Goal: Task Accomplishment & Management: Manage account settings

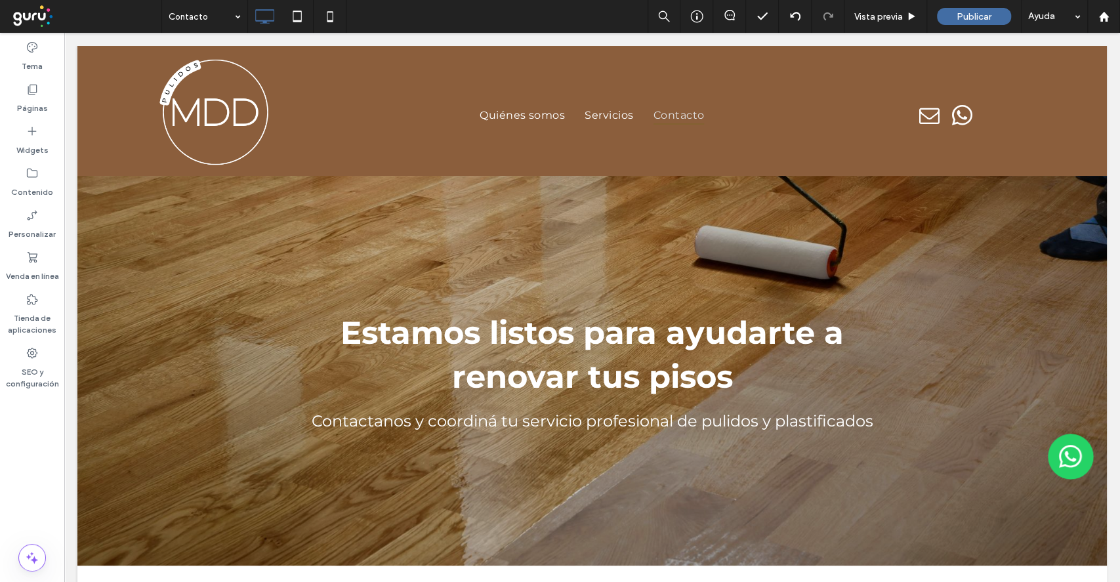
scroll to position [262, 0]
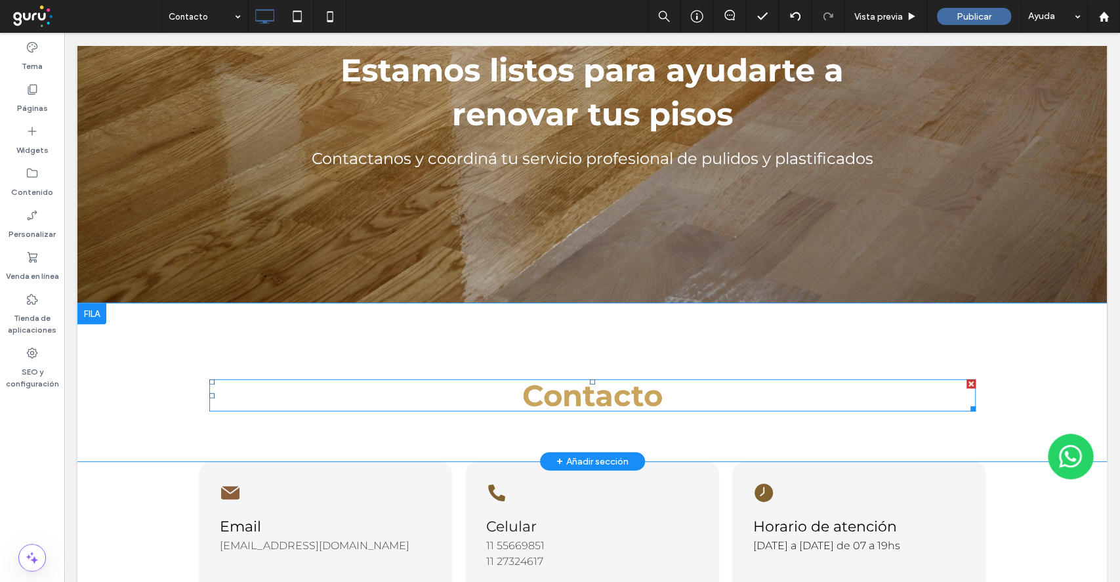
drag, startPoint x: 64, startPoint y: 33, endPoint x: 558, endPoint y: 401, distance: 615.9
click at [558, 401] on strong "Contacto" at bounding box center [592, 395] width 140 height 36
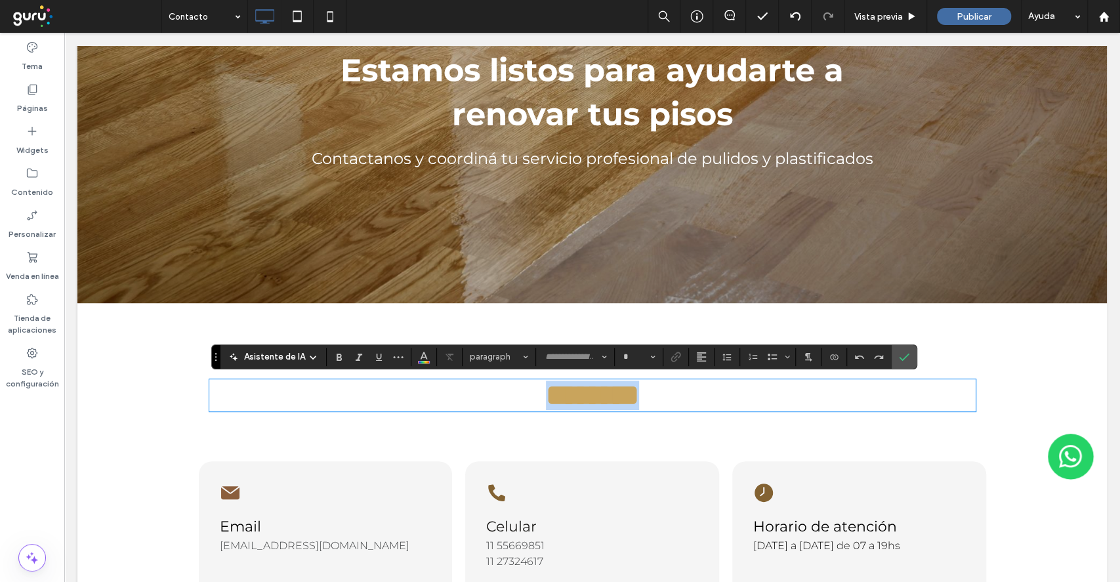
type input "**********"
type input "**"
drag, startPoint x: 903, startPoint y: 351, endPoint x: 789, endPoint y: 456, distance: 155.0
click at [903, 352] on icon "Confirmar" at bounding box center [904, 357] width 10 height 10
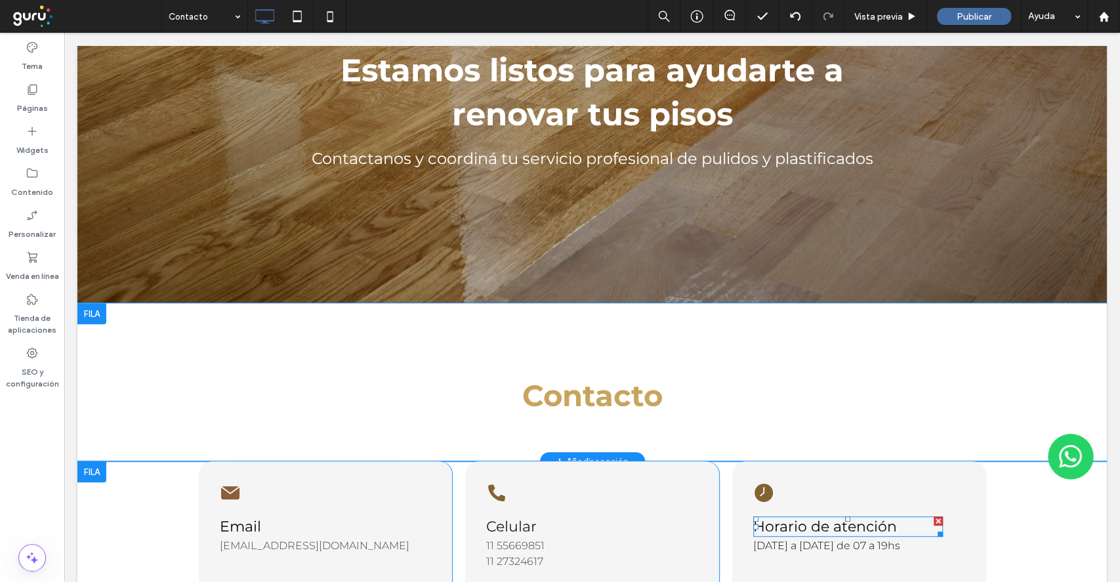
click at [824, 531] on span "Horario de atención" at bounding box center [825, 526] width 144 height 18
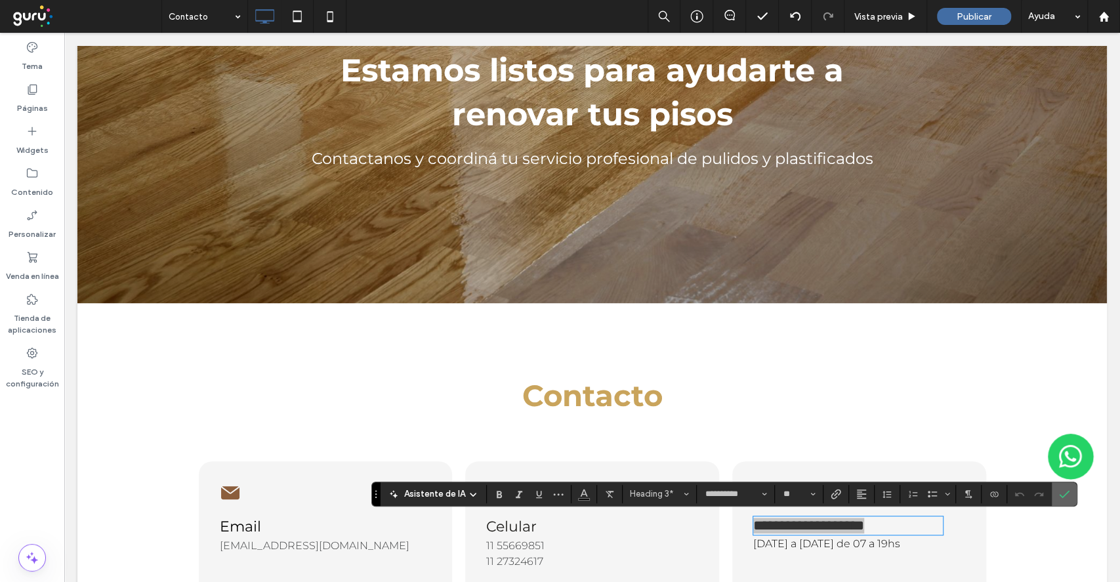
click at [1056, 491] on label "Confirmar" at bounding box center [1064, 494] width 20 height 24
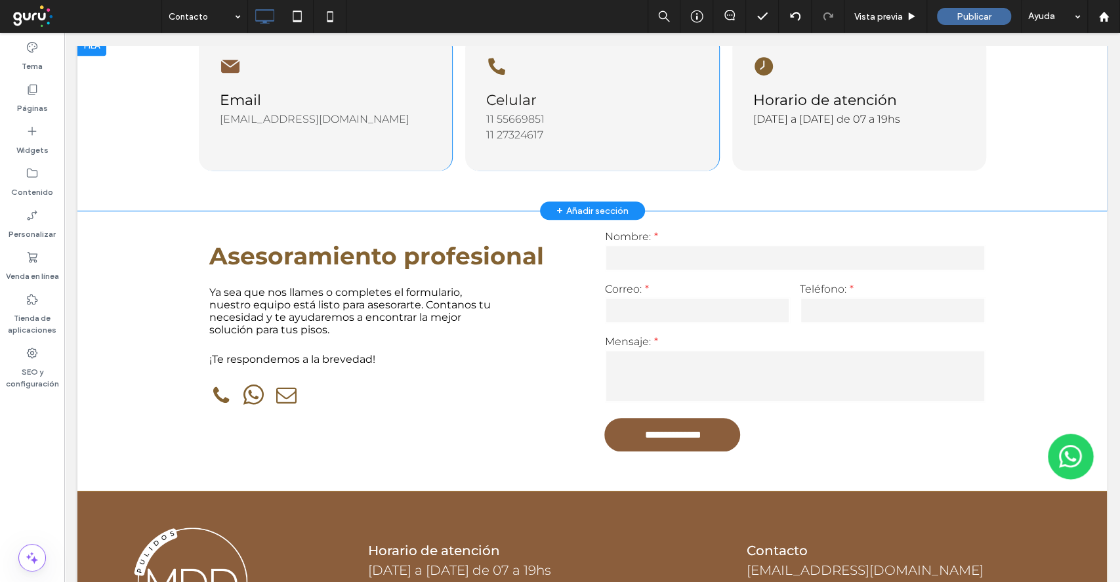
scroll to position [699, 0]
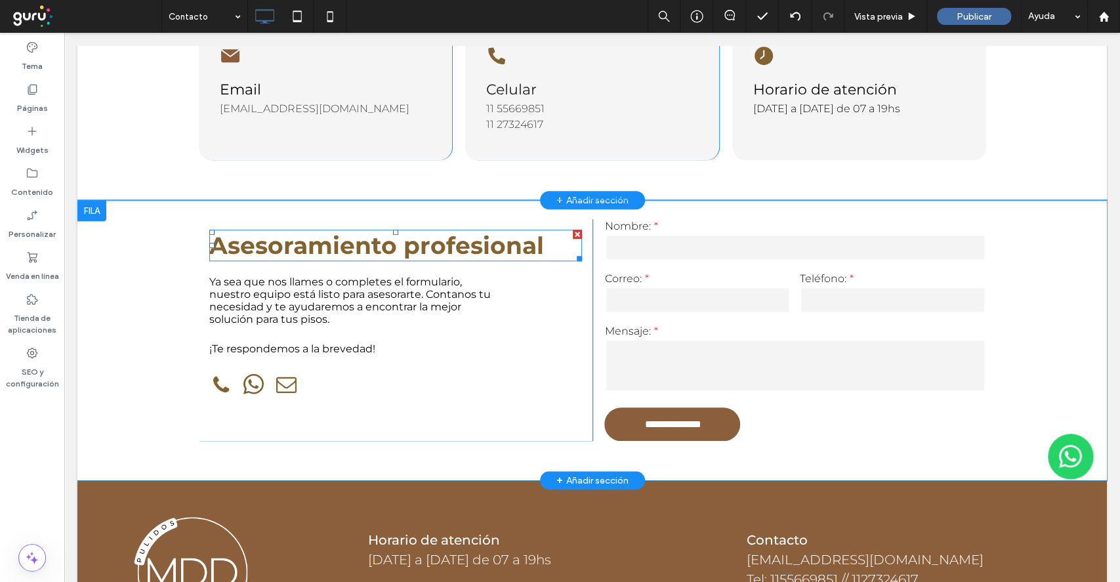
click at [408, 249] on strong "Asesoramiento profesional" at bounding box center [376, 245] width 334 height 29
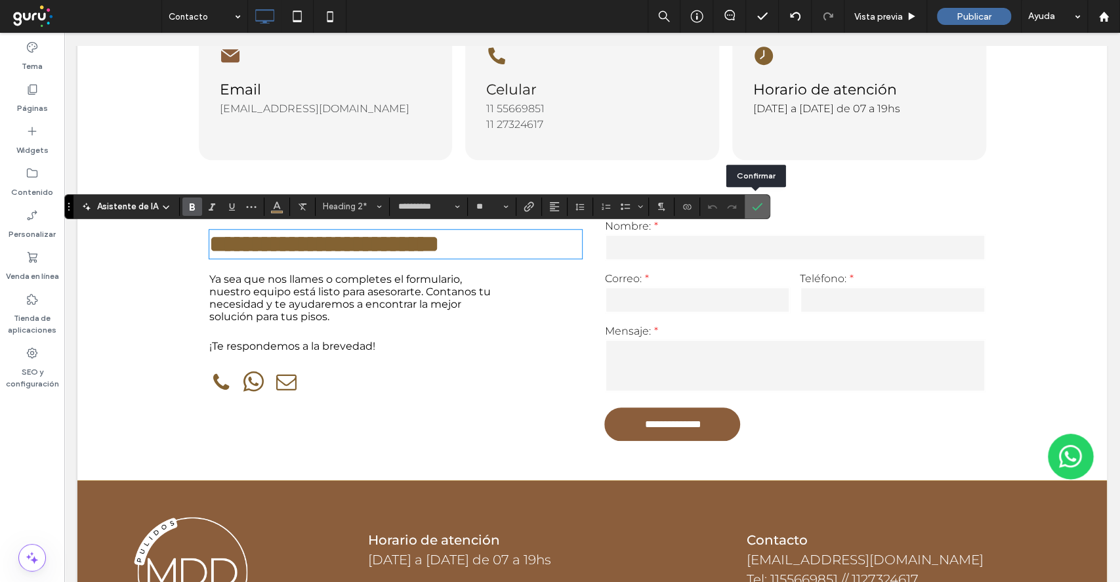
click at [754, 207] on icon "Confirmar" at bounding box center [757, 206] width 10 height 10
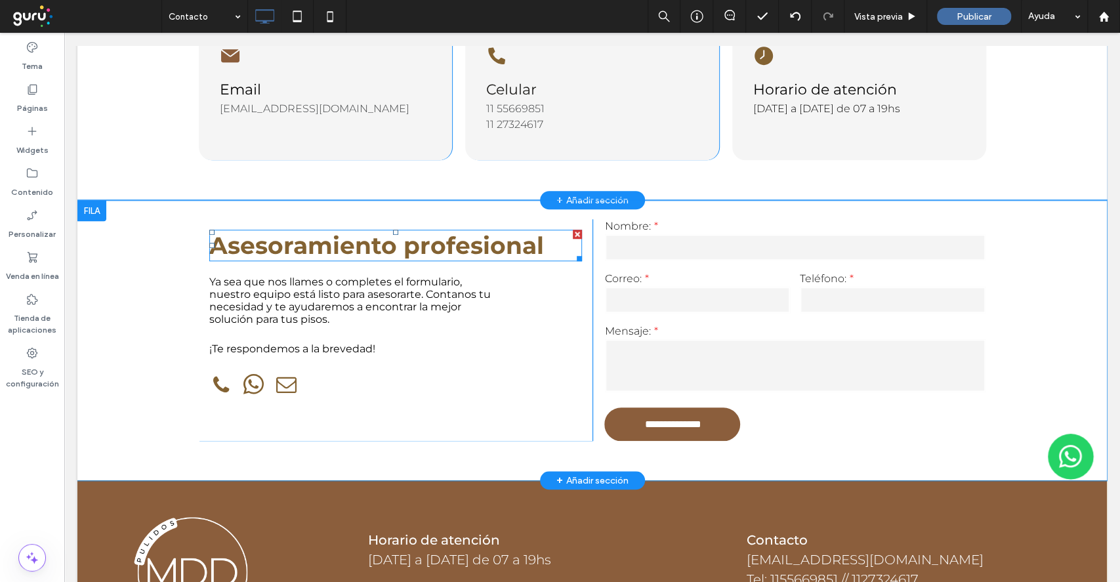
click at [452, 244] on strong "Asesoramiento profesional" at bounding box center [376, 245] width 334 height 29
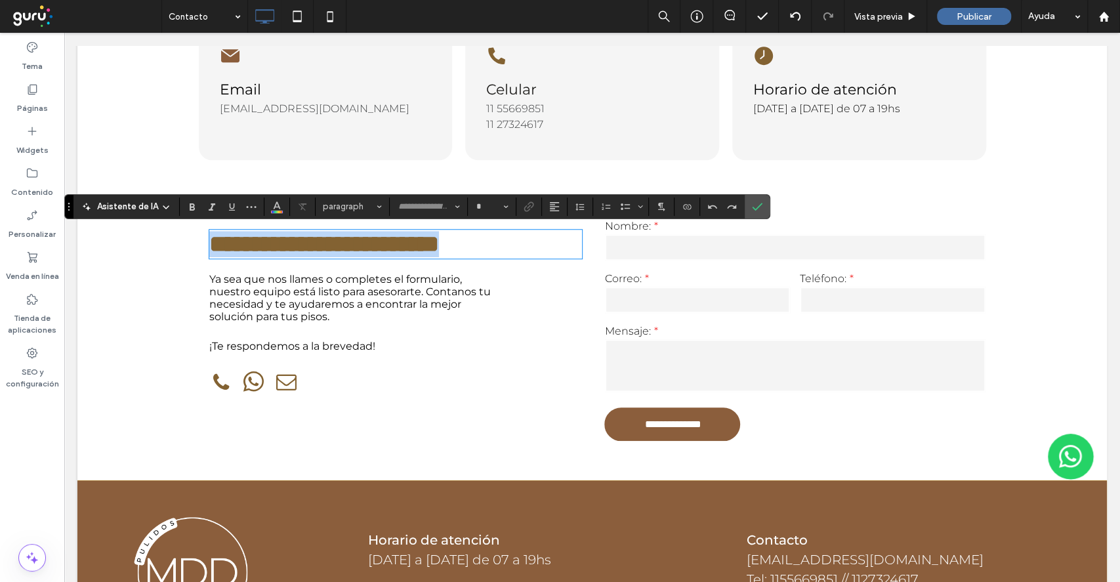
type input "**********"
type input "**"
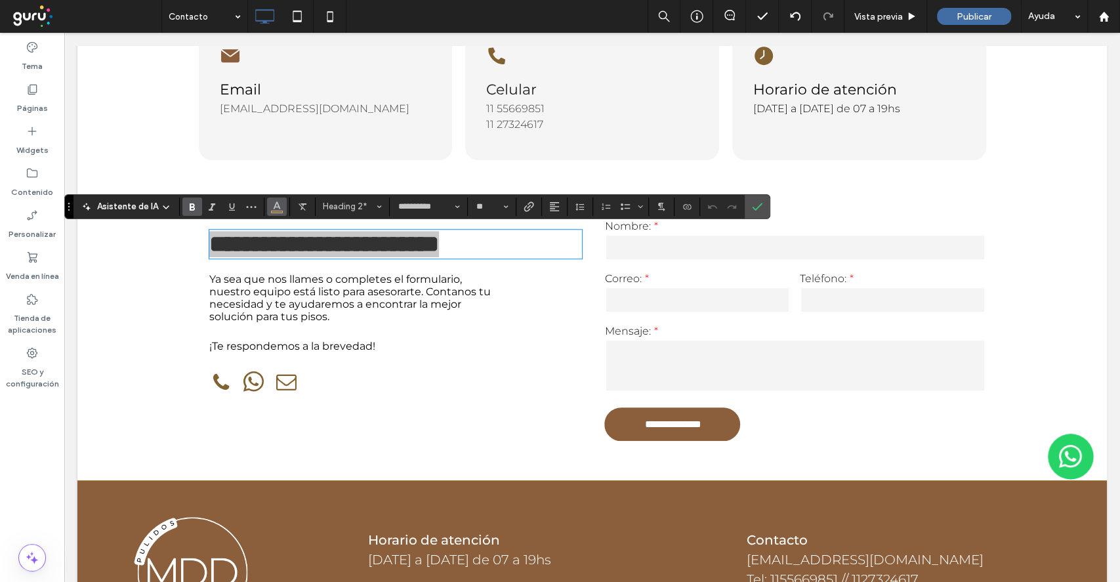
click at [273, 205] on use "Color" at bounding box center [276, 204] width 7 height 7
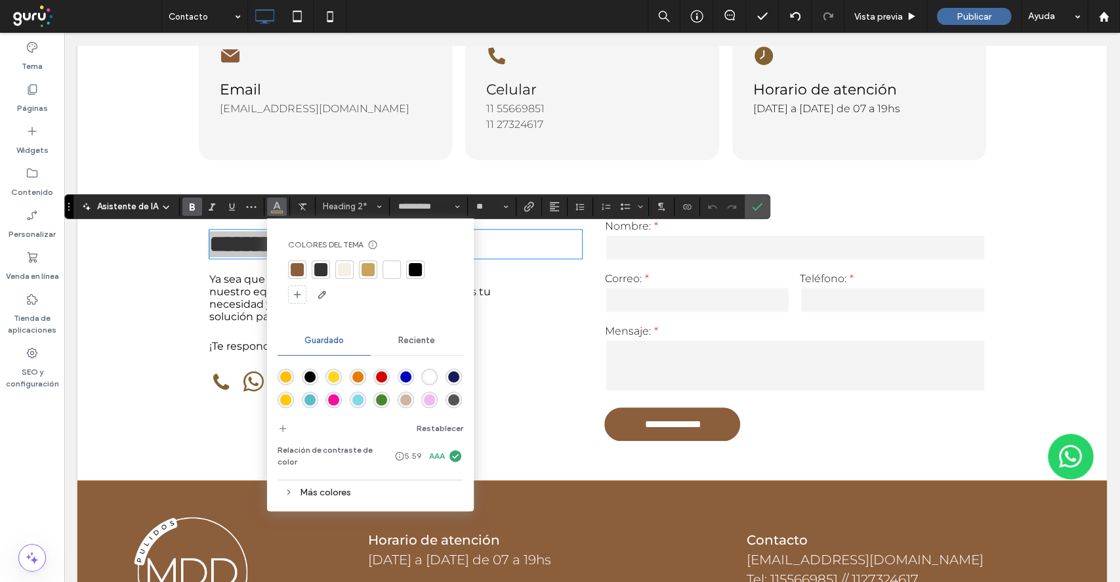
click at [362, 274] on div at bounding box center [367, 269] width 13 height 13
drag, startPoint x: 745, startPoint y: 216, endPoint x: 660, endPoint y: 233, distance: 86.8
click at [747, 216] on label "Confirmar" at bounding box center [757, 207] width 20 height 24
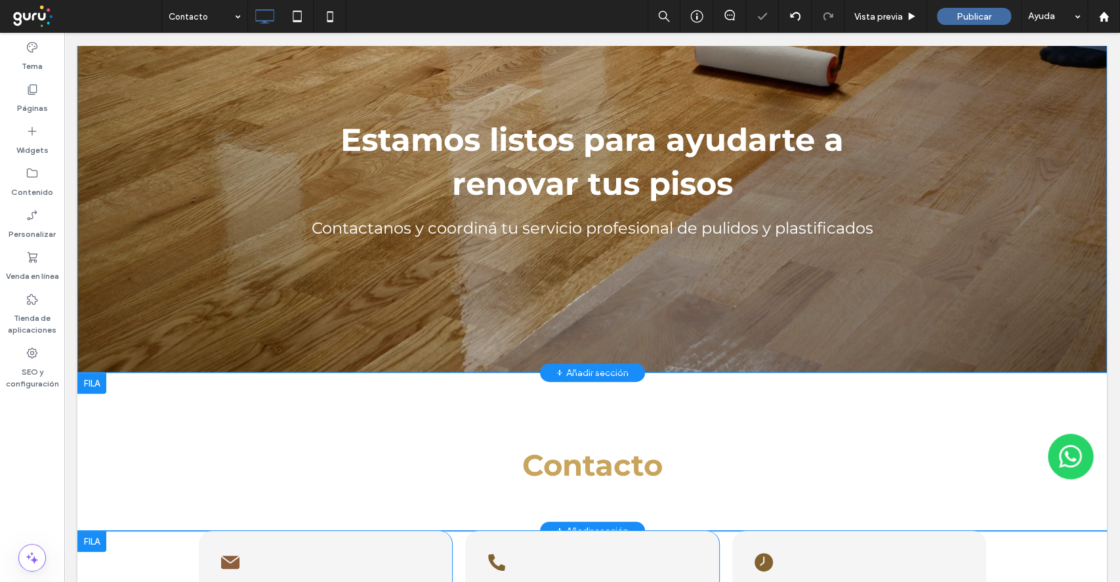
scroll to position [0, 0]
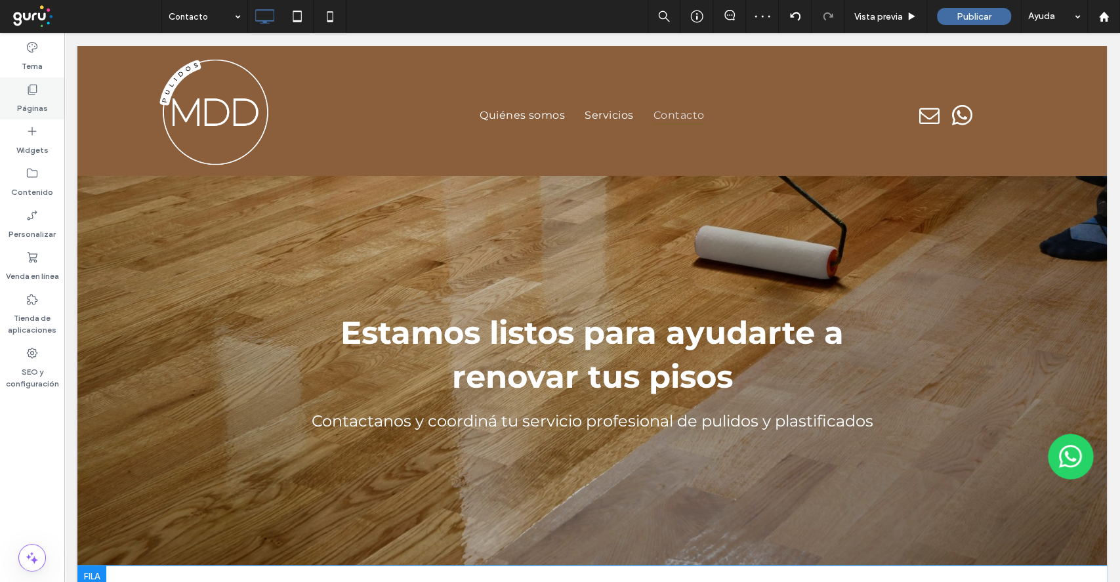
click at [31, 96] on label "Páginas" at bounding box center [32, 105] width 31 height 18
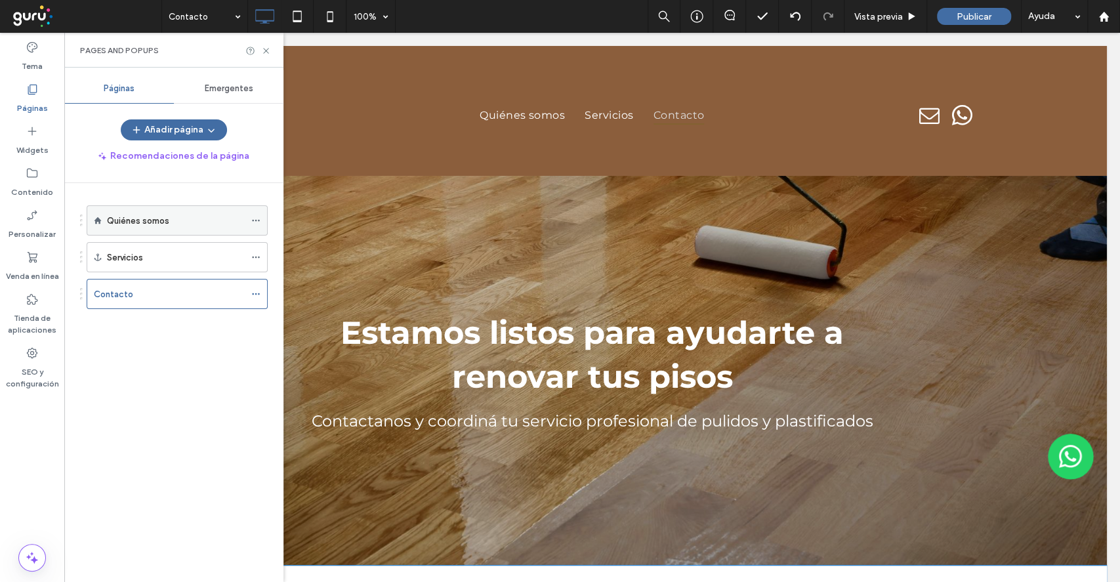
click at [172, 233] on div "Quiénes somos" at bounding box center [176, 220] width 138 height 29
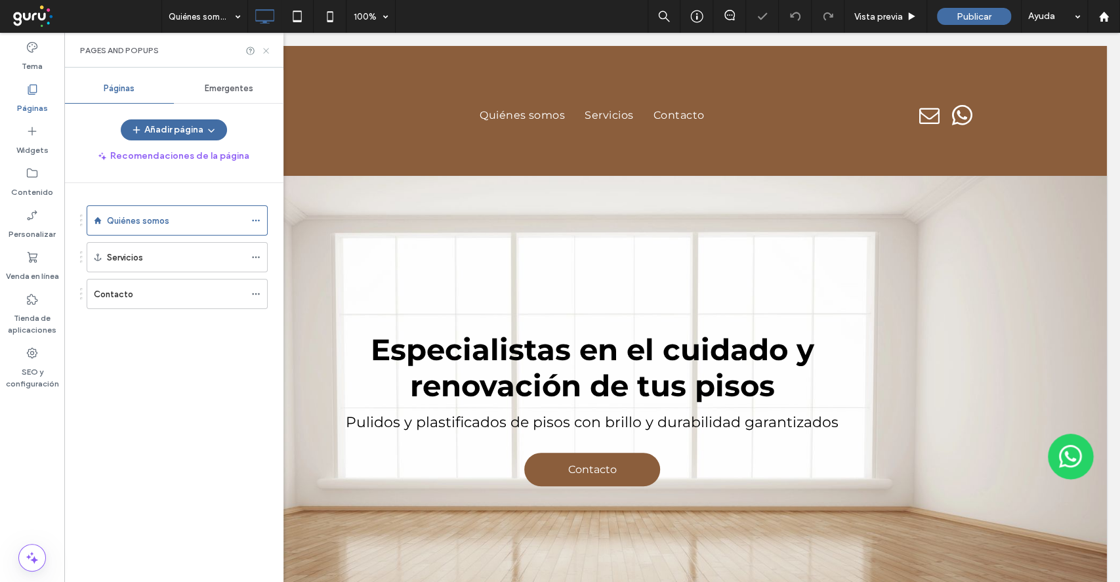
click at [266, 51] on icon at bounding box center [266, 51] width 10 height 10
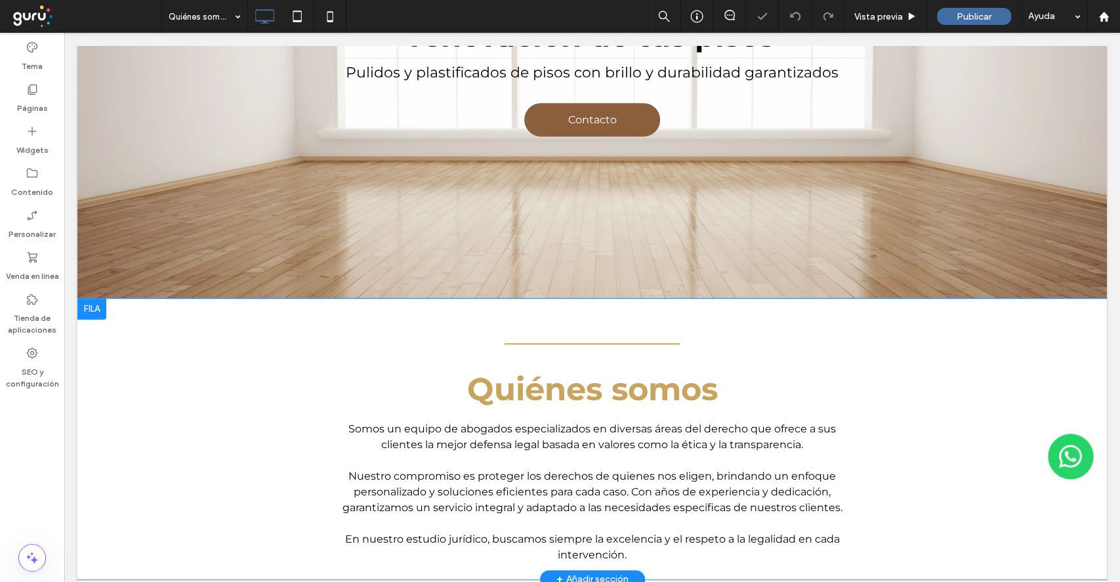
scroll to position [437, 0]
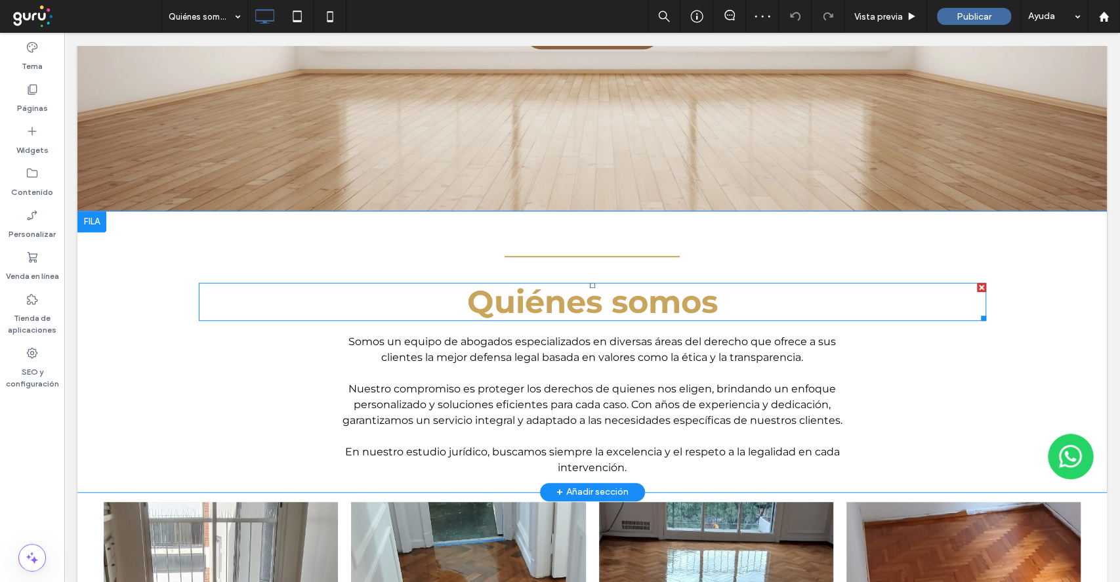
click at [479, 297] on span "Quiénes somos" at bounding box center [592, 302] width 251 height 38
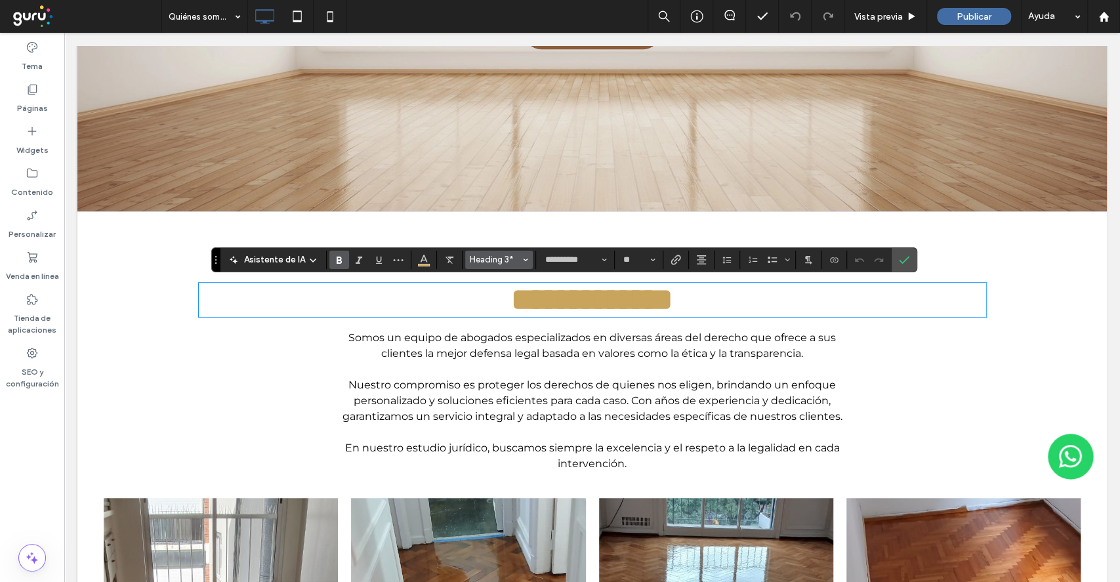
click at [525, 263] on span "Estilos" at bounding box center [525, 259] width 5 height 17
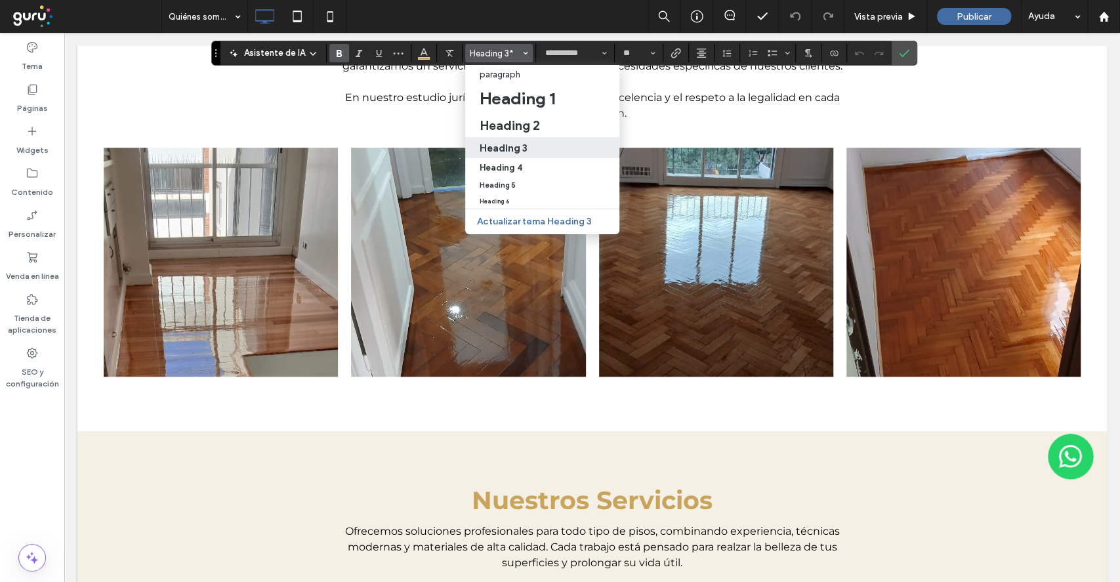
scroll to position [962, 0]
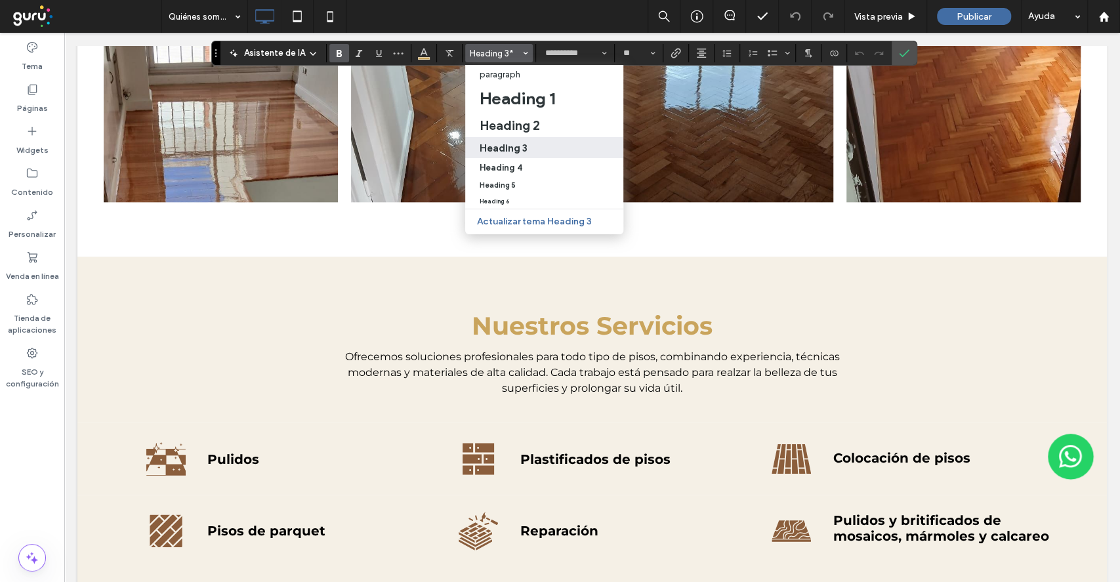
click at [593, 328] on strong "Nuestros Servicios" at bounding box center [592, 325] width 241 height 31
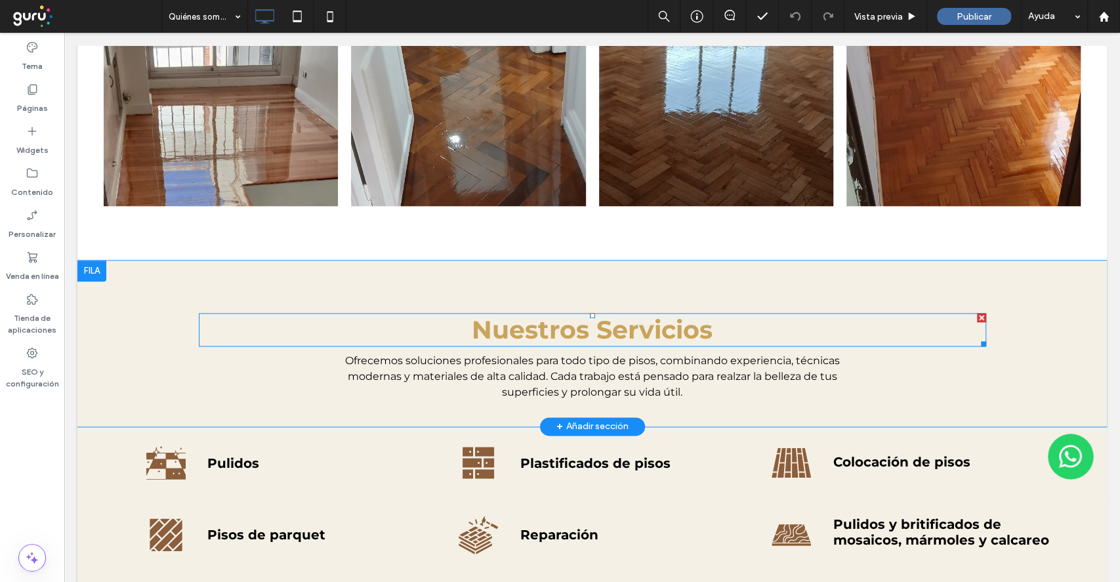
click at [593, 328] on strong "Nuestros Servicios" at bounding box center [592, 329] width 241 height 31
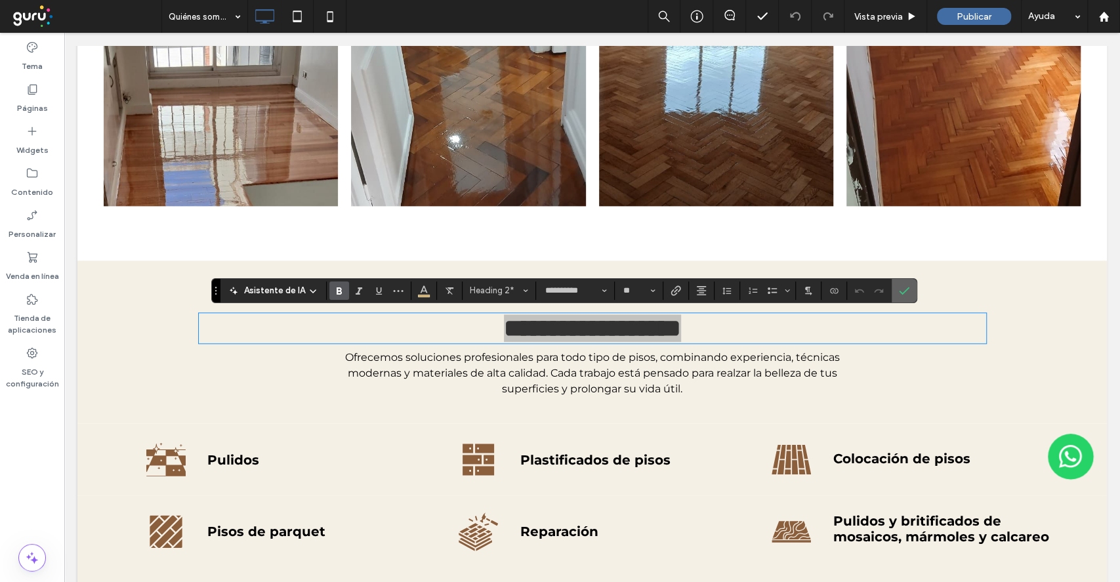
click at [902, 296] on span "Confirmar" at bounding box center [904, 290] width 10 height 22
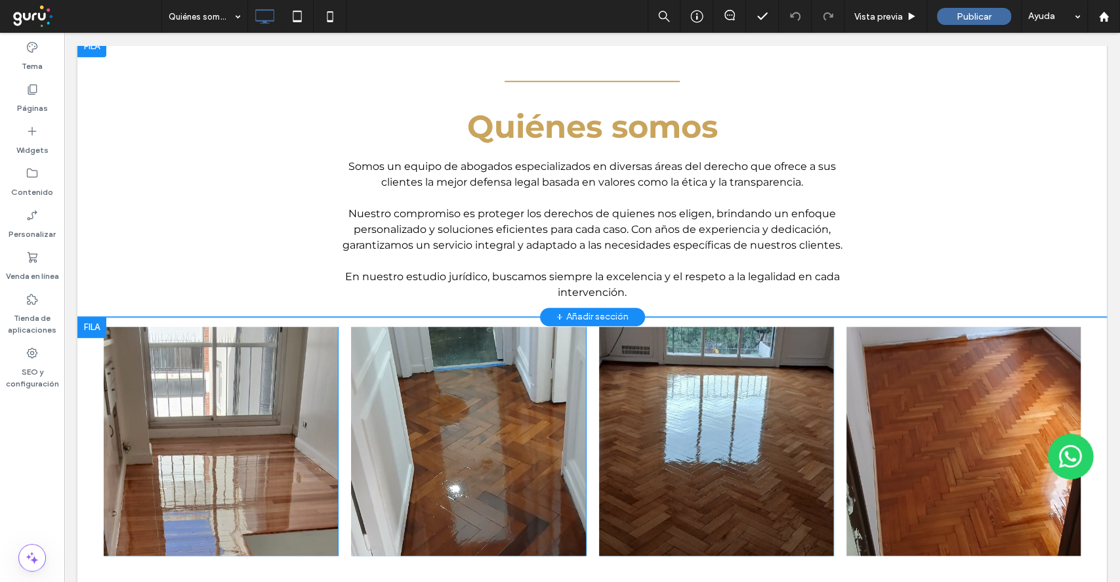
scroll to position [525, 0]
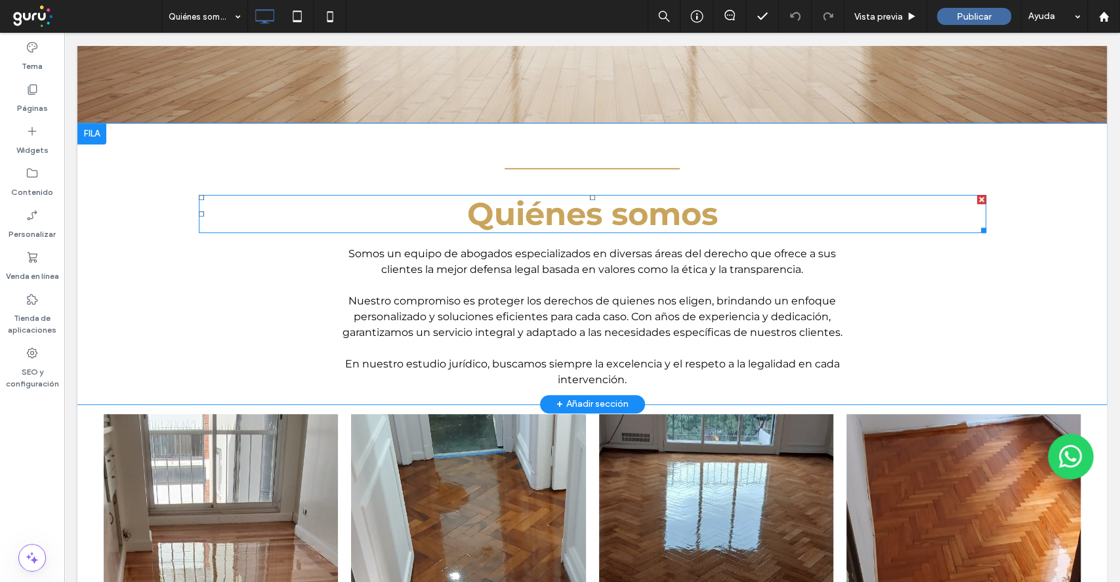
click at [637, 221] on span "Quiénes somos" at bounding box center [592, 214] width 251 height 38
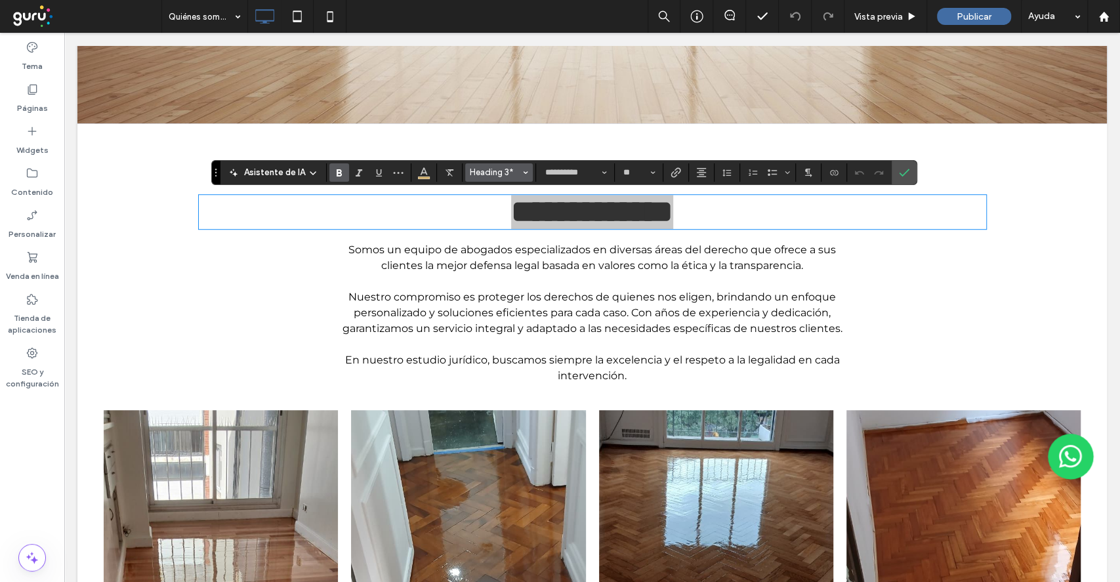
click at [527, 176] on button "Heading 3*" at bounding box center [499, 172] width 68 height 18
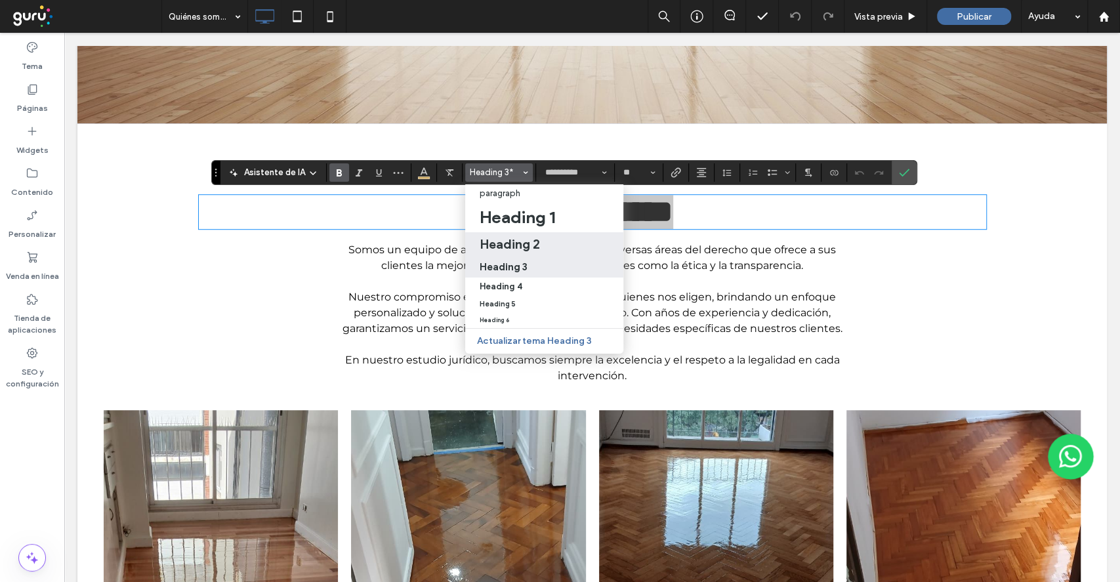
click at [537, 248] on h2 "Heading 2" at bounding box center [509, 244] width 60 height 16
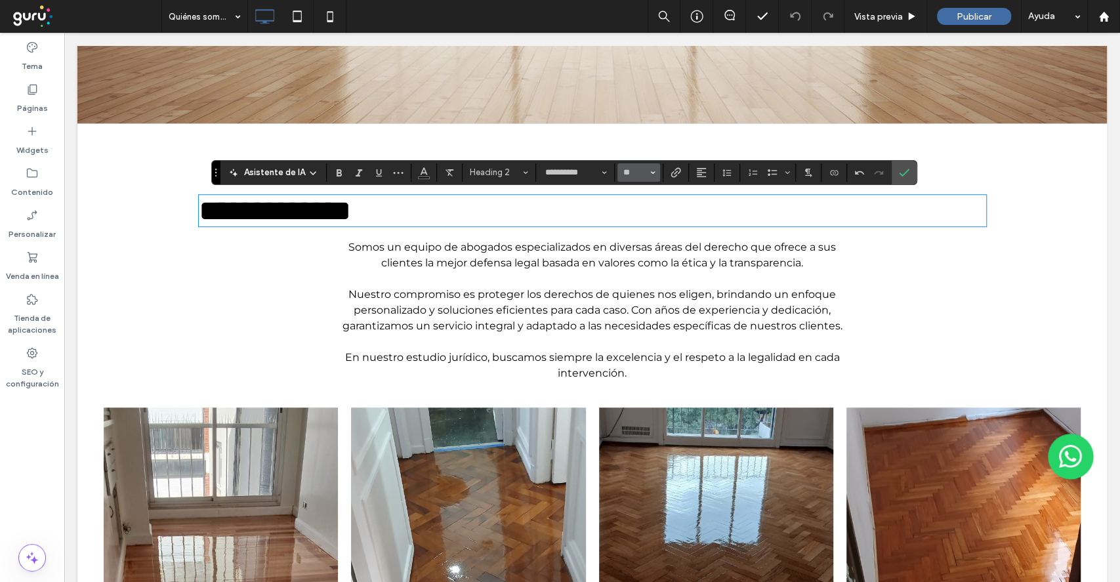
click at [647, 172] on button "**" at bounding box center [638, 172] width 43 height 18
drag, startPoint x: 636, startPoint y: 236, endPoint x: 571, endPoint y: 204, distance: 72.4
click at [636, 245] on label "36" at bounding box center [638, 254] width 42 height 18
type input "**"
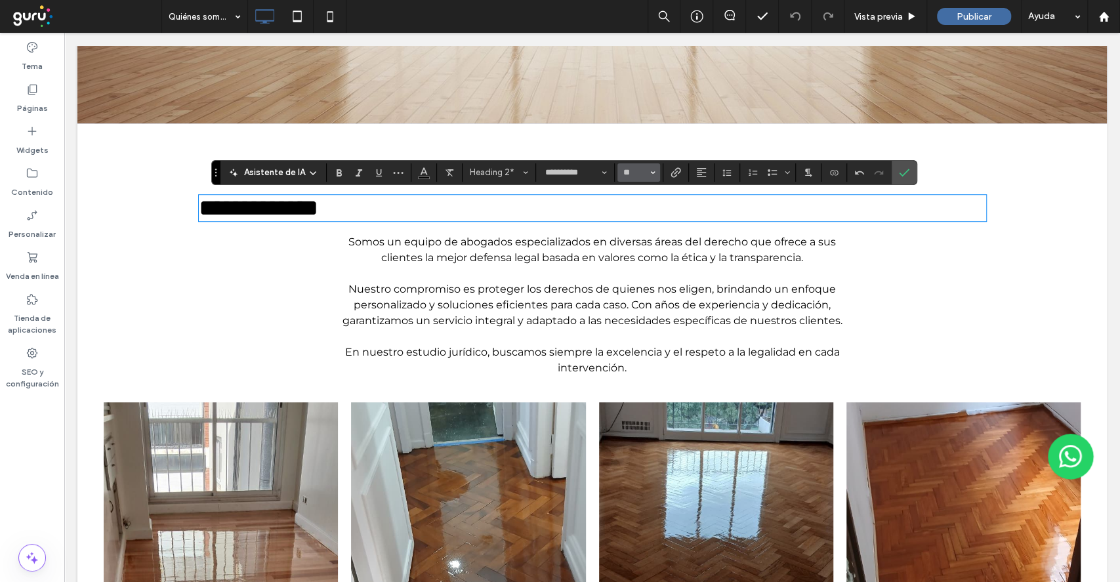
click at [650, 174] on icon "Tamaño borde" at bounding box center [652, 172] width 5 height 5
click at [345, 176] on label "Negrilla" at bounding box center [339, 172] width 20 height 18
type input "**"
click at [693, 181] on button "Alineación" at bounding box center [701, 172] width 20 height 18
click at [716, 216] on div "ui.textEditor.alignment.center" at bounding box center [714, 212] width 17 height 10
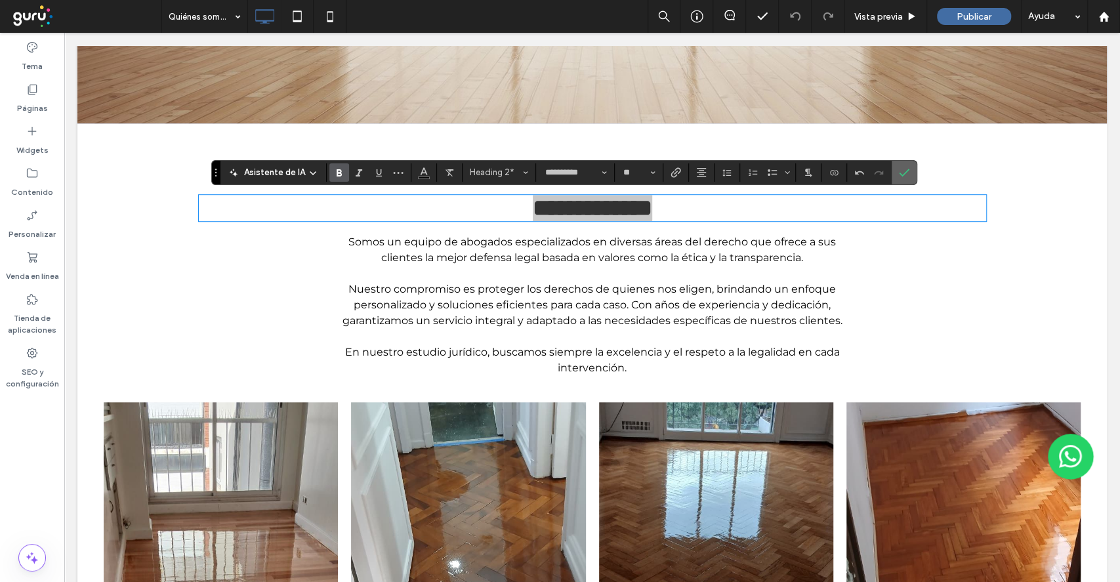
click at [902, 176] on icon "Confirmar" at bounding box center [904, 172] width 10 height 10
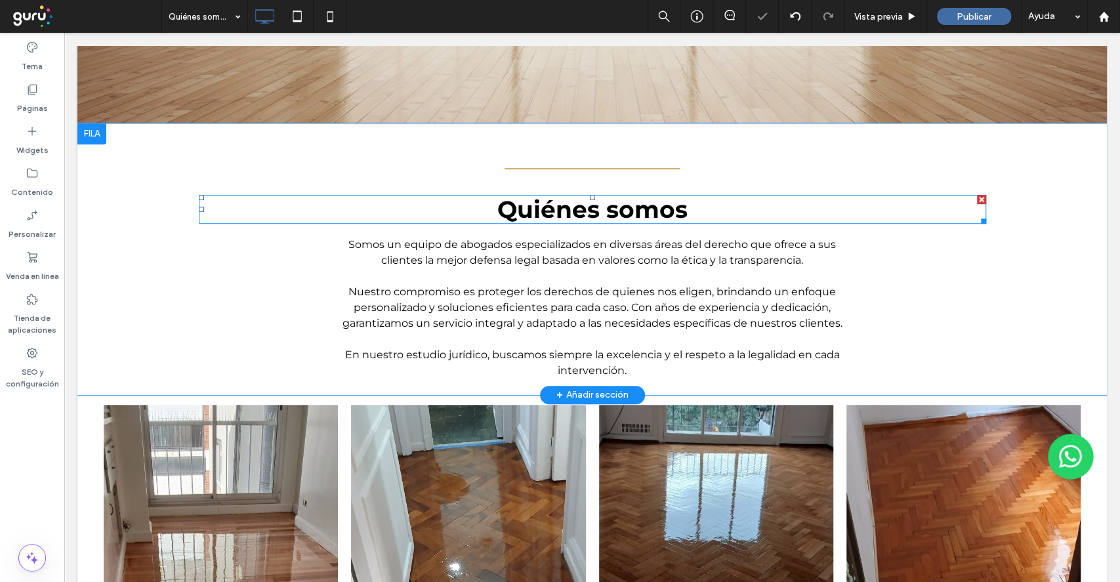
click at [632, 207] on strong "Quiénes somos" at bounding box center [592, 209] width 190 height 29
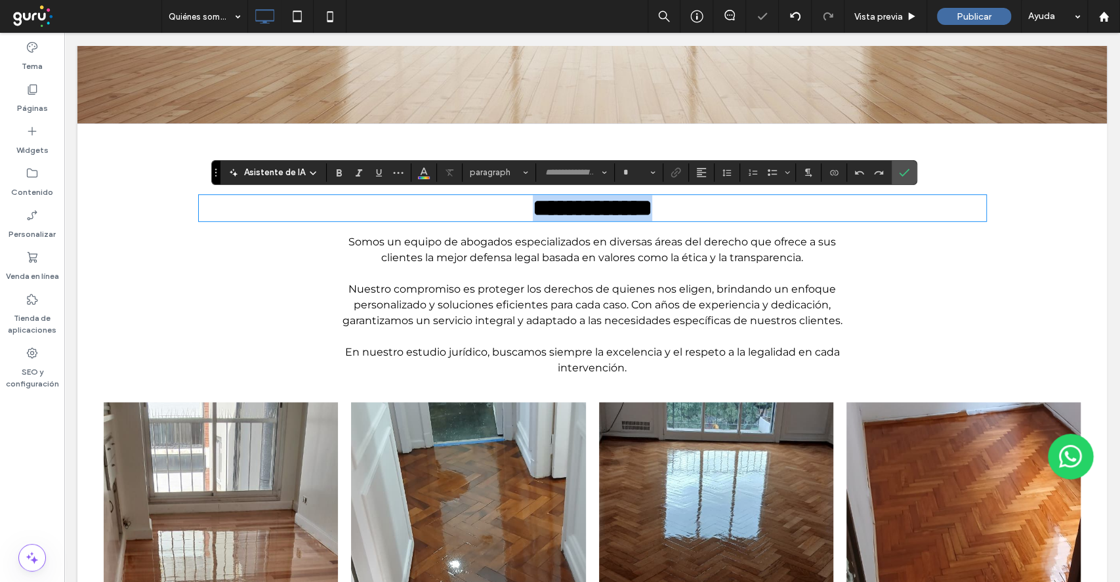
type input "**********"
type input "**"
click at [422, 170] on use "Color" at bounding box center [423, 170] width 7 height 7
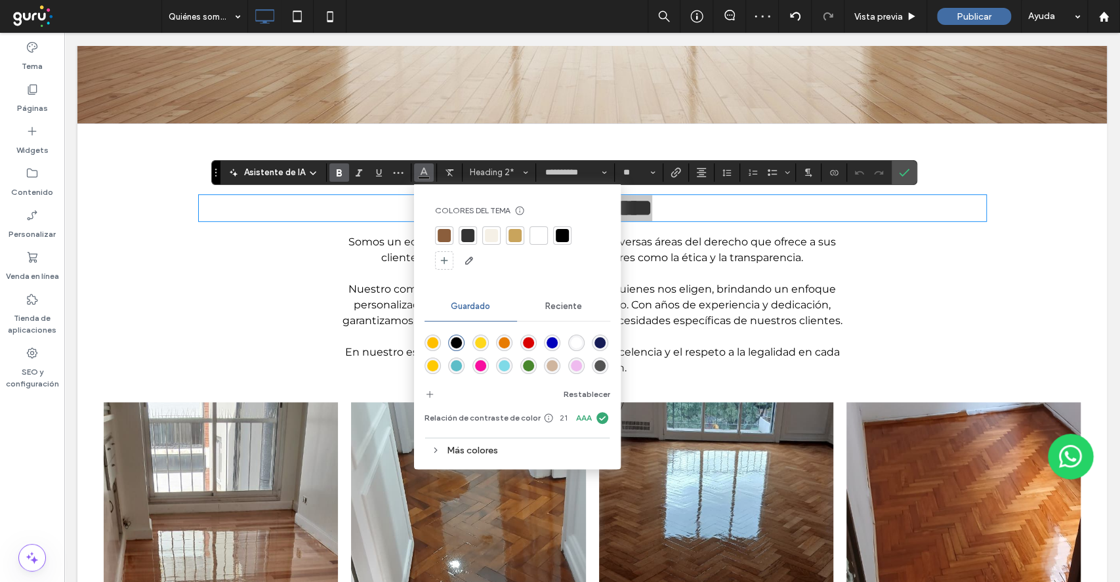
click at [517, 229] on div at bounding box center [514, 235] width 13 height 13
click at [910, 175] on label "Confirmar" at bounding box center [904, 173] width 20 height 24
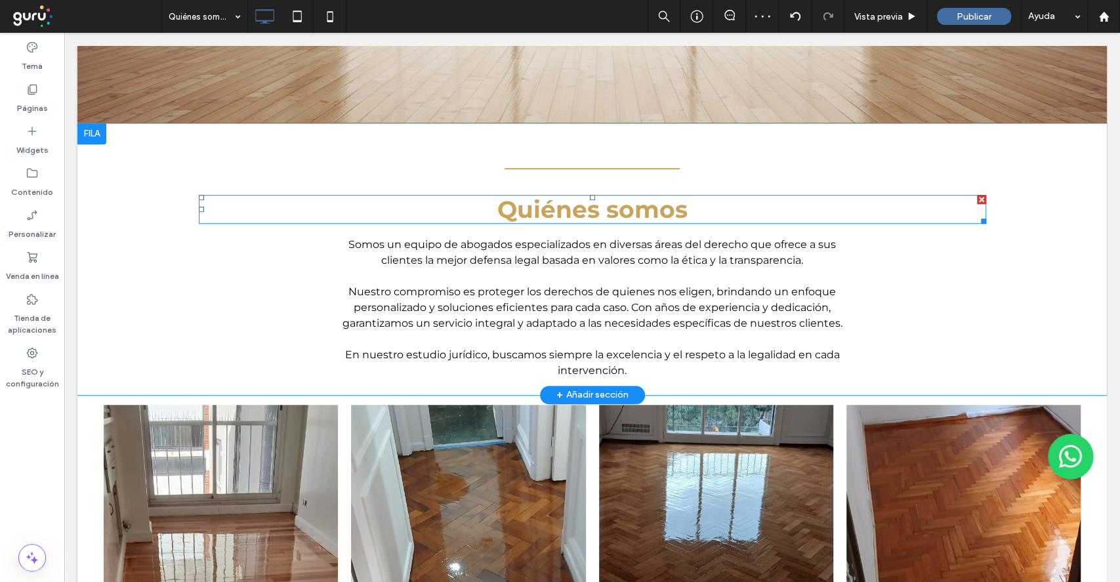
scroll to position [1137, 0]
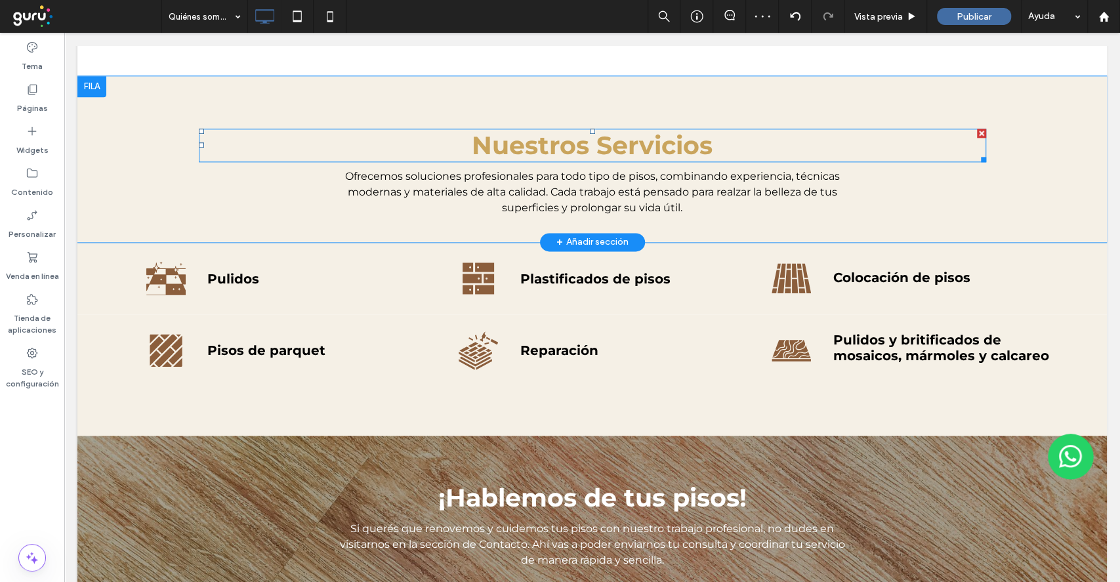
click at [643, 137] on strong "Nuestros Servicios" at bounding box center [592, 145] width 241 height 31
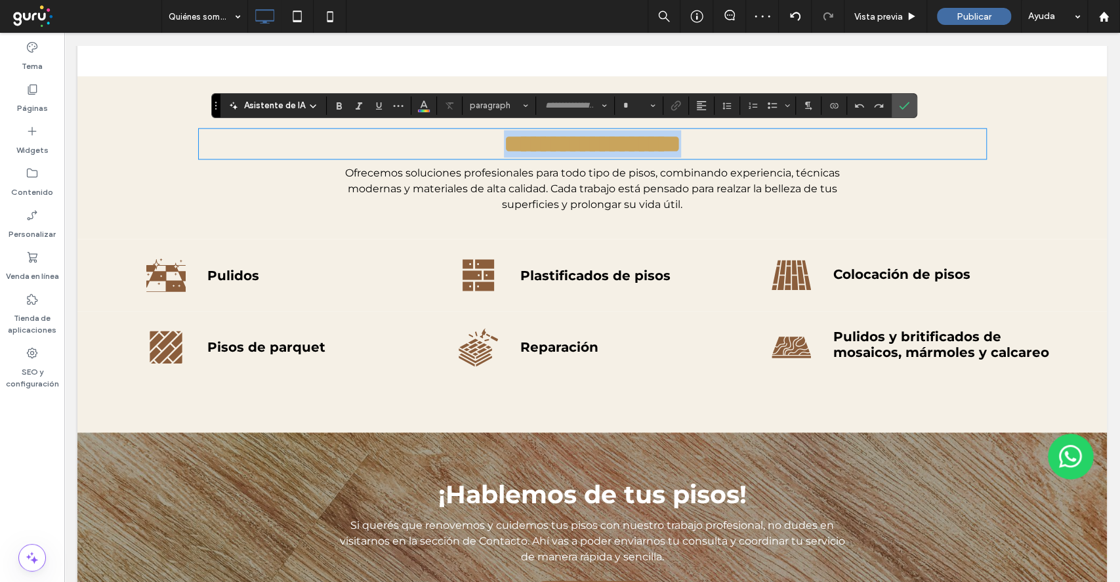
type input "**********"
type input "**"
click at [904, 111] on span "Confirmar" at bounding box center [904, 105] width 10 height 22
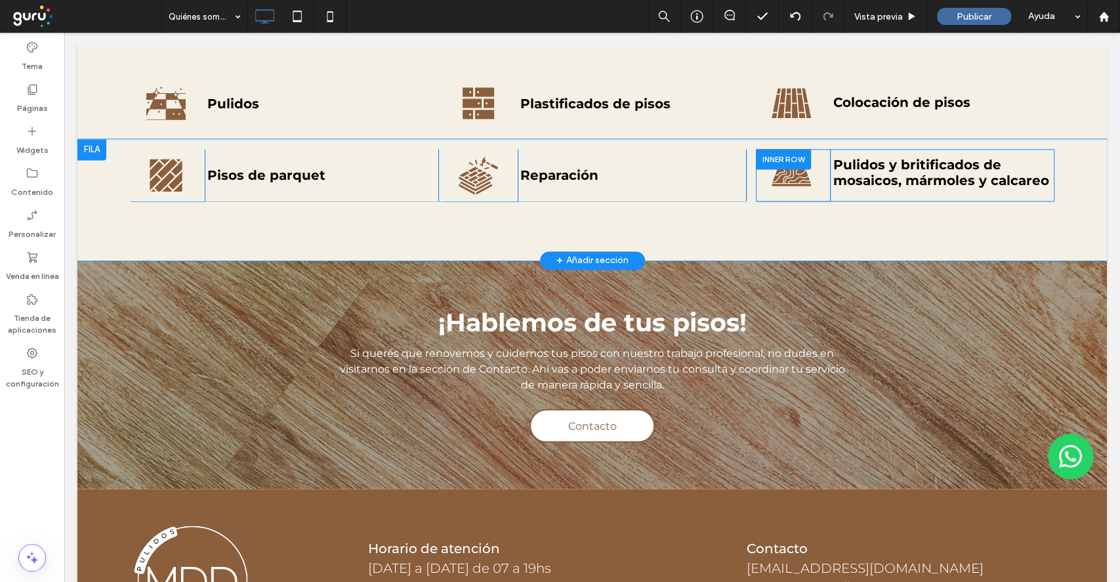
scroll to position [1464, 0]
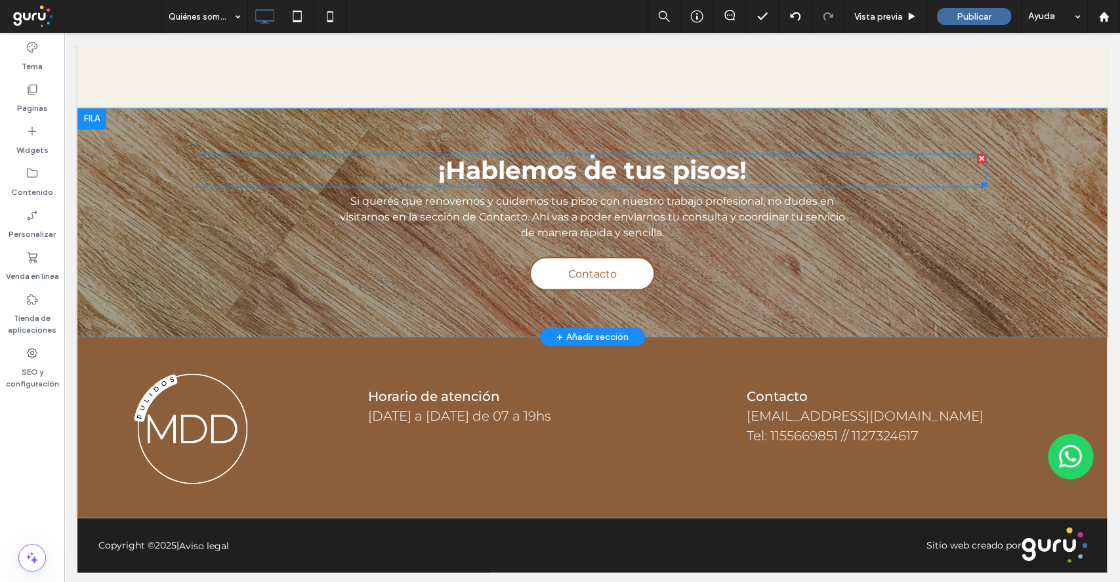
click at [607, 171] on strong "¡Hablemos de tus pisos!" at bounding box center [592, 170] width 308 height 31
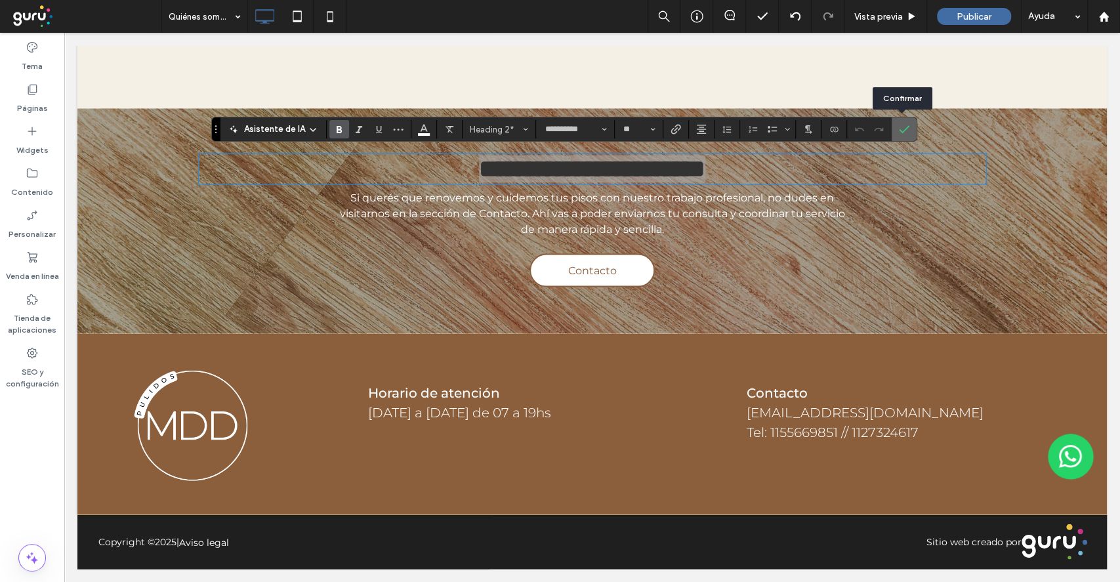
click at [907, 129] on label "Confirmar" at bounding box center [904, 129] width 20 height 24
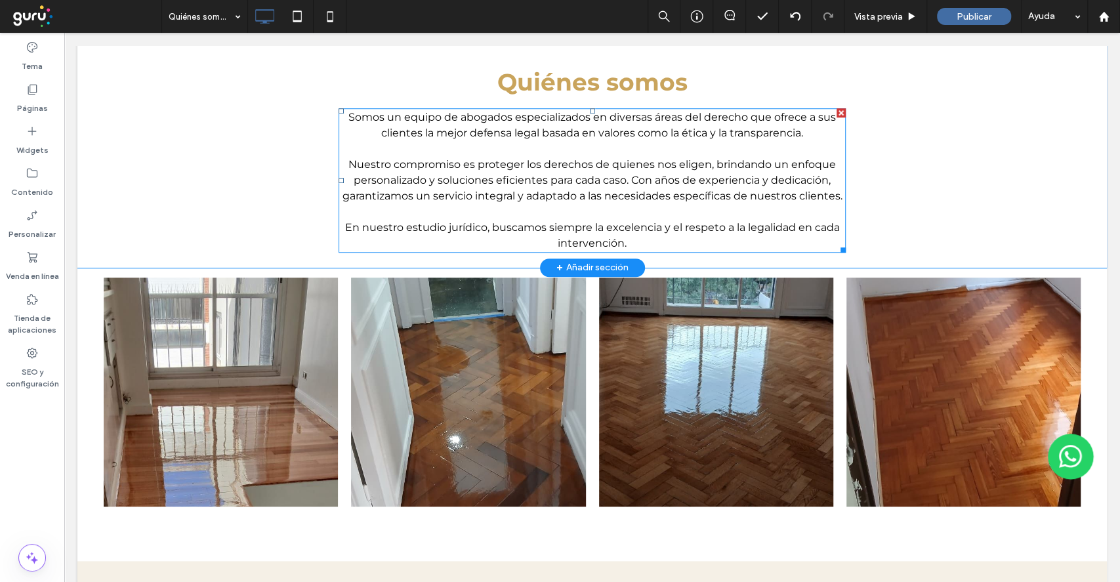
scroll to position [590, 0]
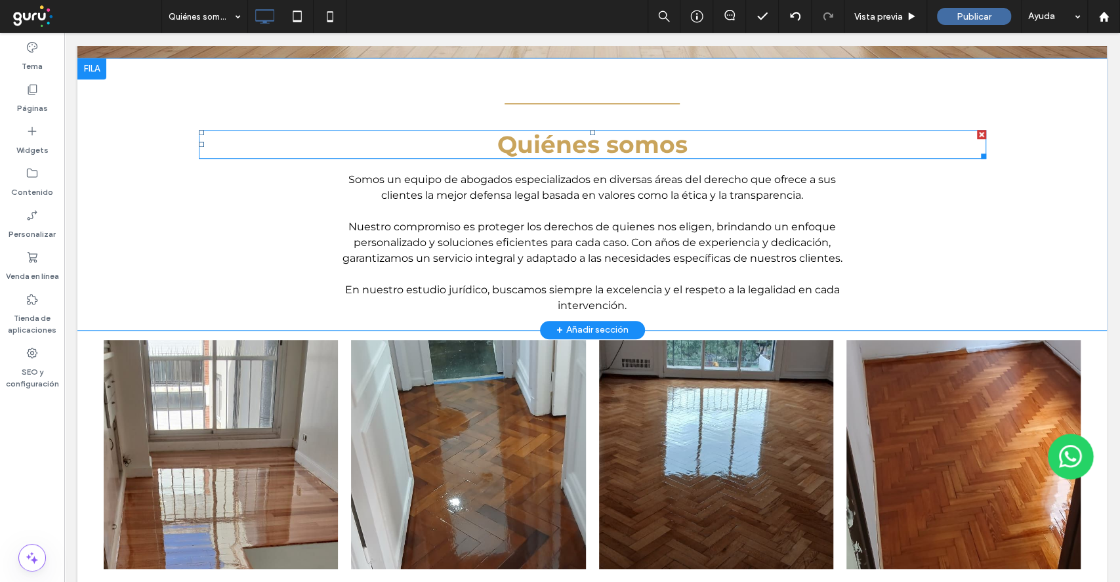
click at [623, 144] on strong "Quiénes somos" at bounding box center [592, 144] width 190 height 29
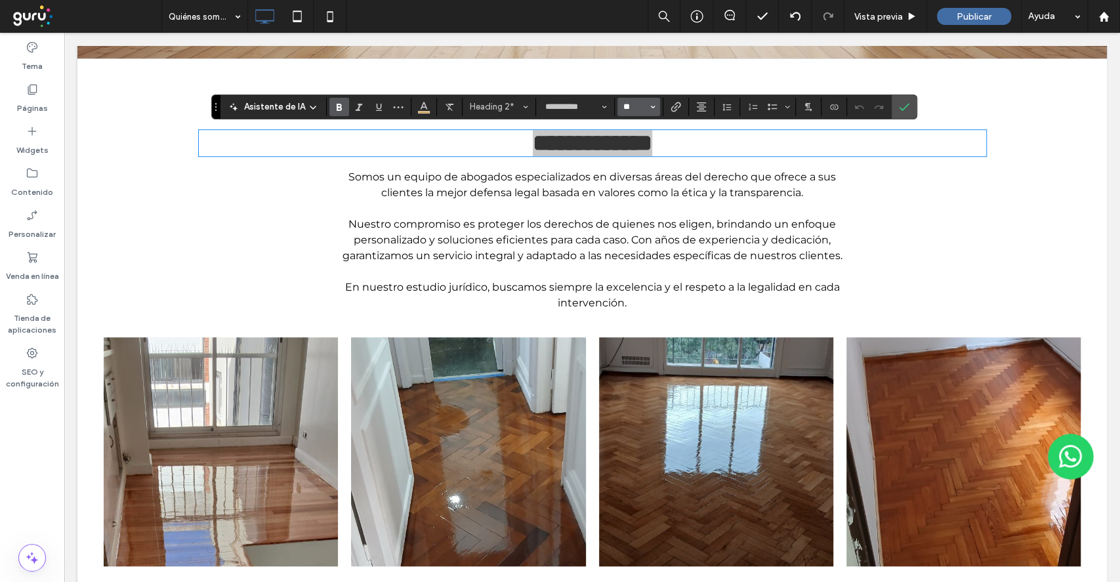
click at [631, 105] on input "**" at bounding box center [635, 107] width 26 height 10
type input "**"
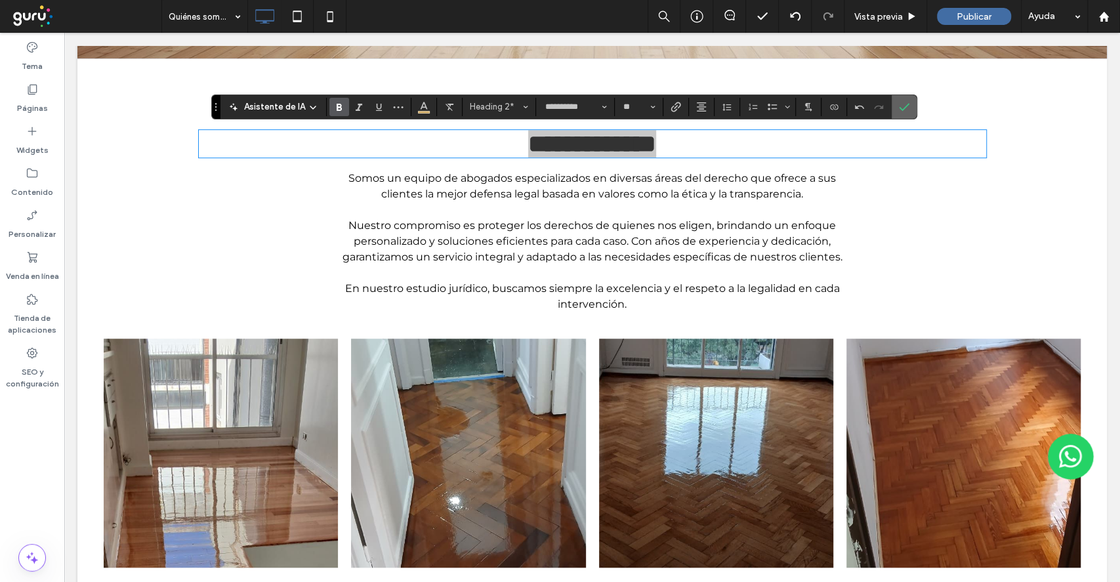
click at [908, 106] on label "Confirmar" at bounding box center [904, 107] width 20 height 24
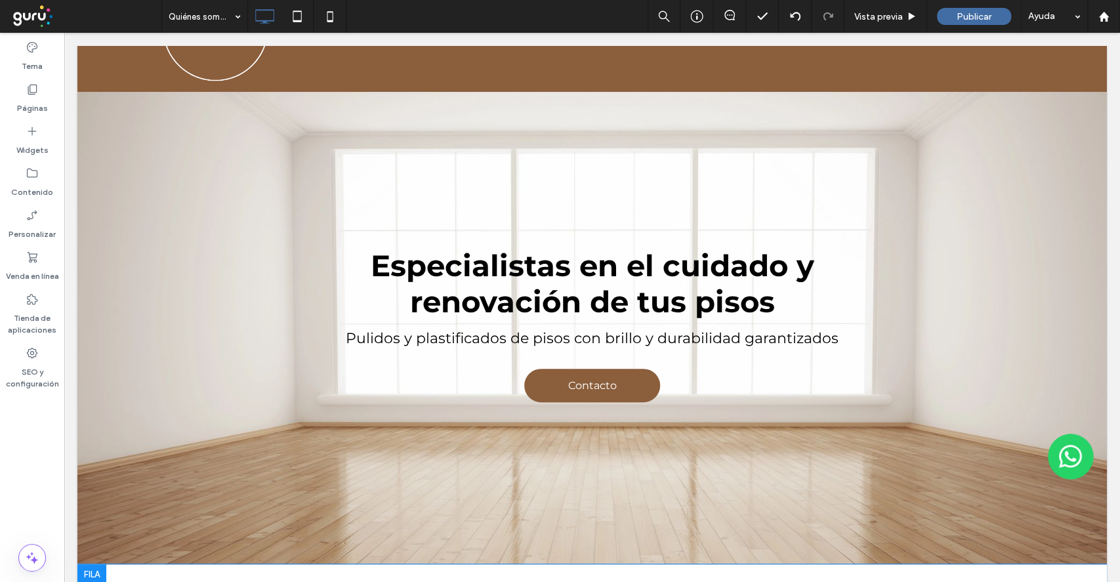
scroll to position [525, 0]
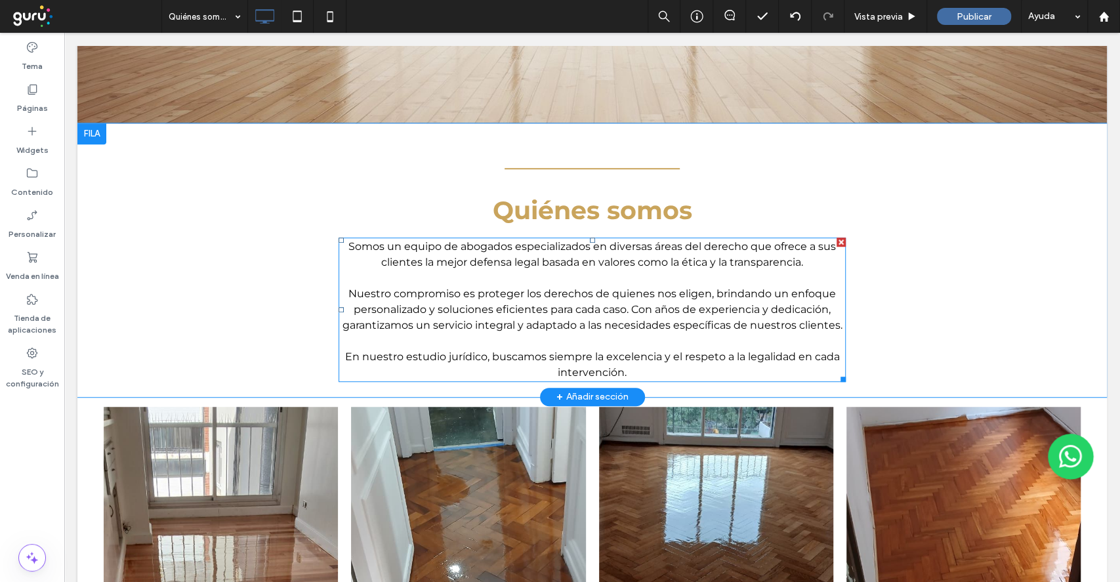
click at [737, 354] on span "En nuestro estudio jurídico, buscamos siempre la excelencia y el respeto a la l…" at bounding box center [592, 364] width 495 height 28
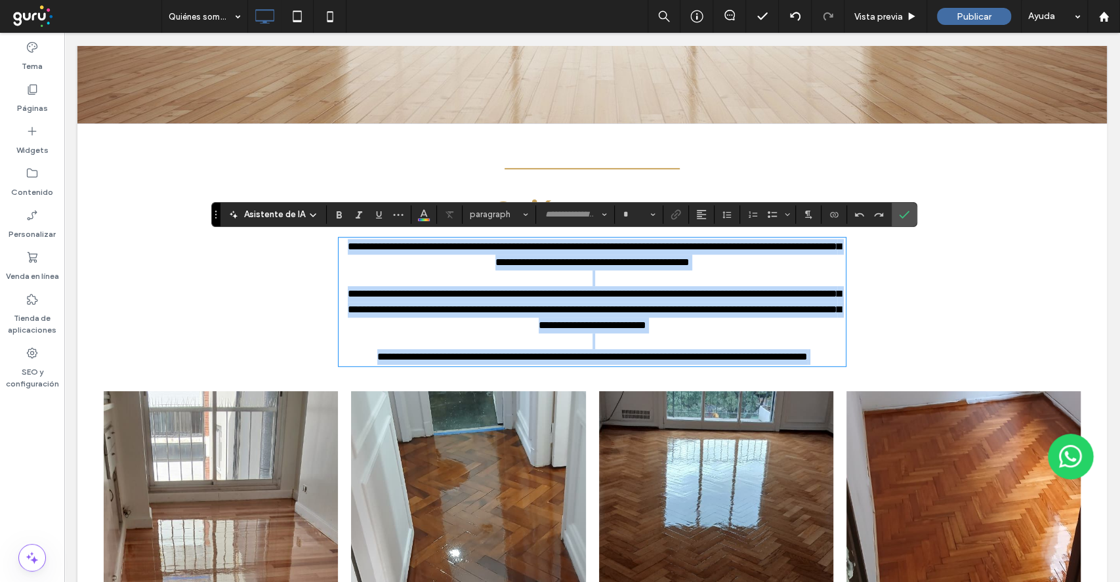
type input "**********"
type input "**"
click at [579, 296] on span "**********" at bounding box center [594, 309] width 493 height 41
drag, startPoint x: 638, startPoint y: 376, endPoint x: 315, endPoint y: 215, distance: 361.1
click at [315, 215] on div "**********" at bounding box center [592, 266] width 787 height 210
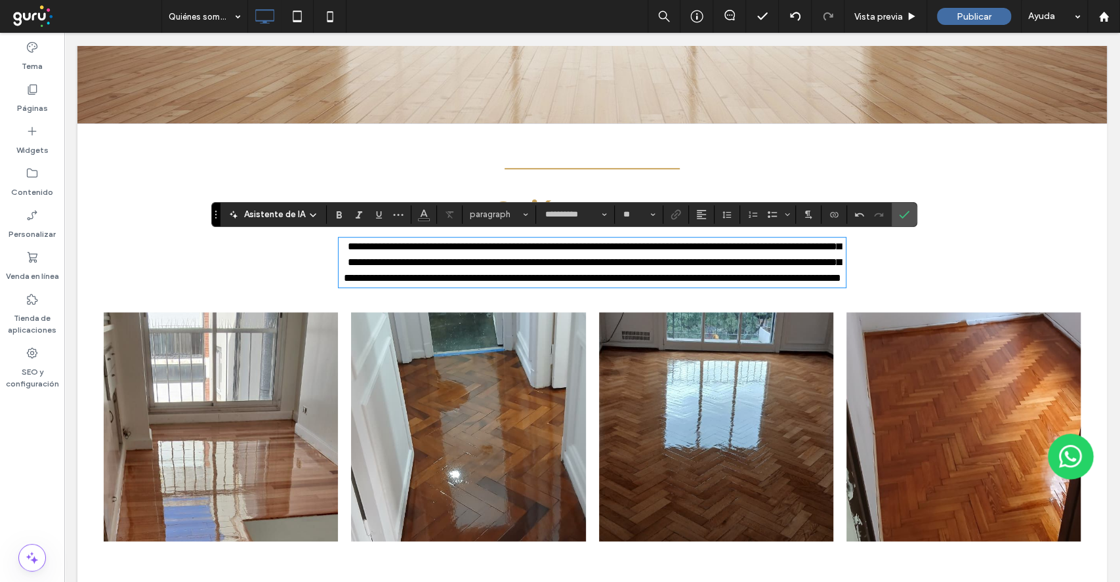
click at [363, 241] on span "**********" at bounding box center [592, 261] width 497 height 41
click at [479, 264] on span "**********" at bounding box center [592, 261] width 497 height 41
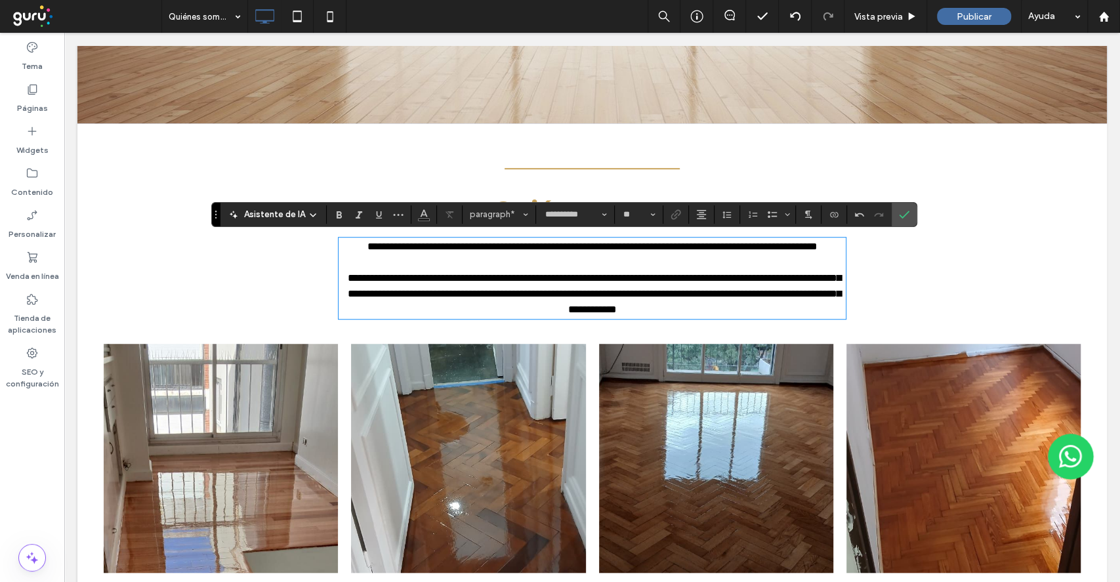
click at [706, 307] on span "**********" at bounding box center [594, 293] width 493 height 41
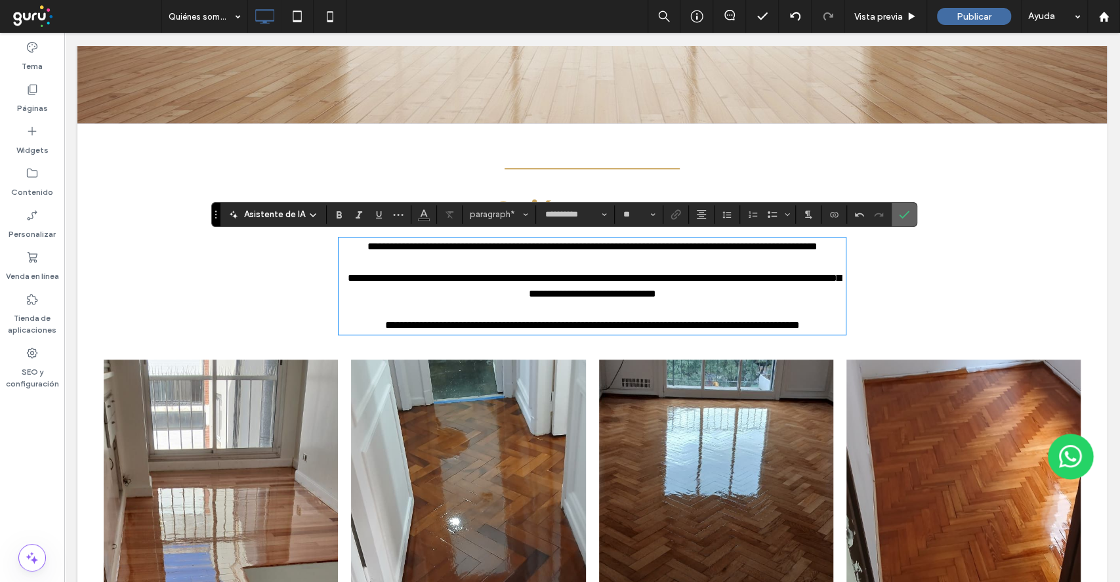
drag, startPoint x: 892, startPoint y: 222, endPoint x: 821, endPoint y: 213, distance: 71.4
click at [894, 222] on label "Confirmar" at bounding box center [904, 215] width 20 height 24
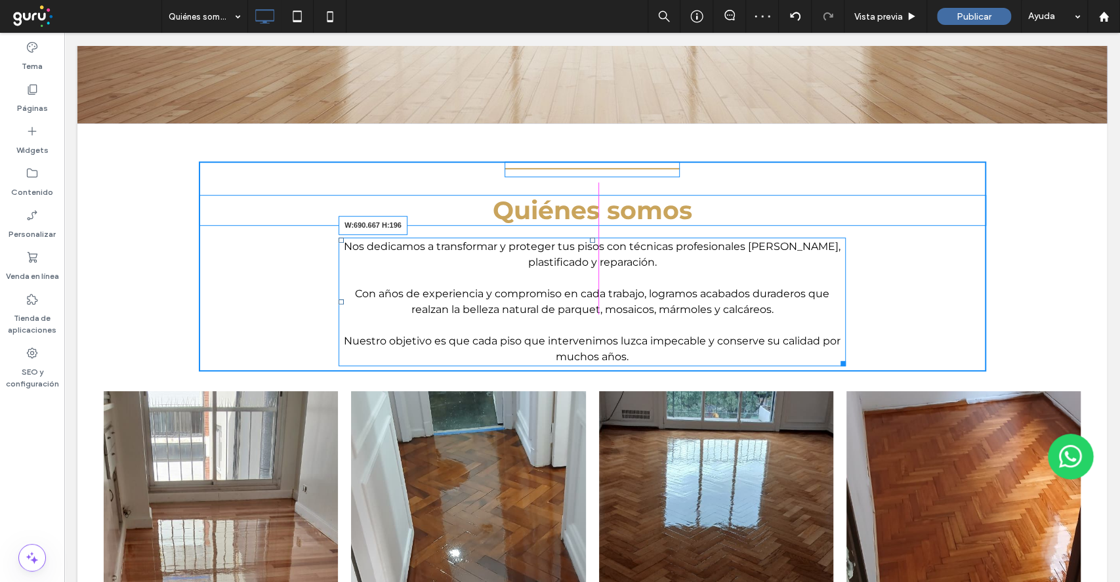
drag, startPoint x: 834, startPoint y: 363, endPoint x: 807, endPoint y: 354, distance: 28.2
click at [807, 354] on div "Nos dedicamos a transformar y proteger tus pisos con técnicas profesionales de …" at bounding box center [591, 301] width 507 height 129
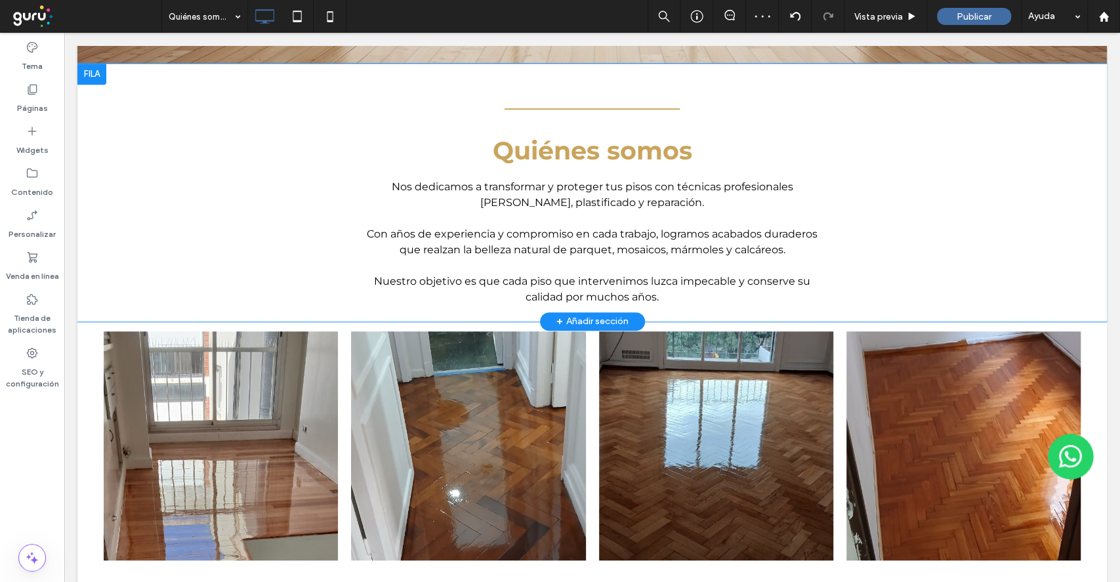
scroll to position [612, 0]
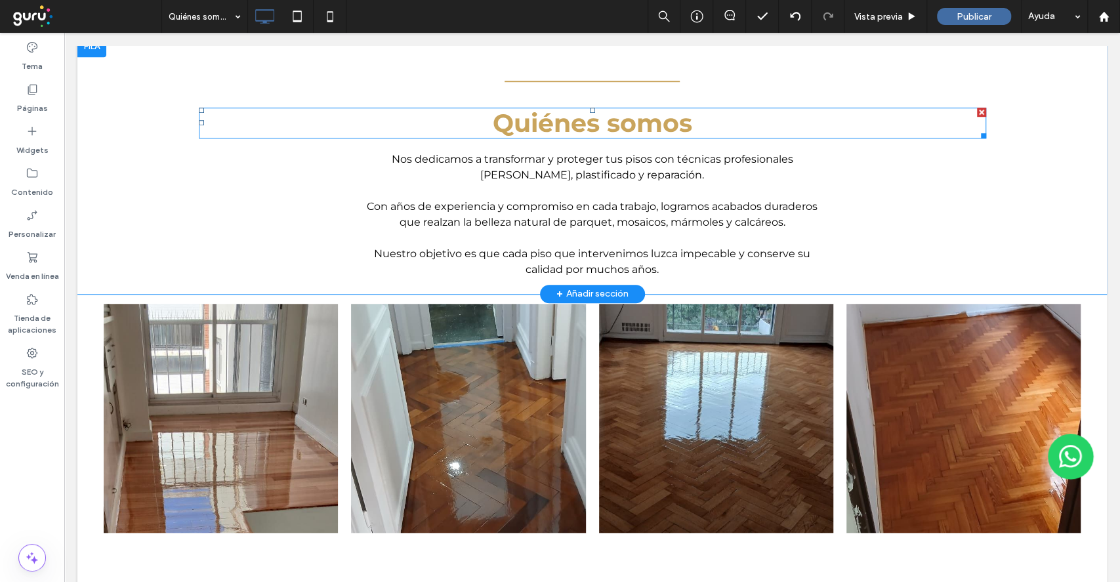
click at [617, 113] on strong "Quiénes somos" at bounding box center [592, 123] width 199 height 31
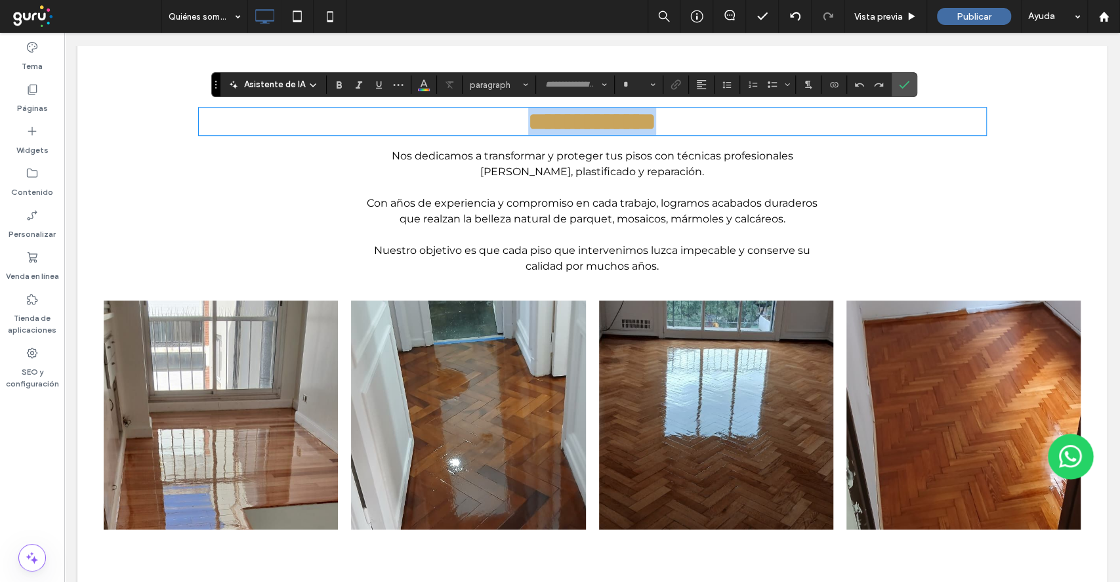
type input "**********"
type input "**"
click at [618, 123] on strong "**********" at bounding box center [592, 121] width 128 height 25
drag, startPoint x: 615, startPoint y: 123, endPoint x: 455, endPoint y: 132, distance: 160.3
click at [455, 132] on h2 "**********" at bounding box center [592, 122] width 787 height 28
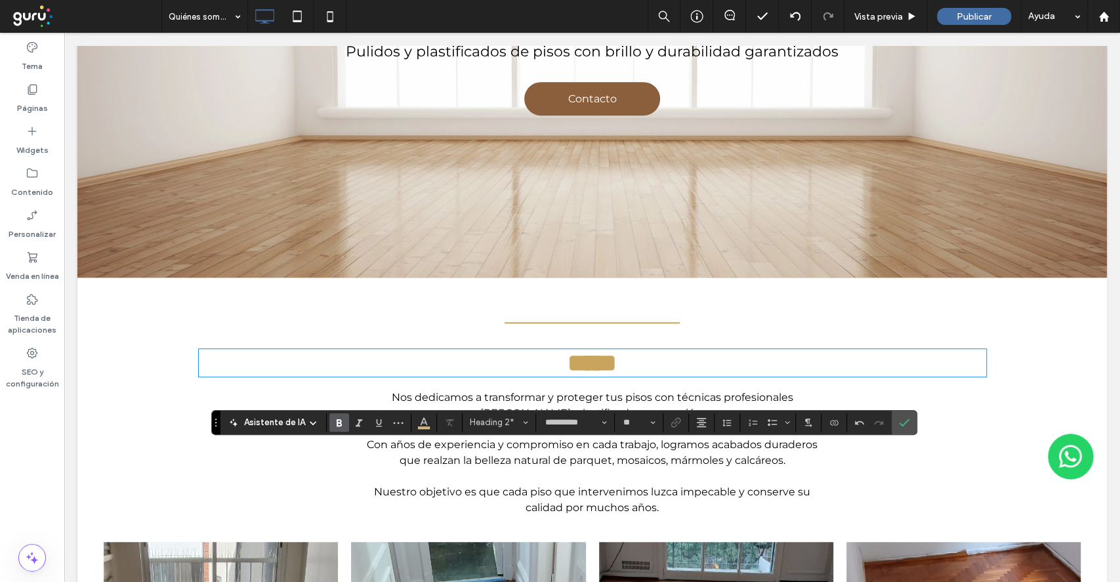
scroll to position [437, 0]
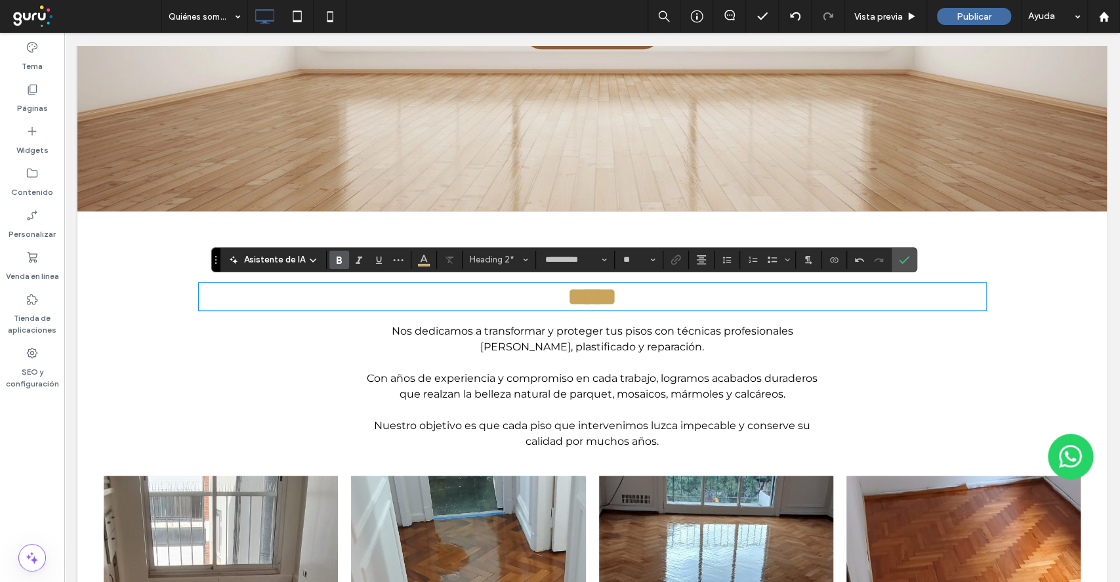
click at [615, 294] on strong "*****" at bounding box center [591, 296] width 49 height 25
click at [685, 305] on h2 "*****" at bounding box center [592, 297] width 787 height 28
click at [907, 263] on label "Confirmar" at bounding box center [904, 260] width 20 height 24
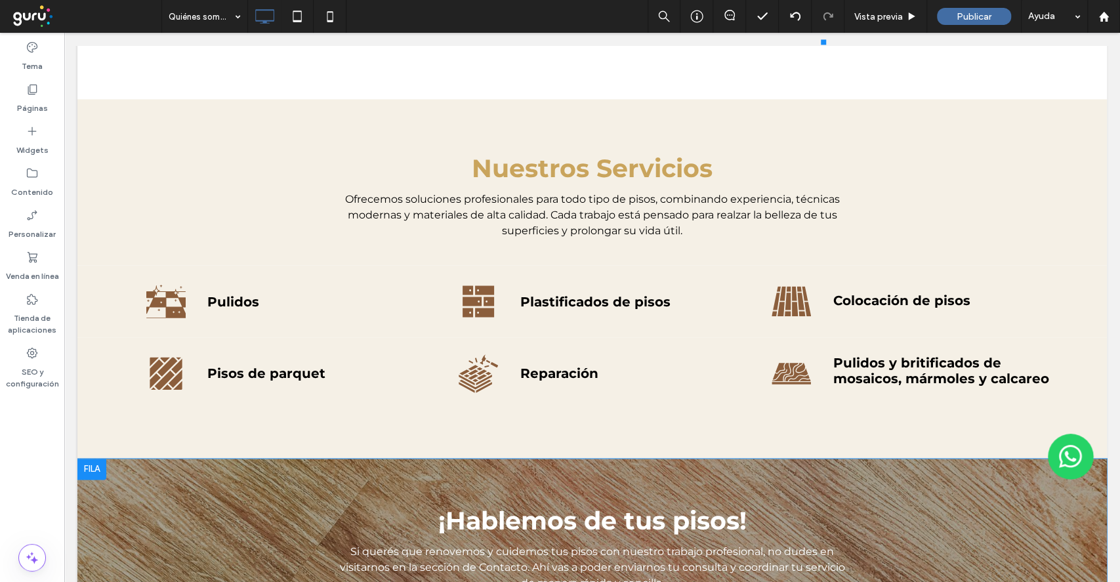
scroll to position [1137, 0]
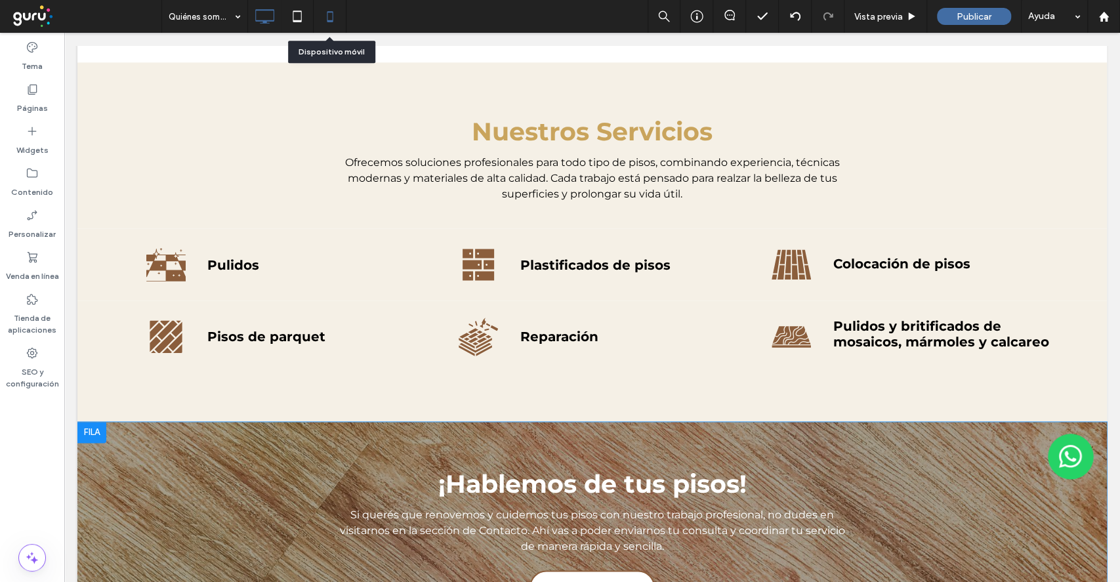
click at [340, 20] on icon at bounding box center [330, 16] width 26 height 26
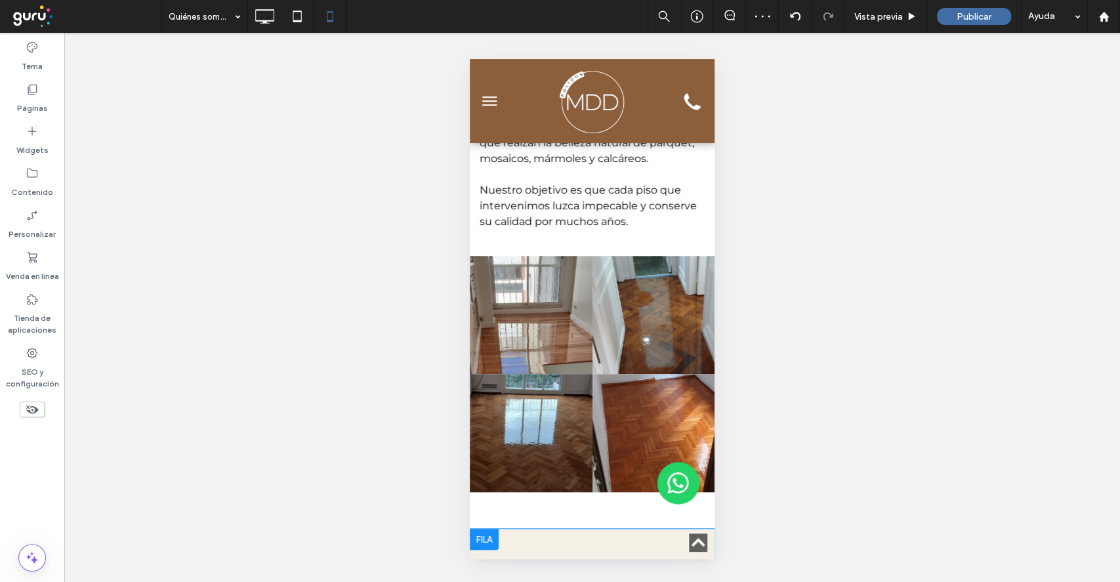
scroll to position [262, 0]
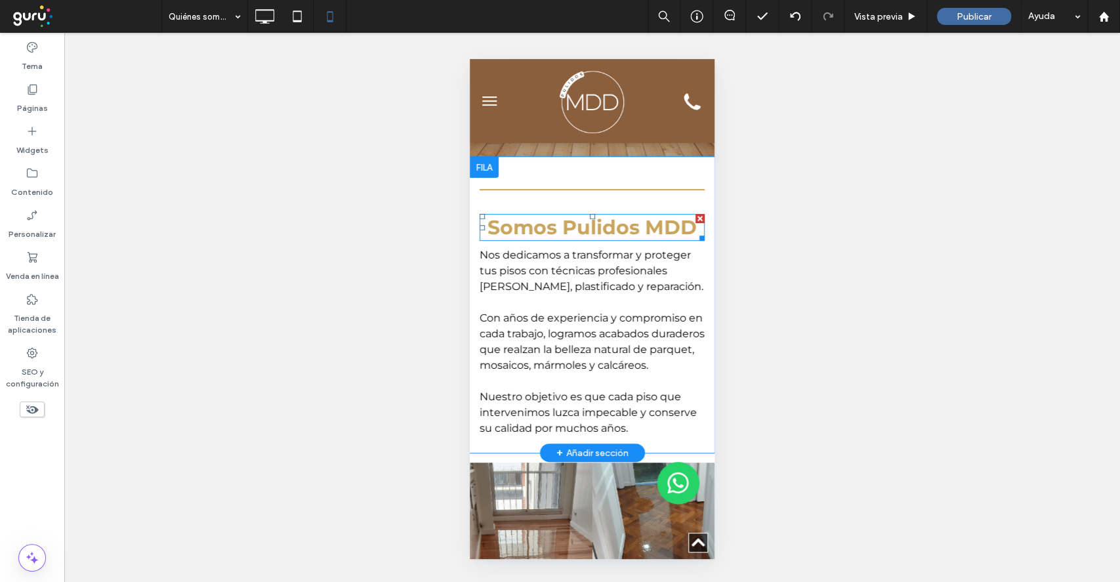
click at [618, 232] on strong "Somos Pulidos MDD" at bounding box center [591, 227] width 209 height 24
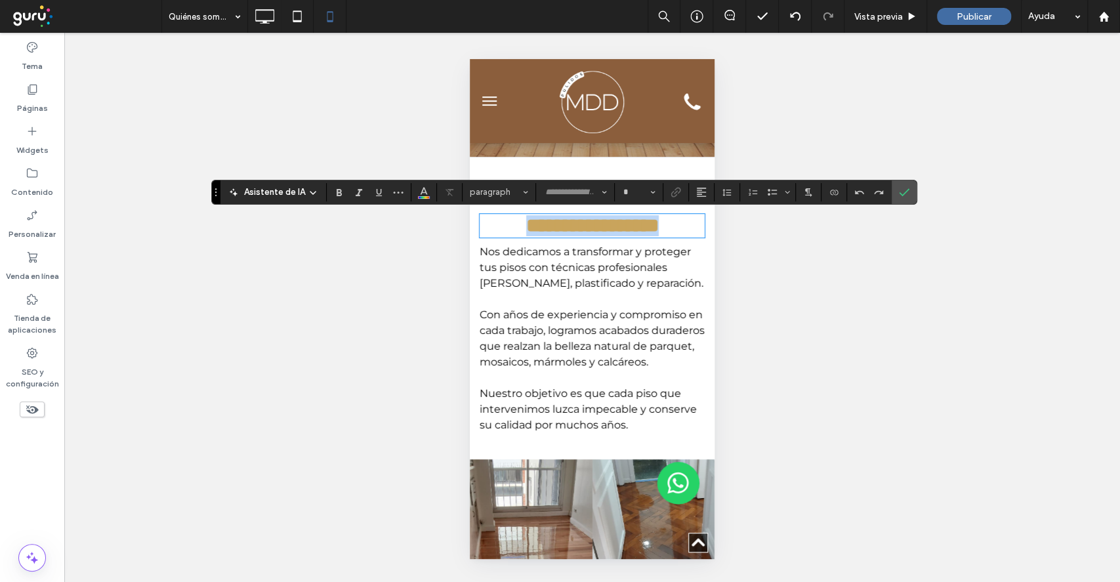
type input "**********"
type input "**"
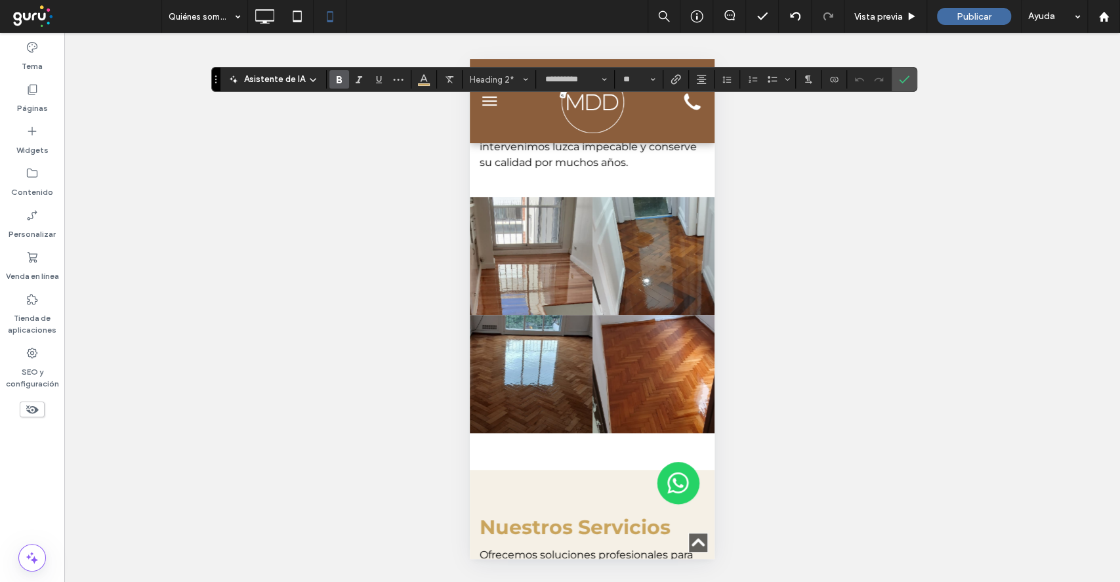
scroll to position [787, 0]
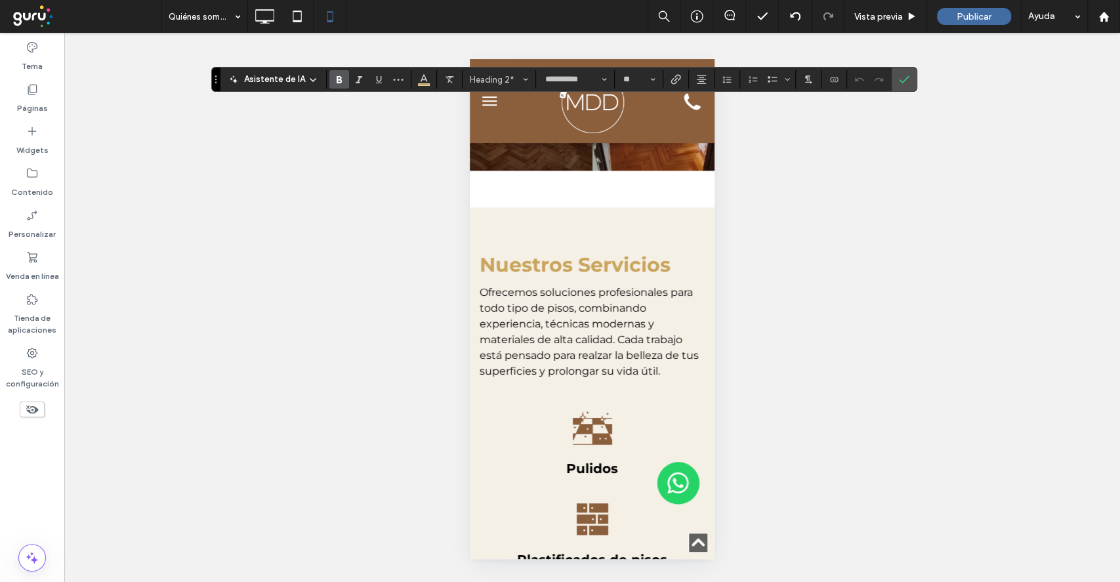
click at [567, 283] on div "Nuestros Servicios Ofrecemos soluciones profesionales para todo tipo de pisos, …" at bounding box center [591, 316] width 225 height 140
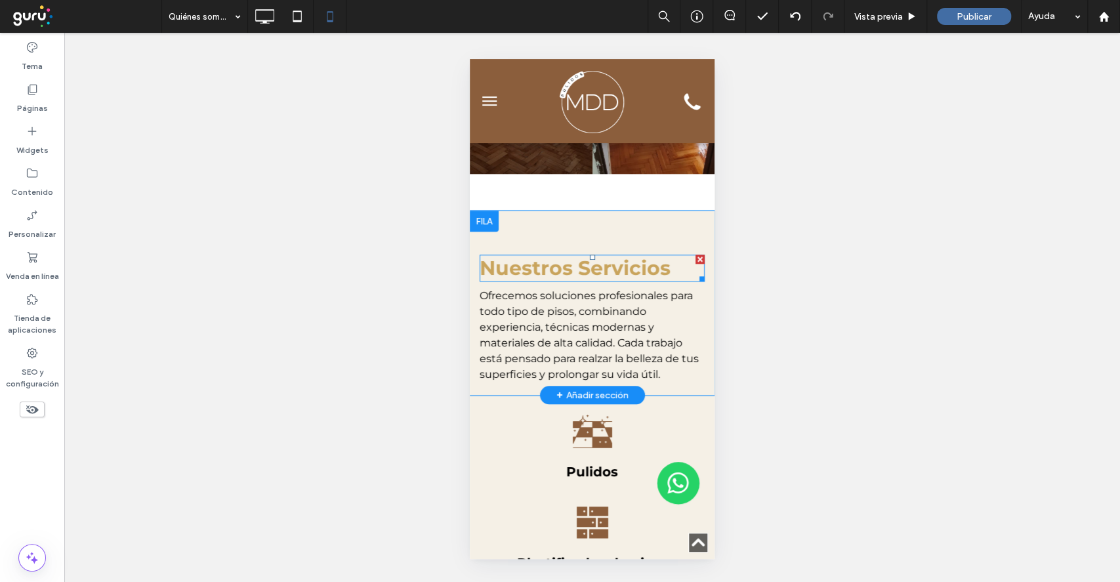
click at [560, 280] on strong "Nuestros Servicios" at bounding box center [574, 268] width 191 height 24
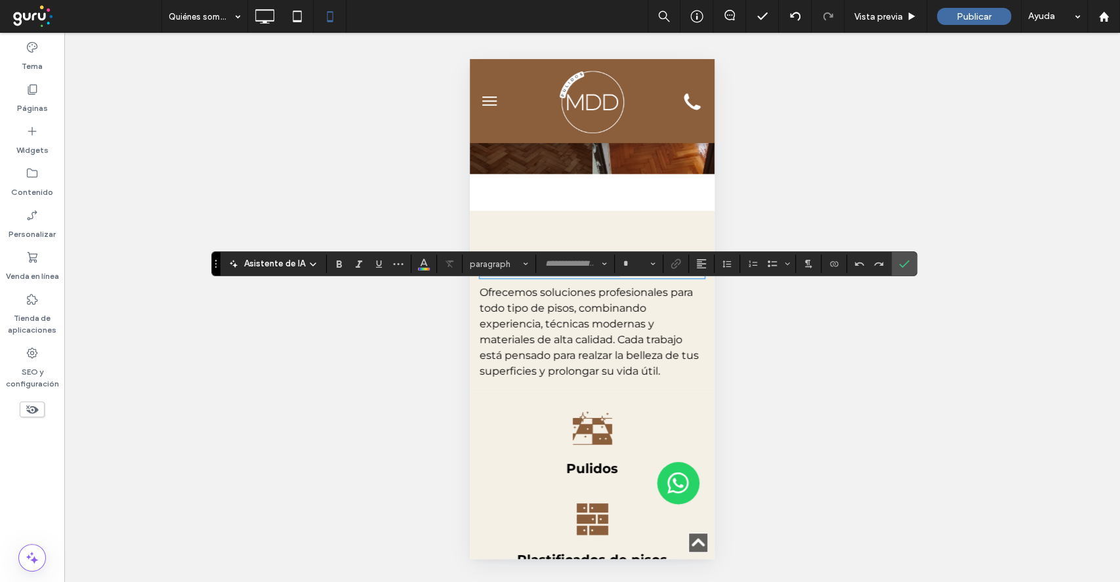
type input "**********"
type input "**"
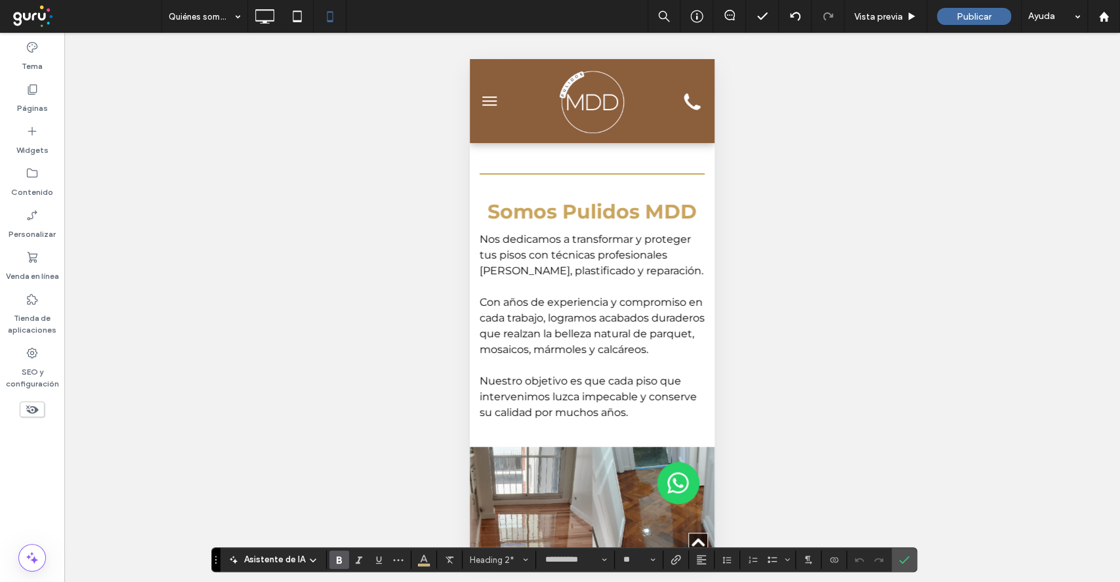
scroll to position [262, 0]
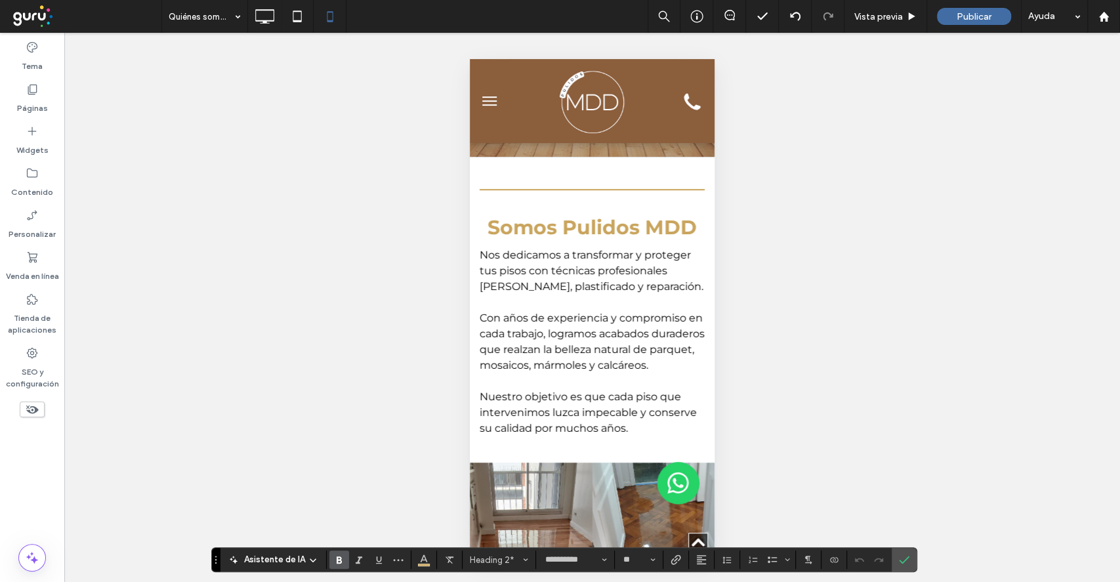
click at [770, 279] on div "Hacer visible? Sí Hacer visible? Sí Hacer visible? Sí Hacer visible? Sí Hacer v…" at bounding box center [591, 307] width 1055 height 549
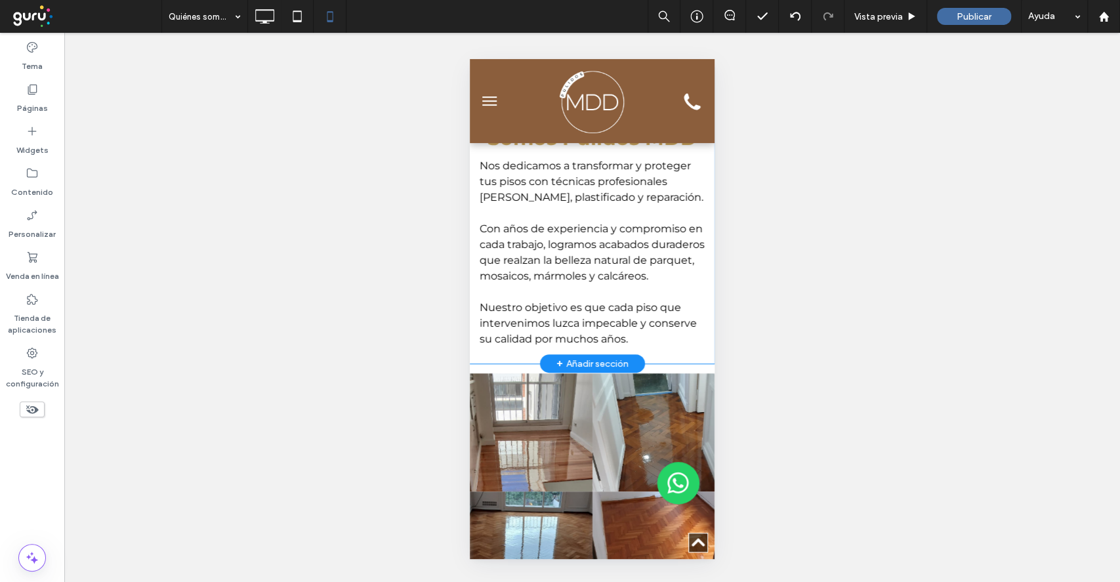
scroll to position [350, 0]
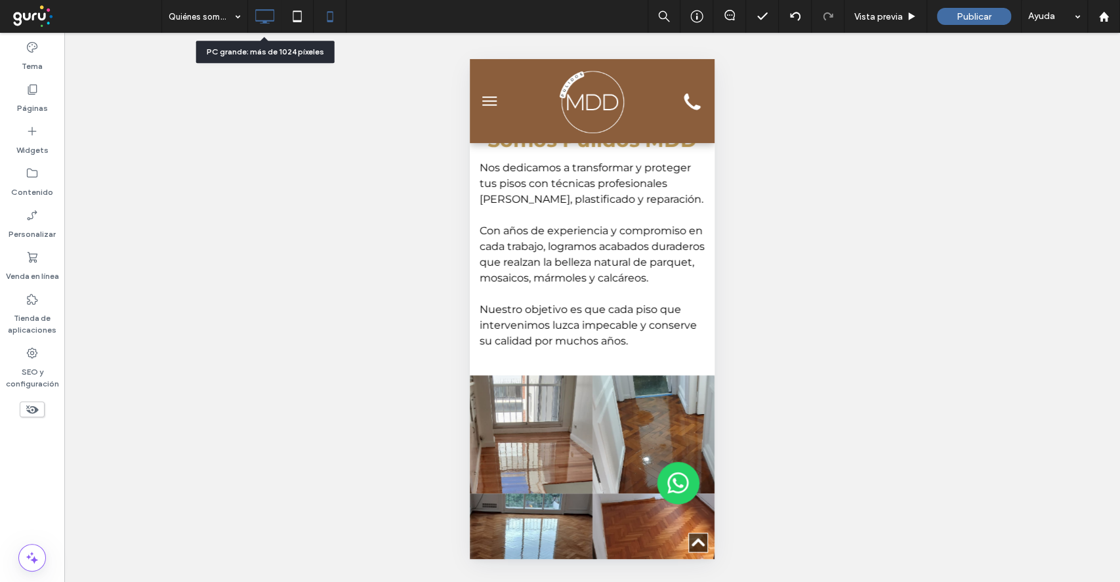
click at [258, 16] on icon at bounding box center [264, 16] width 26 height 26
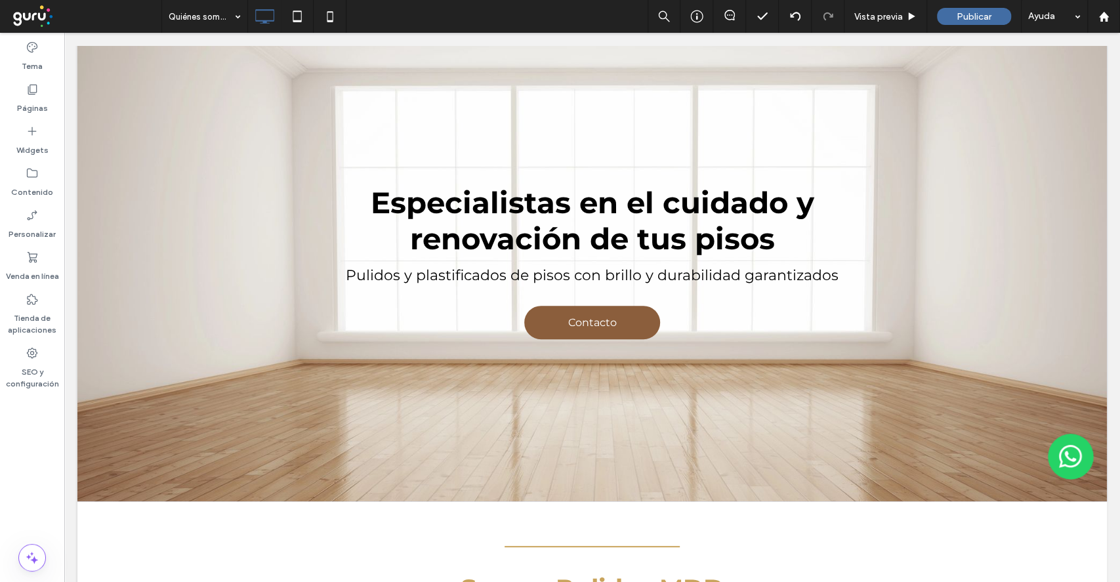
scroll to position [0, 0]
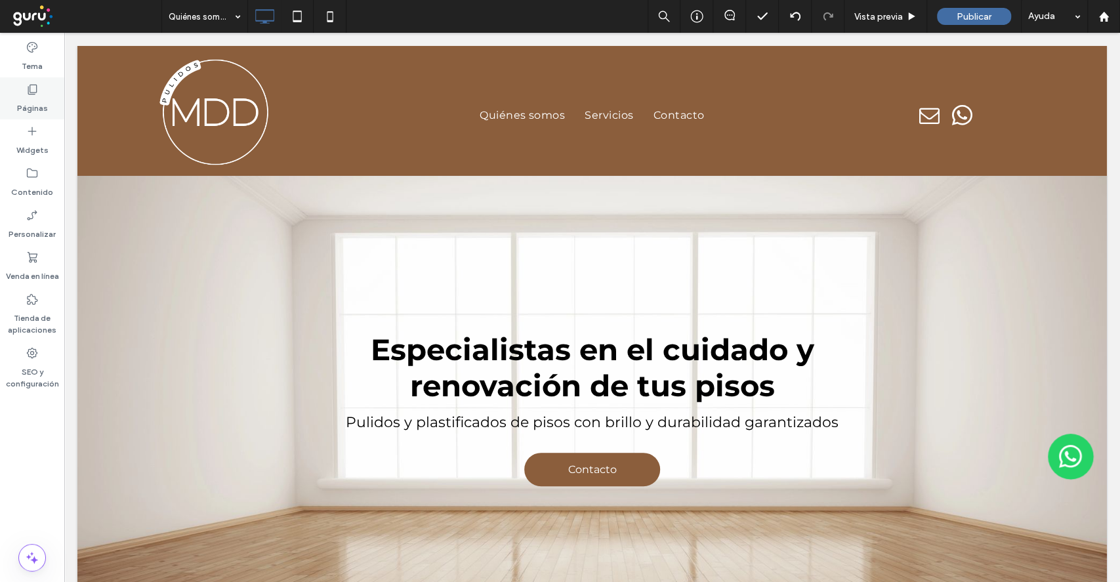
click at [36, 87] on use at bounding box center [32, 90] width 9 height 10
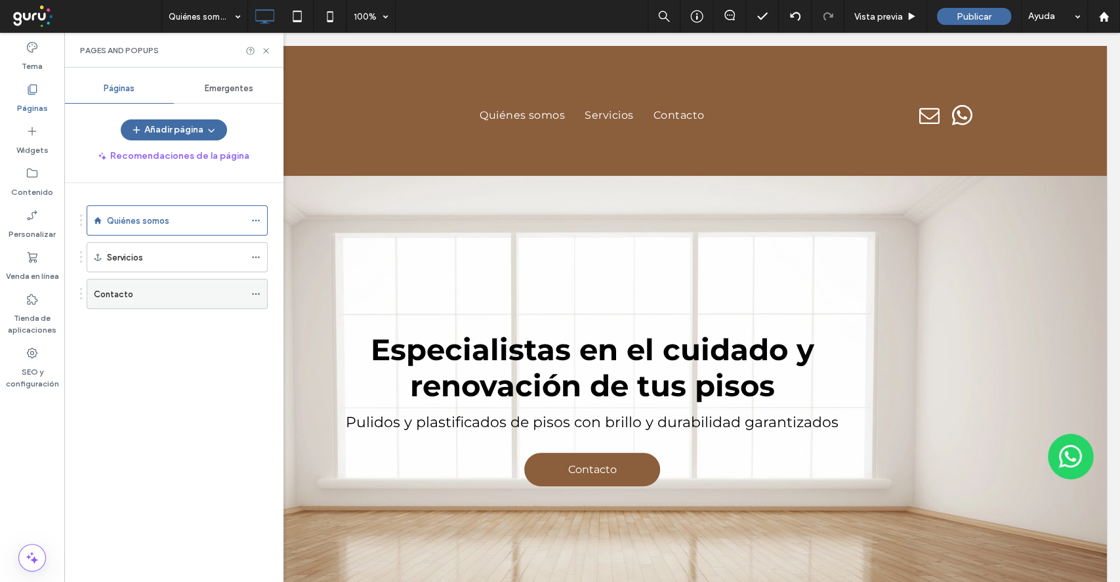
click at [153, 293] on div "Contacto" at bounding box center [169, 294] width 151 height 14
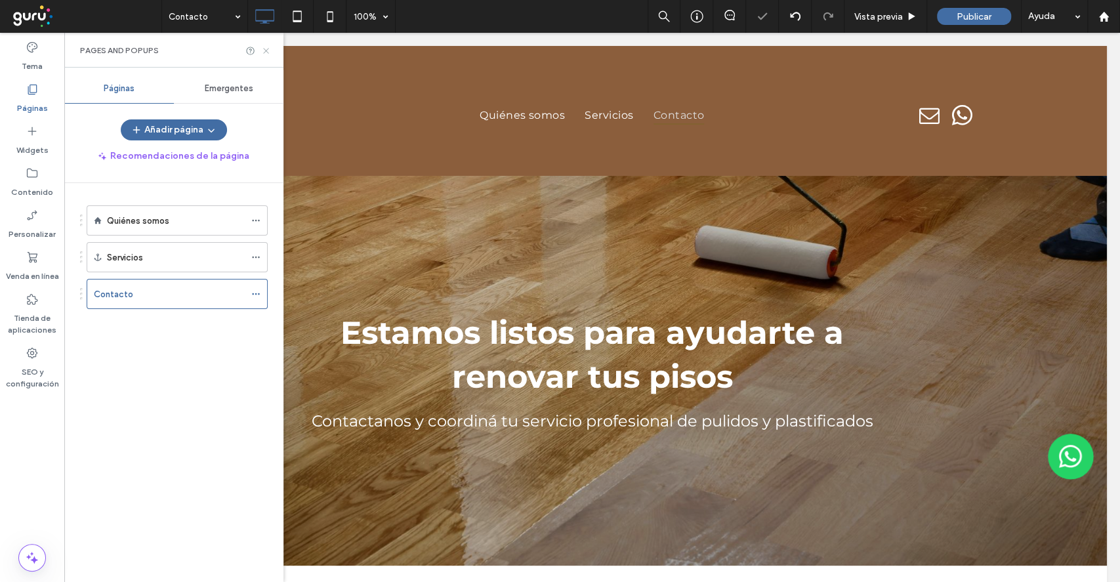
click at [262, 52] on icon at bounding box center [266, 51] width 10 height 10
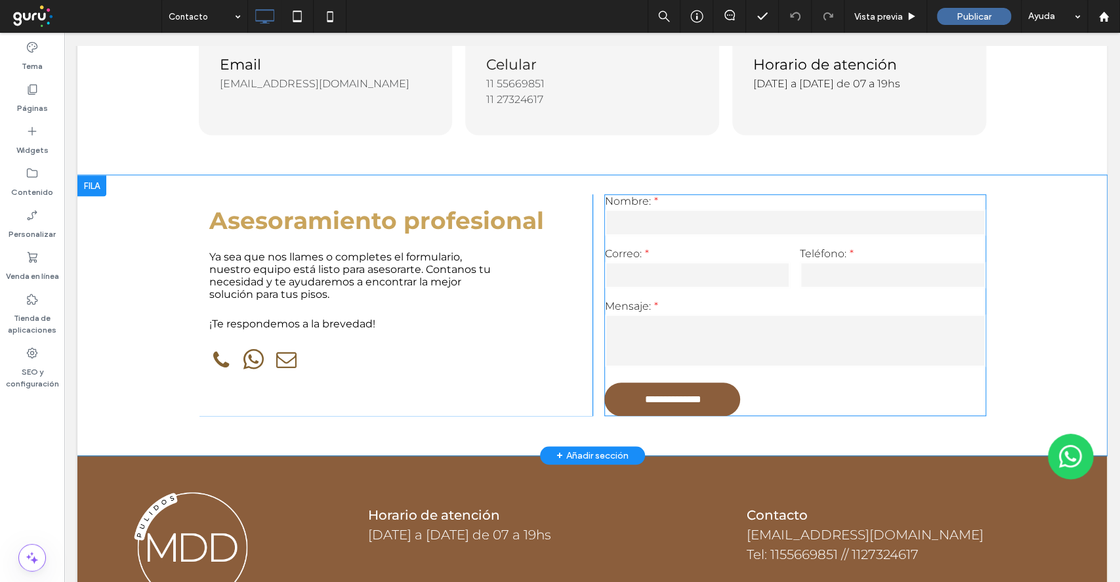
scroll to position [787, 0]
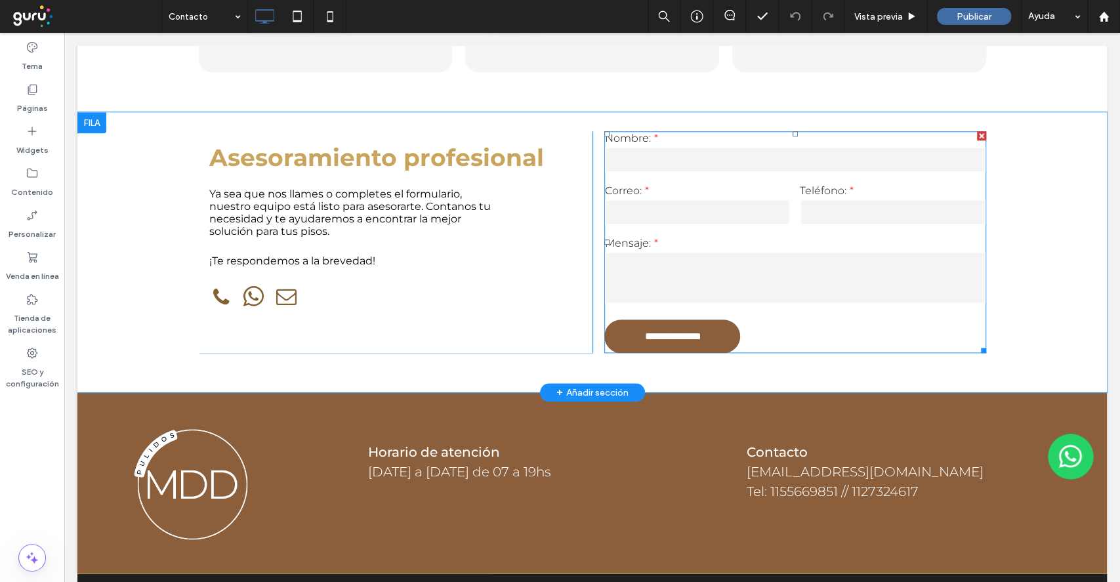
click at [761, 233] on div "Mensaje:" at bounding box center [794, 271] width 390 height 79
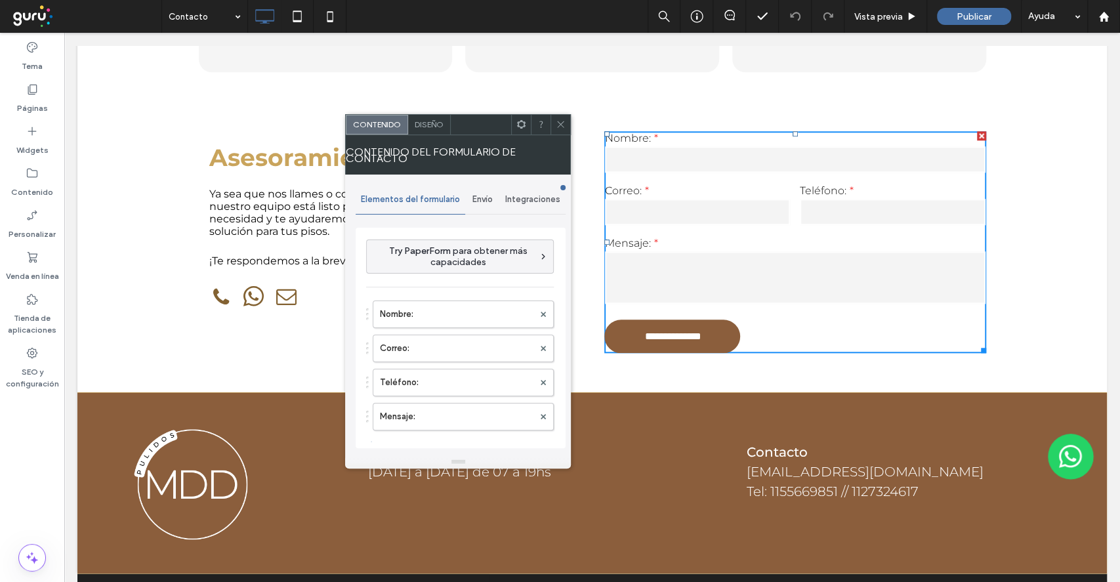
click at [477, 207] on div "Envío" at bounding box center [482, 199] width 35 height 29
click at [483, 268] on label "Notificación de nuevo envío" at bounding box center [460, 261] width 175 height 26
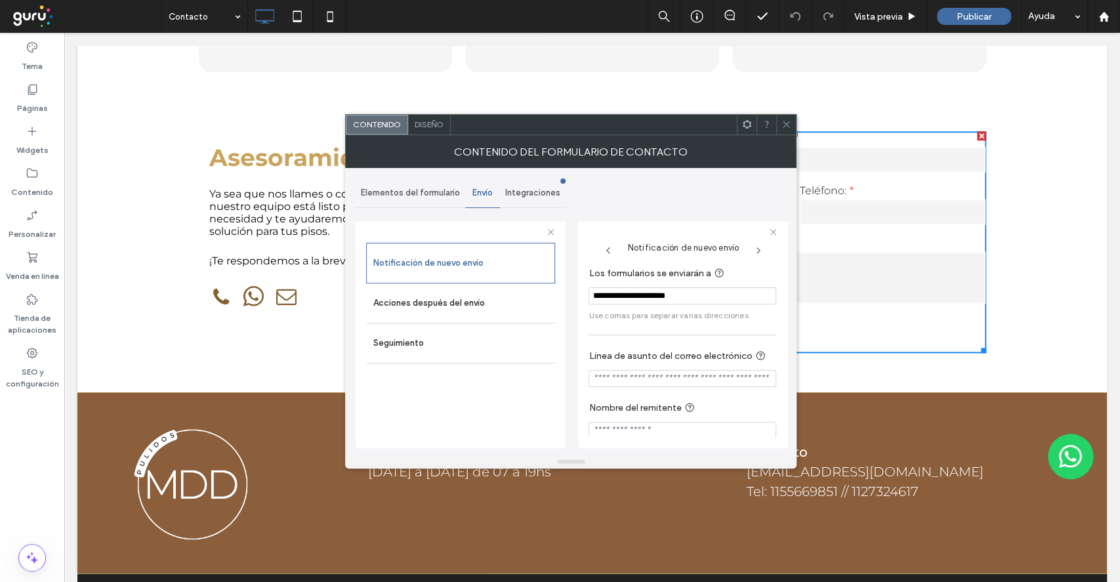
click at [788, 131] on span at bounding box center [786, 125] width 10 height 20
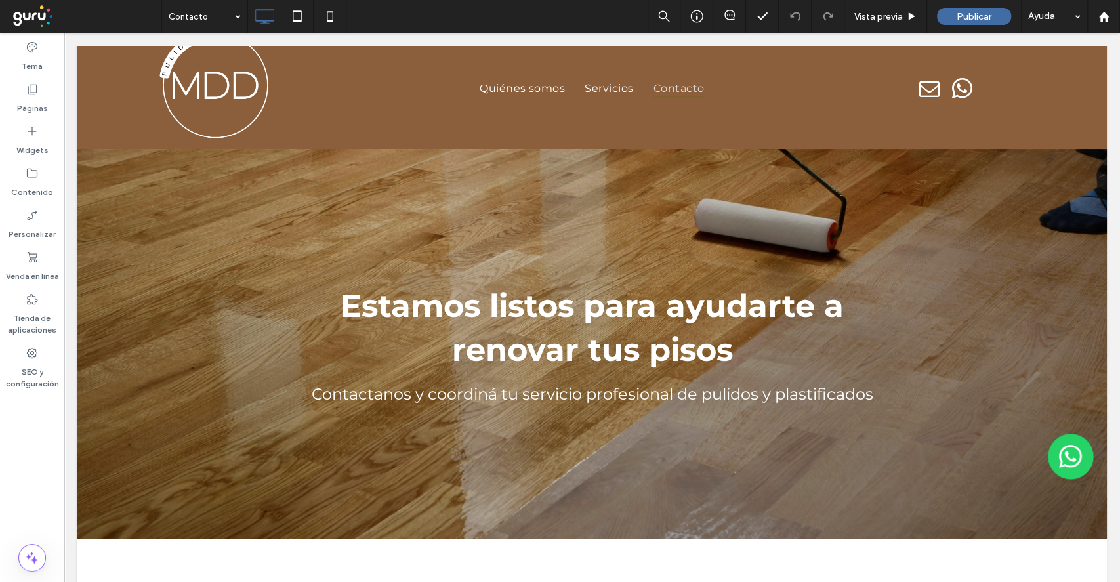
scroll to position [0, 0]
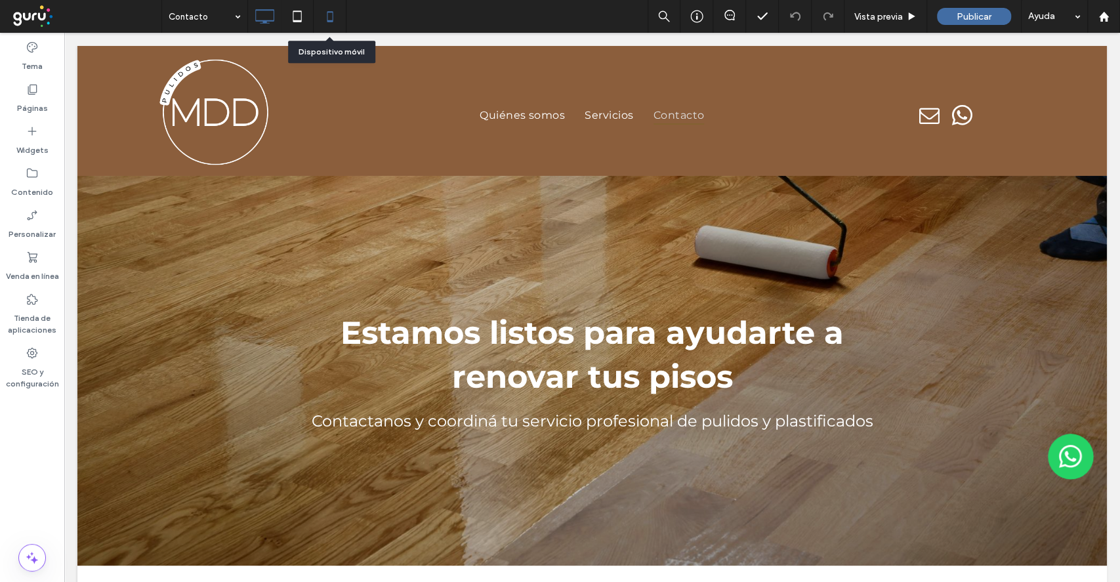
click at [332, 16] on use at bounding box center [330, 16] width 6 height 10
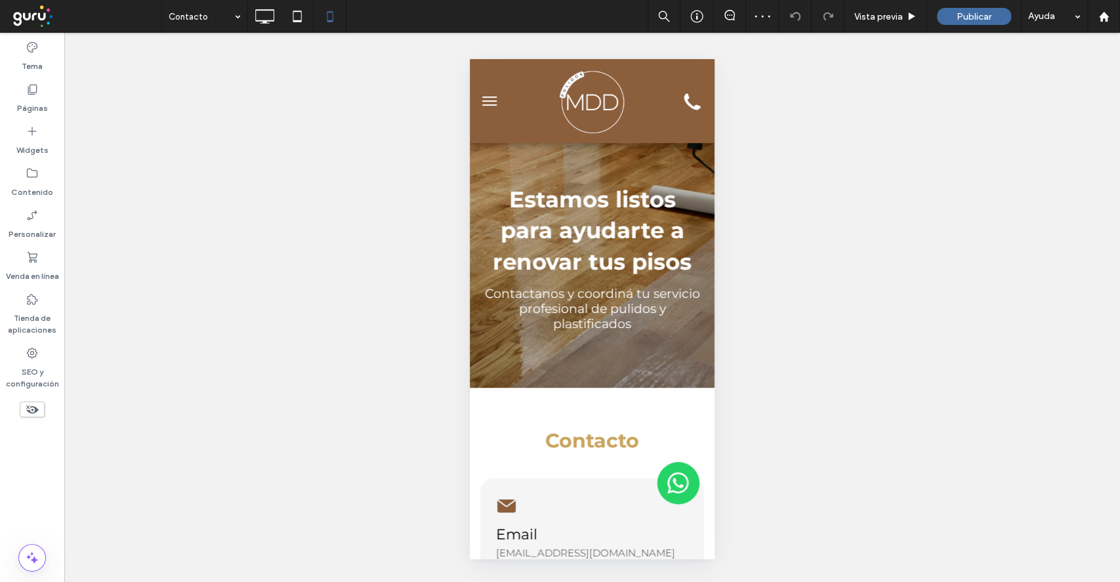
click at [477, 99] on button "menu" at bounding box center [489, 101] width 26 height 26
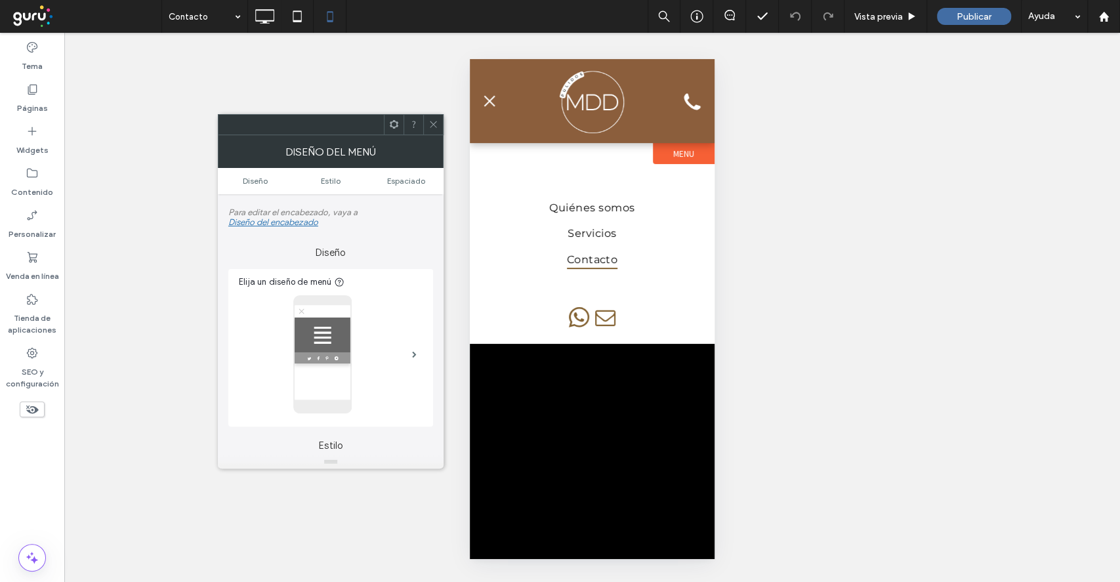
click at [431, 132] on span at bounding box center [433, 125] width 10 height 20
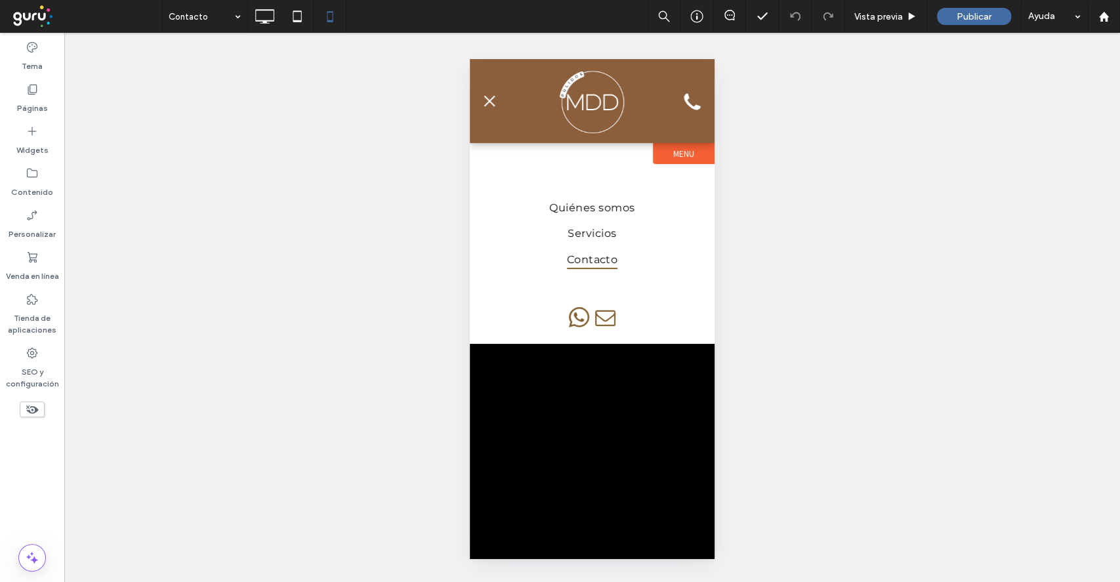
click at [489, 100] on span "menu" at bounding box center [489, 100] width 11 height 11
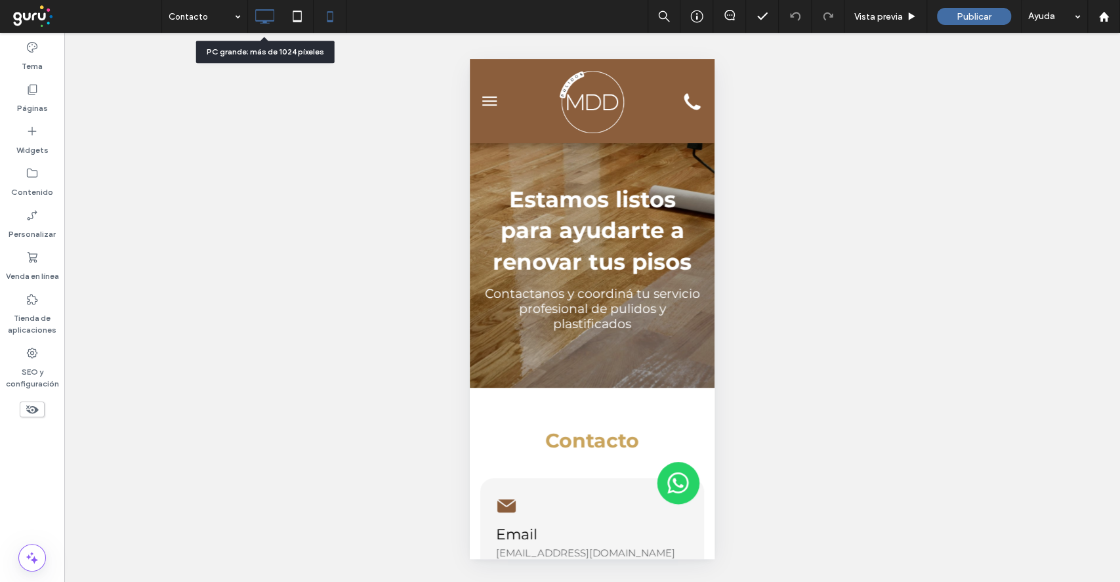
click at [263, 14] on icon at bounding box center [264, 16] width 26 height 26
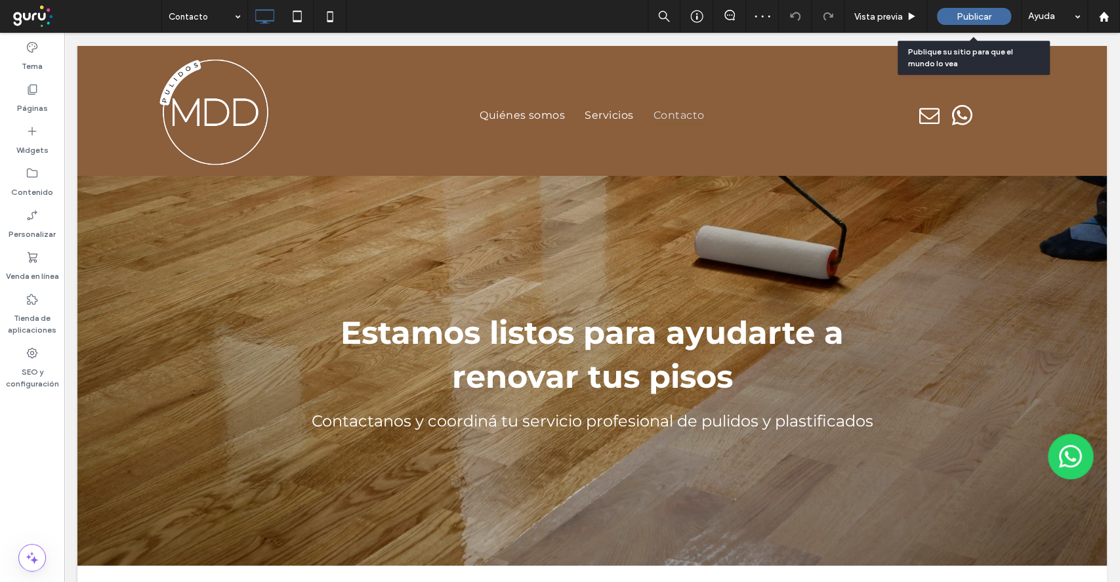
click at [979, 9] on div "Publicar" at bounding box center [974, 16] width 74 height 17
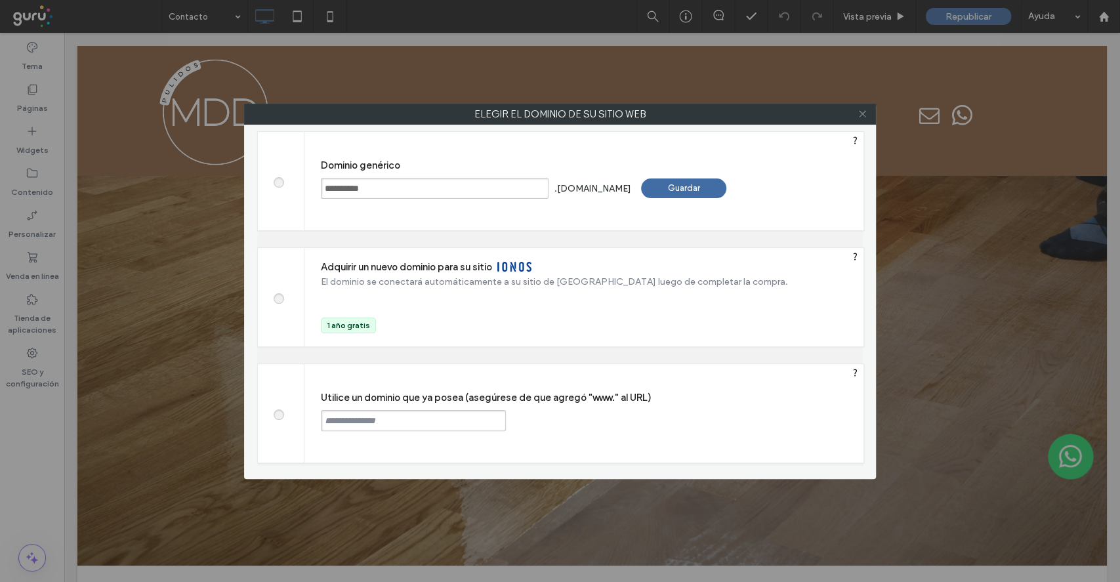
click at [858, 113] on div at bounding box center [862, 114] width 20 height 20
click at [858, 113] on icon at bounding box center [862, 114] width 10 height 10
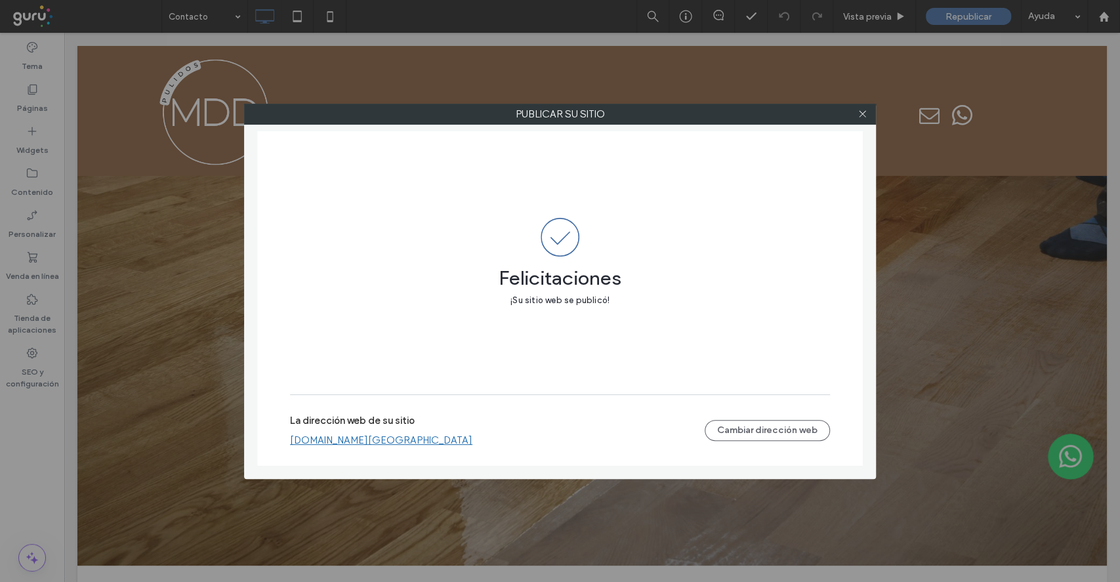
click at [374, 443] on link "pulidosmdd.argentina.publicar.guru" at bounding box center [381, 440] width 182 height 12
click at [864, 114] on icon at bounding box center [862, 114] width 10 height 10
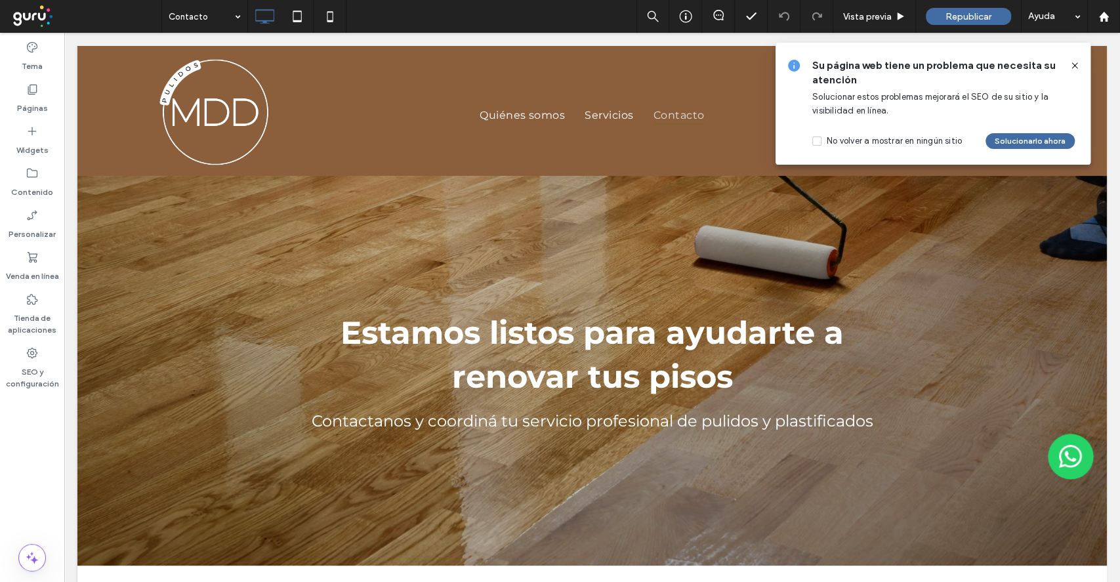
click at [1071, 68] on use at bounding box center [1074, 65] width 6 height 6
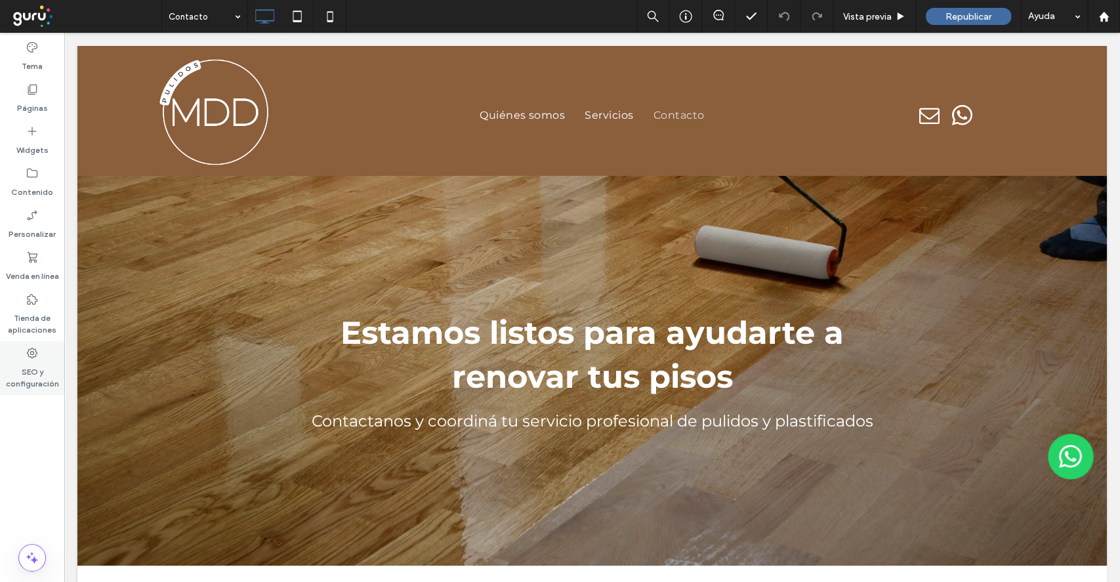
click at [35, 390] on div "SEO y configuración" at bounding box center [32, 368] width 64 height 54
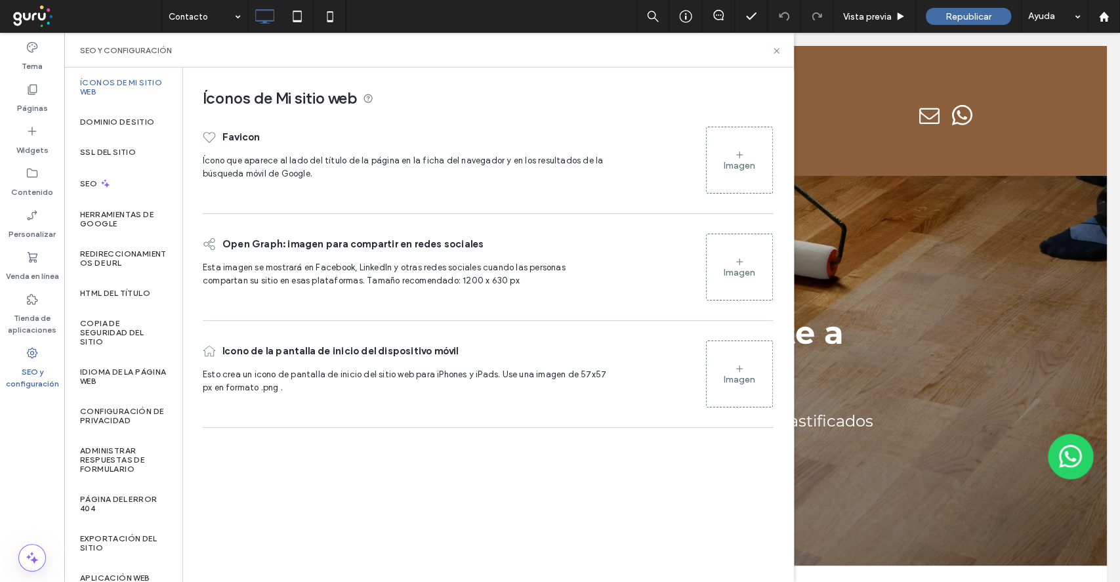
click at [726, 194] on div "Imagen" at bounding box center [739, 160] width 67 height 80
click at [727, 190] on div "Imagen" at bounding box center [739, 160] width 66 height 63
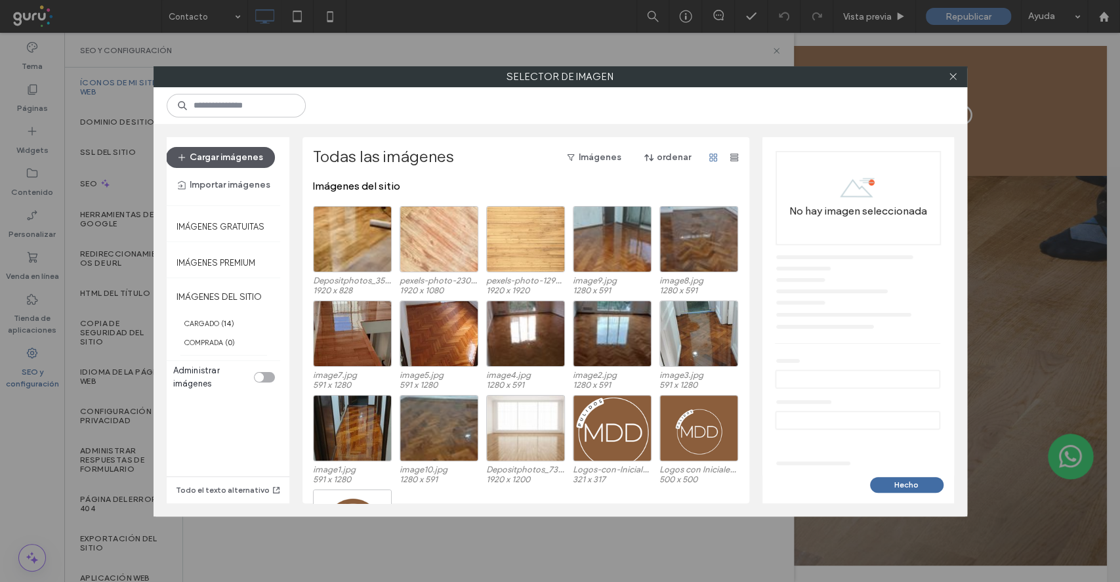
click at [245, 153] on button "Cargar imágenes" at bounding box center [220, 157] width 109 height 21
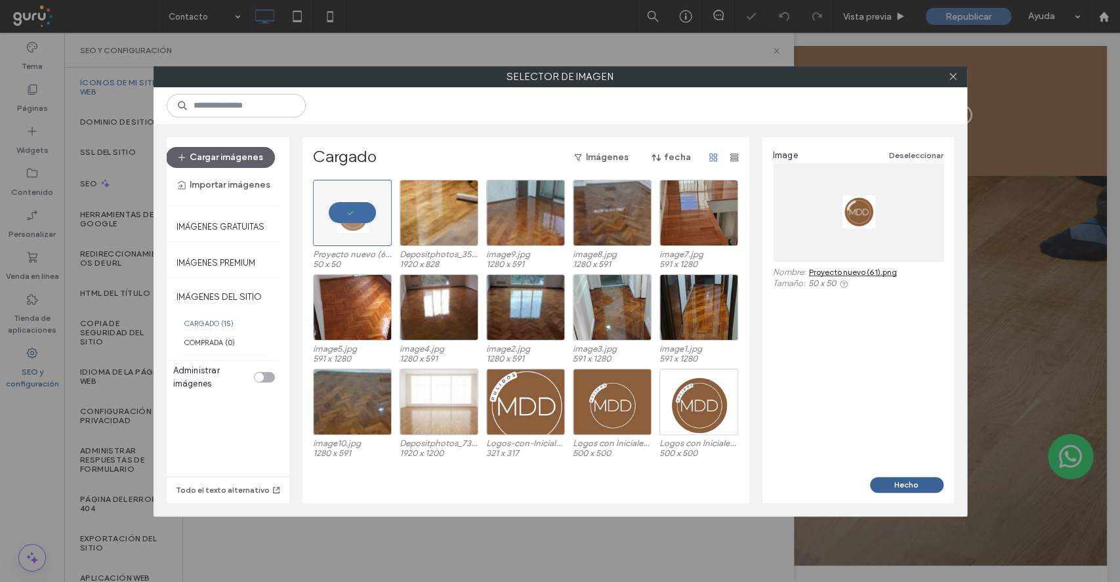
click at [885, 482] on button "Hecho" at bounding box center [906, 485] width 73 height 16
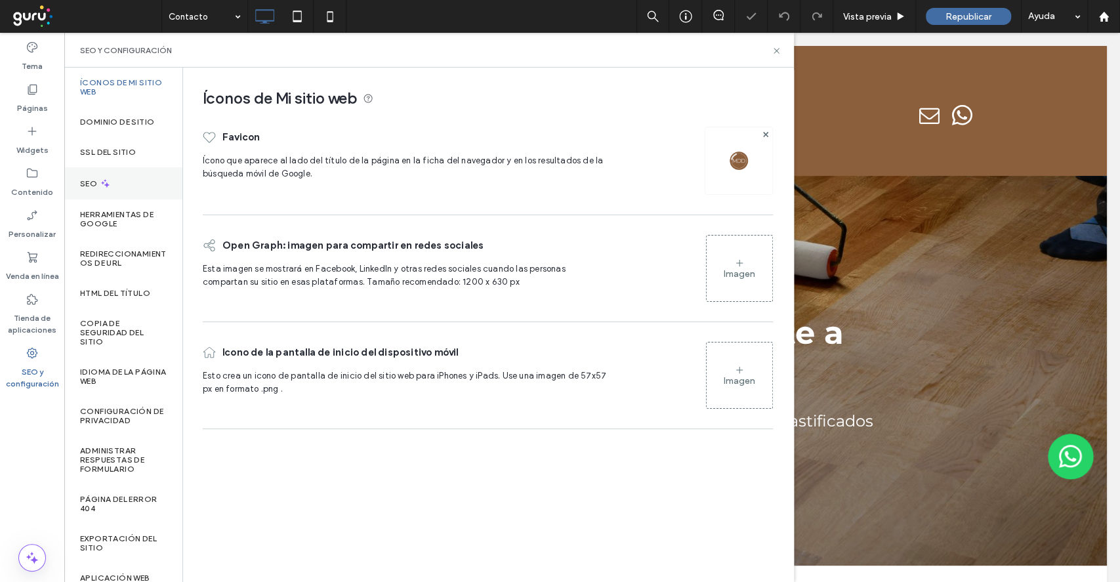
click at [125, 197] on div "SEO" at bounding box center [123, 183] width 118 height 32
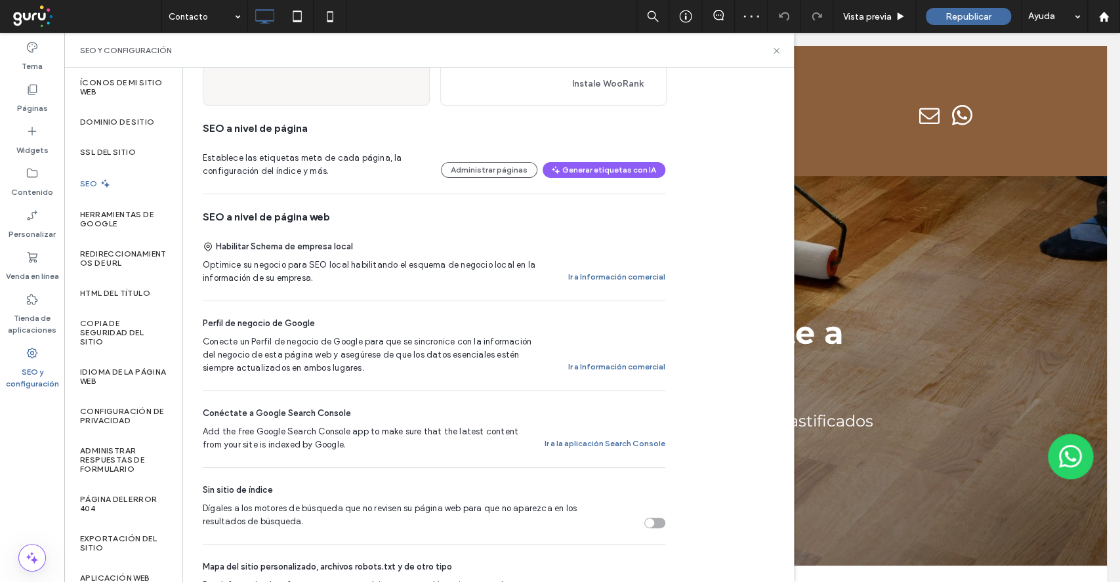
scroll to position [87, 0]
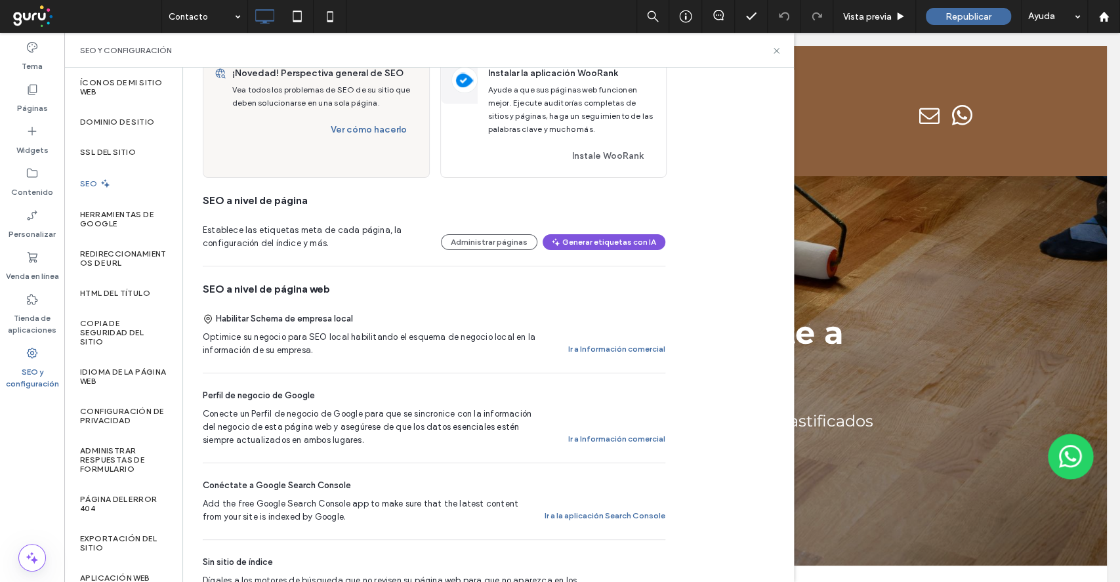
click at [557, 243] on icon "button" at bounding box center [555, 242] width 10 height 10
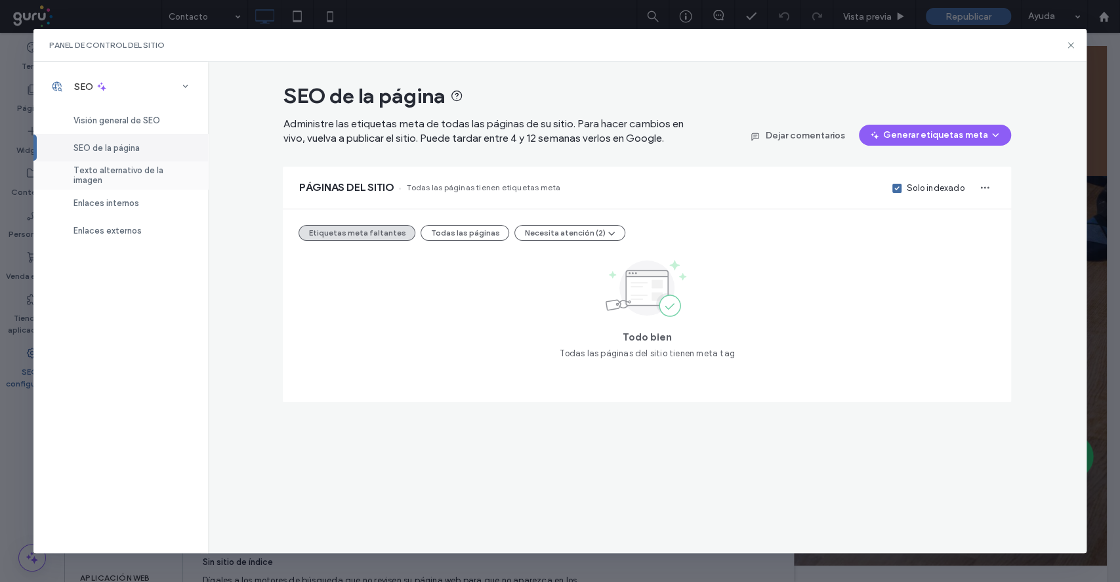
click at [172, 176] on span "Texto alternativo de la imagen" at bounding box center [132, 175] width 119 height 20
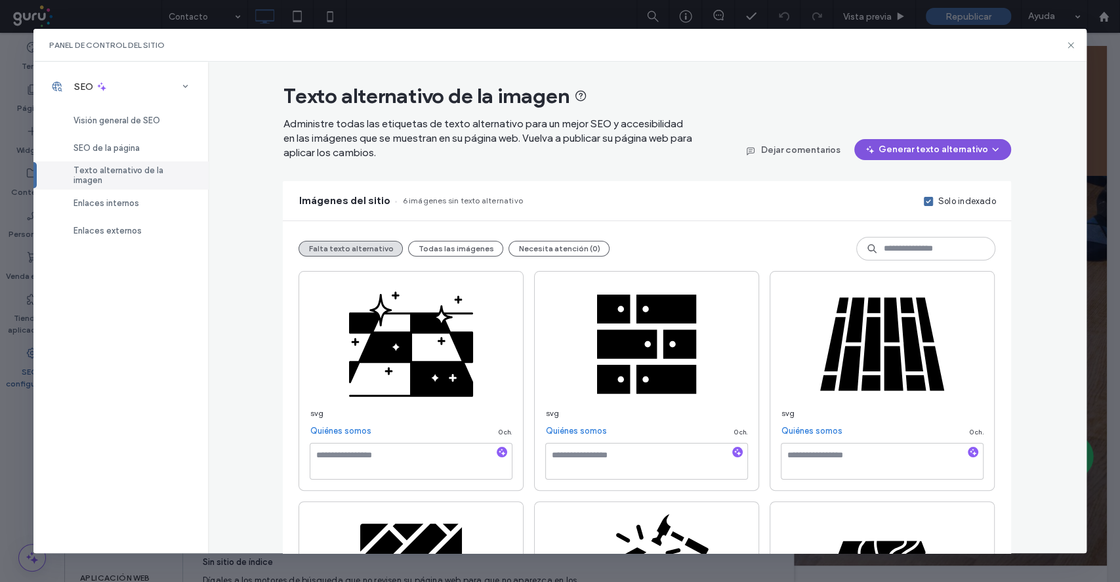
click at [949, 144] on button "Generar texto alternativo" at bounding box center [932, 149] width 157 height 21
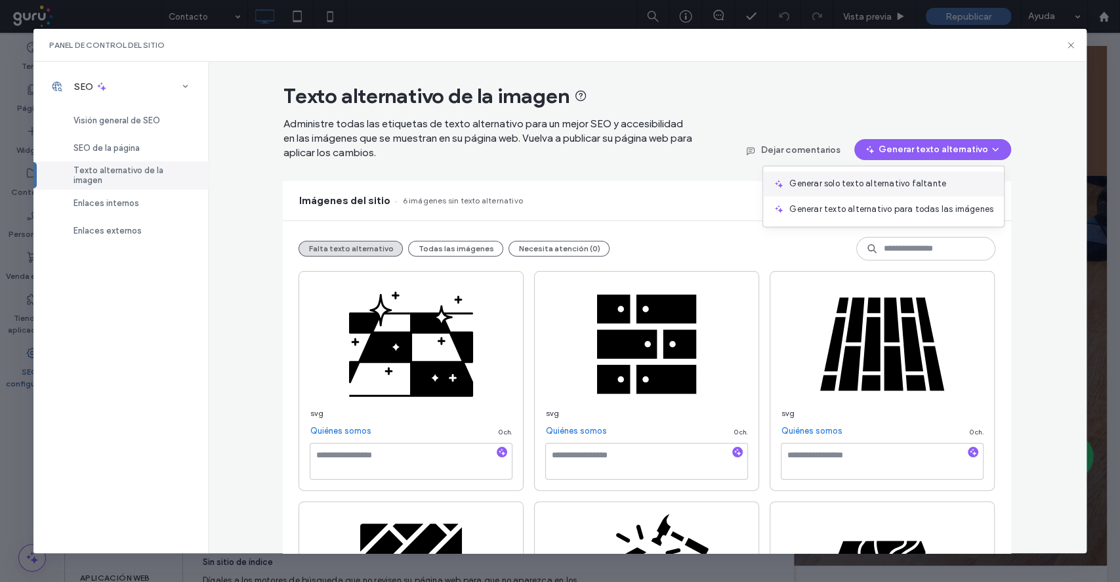
click at [902, 184] on span "Generar solo texto alternativo faltante" at bounding box center [867, 183] width 157 height 13
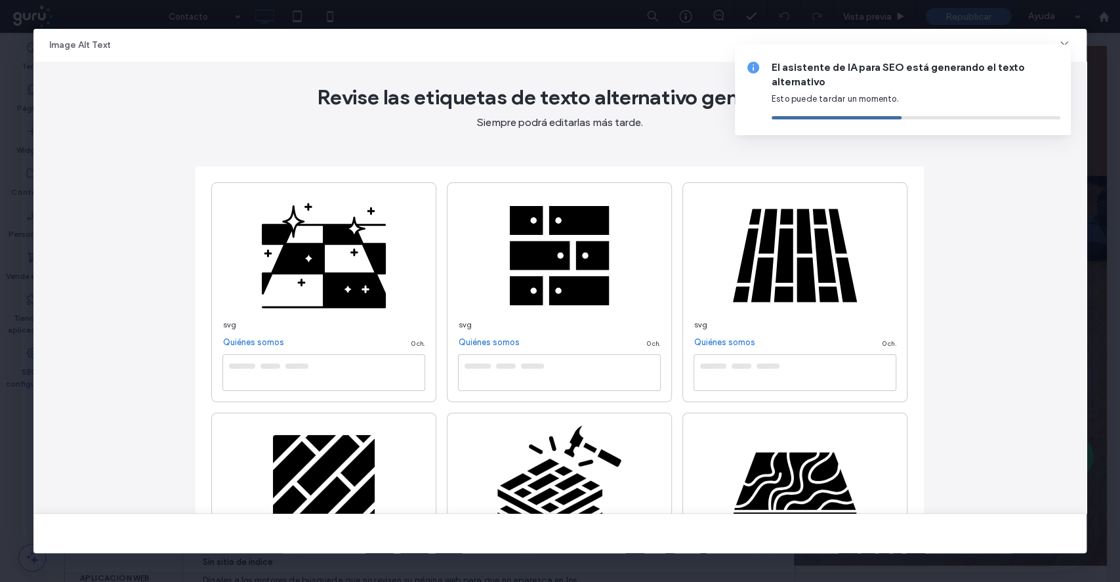
type textarea "**********"
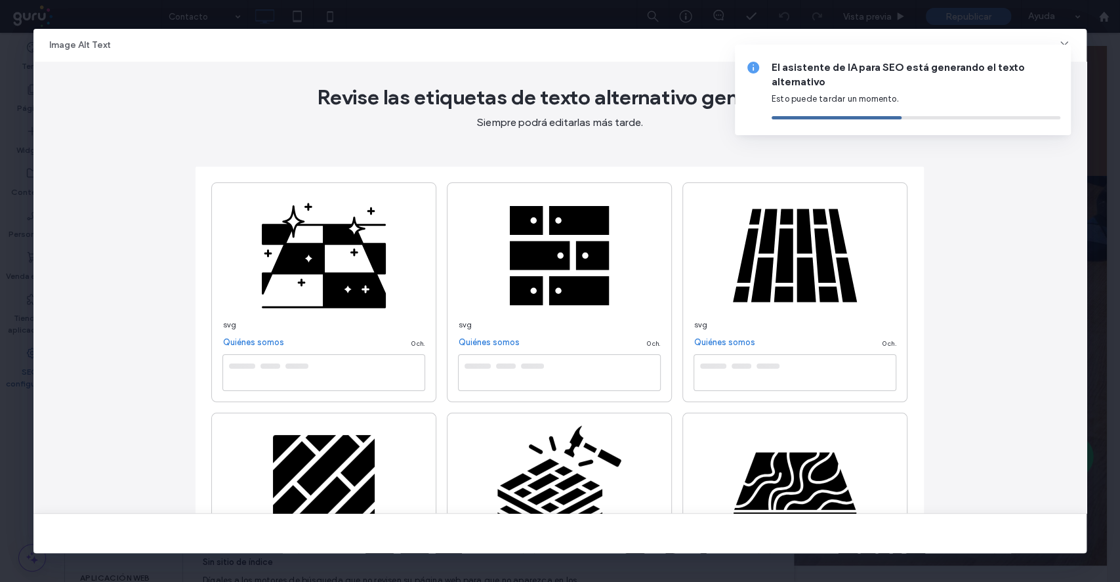
type textarea "**********"
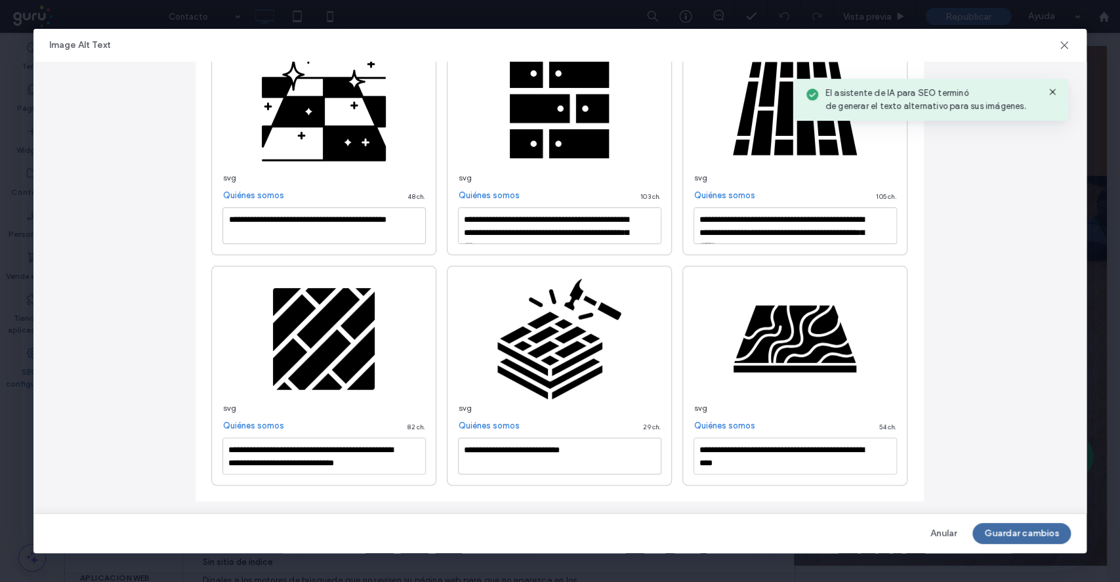
scroll to position [150, 0]
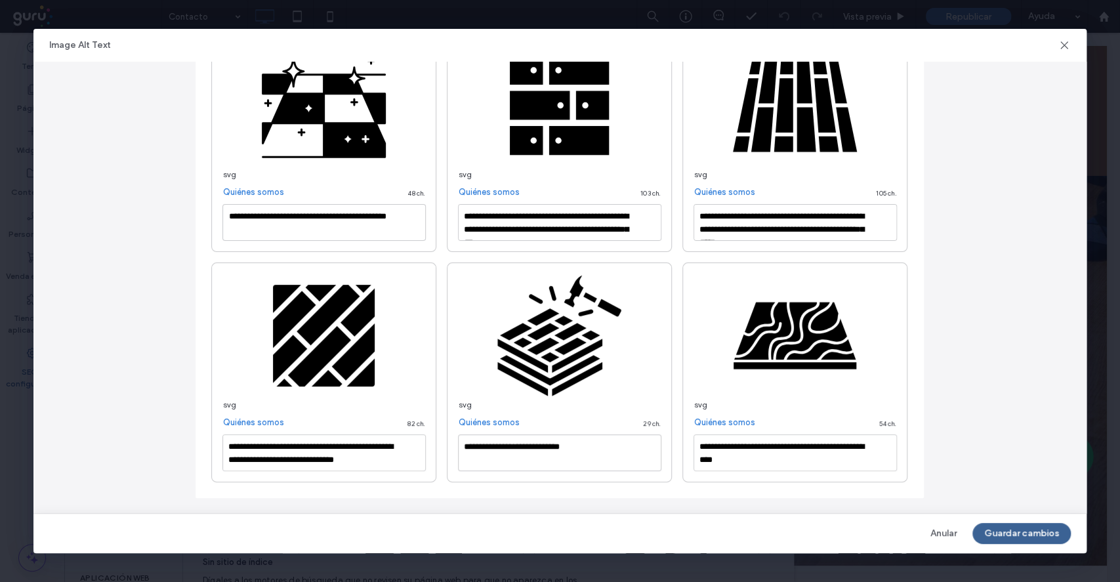
click at [1007, 533] on button "Guardar cambios" at bounding box center [1021, 533] width 98 height 21
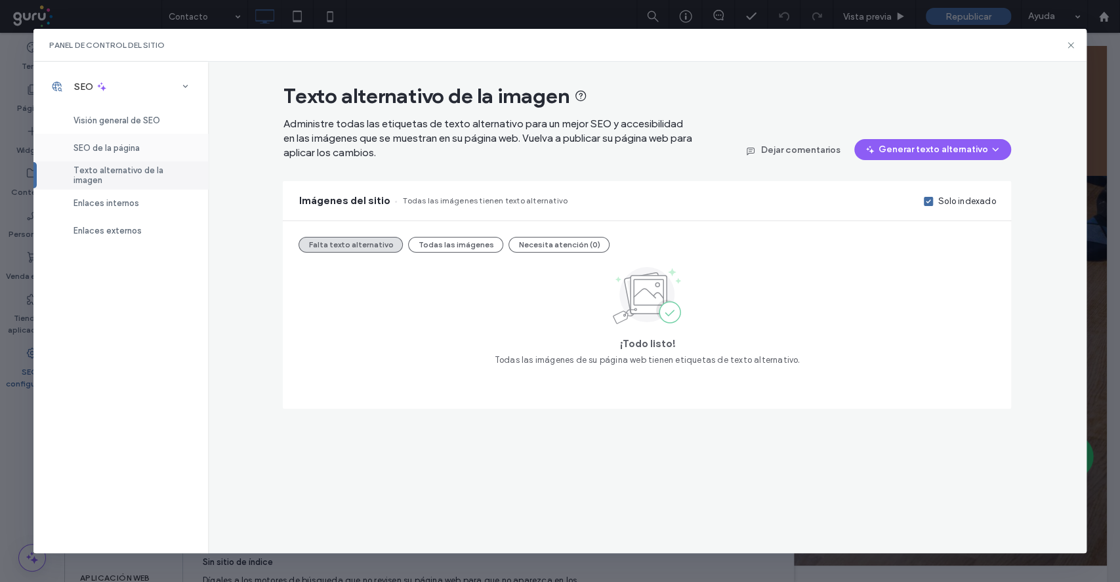
click at [124, 153] on div "SEO de la página" at bounding box center [120, 148] width 174 height 28
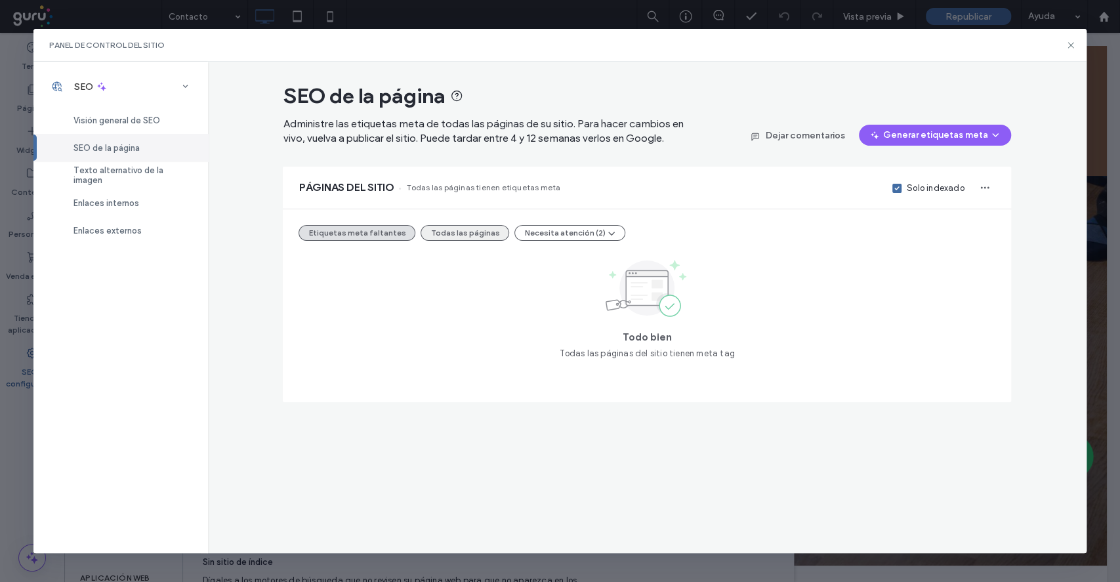
click at [476, 231] on button "Todas las páginas" at bounding box center [464, 233] width 89 height 16
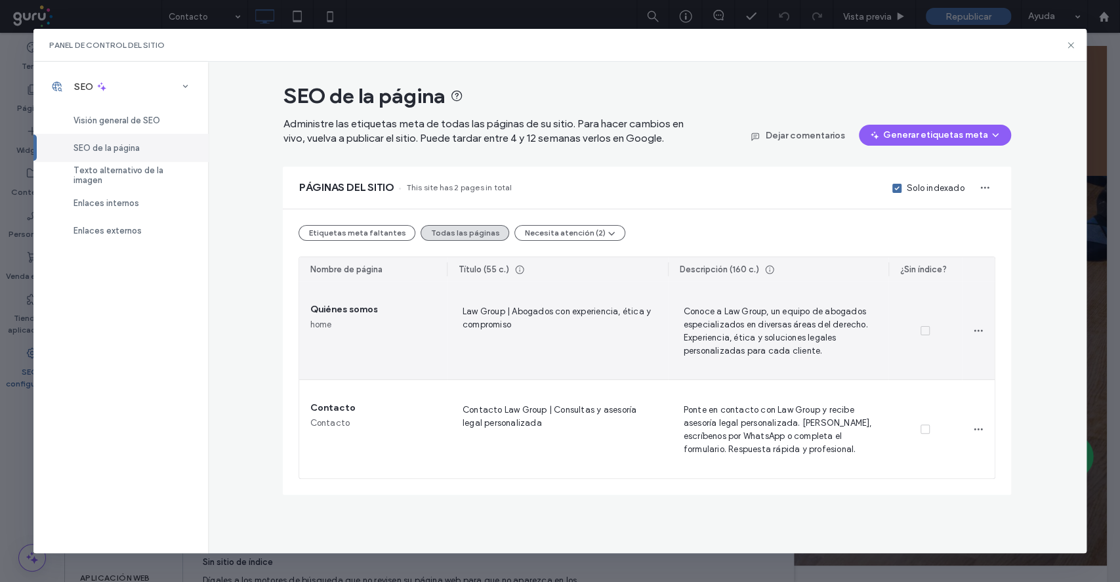
click at [312, 317] on div "Quiénes somos home" at bounding box center [372, 330] width 147 height 98
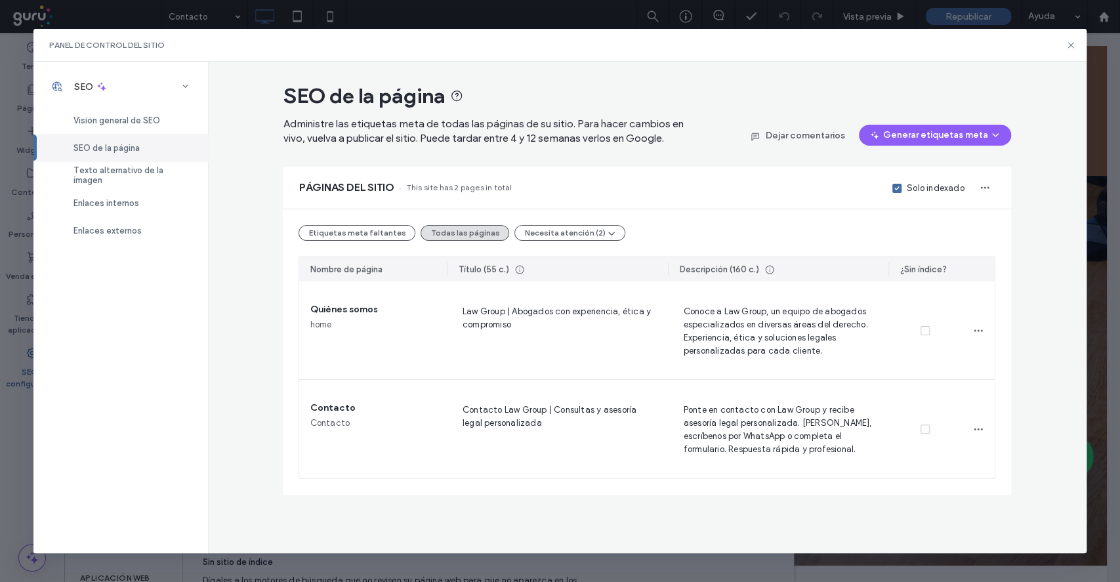
click at [1070, 37] on div "Panel de control del sitio" at bounding box center [559, 45] width 1053 height 33
click at [1070, 41] on icon at bounding box center [1070, 45] width 10 height 10
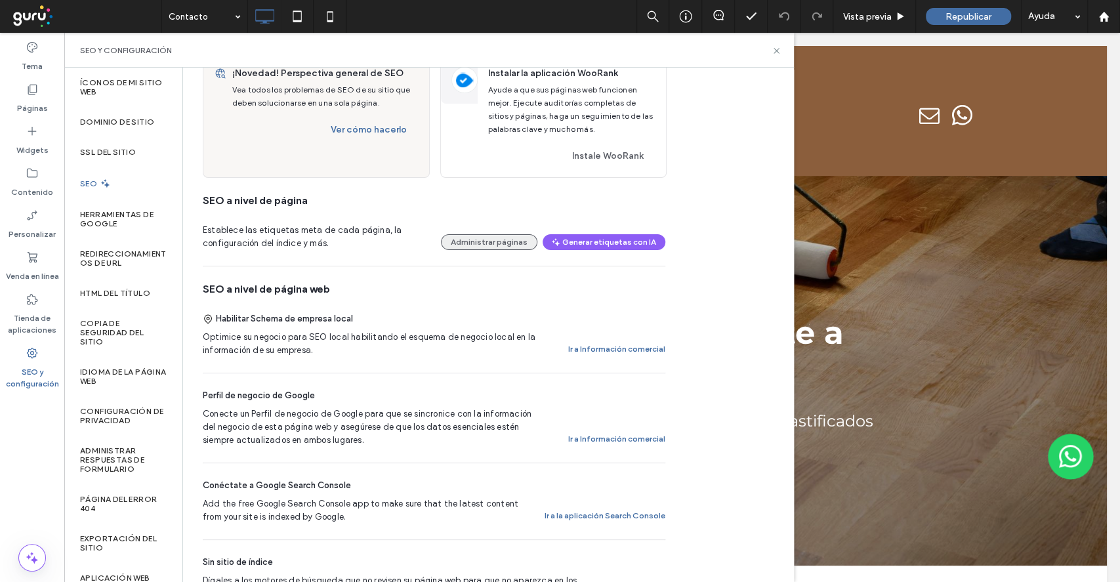
click at [488, 239] on button "Administrar páginas" at bounding box center [489, 242] width 96 height 16
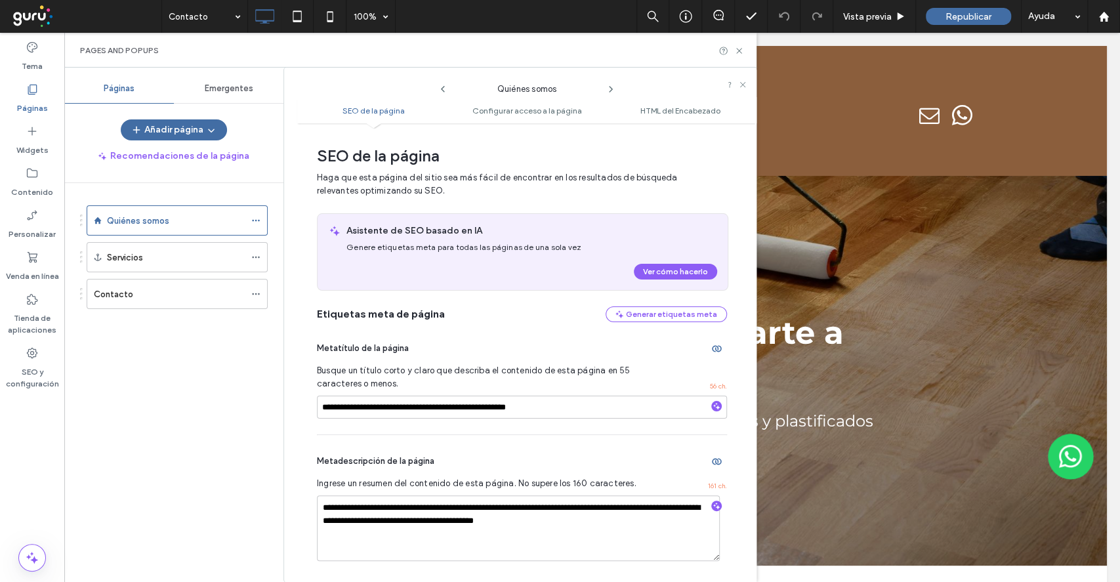
scroll to position [6, 0]
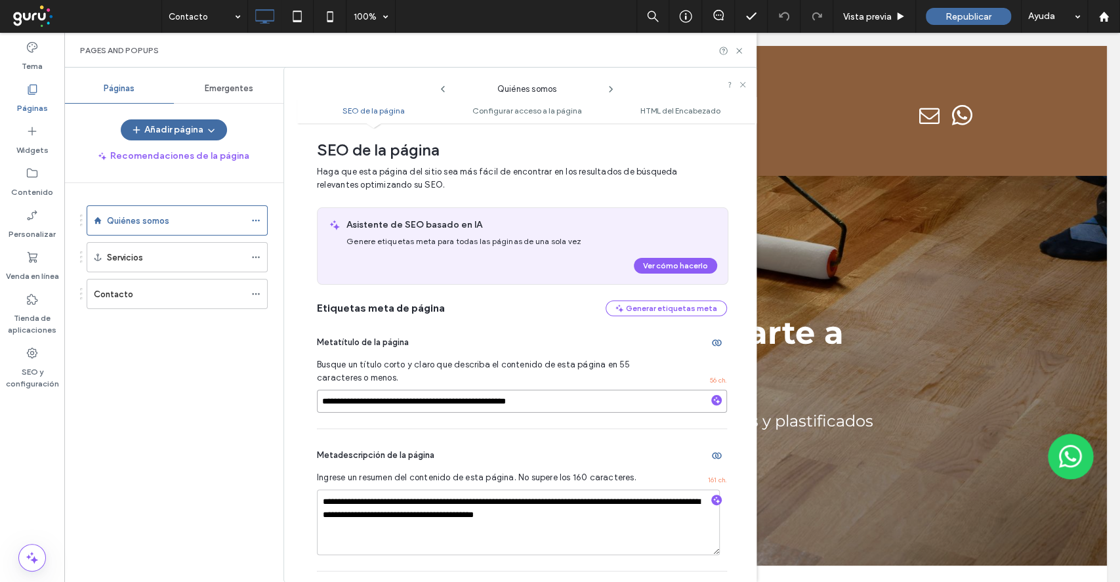
drag, startPoint x: 577, startPoint y: 399, endPoint x: 254, endPoint y: 407, distance: 322.8
click at [254, 407] on div "**********" at bounding box center [410, 325] width 692 height 514
paste input "****"
drag, startPoint x: 384, startPoint y: 405, endPoint x: 296, endPoint y: 399, distance: 88.1
click at [297, 399] on div "**********" at bounding box center [526, 352] width 459 height 445
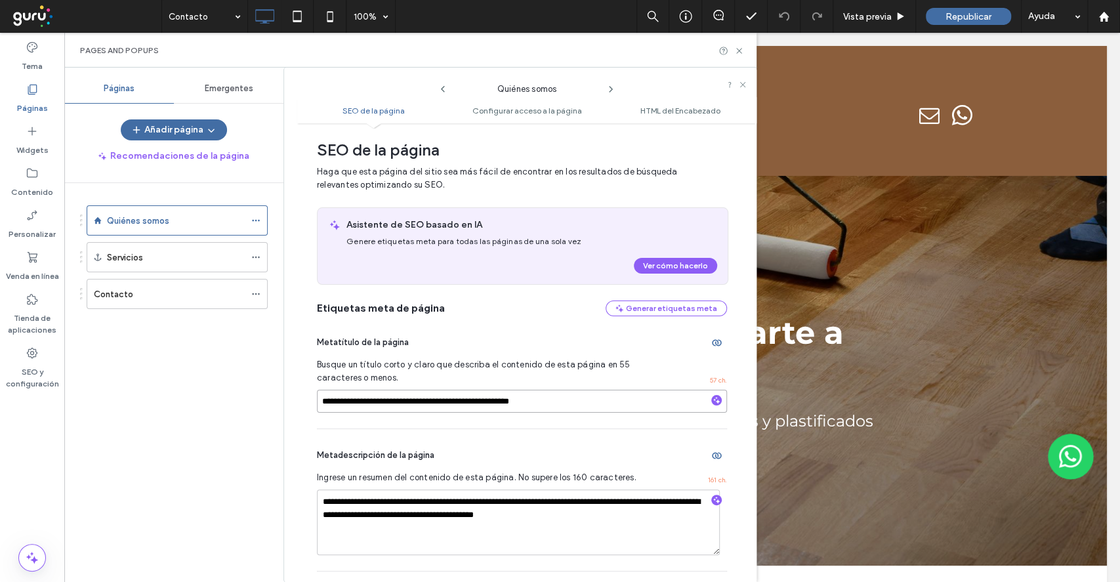
type input "**********"
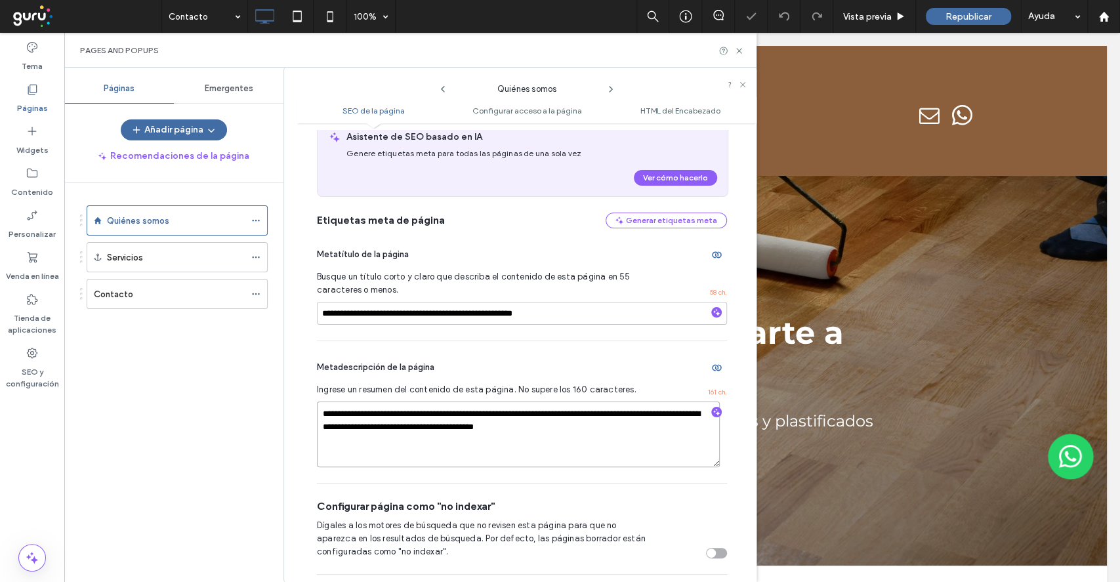
drag, startPoint x: 638, startPoint y: 442, endPoint x: 256, endPoint y: 410, distance: 383.1
paste textarea "**********"
drag, startPoint x: 430, startPoint y: 411, endPoint x: 334, endPoint y: 412, distance: 95.1
click at [334, 412] on textarea "**********" at bounding box center [518, 434] width 403 height 66
drag, startPoint x: 453, startPoint y: 443, endPoint x: 396, endPoint y: 428, distance: 58.2
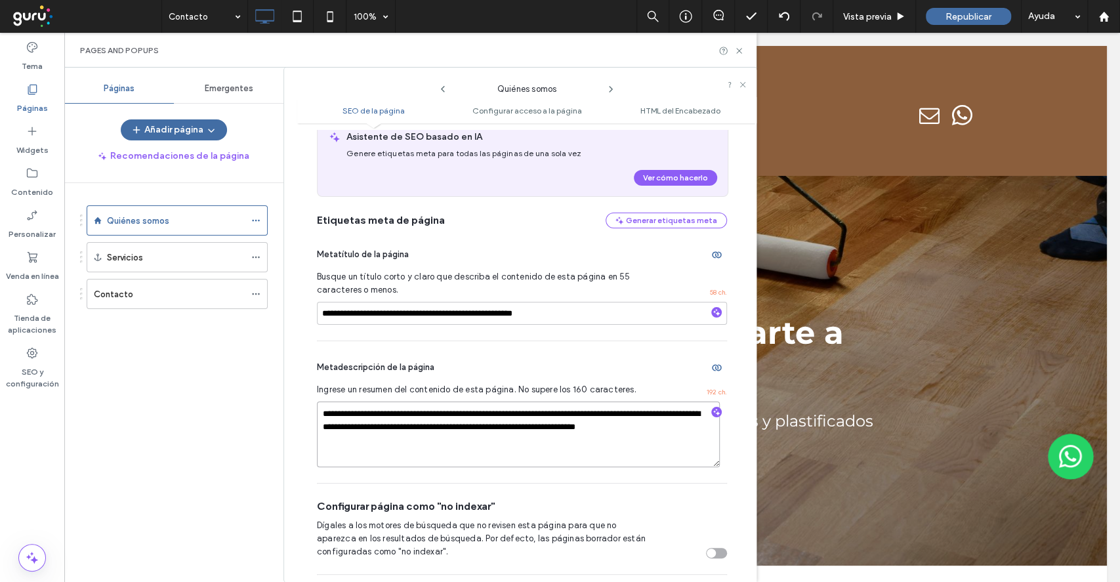
click at [396, 428] on textarea "**********" at bounding box center [518, 434] width 403 height 66
drag, startPoint x: 396, startPoint y: 428, endPoint x: 519, endPoint y: 432, distance: 122.7
click at [519, 432] on textarea "**********" at bounding box center [518, 434] width 403 height 66
type textarea "**********"
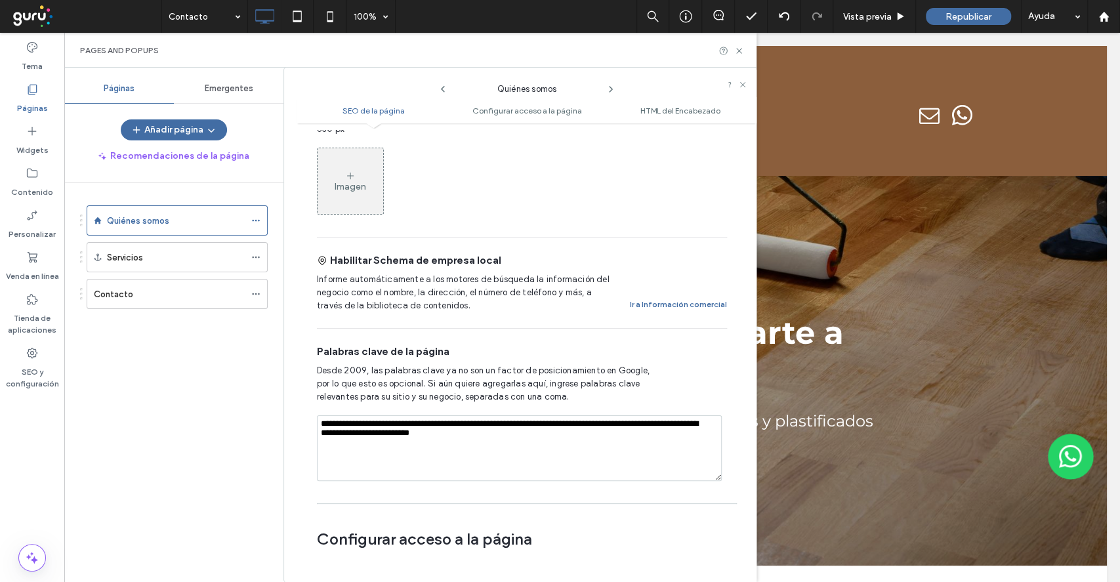
scroll to position [618, 0]
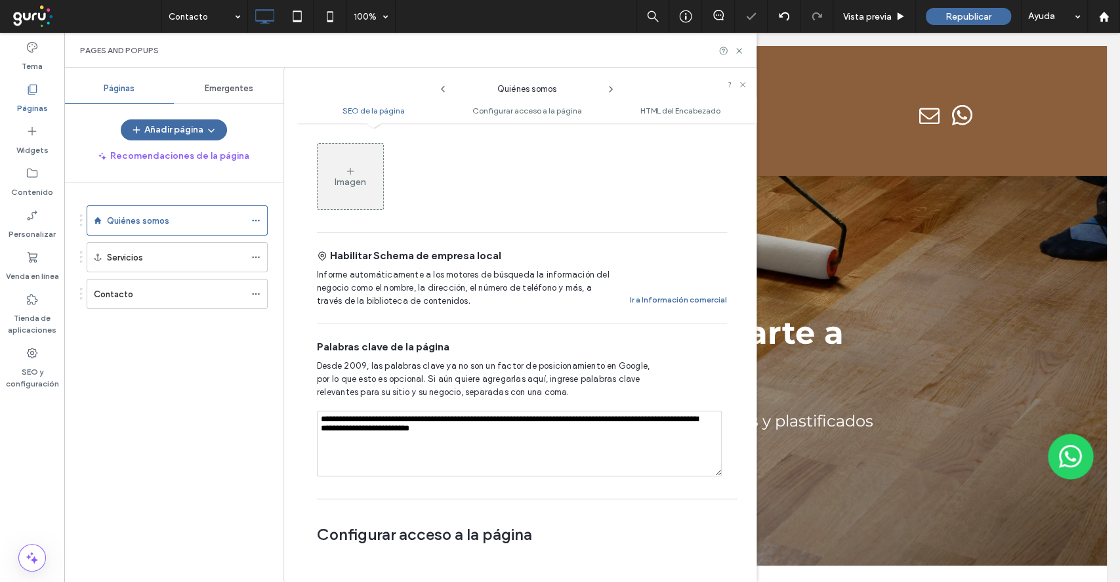
drag, startPoint x: 427, startPoint y: 428, endPoint x: 163, endPoint y: 407, distance: 264.5
click at [163, 407] on div "**********" at bounding box center [410, 325] width 692 height 514
paste textarea
type textarea "**********"
click at [574, 343] on div "Palabras clave de la página" at bounding box center [522, 347] width 410 height 14
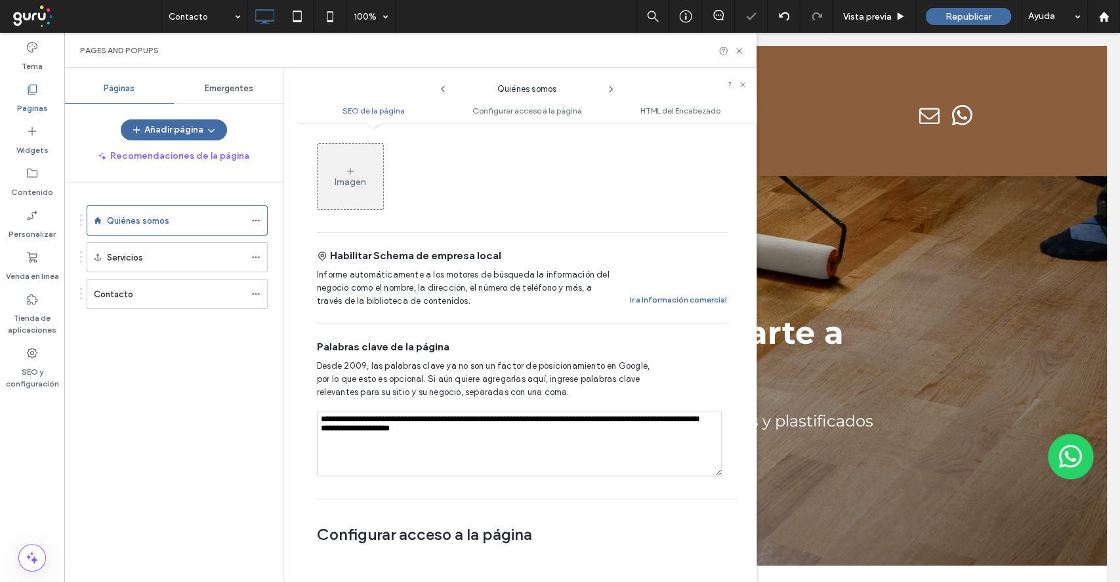
click at [610, 87] on use at bounding box center [610, 89] width 3 height 5
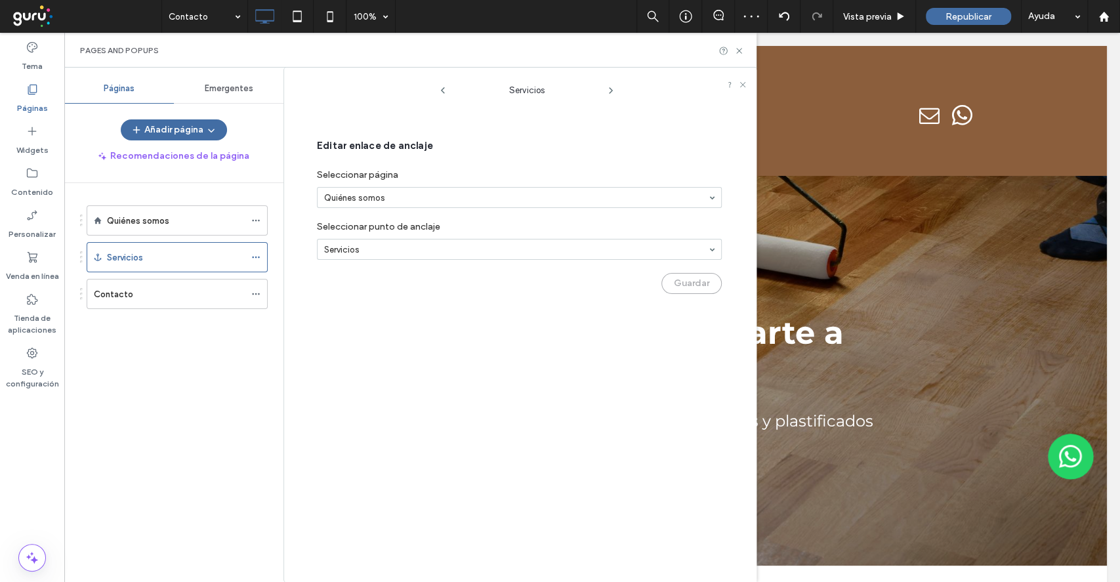
click at [611, 87] on icon at bounding box center [610, 90] width 10 height 10
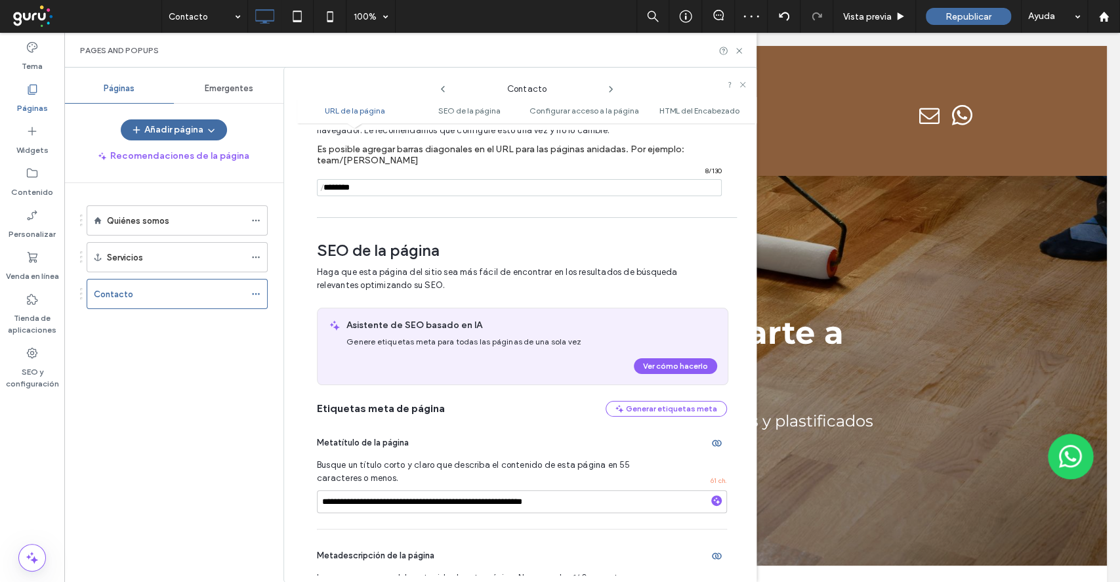
scroll to position [190, 0]
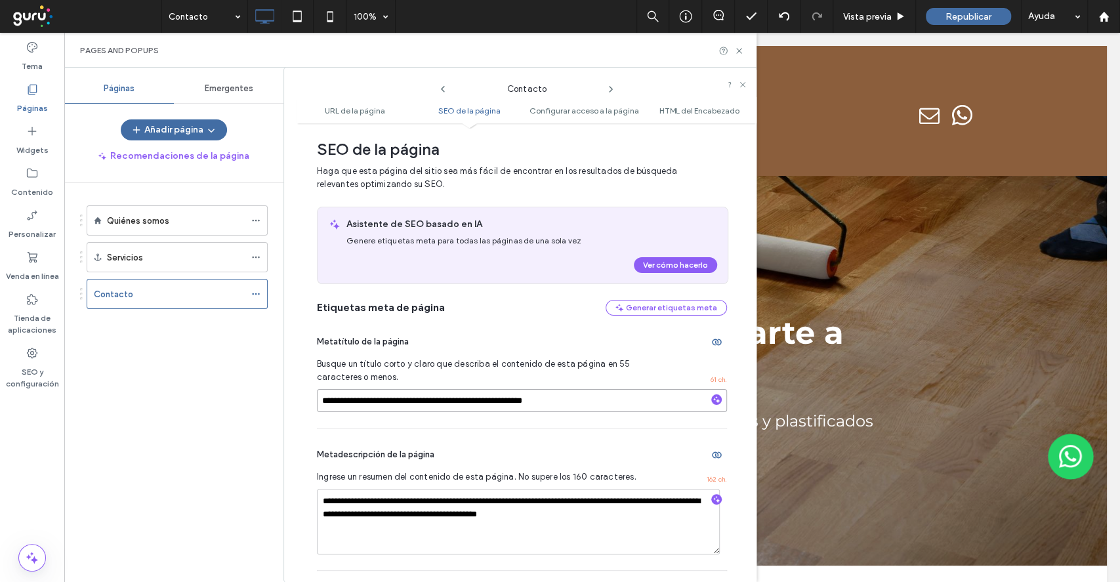
drag, startPoint x: 602, startPoint y: 392, endPoint x: 0, endPoint y: 491, distance: 610.2
click at [0, 491] on div "**********" at bounding box center [32, 307] width 64 height 549
paste input
click at [363, 399] on input "**********" at bounding box center [522, 400] width 410 height 23
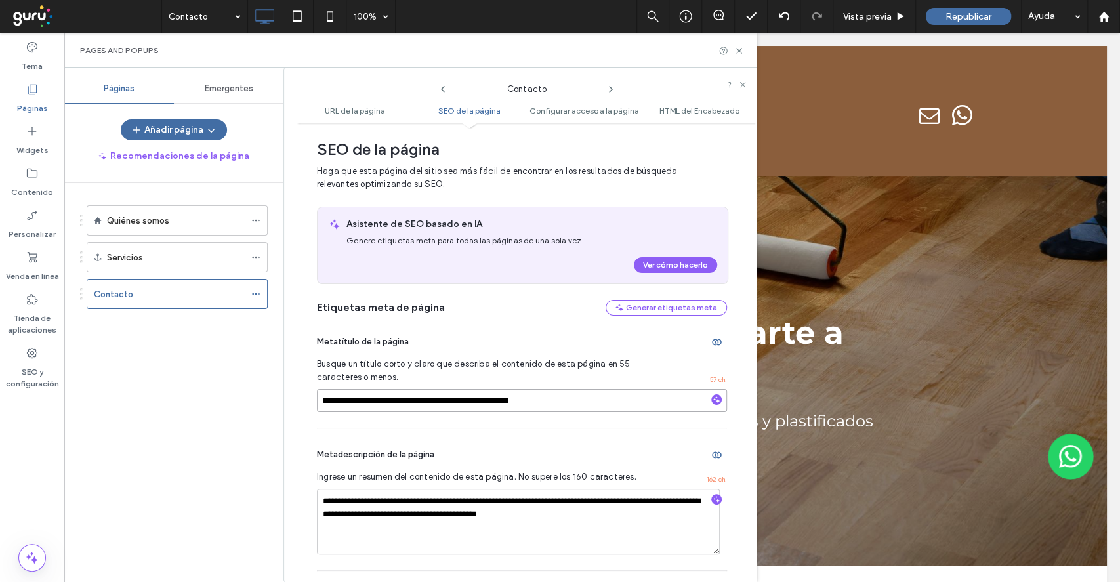
click at [361, 401] on input "**********" at bounding box center [522, 400] width 410 height 23
type input "**********"
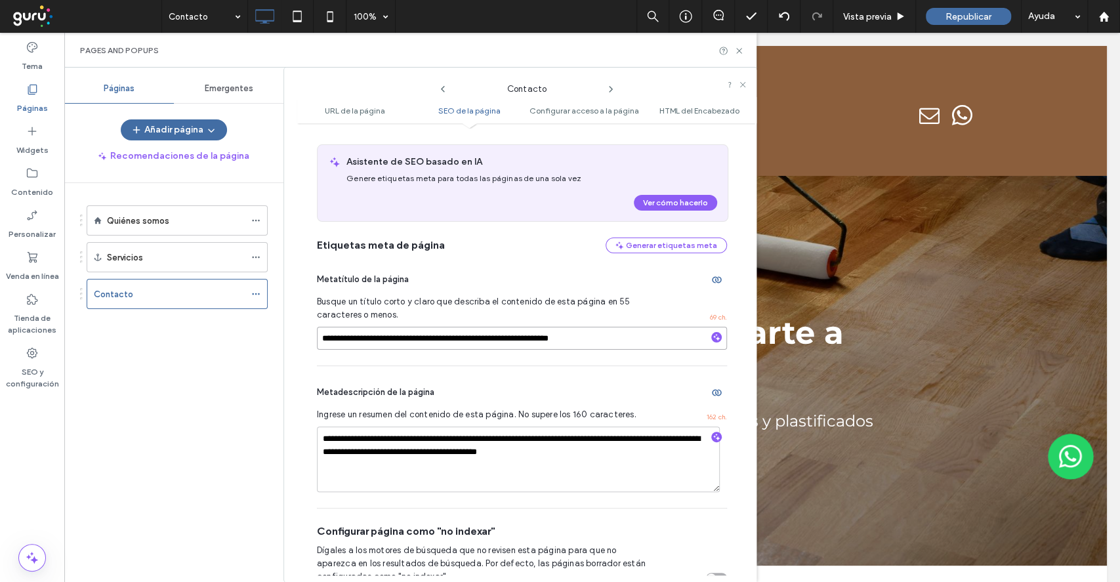
scroll to position [278, 0]
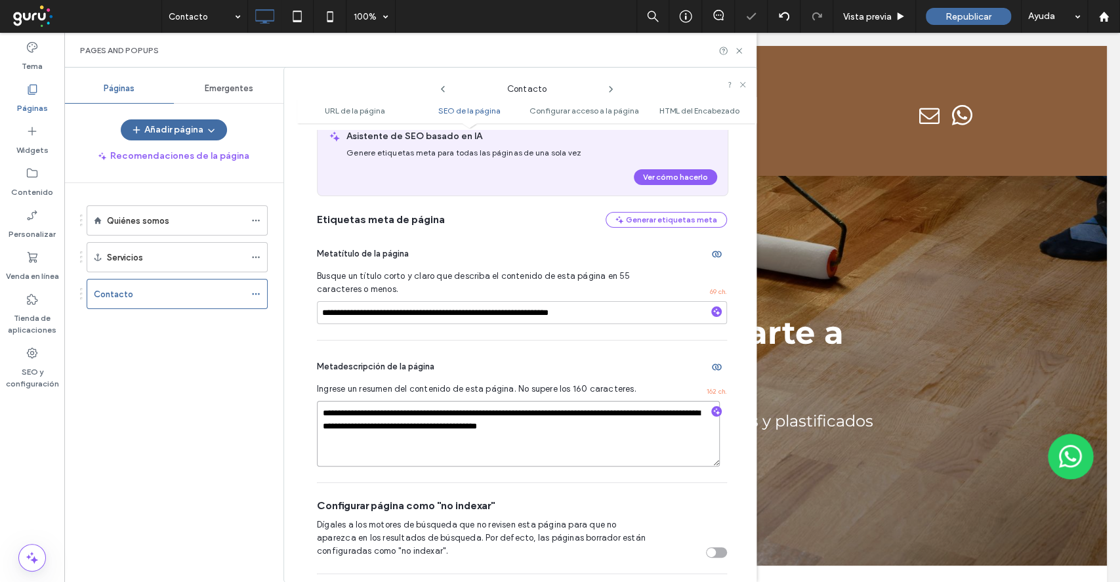
drag, startPoint x: 633, startPoint y: 432, endPoint x: 22, endPoint y: 415, distance: 611.5
paste textarea "**********"
drag, startPoint x: 462, startPoint y: 415, endPoint x: 407, endPoint y: 416, distance: 55.8
click at [407, 416] on textarea "**********" at bounding box center [518, 434] width 403 height 66
type textarea "**********"
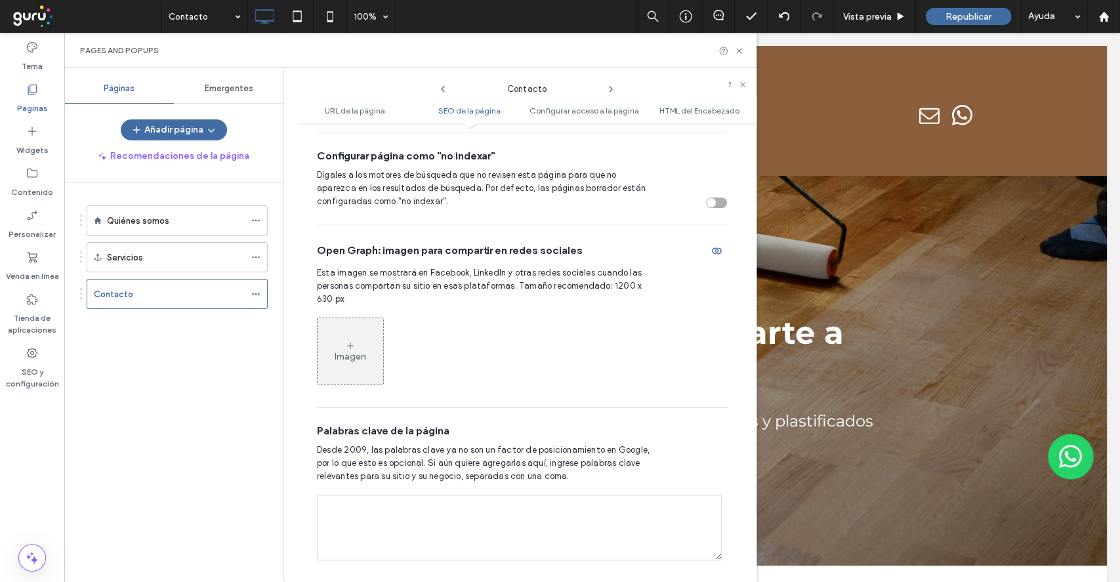
scroll to position [453, 0]
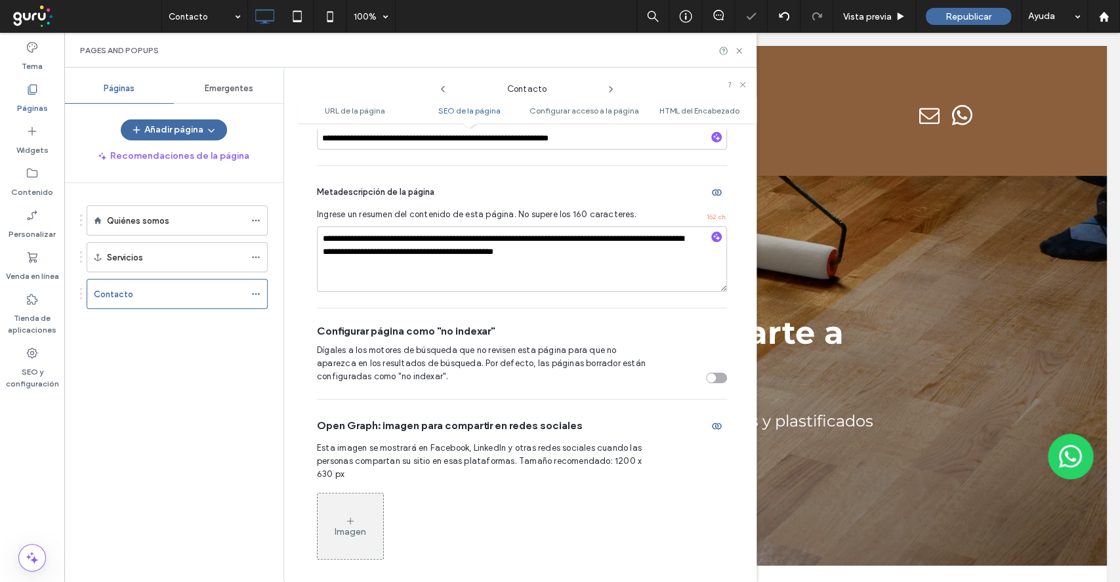
click at [626, 319] on div "Configurar página como "no indexar" Dígales a los motores de búsqueda que no re…" at bounding box center [522, 353] width 410 height 91
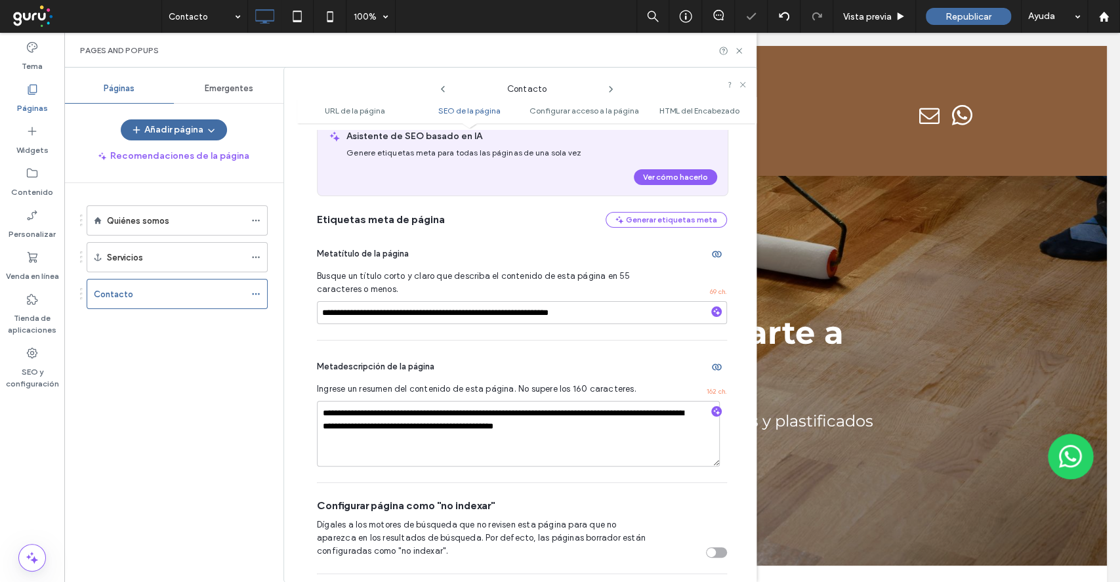
scroll to position [190, 0]
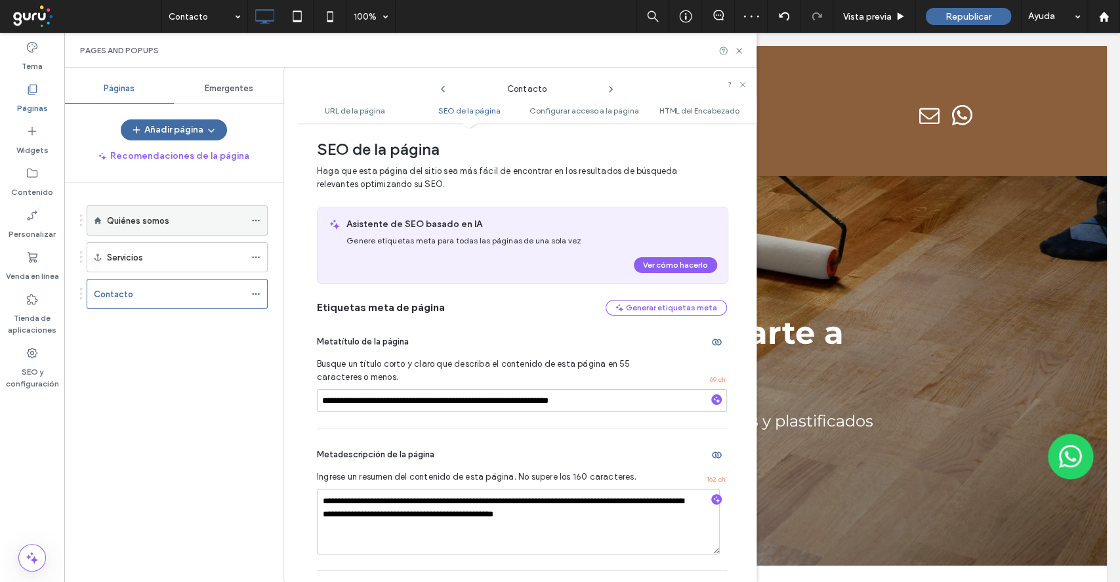
click at [150, 222] on label "Quiénes somos" at bounding box center [138, 220] width 62 height 23
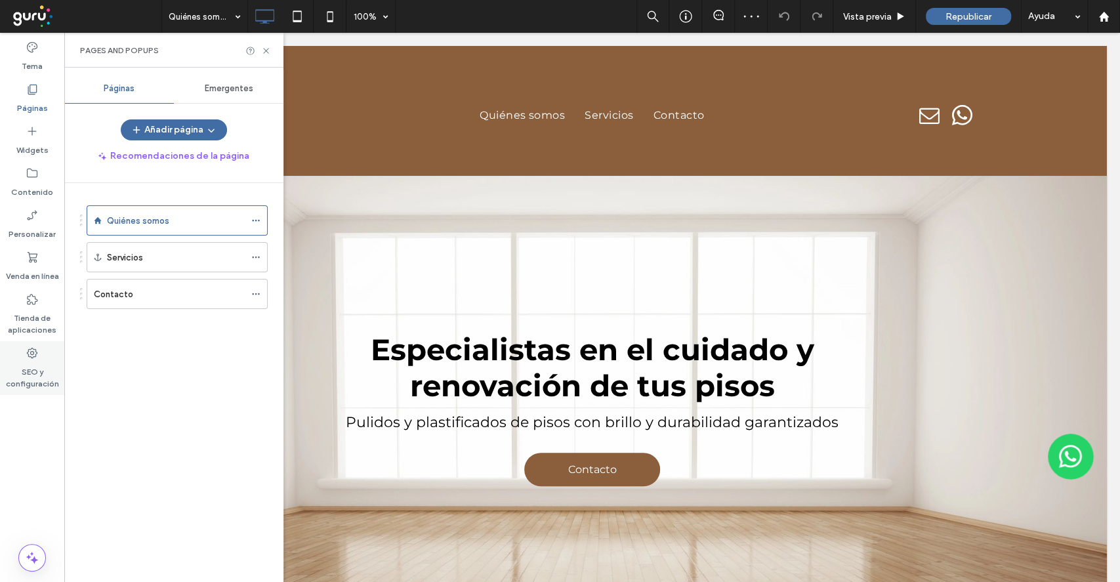
click at [28, 366] on label "SEO y configuración" at bounding box center [32, 374] width 64 height 30
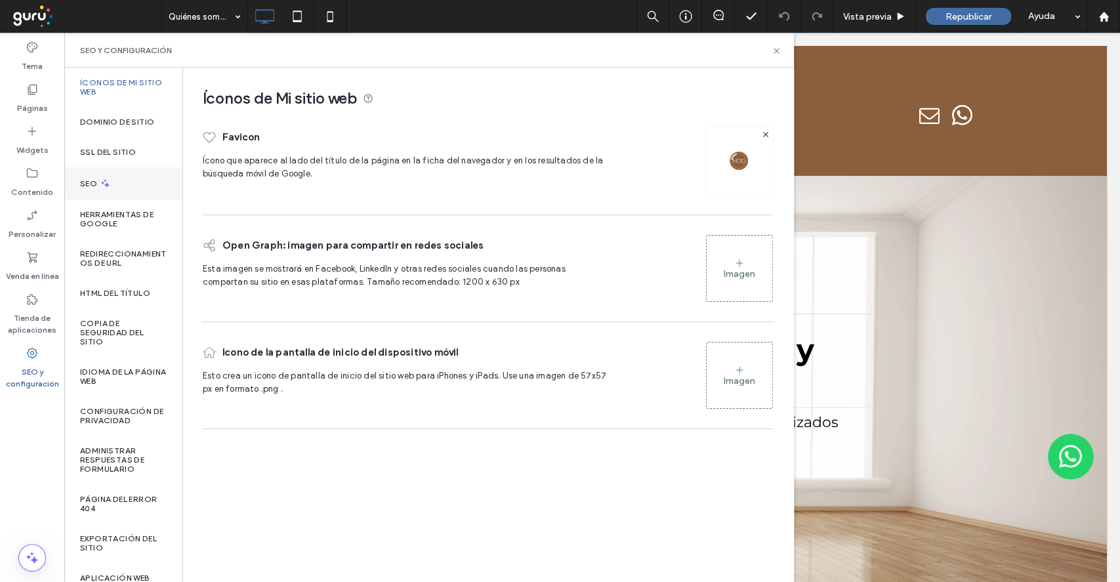
click at [121, 181] on div "SEO" at bounding box center [123, 183] width 118 height 32
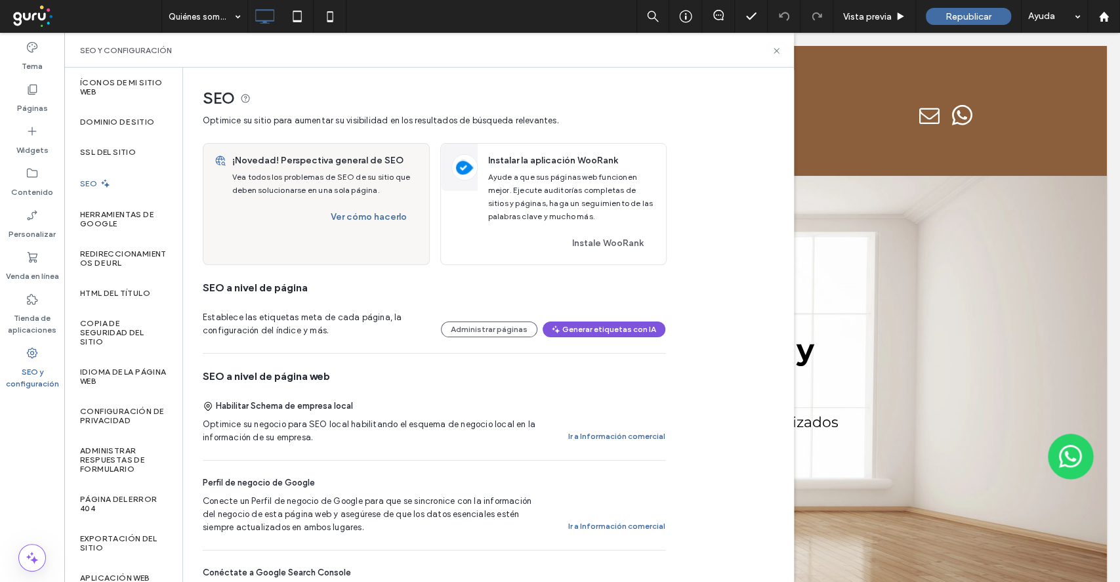
click at [588, 328] on button "Generar etiquetas con IA" at bounding box center [603, 329] width 123 height 16
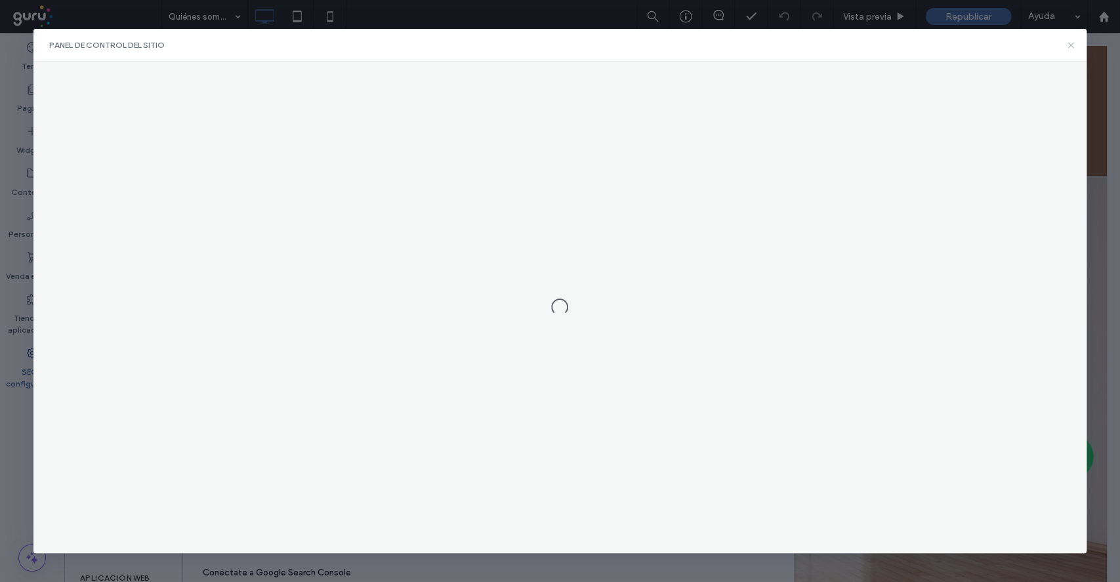
click at [1071, 47] on icon at bounding box center [1070, 45] width 10 height 10
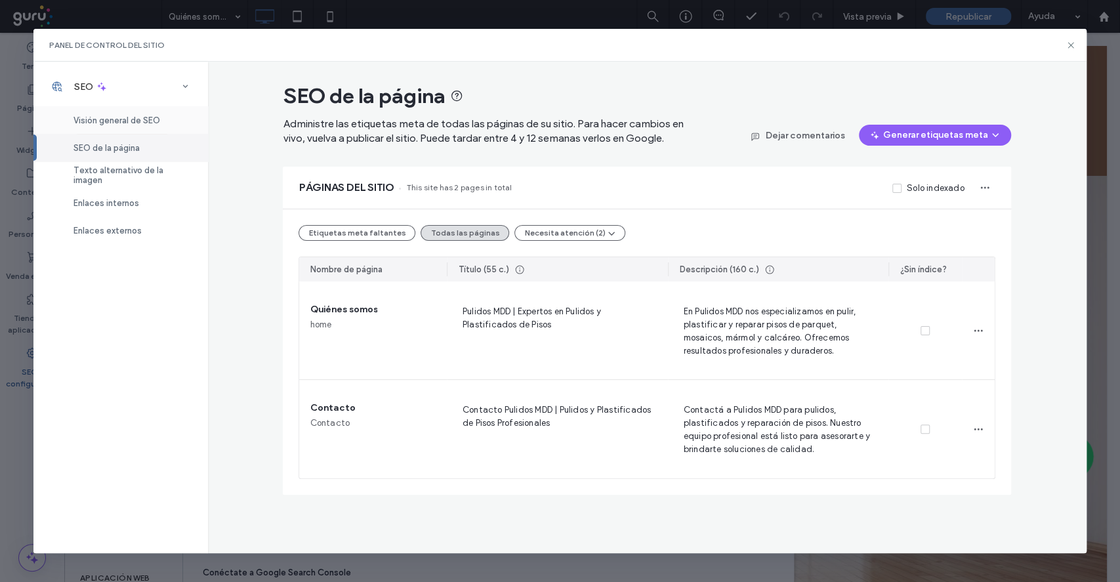
click at [137, 125] on span "Visión general de SEO" at bounding box center [116, 120] width 87 height 10
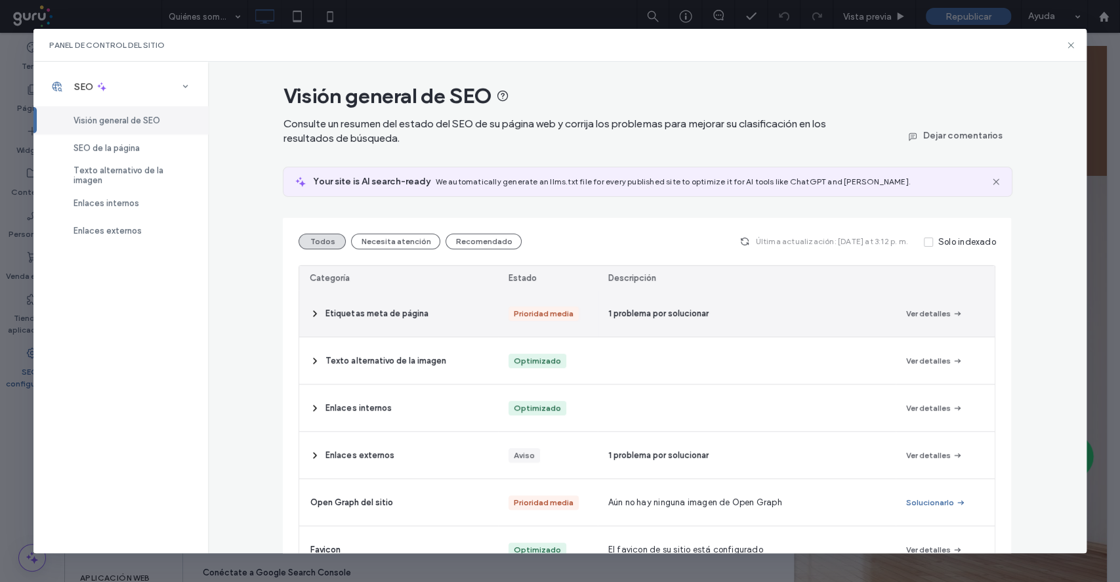
click at [429, 310] on div "Etiquetas meta de página" at bounding box center [398, 313] width 199 height 47
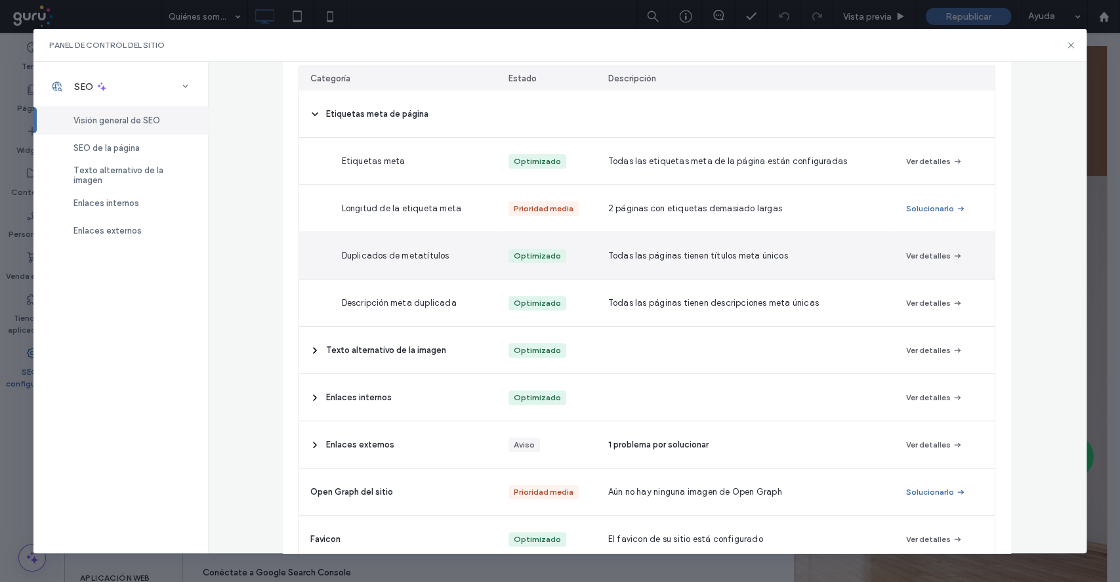
scroll to position [262, 0]
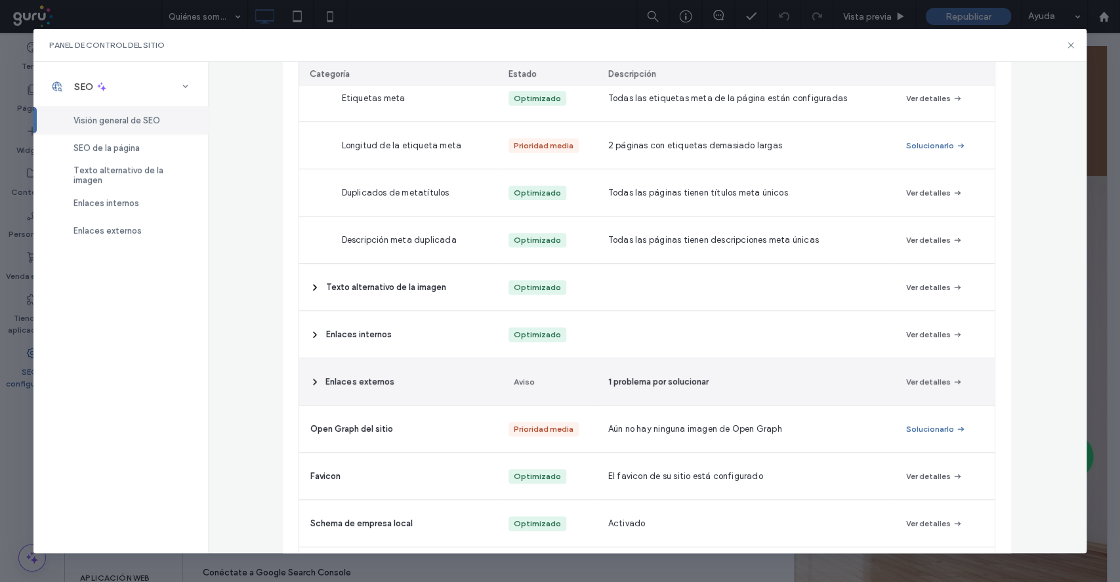
click at [443, 381] on div "Enlaces externos" at bounding box center [398, 381] width 199 height 47
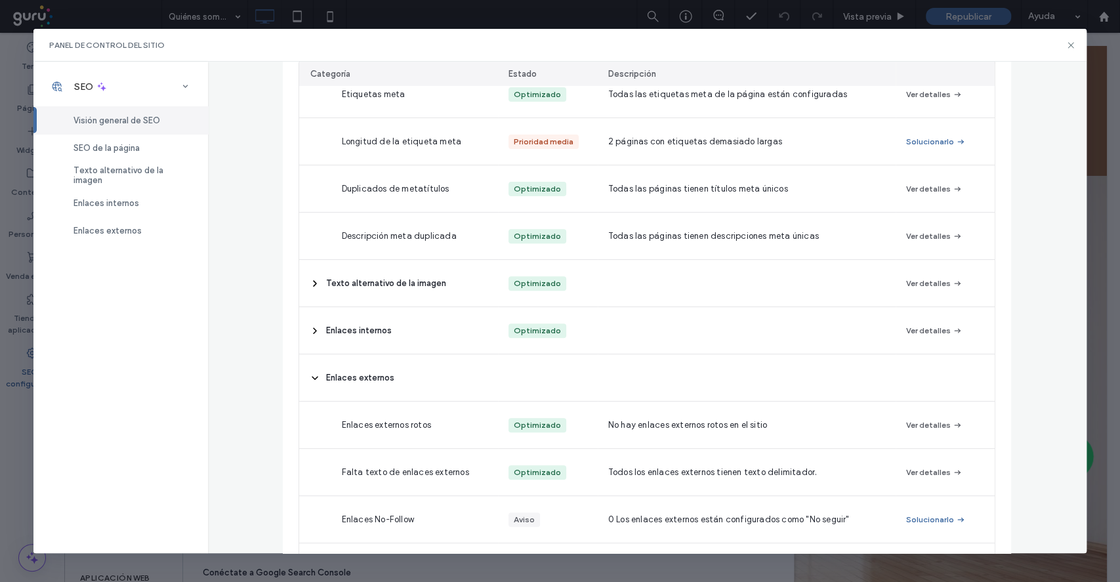
scroll to position [0, 0]
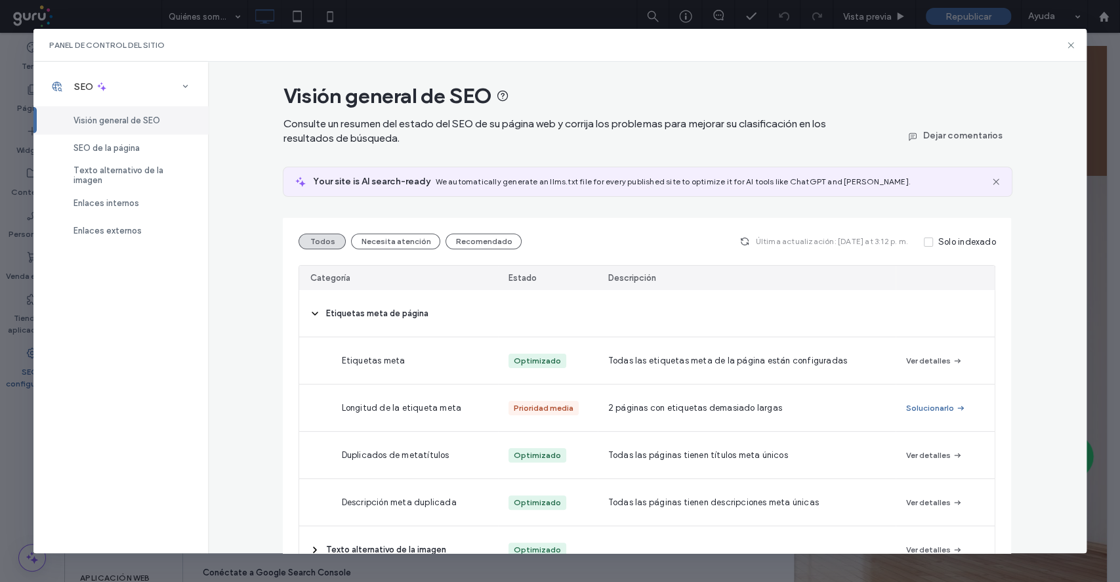
click at [1070, 51] on div "Panel de control del sitio" at bounding box center [559, 45] width 1053 height 33
click at [1070, 47] on icon at bounding box center [1070, 45] width 10 height 10
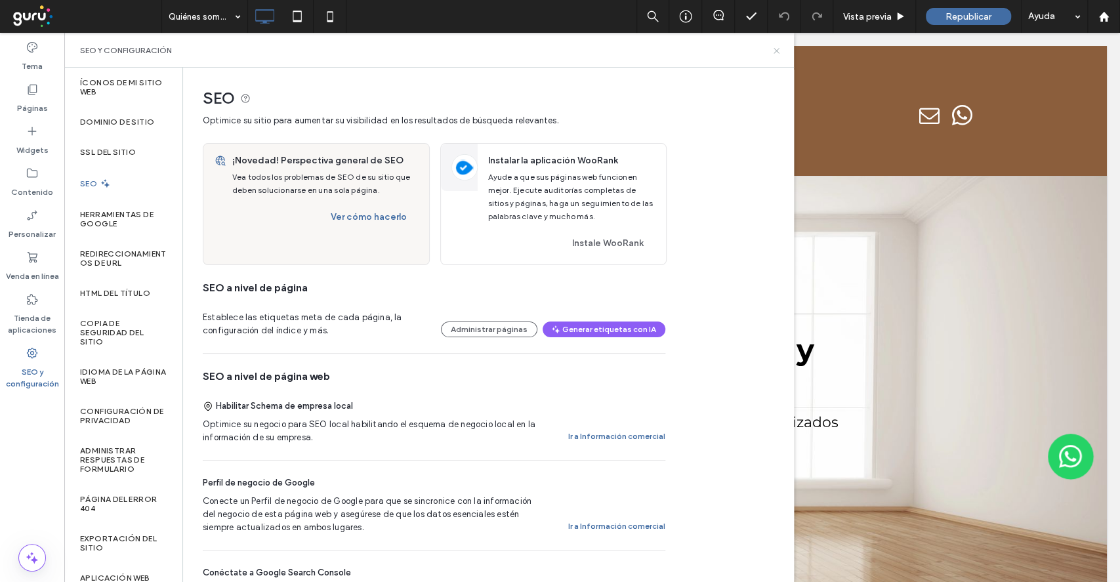
click at [775, 52] on icon at bounding box center [776, 51] width 10 height 10
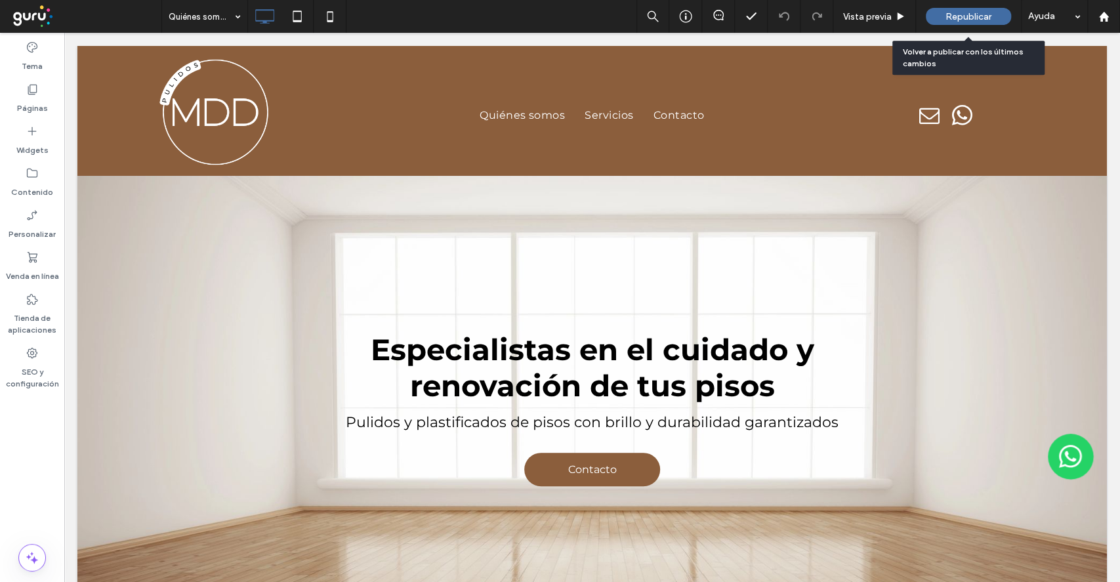
click at [952, 18] on span "Republicar" at bounding box center [968, 16] width 46 height 11
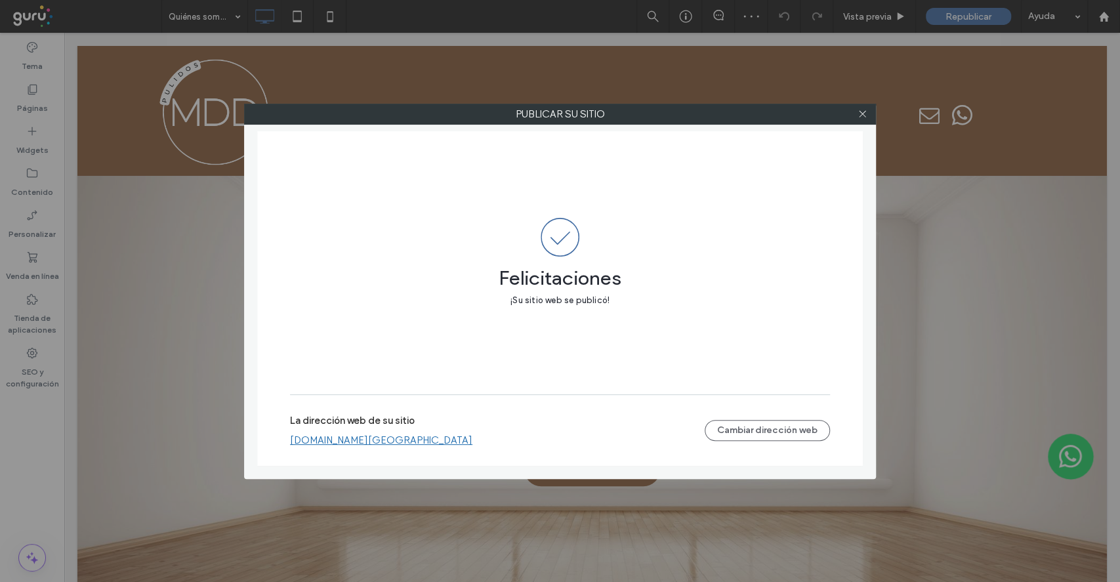
click at [346, 439] on link "[DOMAIN_NAME][GEOGRAPHIC_DATA]" at bounding box center [381, 440] width 182 height 12
click at [531, 192] on div "Felicitaciones ¡Su sitio web se publicó!" at bounding box center [560, 263] width 540 height 264
drag, startPoint x: 859, startPoint y: 113, endPoint x: 34, endPoint y: 213, distance: 830.4
click at [857, 114] on icon at bounding box center [862, 114] width 10 height 10
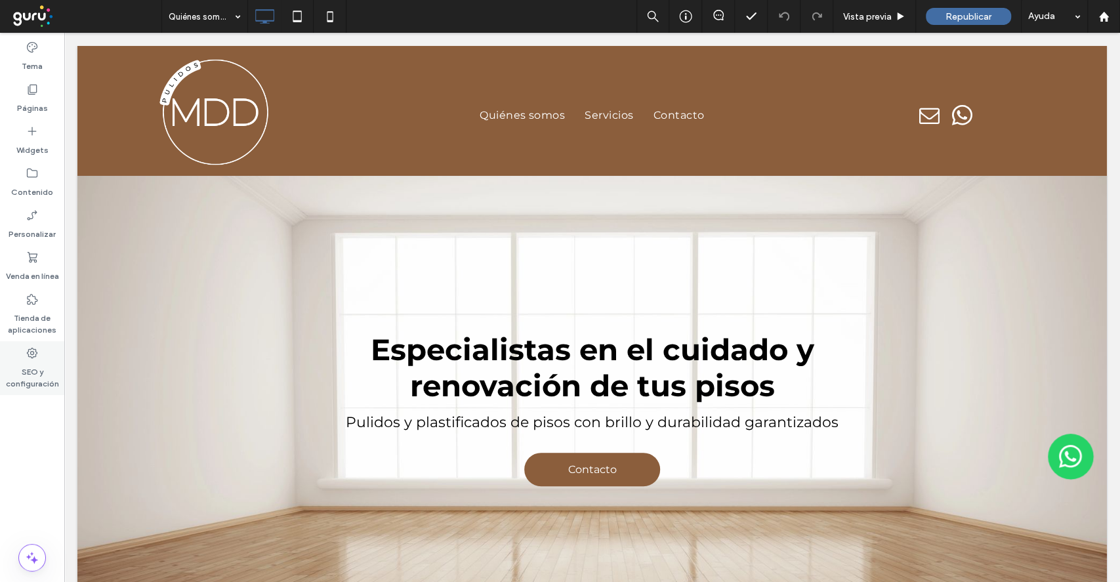
drag, startPoint x: 41, startPoint y: 382, endPoint x: 388, endPoint y: 207, distance: 388.6
click at [41, 382] on label "SEO y configuración" at bounding box center [32, 374] width 64 height 30
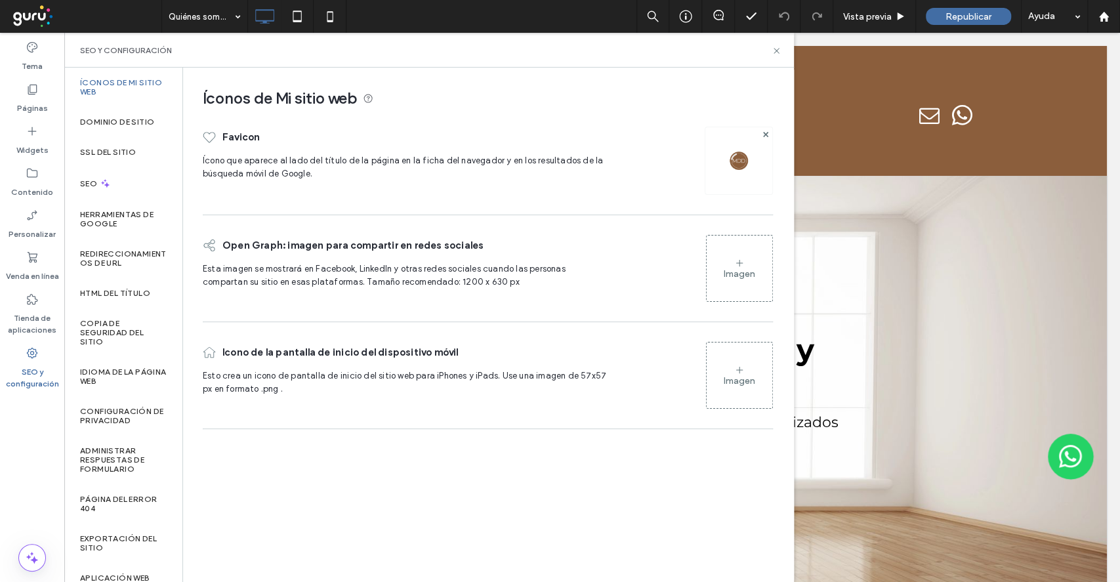
click at [772, 140] on div at bounding box center [738, 161] width 68 height 68
click at [764, 132] on icon at bounding box center [765, 134] width 5 height 5
click at [749, 158] on div "Imagen" at bounding box center [739, 160] width 66 height 63
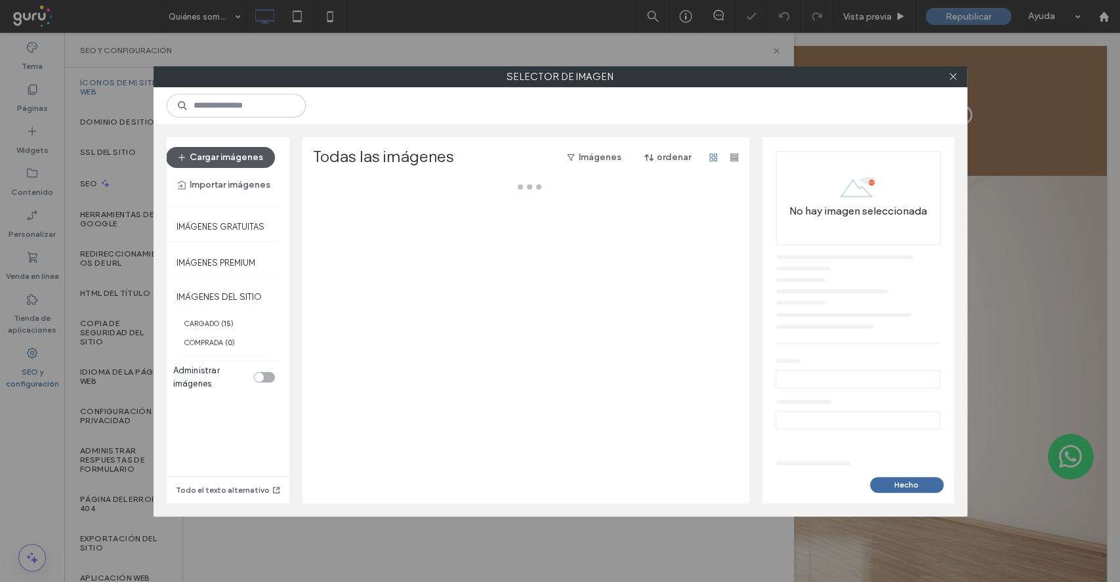
click at [252, 156] on button "Cargar imágenes" at bounding box center [220, 157] width 109 height 21
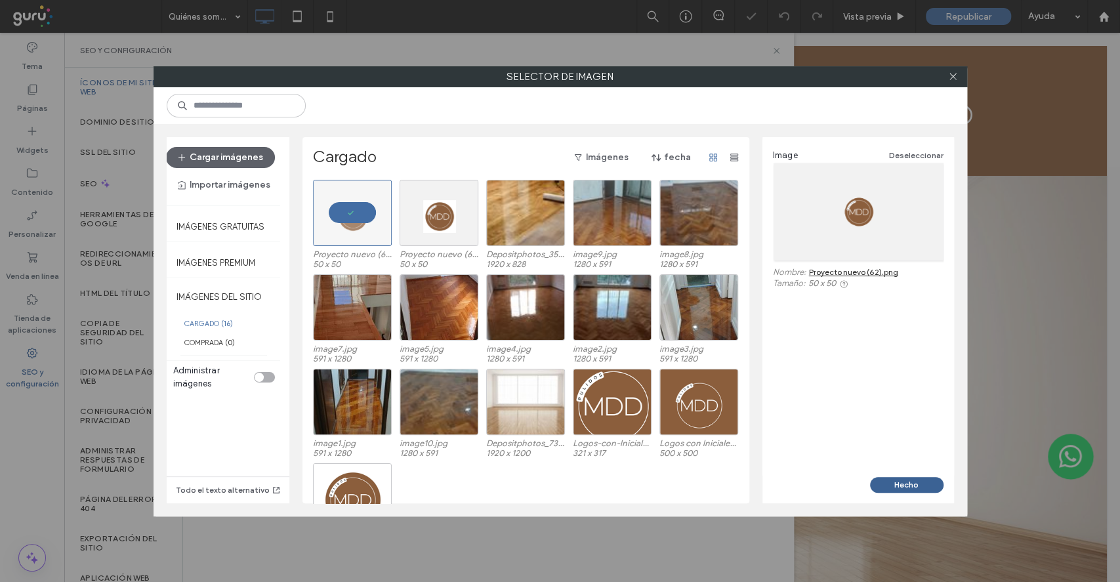
drag, startPoint x: 915, startPoint y: 481, endPoint x: 783, endPoint y: 240, distance: 275.0
click at [915, 481] on button "Hecho" at bounding box center [906, 485] width 73 height 16
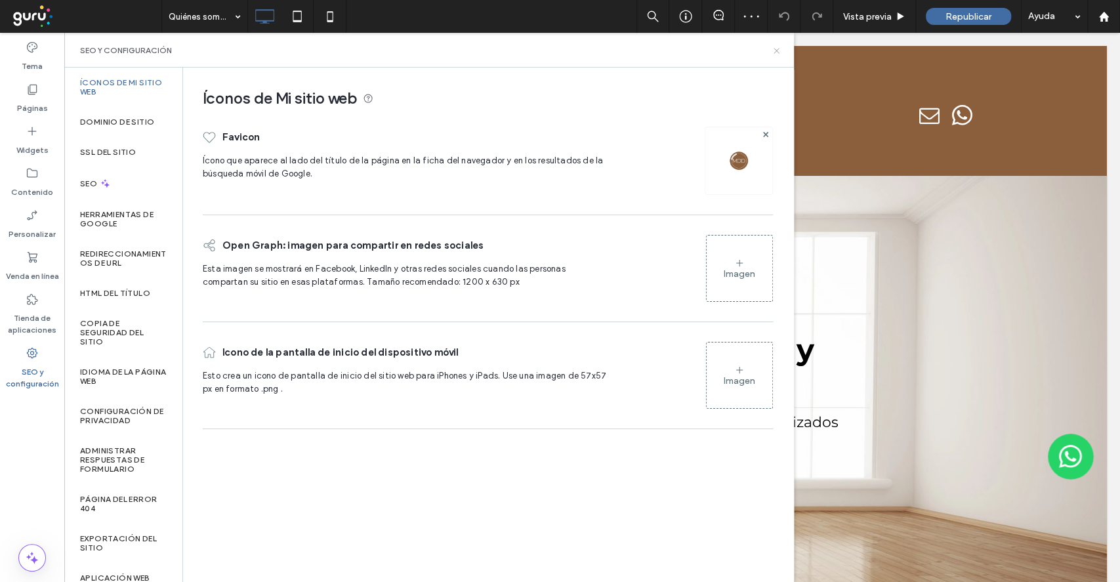
drag, startPoint x: 779, startPoint y: 49, endPoint x: 727, endPoint y: 16, distance: 61.3
click at [779, 49] on icon at bounding box center [776, 51] width 10 height 10
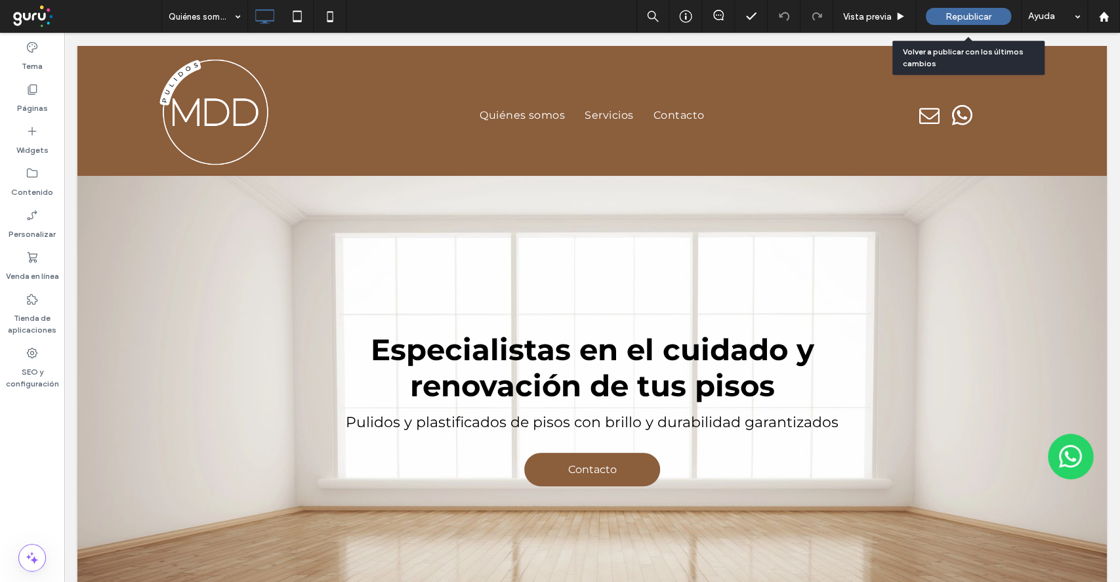
click at [960, 16] on span "Republicar" at bounding box center [968, 16] width 46 height 11
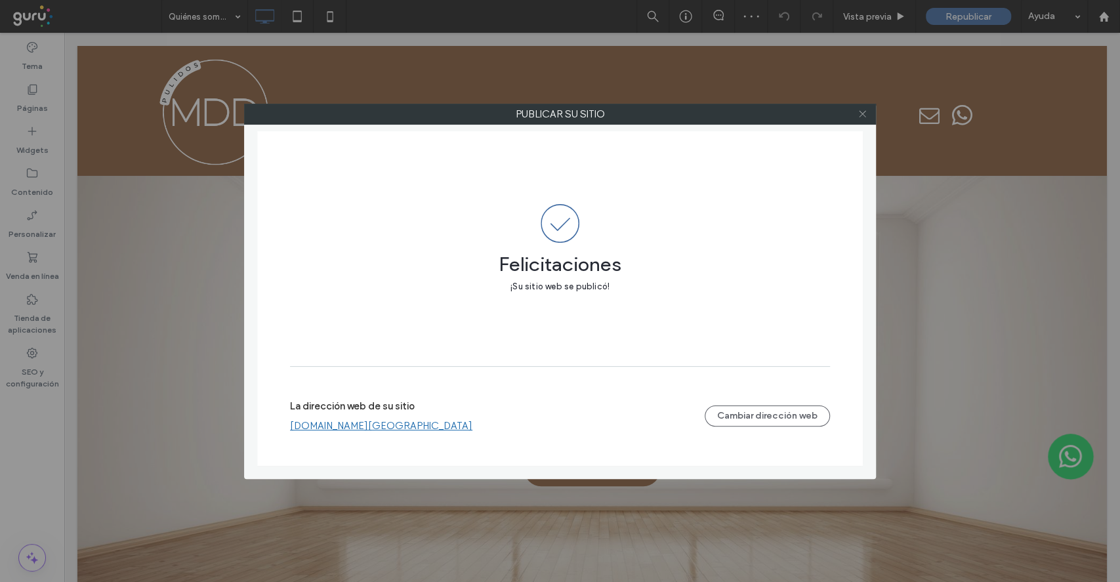
click at [864, 115] on icon at bounding box center [862, 114] width 10 height 10
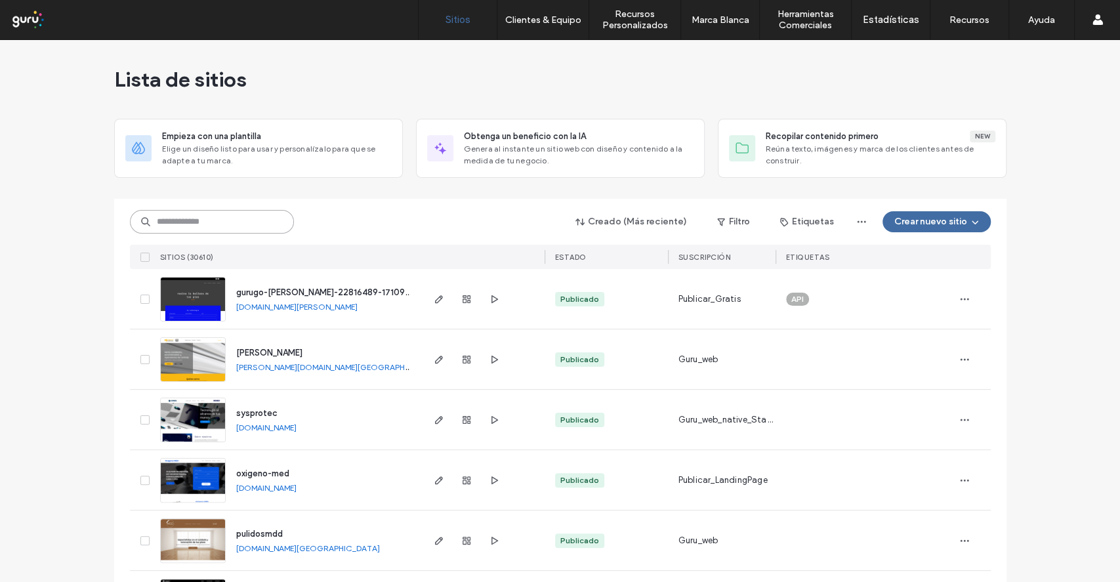
click at [174, 230] on input at bounding box center [212, 222] width 164 height 24
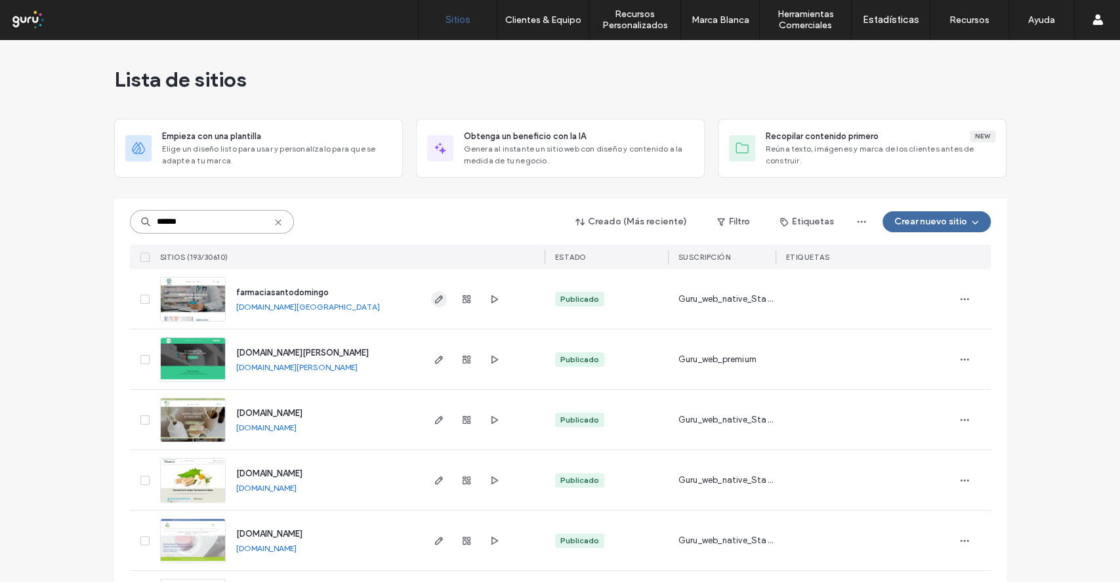
type input "******"
click at [436, 291] on span "button" at bounding box center [439, 299] width 16 height 16
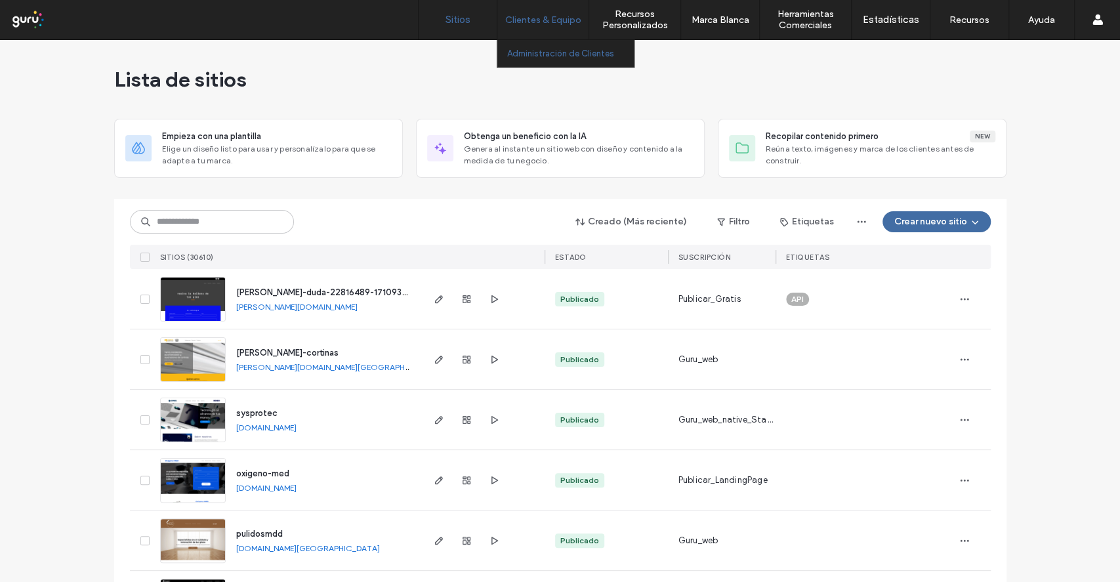
click at [548, 50] on label "Administración de Clientes" at bounding box center [560, 54] width 107 height 10
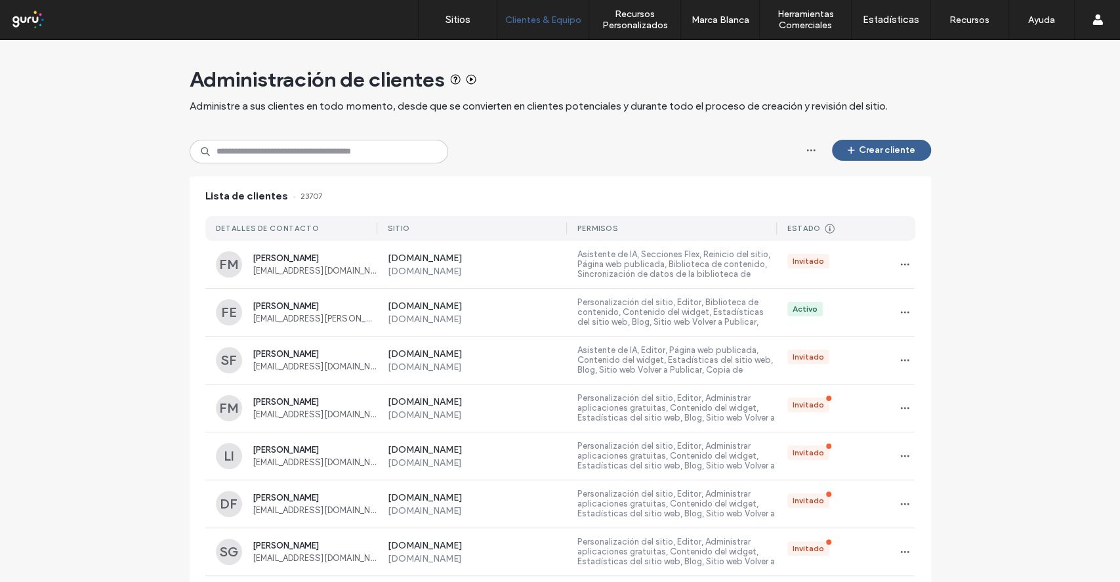
click at [762, 157] on button "Crear cliente" at bounding box center [881, 150] width 99 height 21
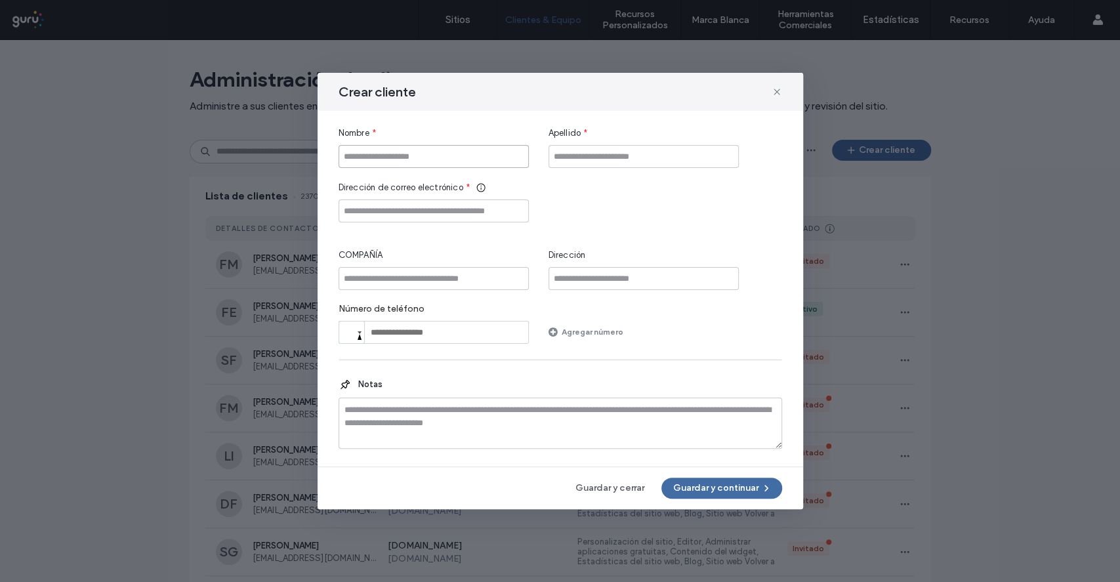
click at [478, 164] on input "Nombre" at bounding box center [433, 156] width 190 height 23
type input "******"
click at [641, 158] on input "Apellido" at bounding box center [643, 156] width 190 height 23
type input "**********"
click at [451, 211] on input "Dirección de correo electrónico" at bounding box center [433, 210] width 190 height 23
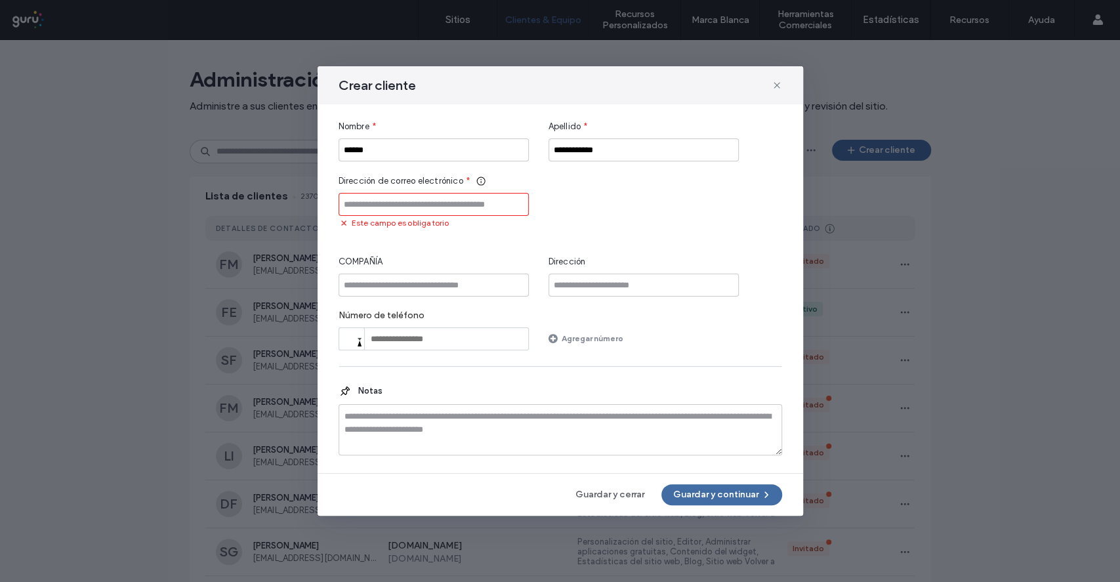
paste input "**********"
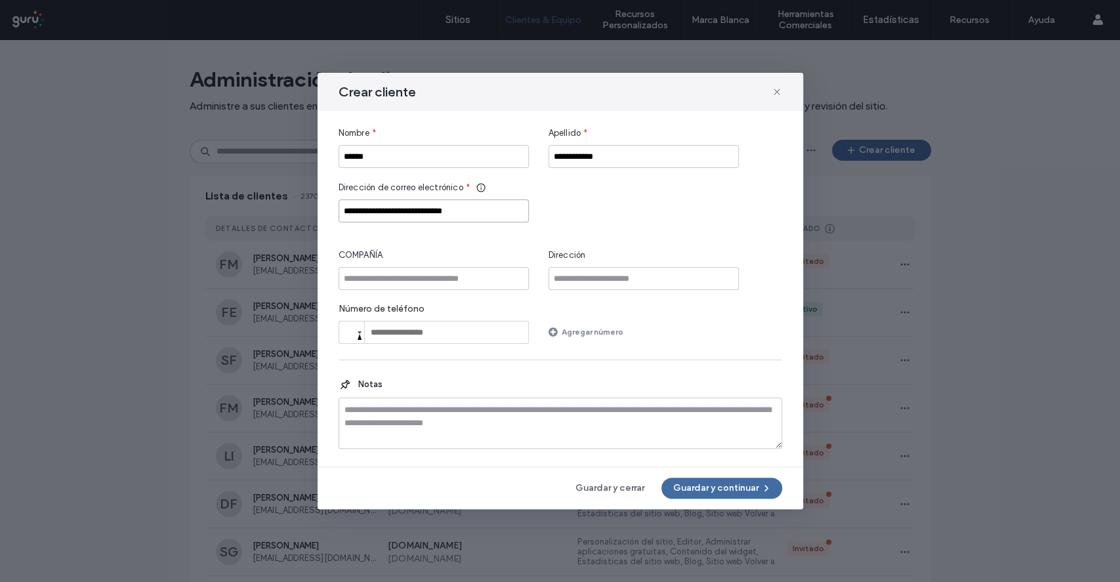
click at [346, 209] on input "**********" at bounding box center [433, 210] width 190 height 23
type input "**********"
click at [742, 376] on button "Guardar y continuar" at bounding box center [721, 487] width 121 height 21
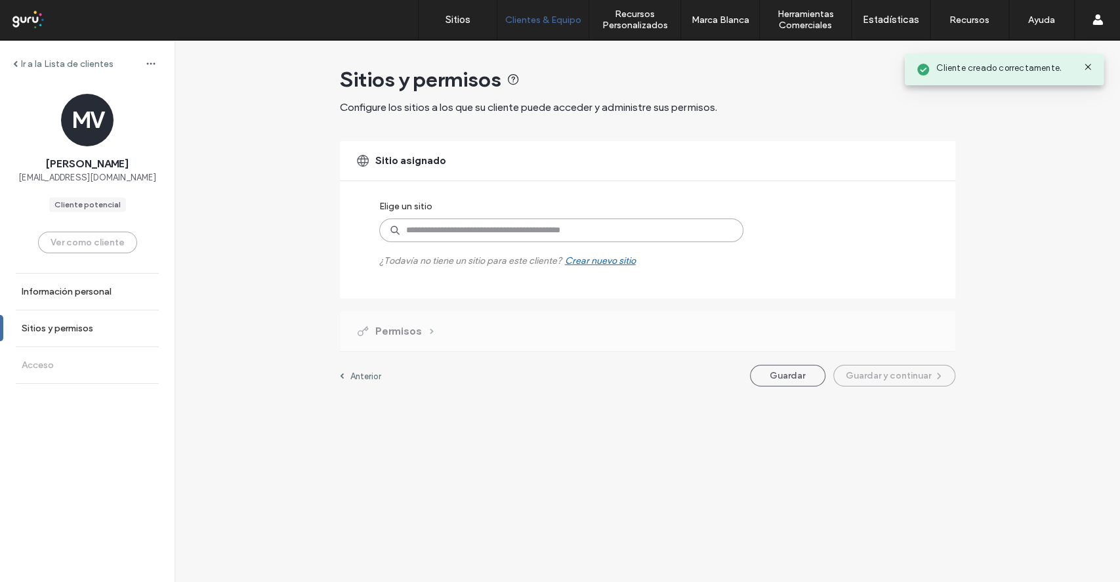
click at [456, 236] on input at bounding box center [561, 230] width 364 height 24
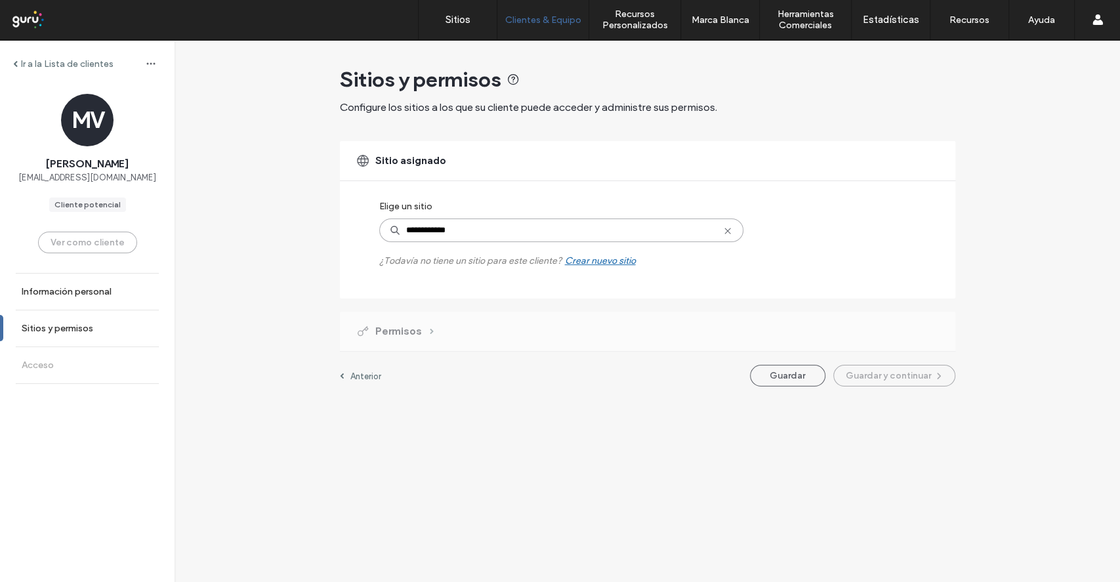
type input "**********"
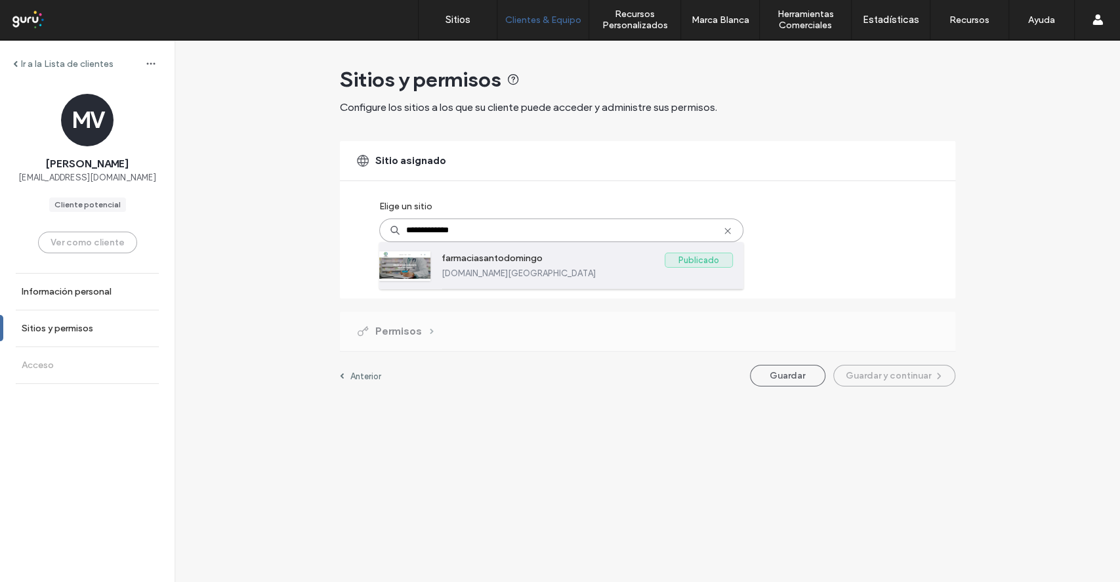
click at [504, 265] on label "farmaciasantodomingo" at bounding box center [552, 261] width 223 height 16
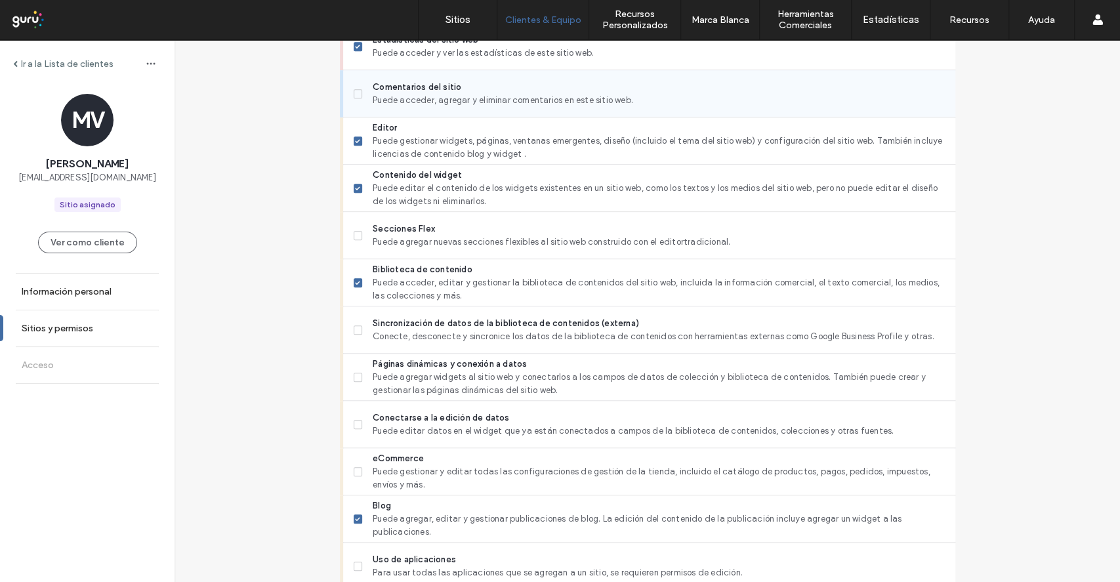
scroll to position [525, 0]
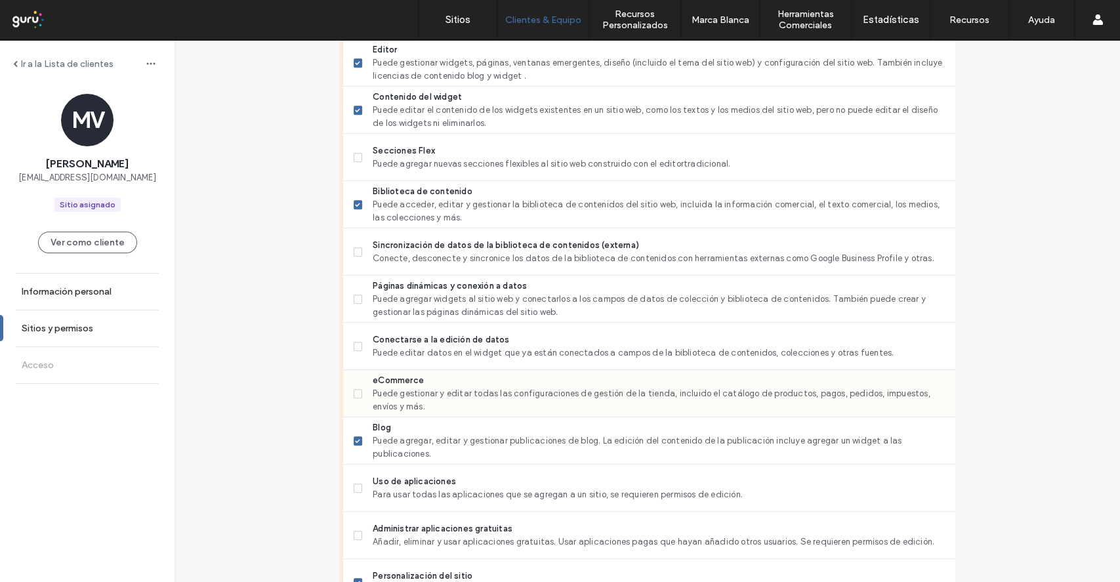
click at [355, 376] on label "eCommerce Puede gestionar y editar todas las configuraciones de gestión de la t…" at bounding box center [649, 393] width 591 height 39
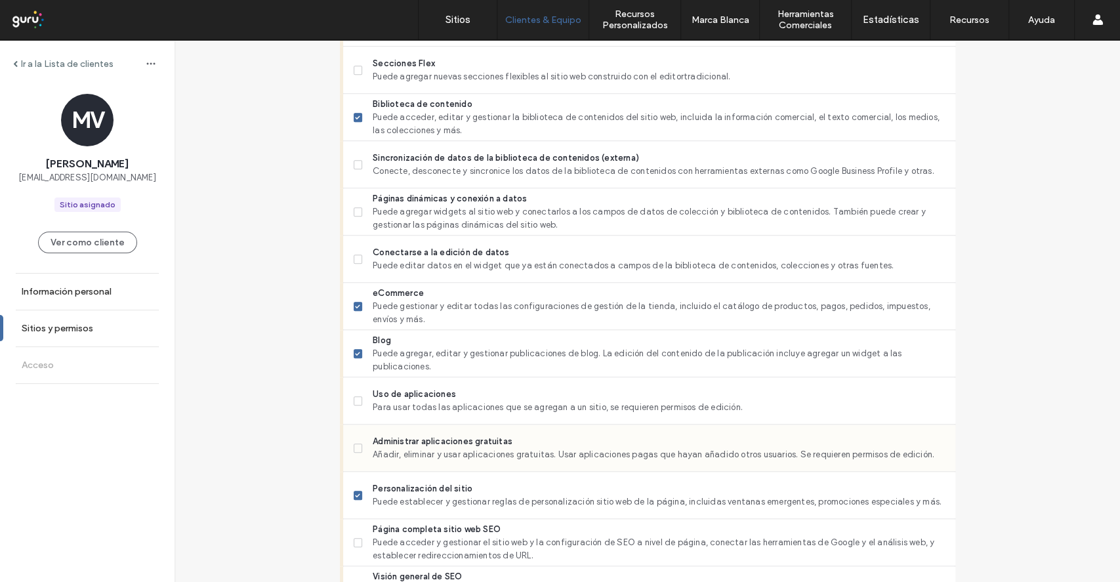
click at [437, 376] on span "Para usar todas las aplicaciones que se agregan a un sitio, se requieren permis…" at bounding box center [658, 407] width 571 height 13
click at [418, 376] on span "Añadir, eliminar y usar aplicaciones gratuitas. Usar aplicaciones pagas que hay…" at bounding box center [658, 454] width 571 height 13
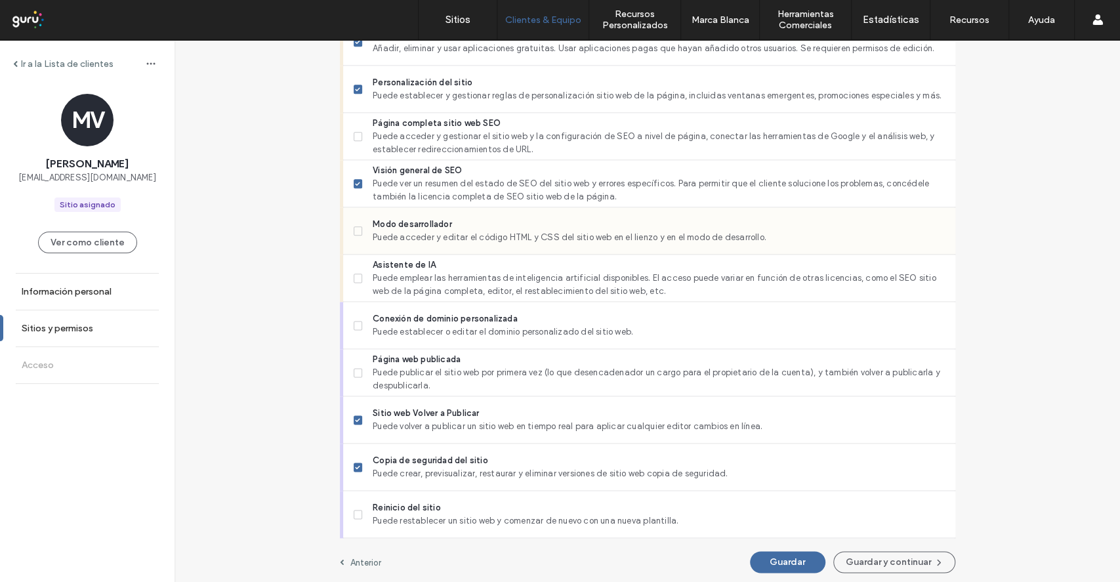
scroll to position [1021, 0]
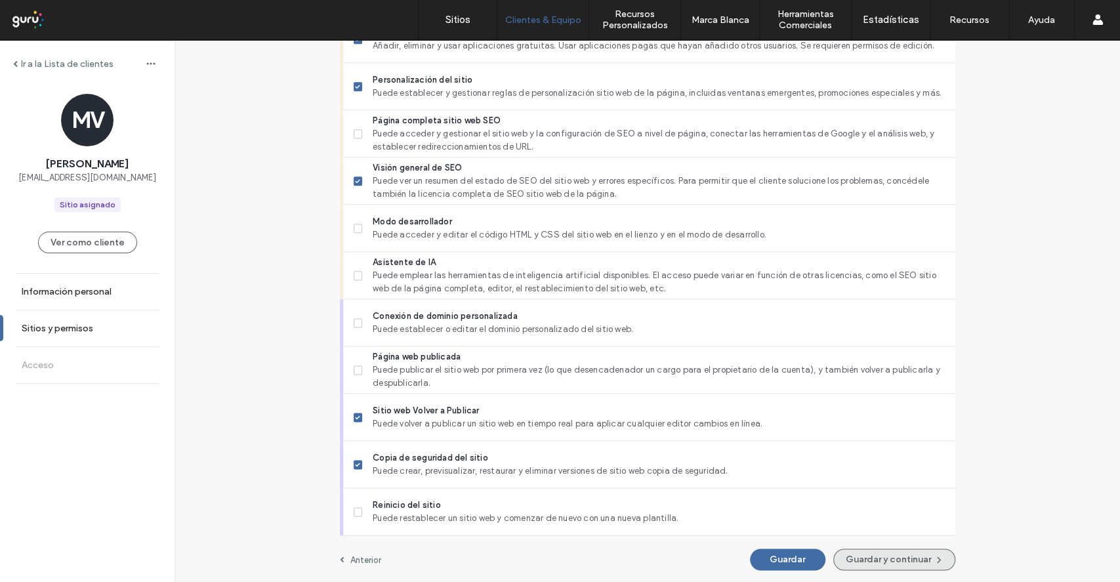
click at [762, 376] on button "Guardar y continuar" at bounding box center [894, 559] width 122 height 22
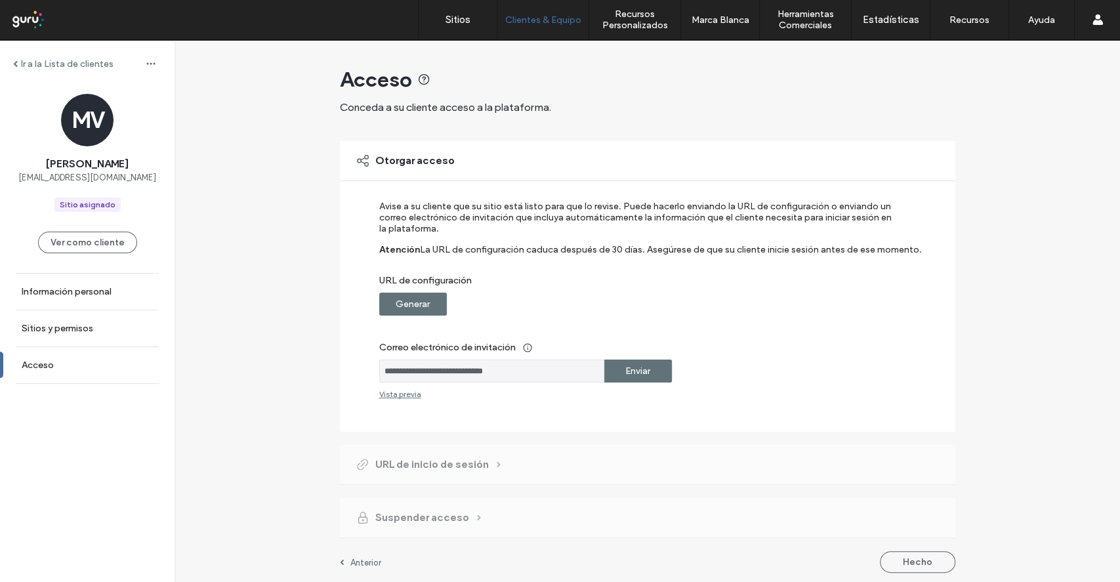
click at [399, 321] on div "**********" at bounding box center [638, 300] width 519 height 198
click at [400, 306] on label "Generar" at bounding box center [412, 304] width 34 height 24
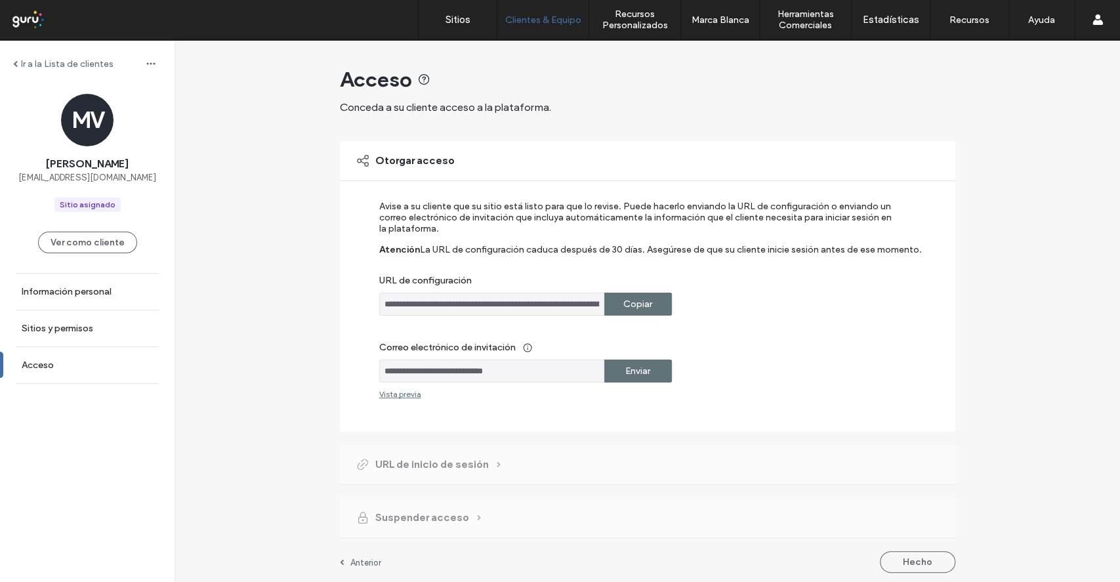
click at [660, 294] on div "Copiar" at bounding box center [638, 304] width 68 height 23
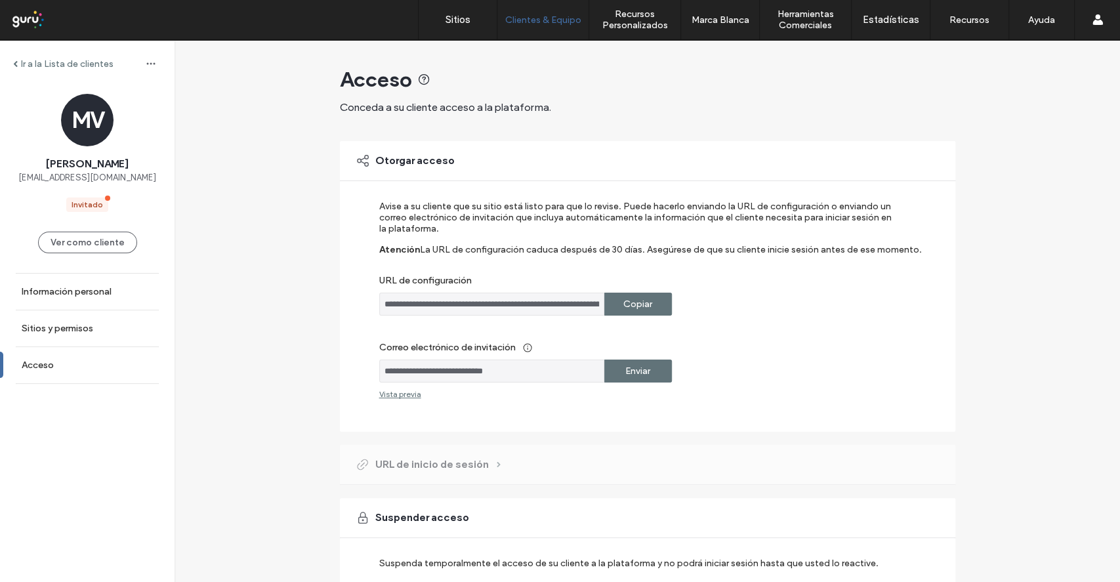
drag, startPoint x: 155, startPoint y: 180, endPoint x: 5, endPoint y: 190, distance: 150.5
click at [5, 190] on div "MV Martin Vega Bestani farmaciasantodomingo@gmail.com Invitado" at bounding box center [87, 153] width 174 height 118
copy span "farmaciasantodomingo@gmail.com"
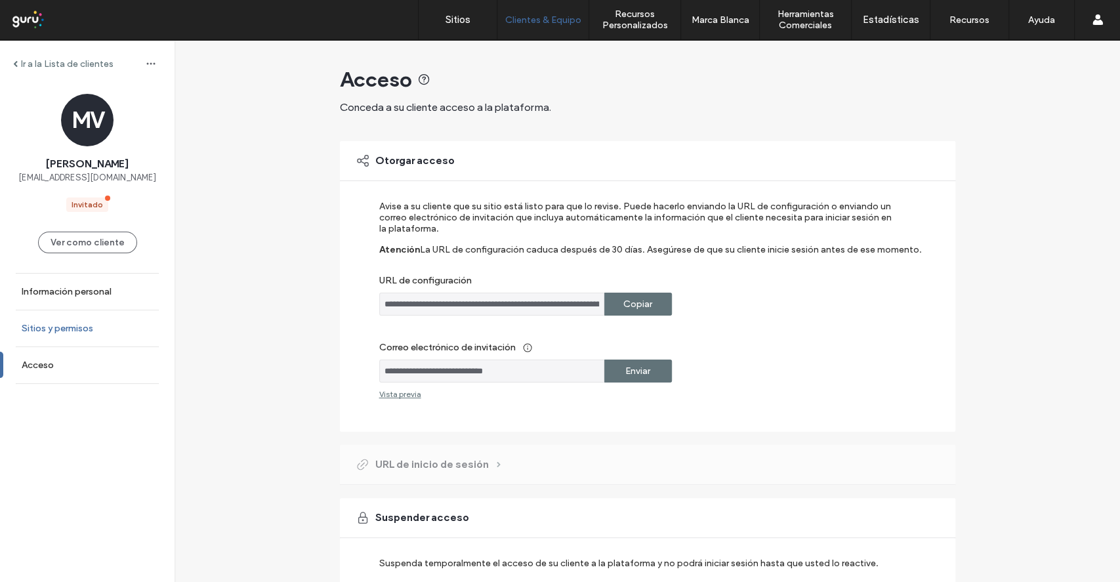
click at [104, 330] on link "Sitios y permisos" at bounding box center [87, 328] width 174 height 36
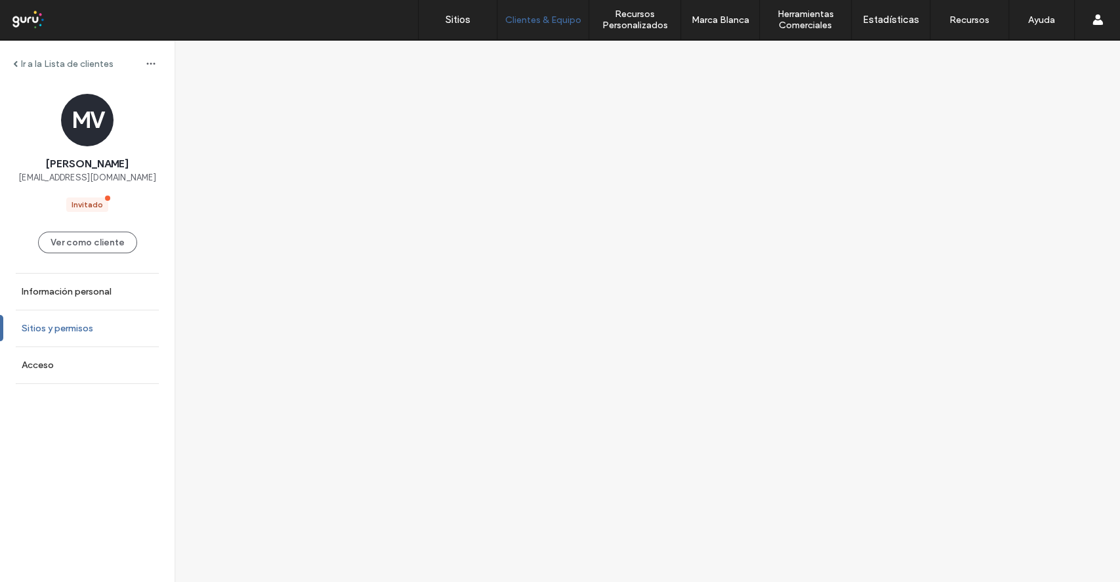
click at [42, 320] on link "Sitios y permisos" at bounding box center [87, 328] width 174 height 36
click at [56, 287] on label "Información personal" at bounding box center [67, 291] width 90 height 11
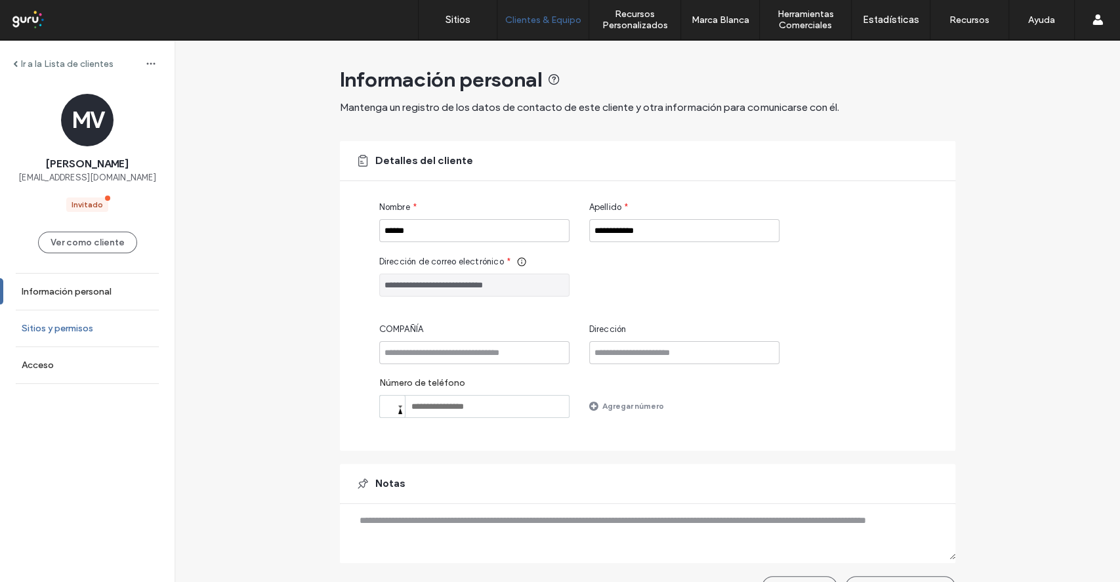
click at [64, 325] on label "Sitios y permisos" at bounding box center [57, 328] width 71 height 11
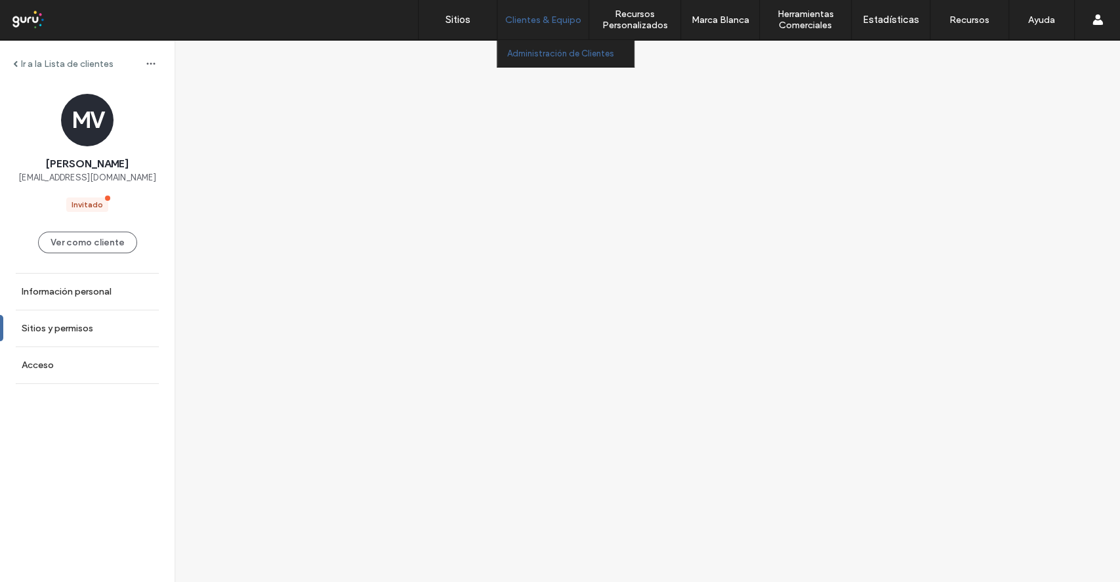
click at [523, 20] on label "Clientes & Equipo" at bounding box center [543, 19] width 76 height 11
click at [527, 47] on link "Administración de Clientes" at bounding box center [570, 53] width 127 height 27
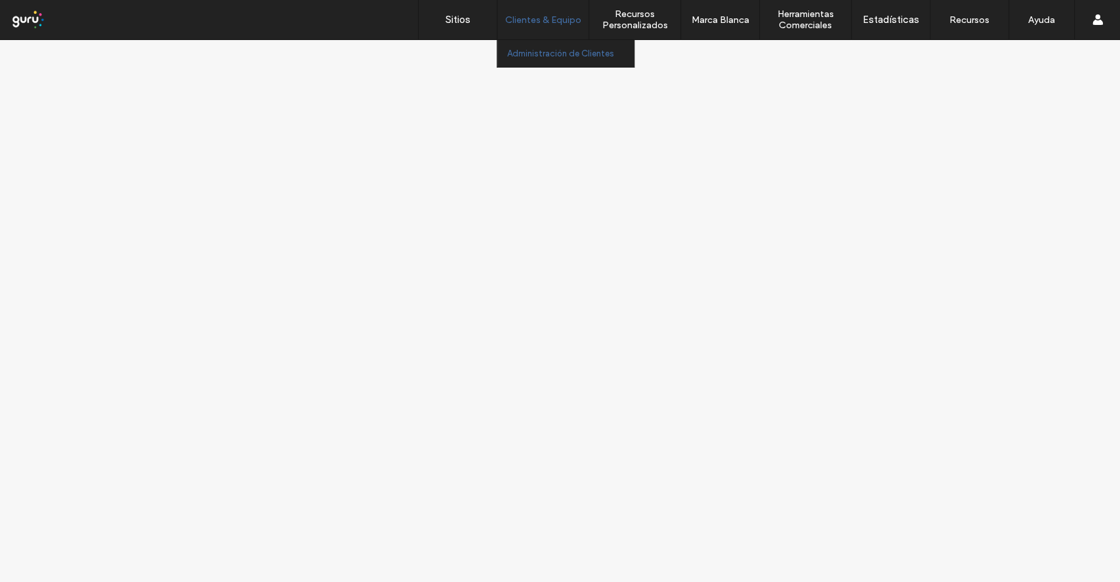
click at [551, 60] on link "Administración de Clientes" at bounding box center [570, 53] width 127 height 27
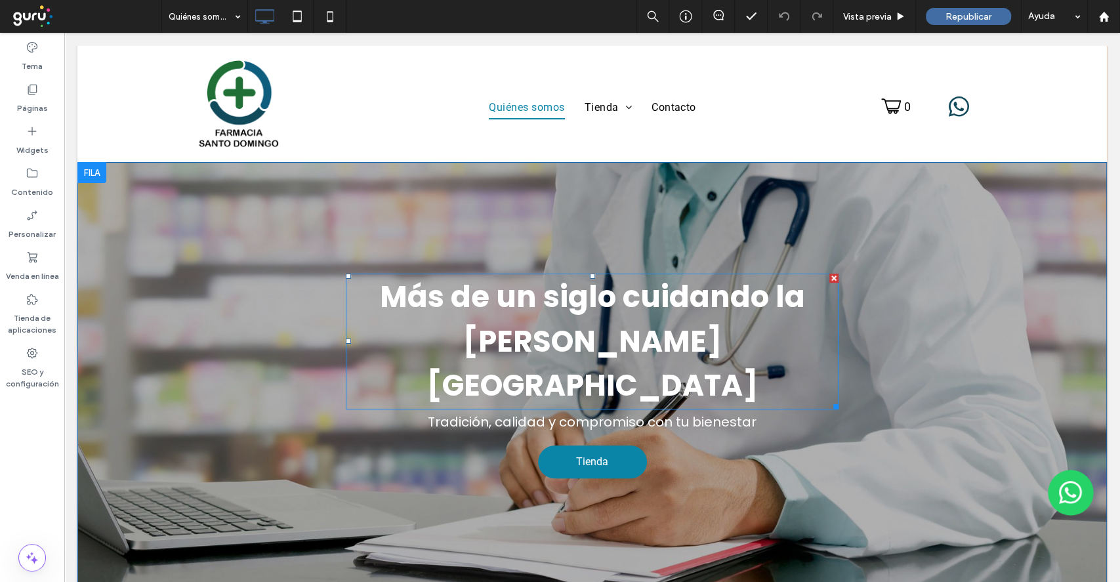
click at [670, 300] on strong "Más de un siglo cuidando la [PERSON_NAME][GEOGRAPHIC_DATA]" at bounding box center [592, 341] width 425 height 130
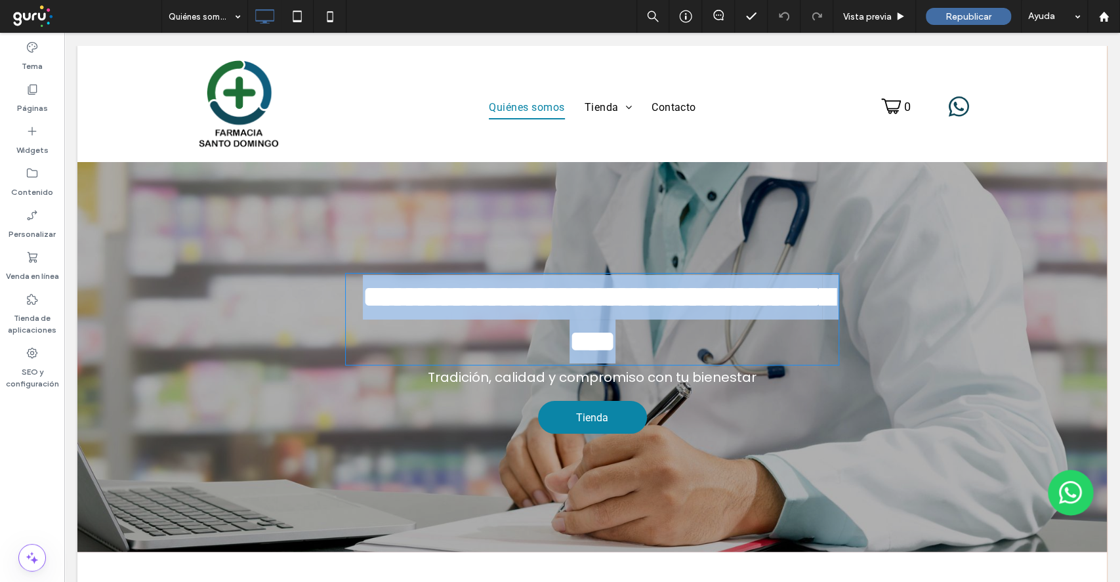
type input "*******"
type input "**"
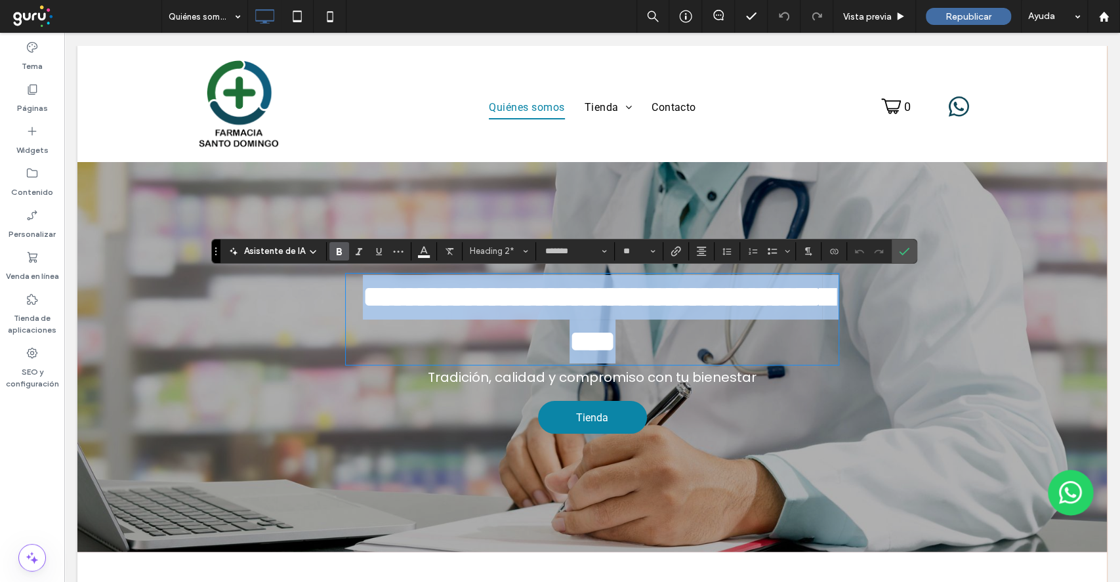
click at [639, 307] on strong "**********" at bounding box center [598, 318] width 471 height 73
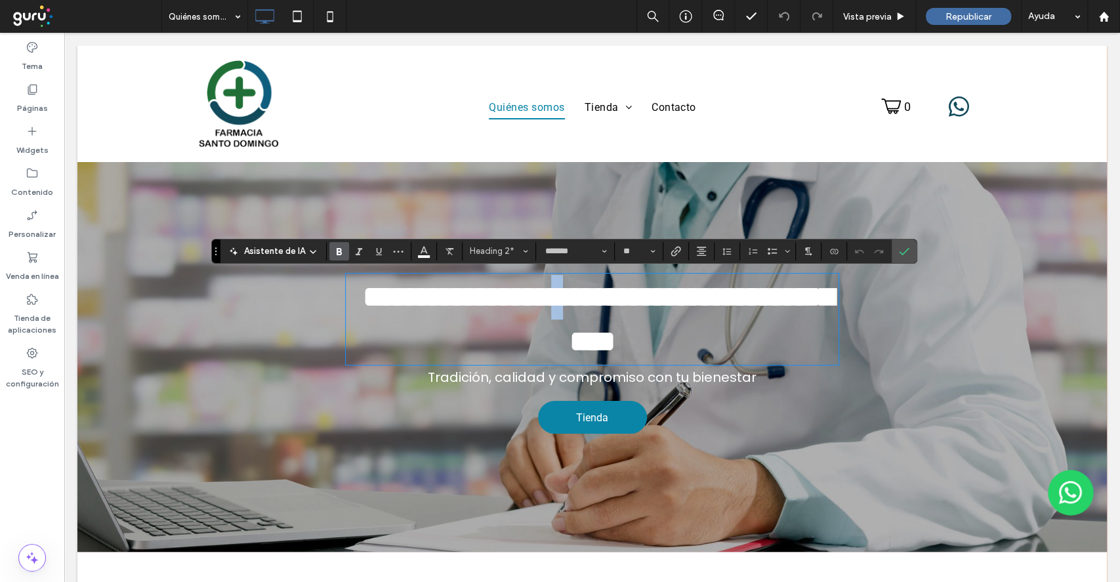
drag, startPoint x: 639, startPoint y: 300, endPoint x: 617, endPoint y: 302, distance: 23.0
click at [617, 302] on strong "**********" at bounding box center [598, 318] width 471 height 73
click at [582, 301] on strong "**********" at bounding box center [598, 318] width 471 height 73
click at [648, 304] on strong "**********" at bounding box center [598, 318] width 471 height 73
click at [584, 334] on strong "**********" at bounding box center [598, 318] width 471 height 73
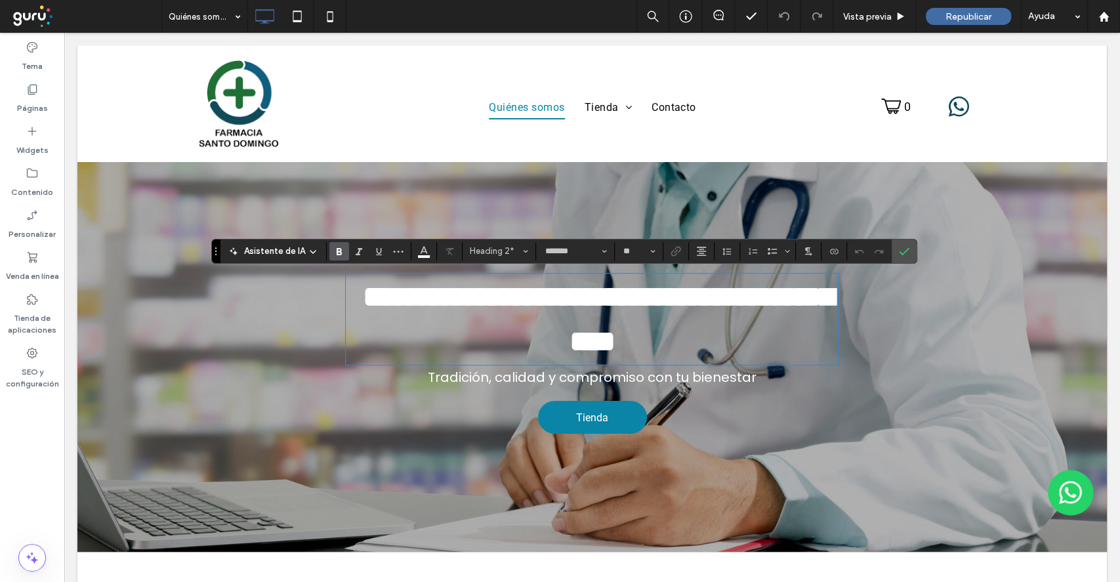
click at [702, 296] on strong "**********" at bounding box center [598, 318] width 471 height 73
click at [752, 337] on h2 "**********" at bounding box center [592, 319] width 493 height 89
click at [906, 255] on icon "Confirmar" at bounding box center [904, 251] width 10 height 10
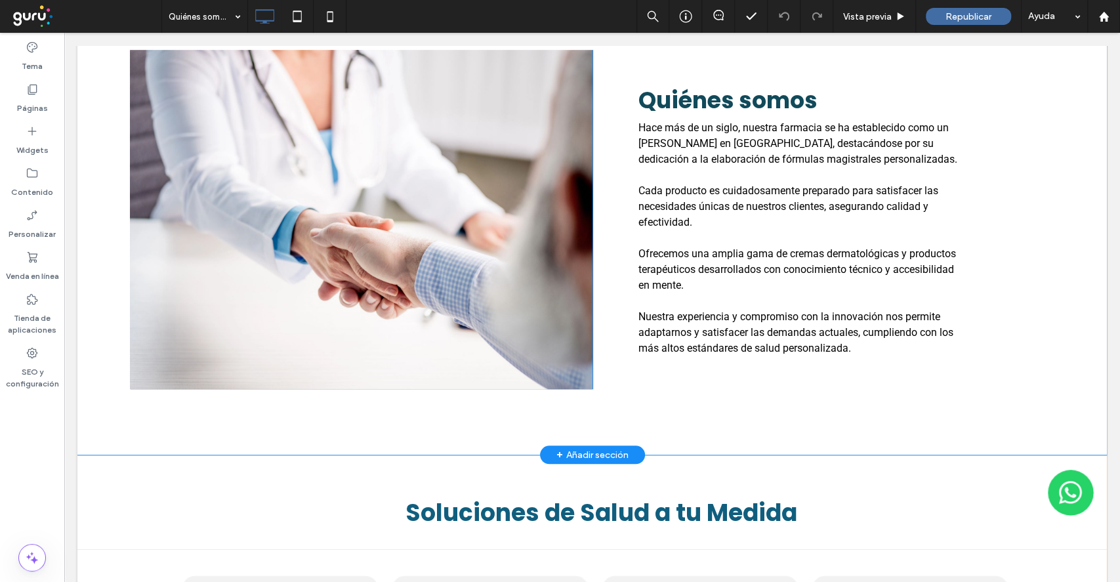
scroll to position [437, 0]
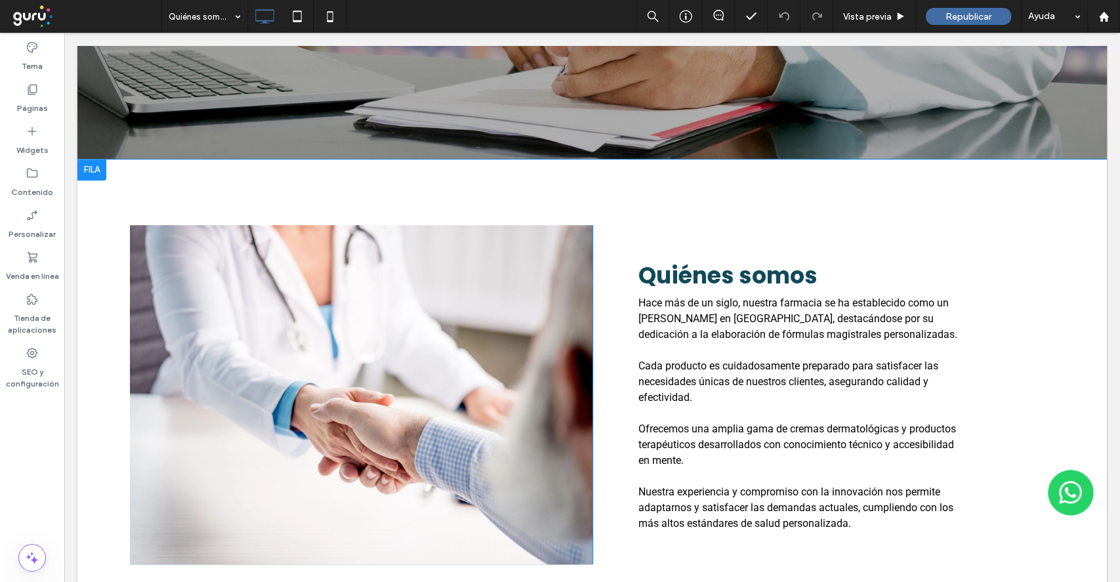
click at [572, 225] on div "Click To Paste" at bounding box center [361, 395] width 462 height 340
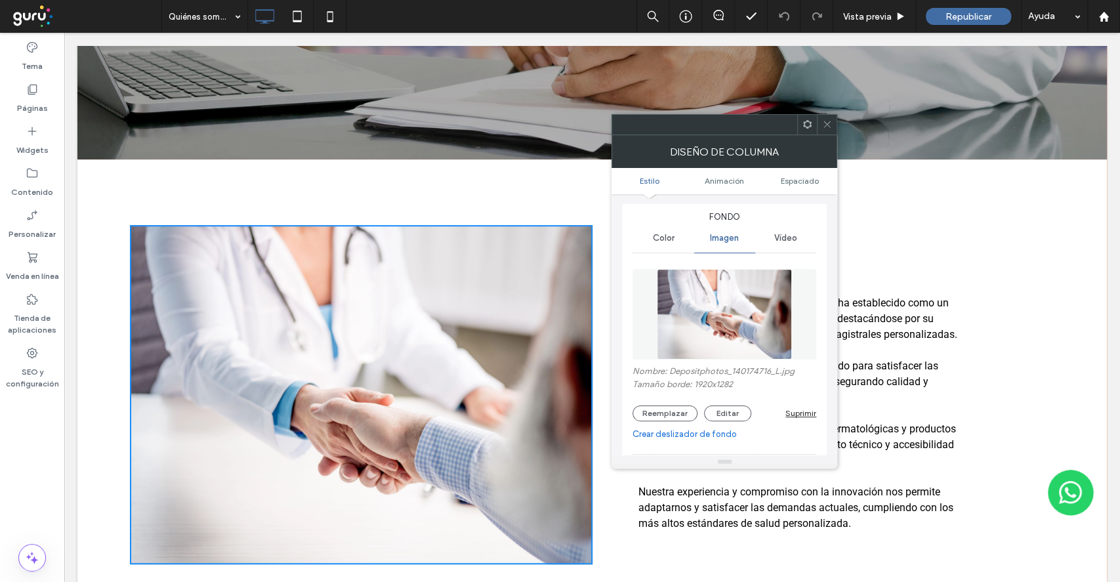
scroll to position [0, 0]
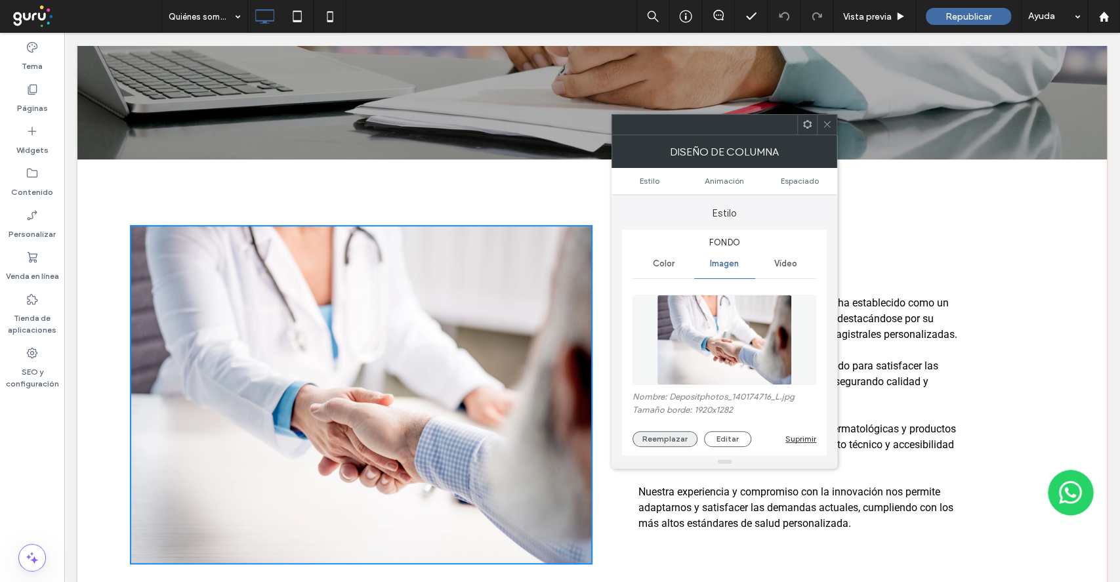
click at [667, 441] on button "Reemplazar" at bounding box center [664, 439] width 65 height 16
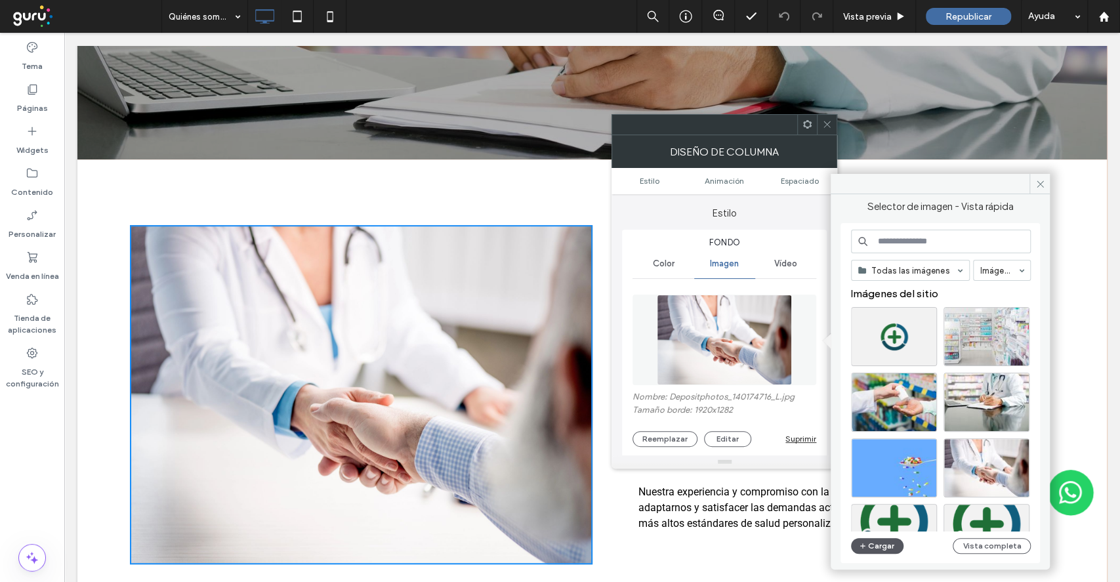
click at [887, 546] on button "Cargar" at bounding box center [877, 546] width 52 height 16
click at [824, 125] on icon at bounding box center [827, 124] width 10 height 10
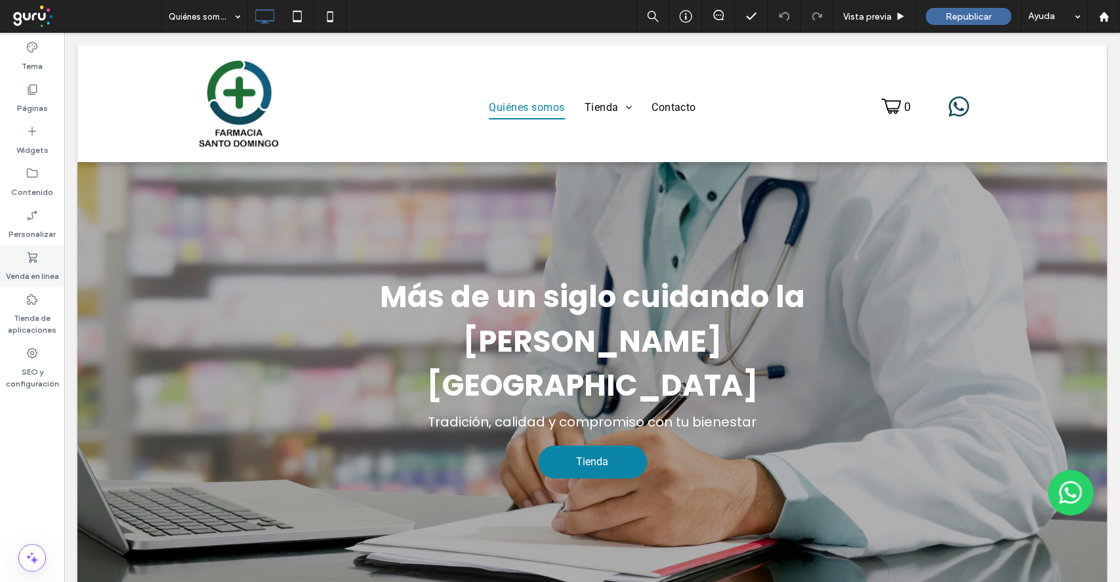
click at [43, 257] on div "Venda en línea" at bounding box center [32, 266] width 64 height 42
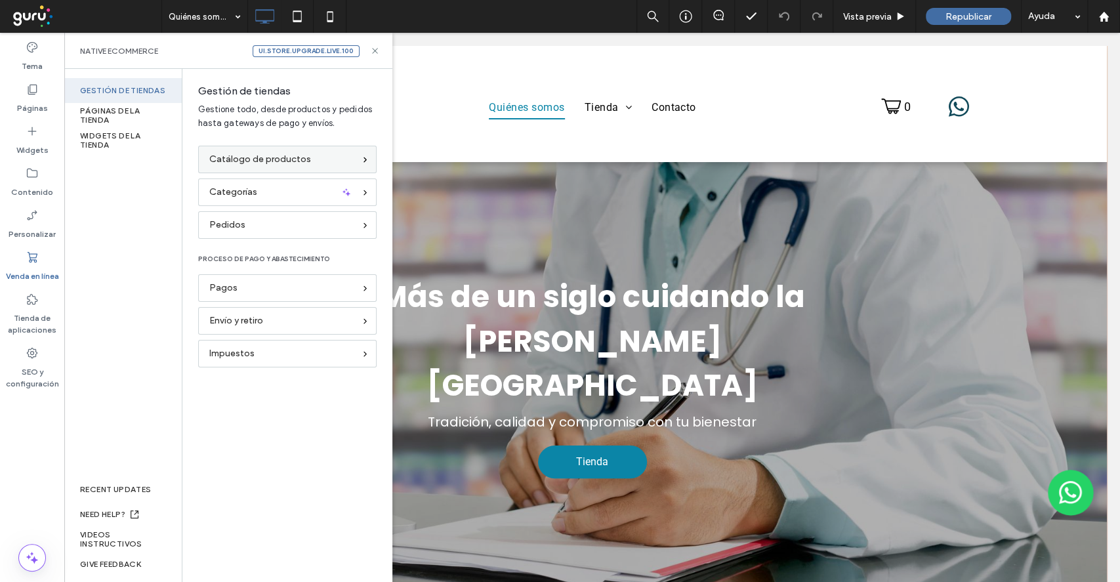
click at [319, 161] on div "Catálogo de productos" at bounding box center [281, 159] width 145 height 14
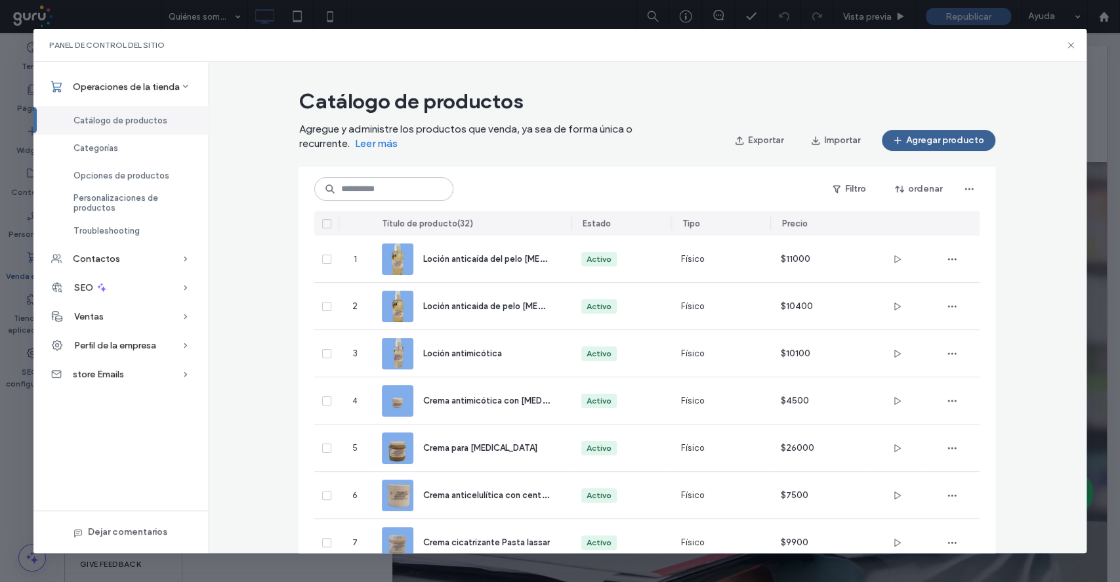
click at [910, 144] on button "Agregar producto" at bounding box center [937, 140] width 113 height 21
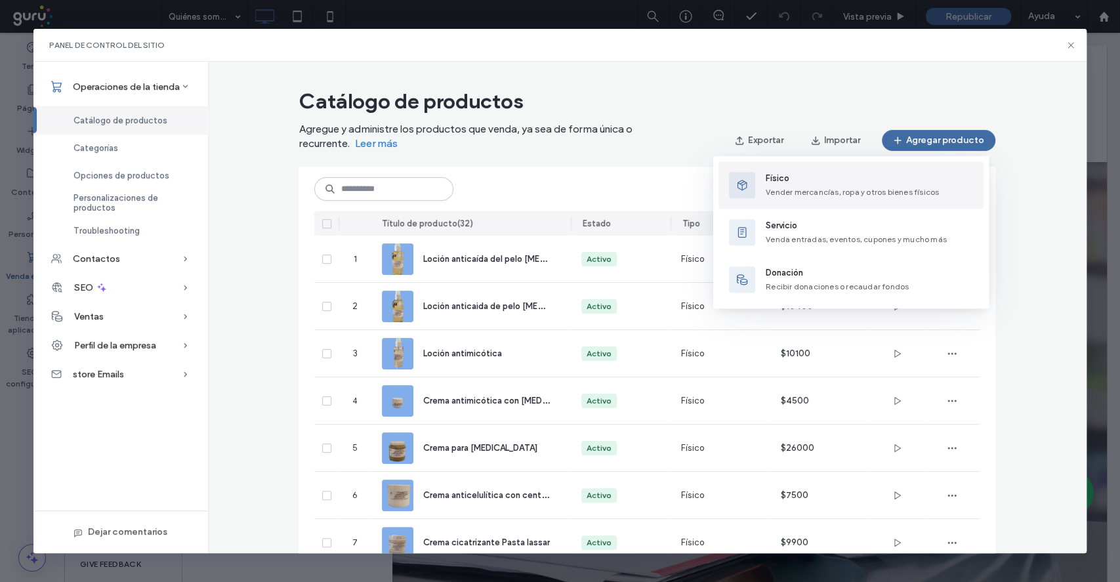
click at [782, 177] on span "Físico" at bounding box center [851, 178] width 173 height 13
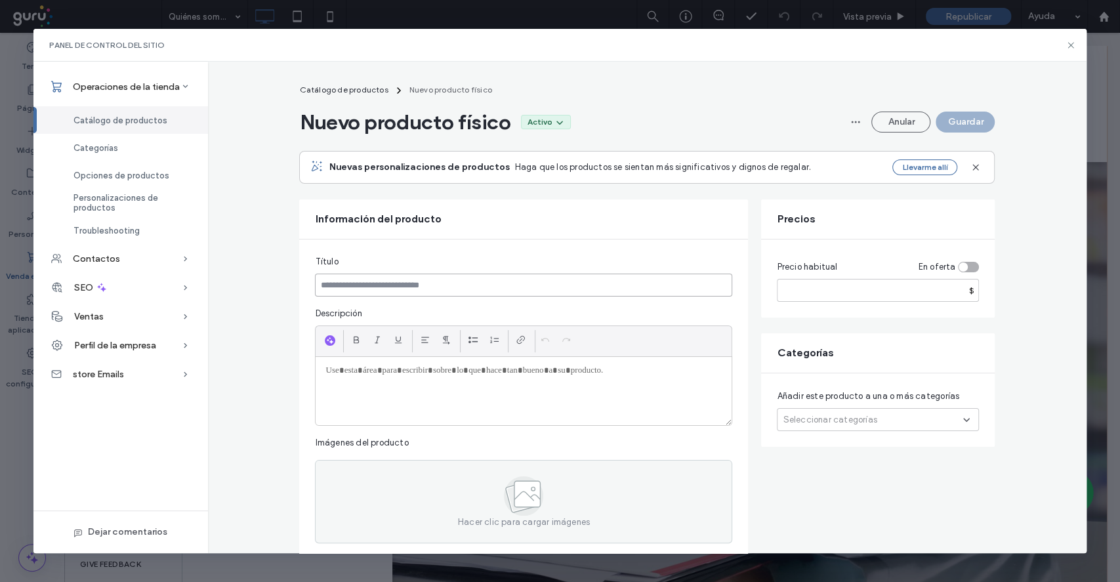
click at [426, 280] on input at bounding box center [523, 284] width 417 height 23
click at [409, 391] on div at bounding box center [523, 391] width 416 height 68
click at [861, 299] on input "number" at bounding box center [878, 290] width 202 height 23
type input "*****"
click at [963, 263] on div "toggle" at bounding box center [968, 267] width 21 height 10
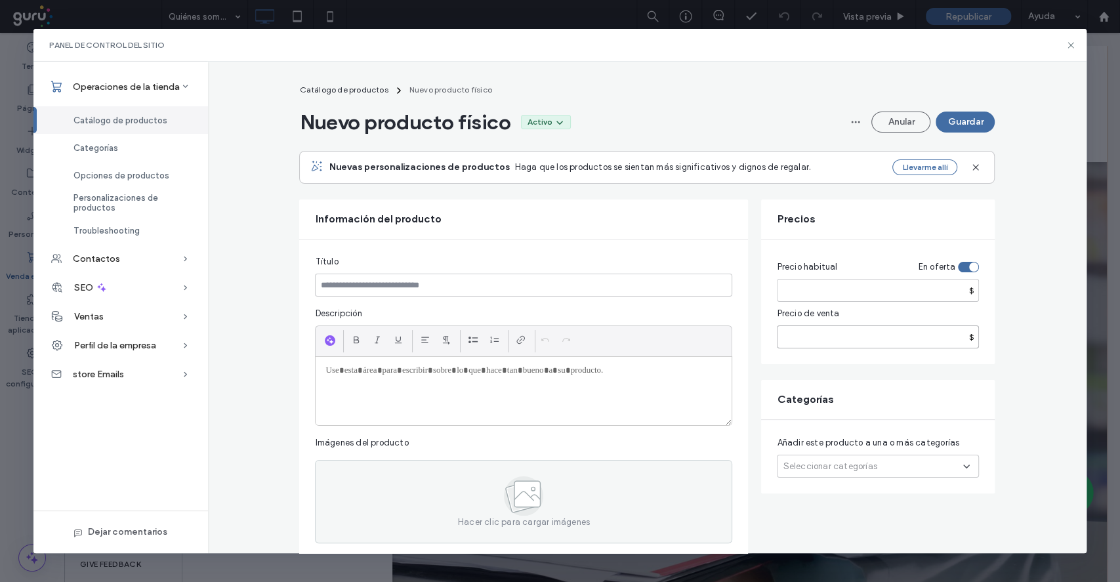
click at [828, 343] on input "number" at bounding box center [878, 336] width 202 height 23
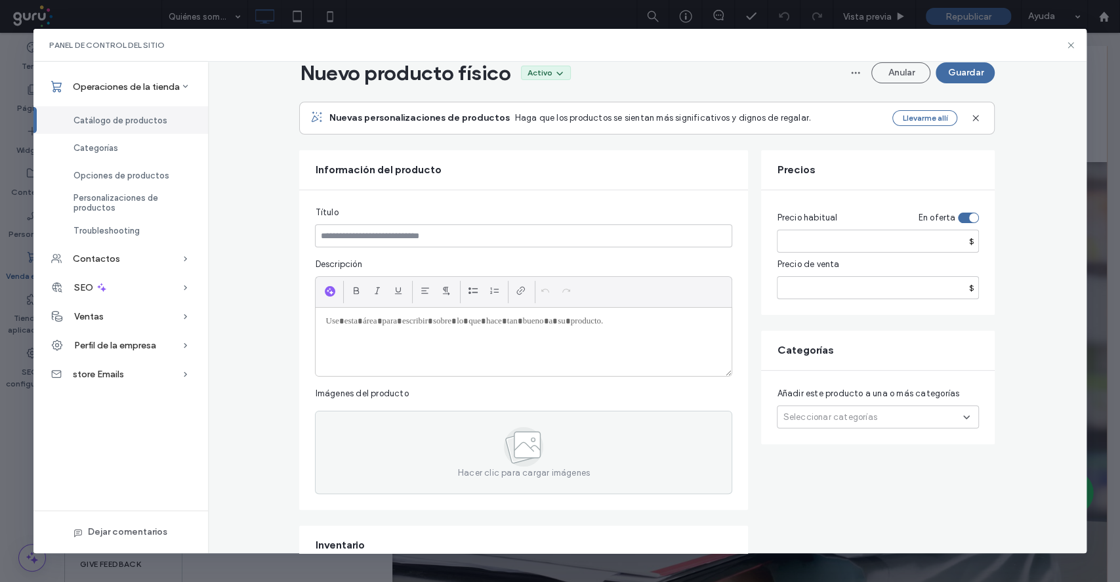
scroll to position [87, 0]
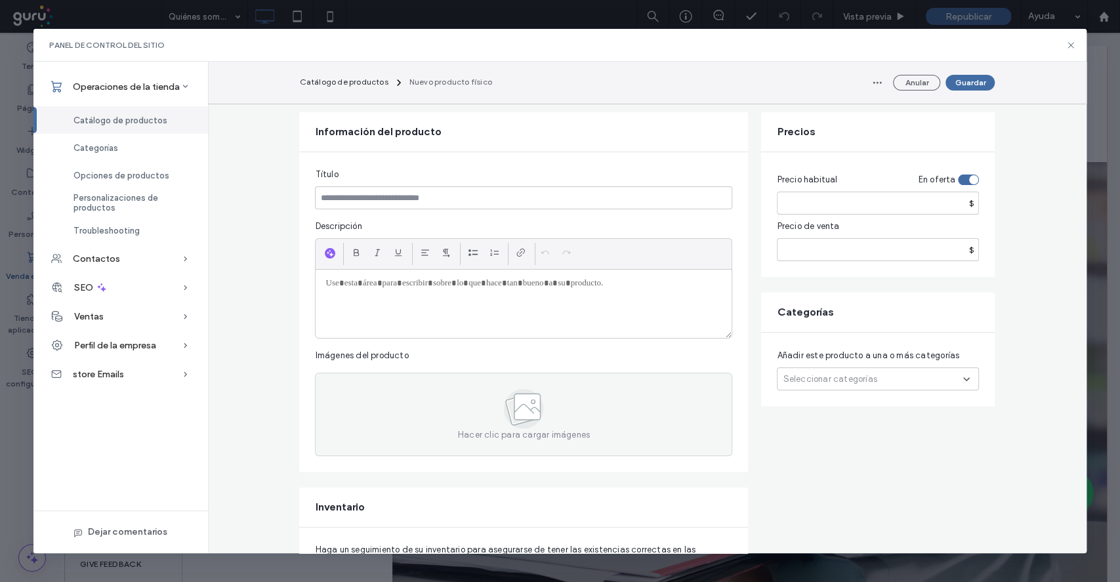
click at [963, 378] on use at bounding box center [965, 379] width 5 height 3
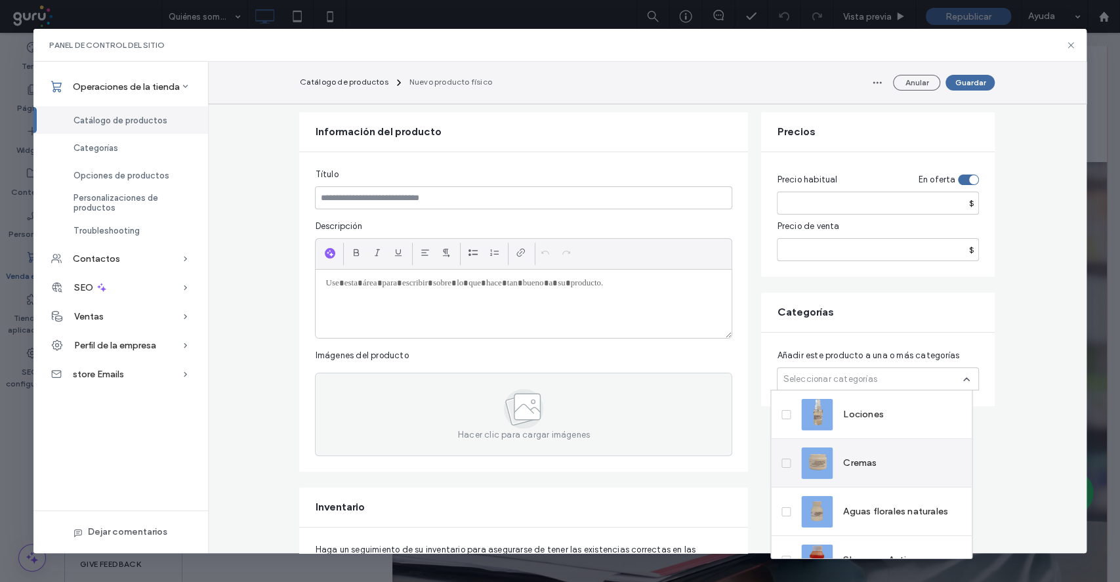
drag, startPoint x: 847, startPoint y: 418, endPoint x: 858, endPoint y: 443, distance: 26.7
click at [846, 419] on span "Lociones" at bounding box center [863, 413] width 41 height 13
click at [961, 380] on icon at bounding box center [966, 379] width 10 height 10
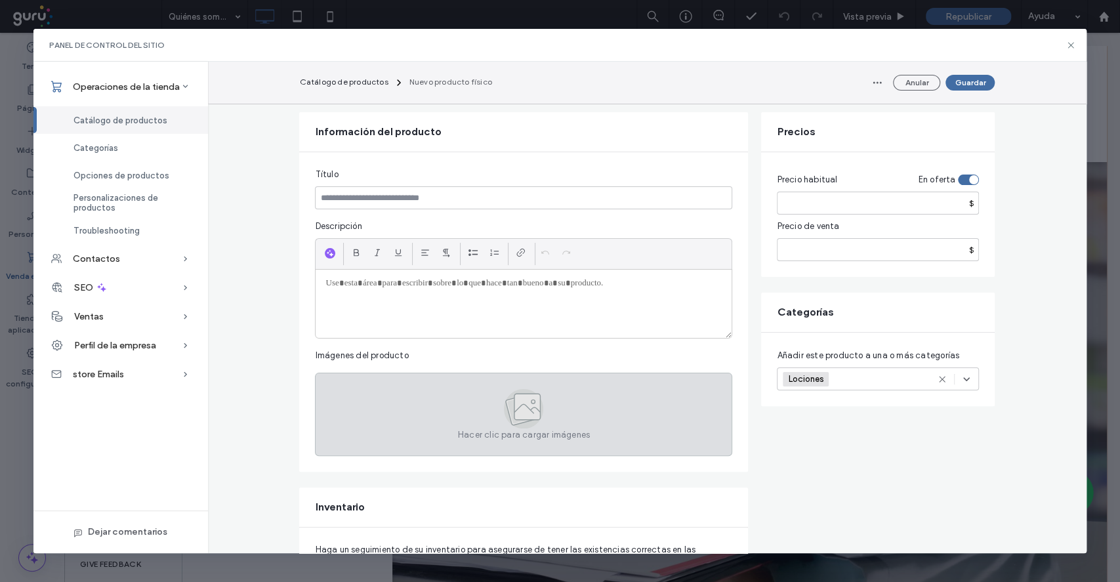
click at [474, 420] on div "Hacer clic para cargar imágenes" at bounding box center [523, 414] width 417 height 83
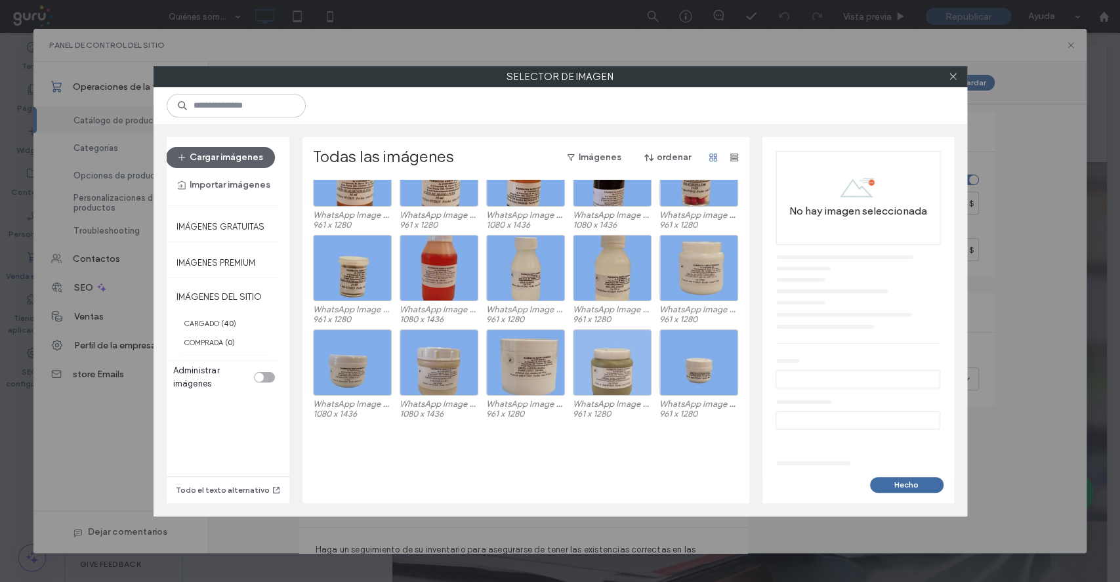
scroll to position [0, 0]
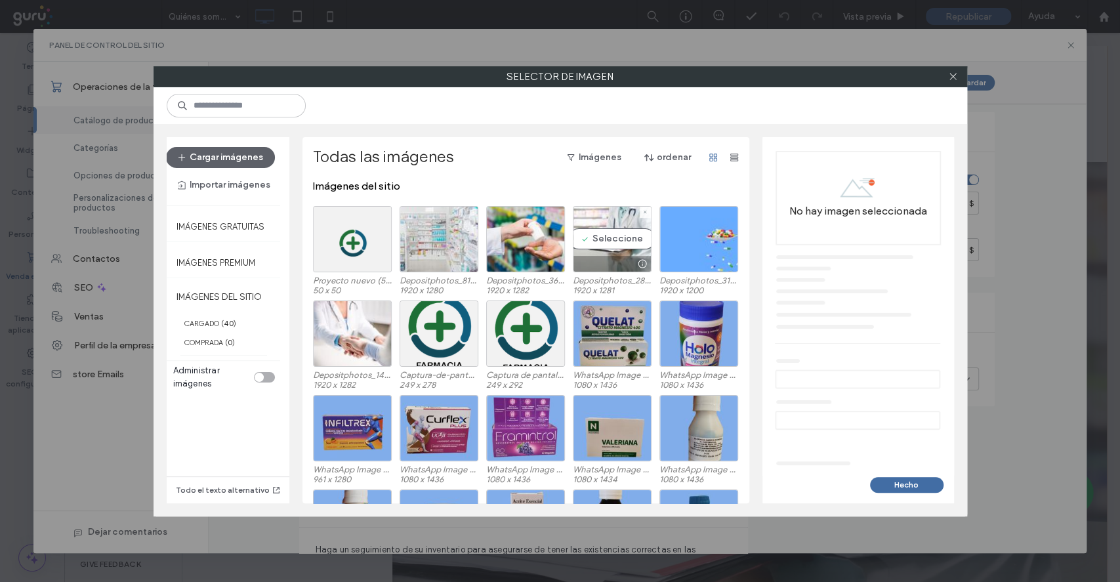
click at [611, 237] on div "Seleccione" at bounding box center [612, 239] width 79 height 66
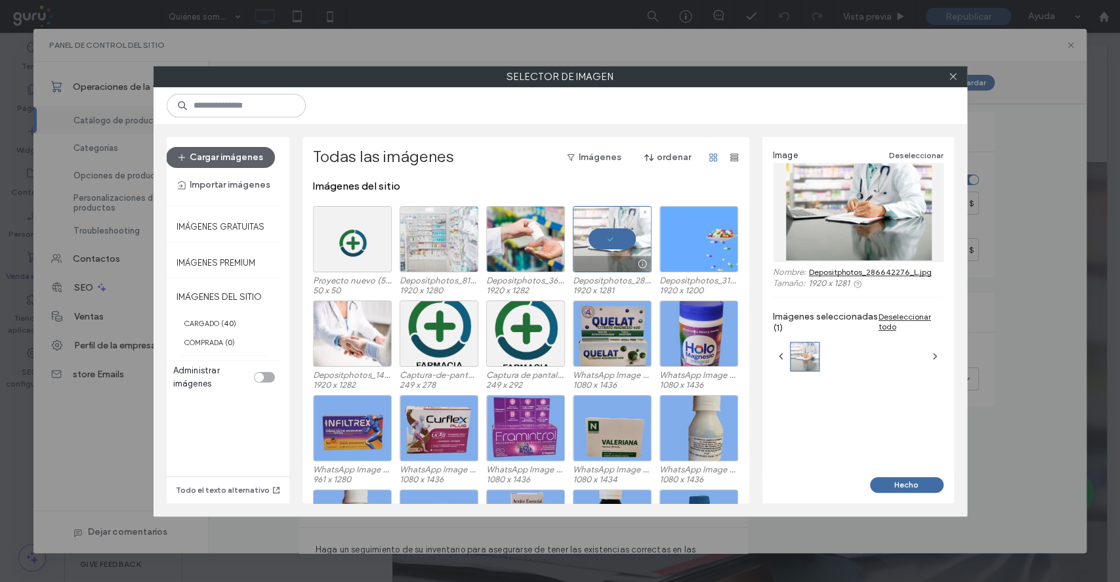
click at [611, 239] on div at bounding box center [612, 239] width 79 height 66
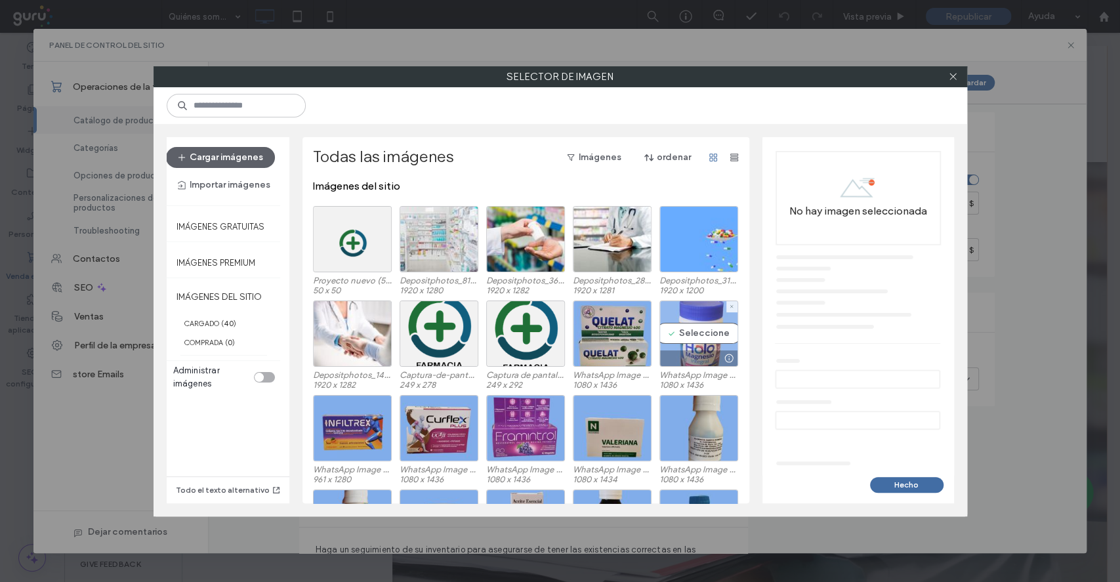
click at [676, 331] on div "Seleccione" at bounding box center [698, 333] width 79 height 66
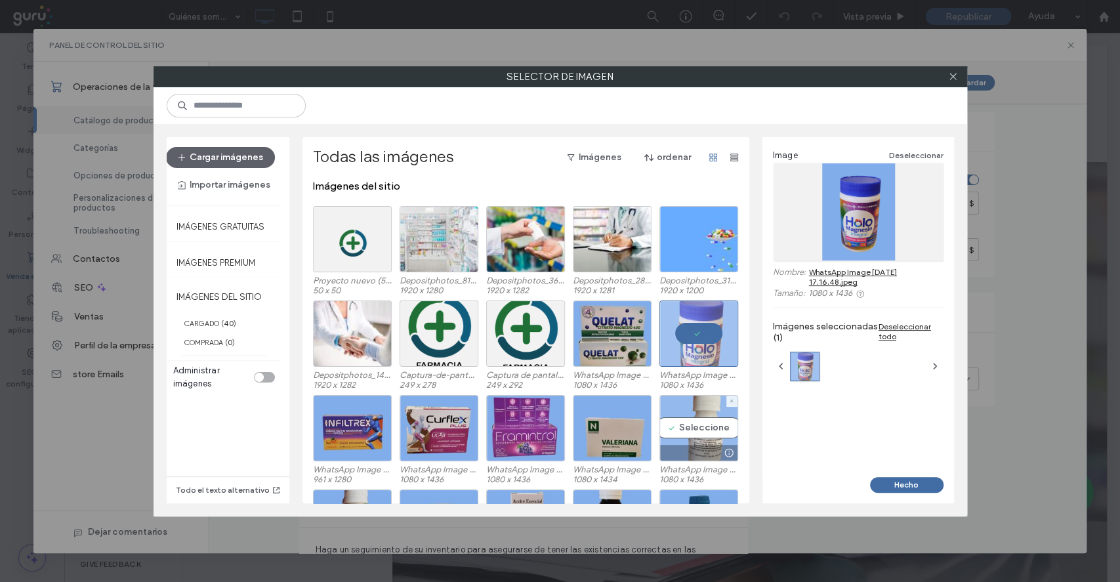
click at [701, 430] on div "Seleccione" at bounding box center [698, 428] width 79 height 66
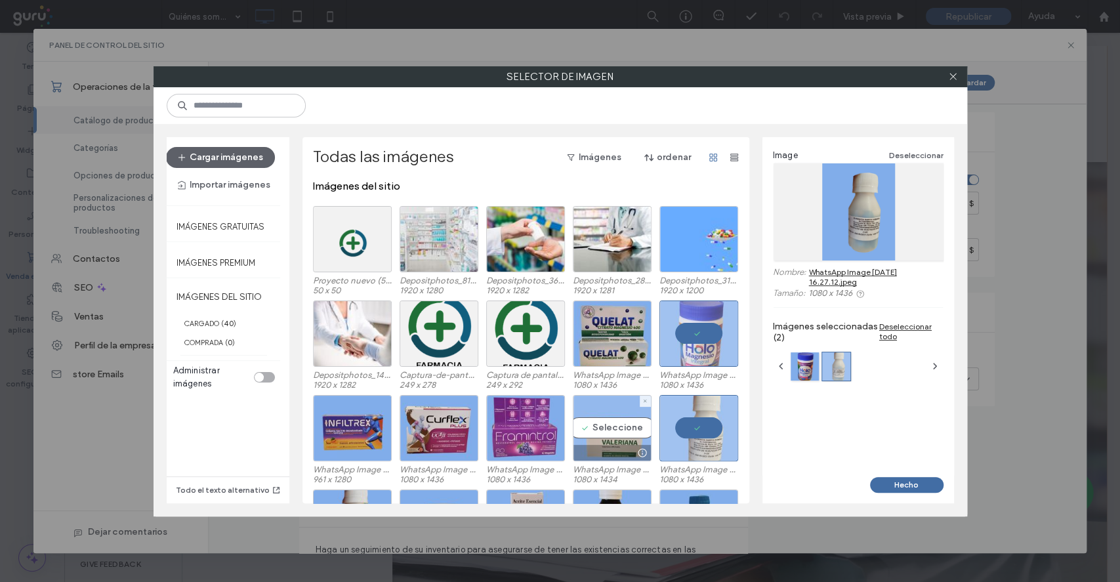
click at [623, 427] on div "Seleccione" at bounding box center [612, 428] width 79 height 66
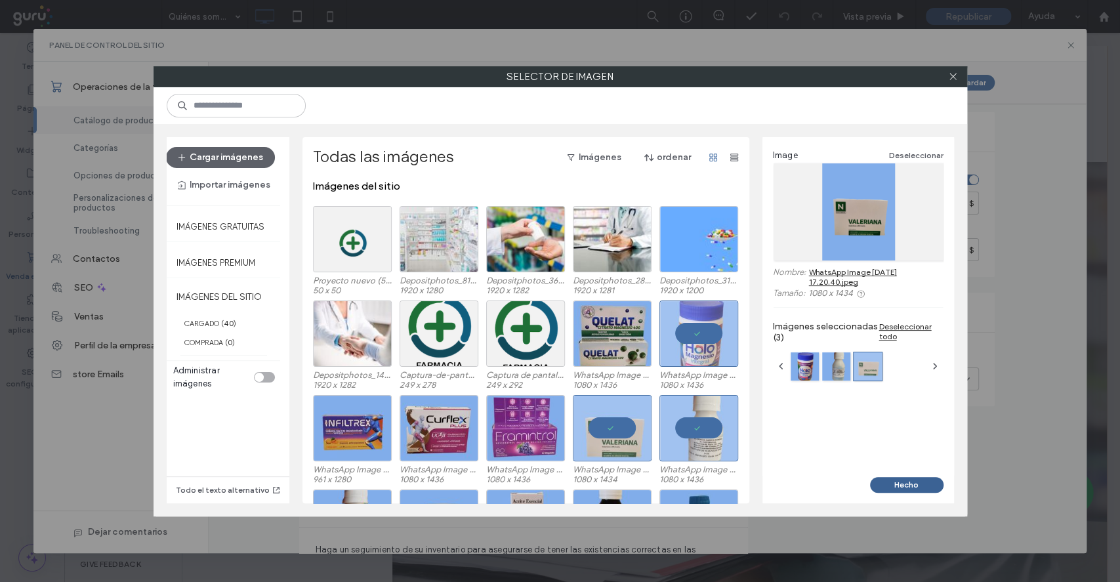
click at [922, 485] on button "Hecho" at bounding box center [906, 485] width 73 height 16
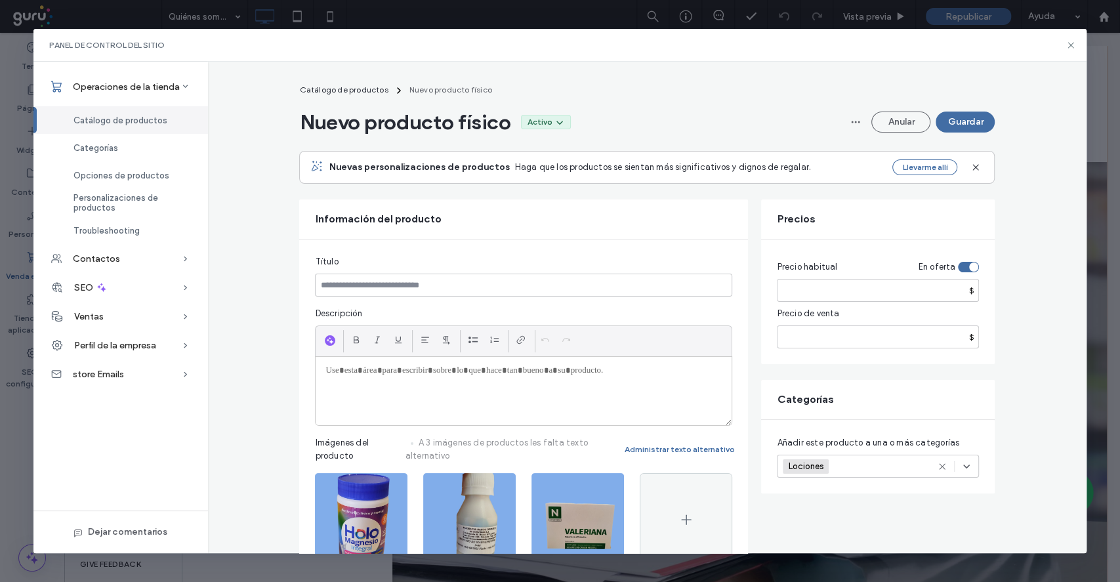
click at [413, 376] on p at bounding box center [523, 371] width 396 height 12
click at [903, 129] on button "Anular" at bounding box center [900, 121] width 59 height 21
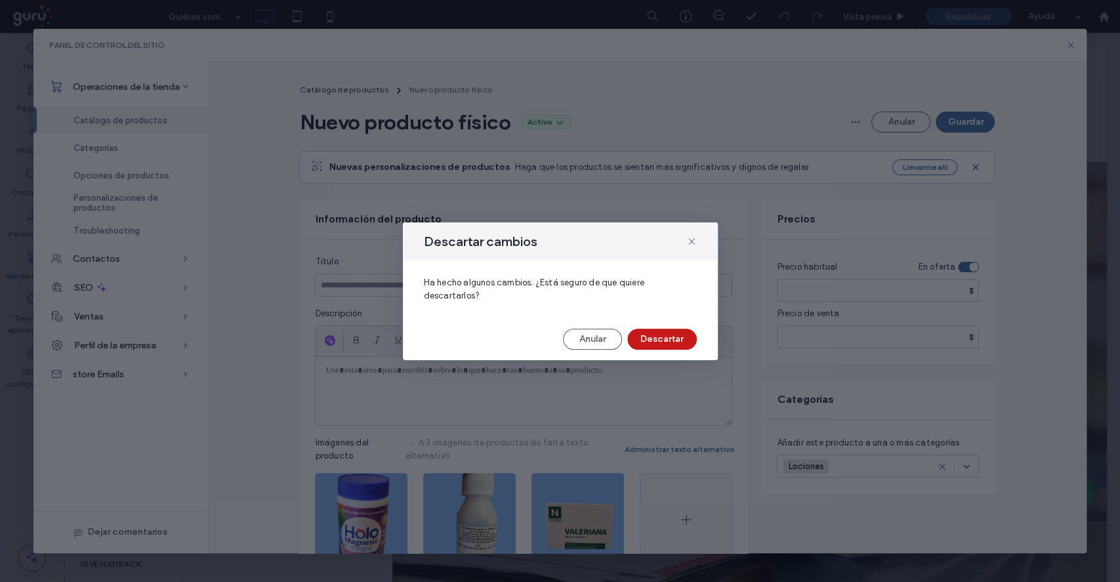
click at [677, 331] on button "Descartar" at bounding box center [662, 339] width 70 height 21
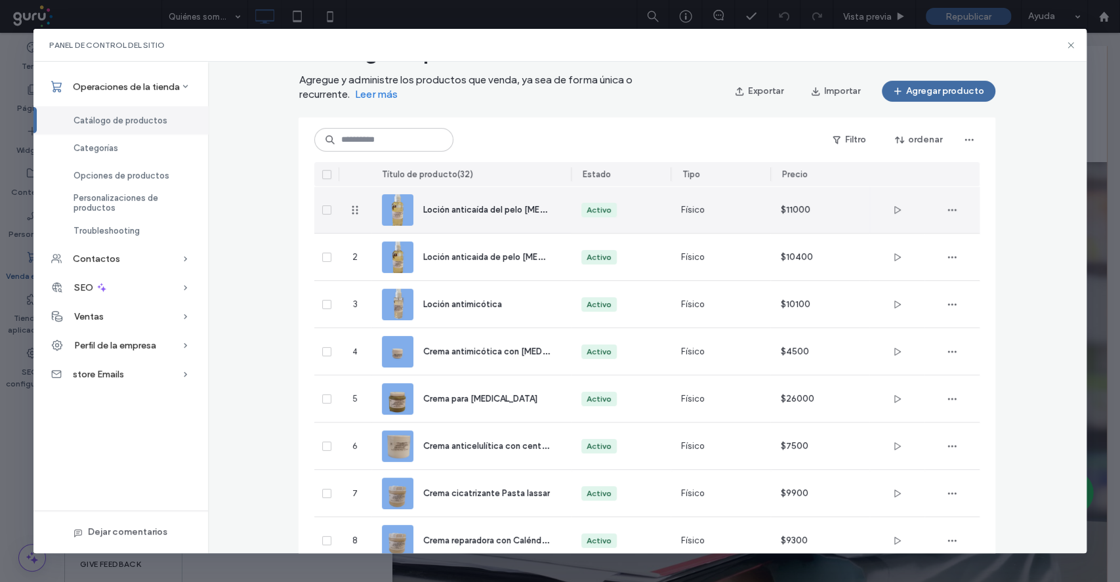
scroll to position [87, 0]
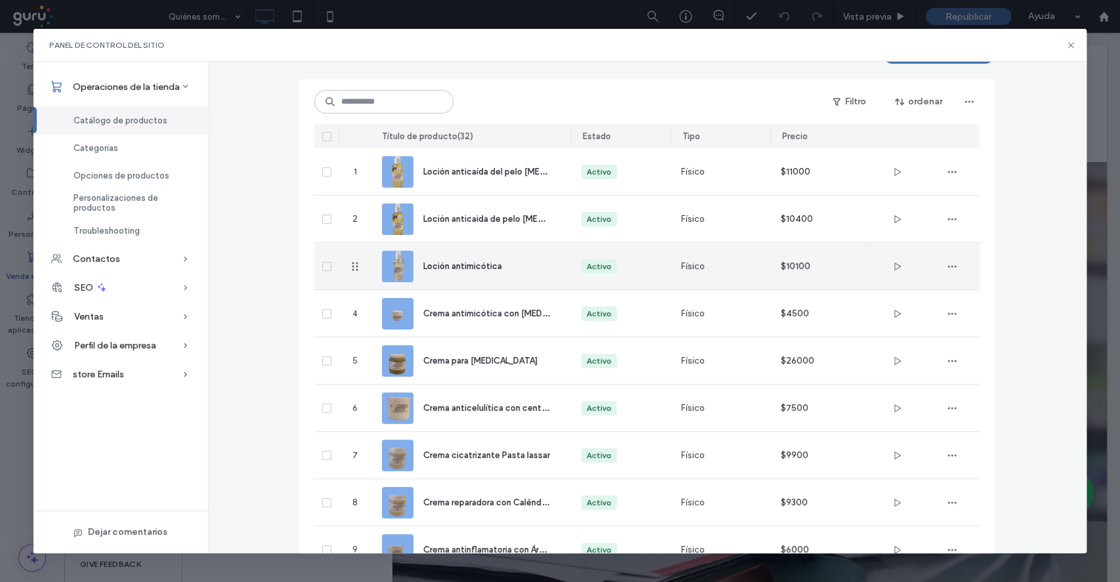
click at [538, 273] on div "Loción antimicótica" at bounding box center [471, 266] width 178 height 47
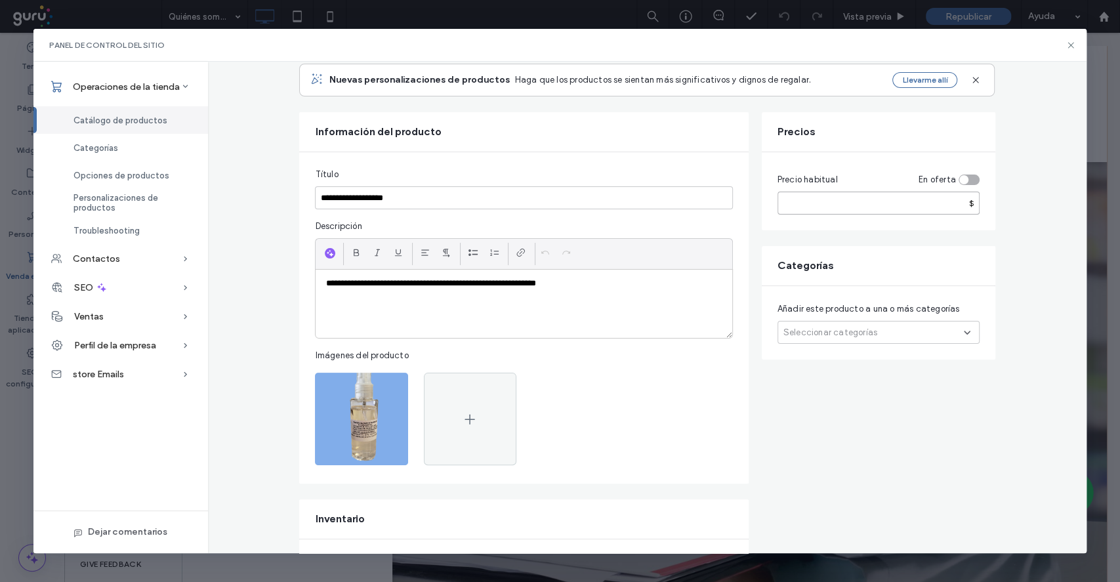
click at [837, 201] on input "*****" at bounding box center [878, 203] width 202 height 23
click at [597, 185] on fieldset "**********" at bounding box center [523, 318] width 417 height 300
click at [598, 192] on input "**********" at bounding box center [523, 197] width 417 height 23
click at [854, 201] on input "*****" at bounding box center [878, 203] width 202 height 23
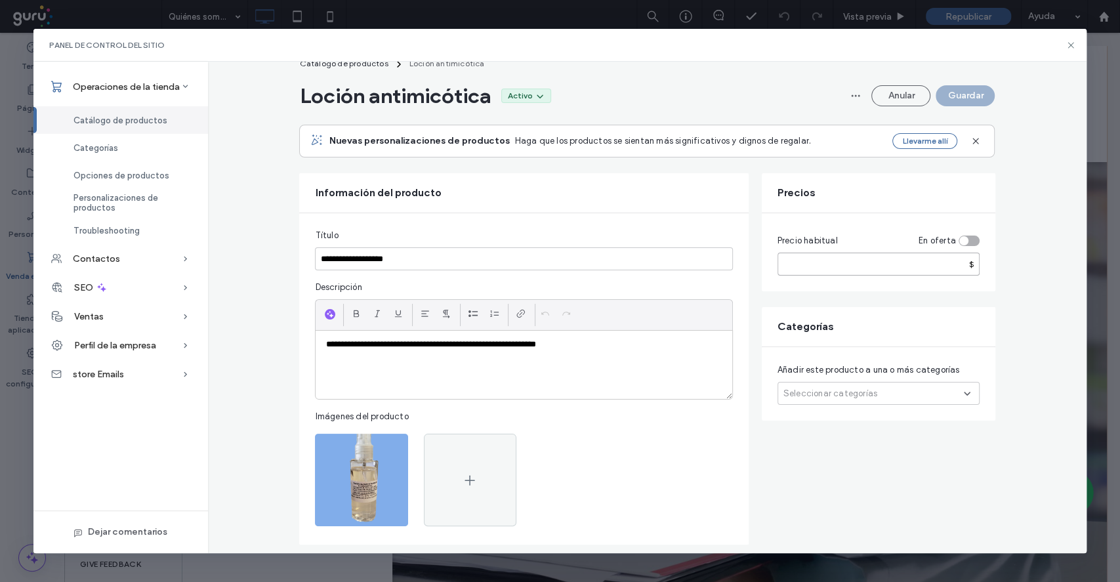
scroll to position [0, 0]
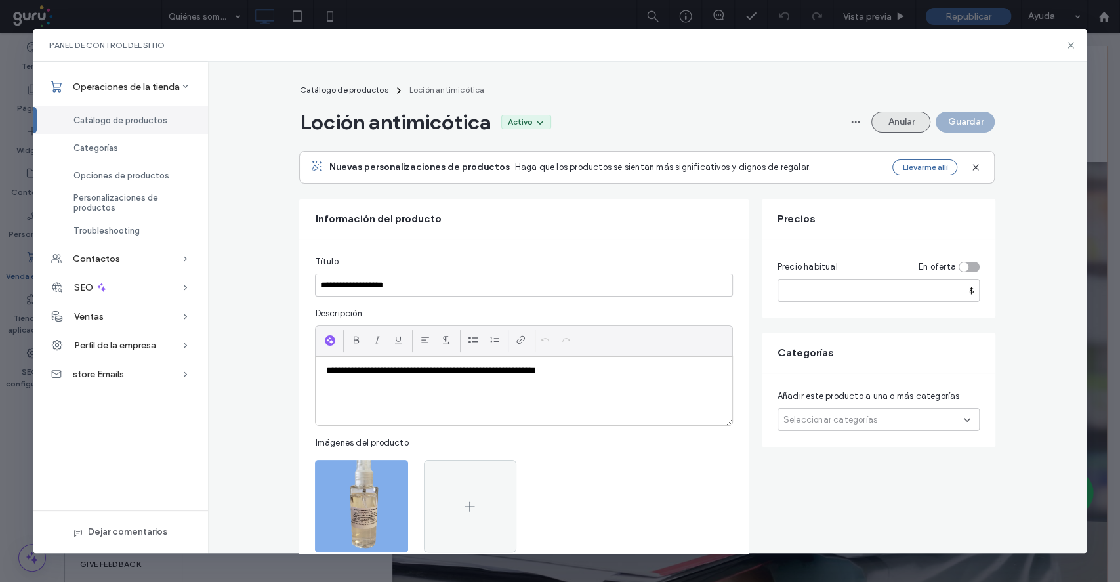
click at [895, 121] on button "Anular" at bounding box center [900, 121] width 59 height 21
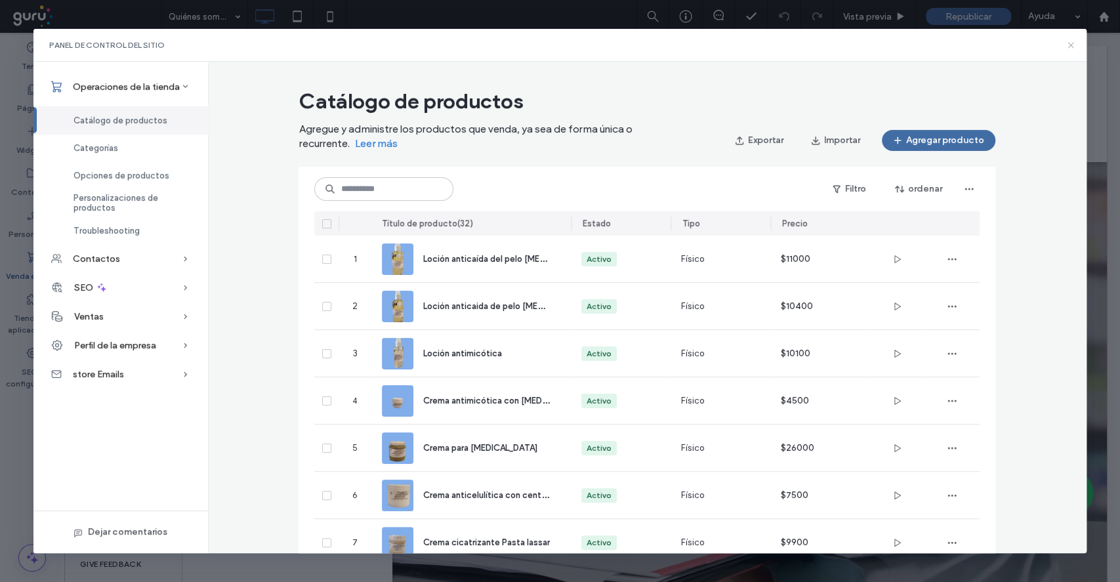
click at [1070, 48] on icon at bounding box center [1070, 45] width 10 height 10
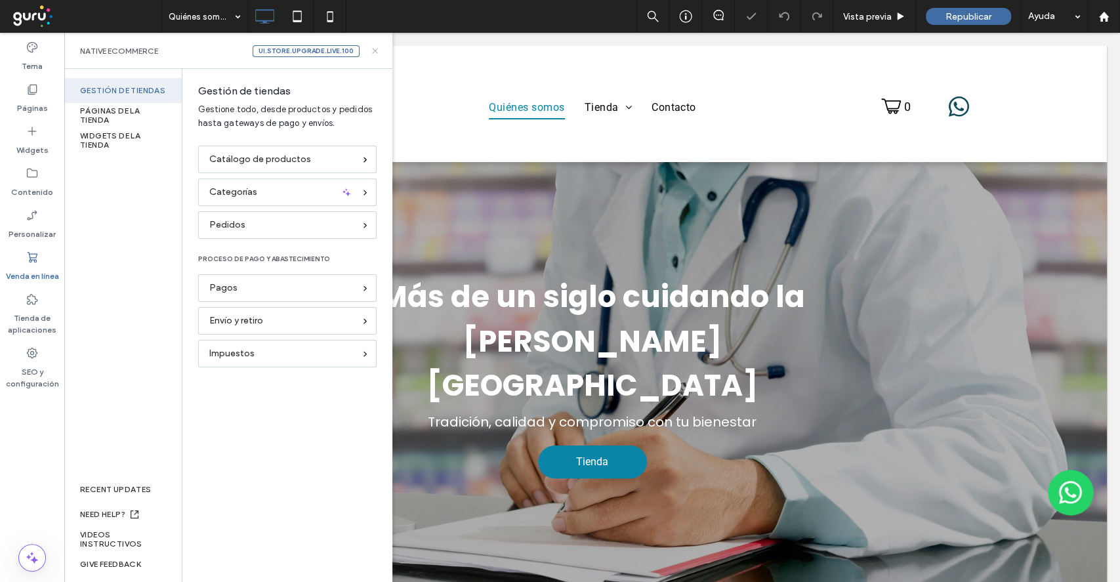
click at [373, 49] on icon at bounding box center [375, 51] width 10 height 10
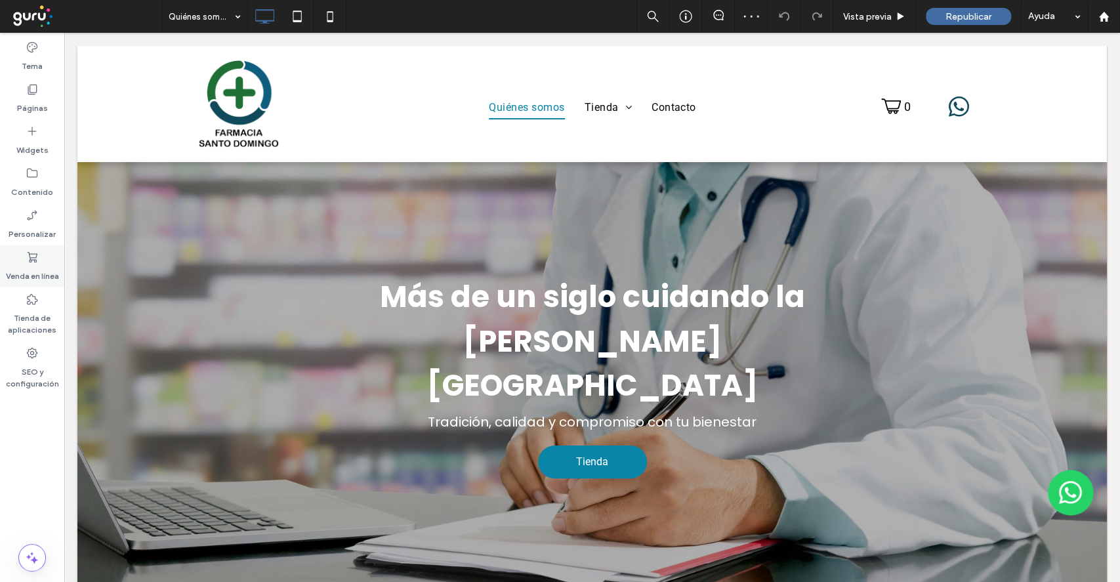
click at [31, 276] on label "Venda en línea" at bounding box center [32, 273] width 53 height 18
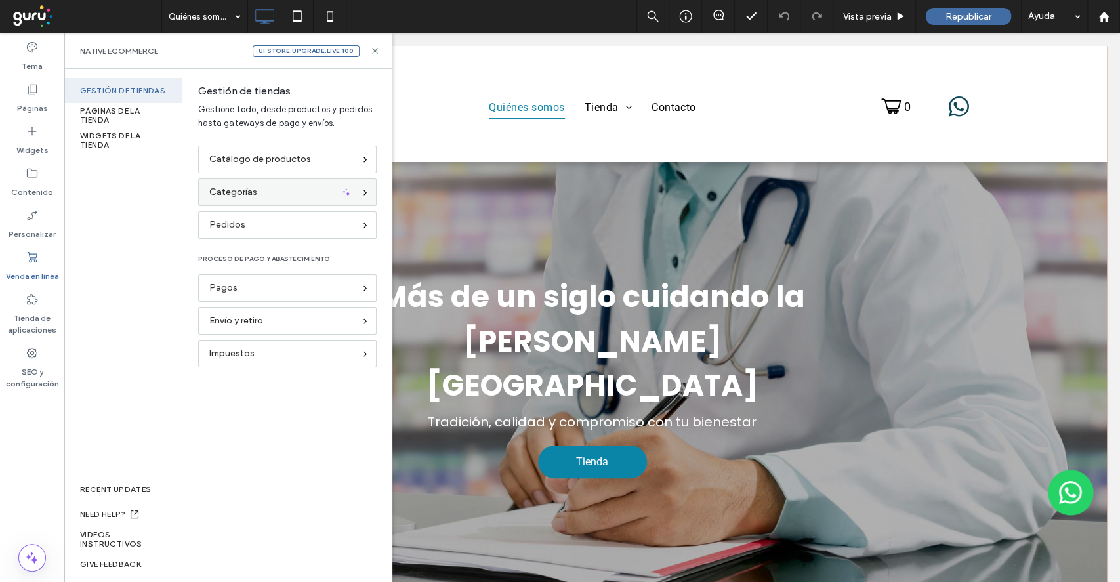
click at [270, 195] on div "Categorías" at bounding box center [281, 192] width 145 height 14
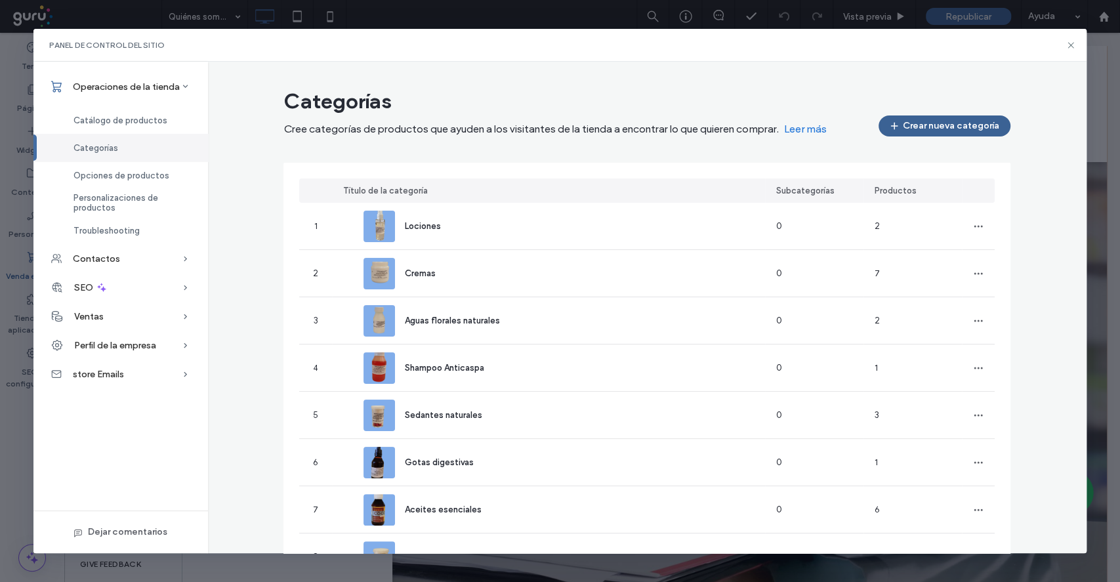
click at [958, 128] on button "Crear nueva categoría" at bounding box center [944, 125] width 132 height 21
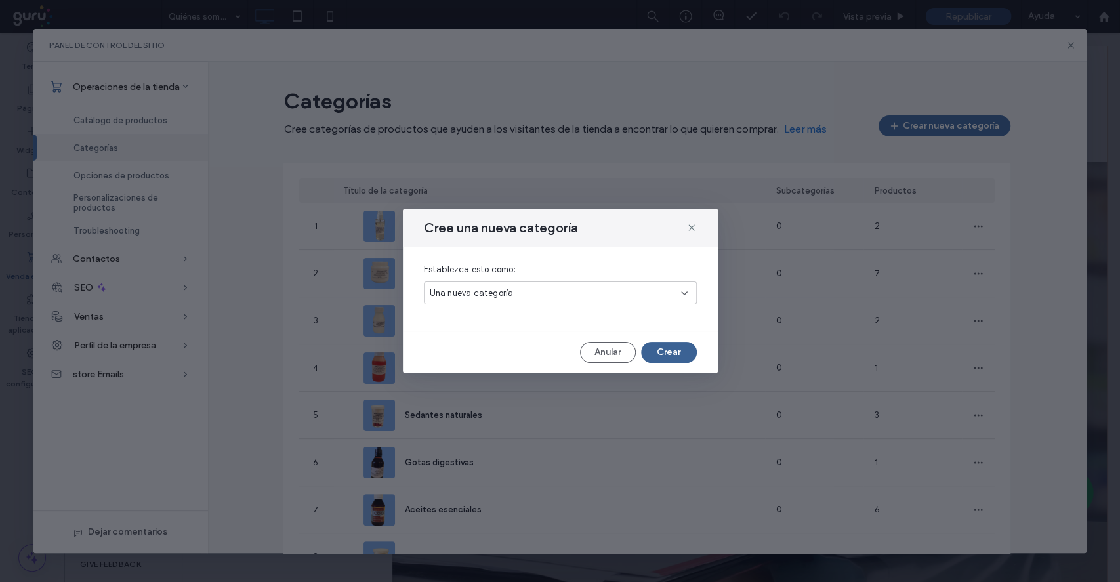
click at [655, 359] on button "Crear" at bounding box center [669, 352] width 56 height 21
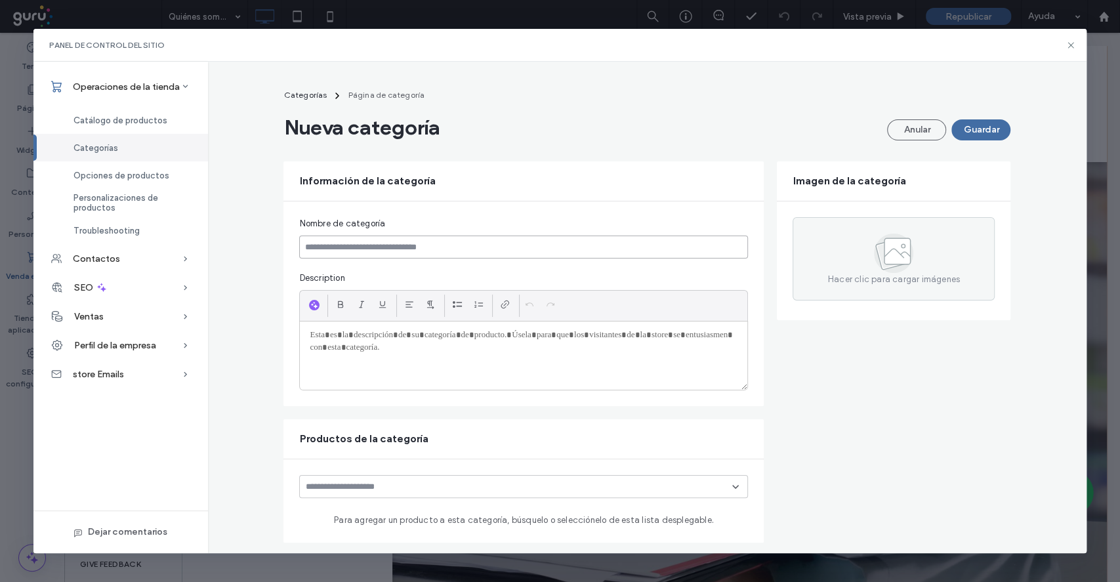
click at [484, 244] on input at bounding box center [523, 246] width 449 height 23
click at [563, 342] on div at bounding box center [523, 355] width 447 height 68
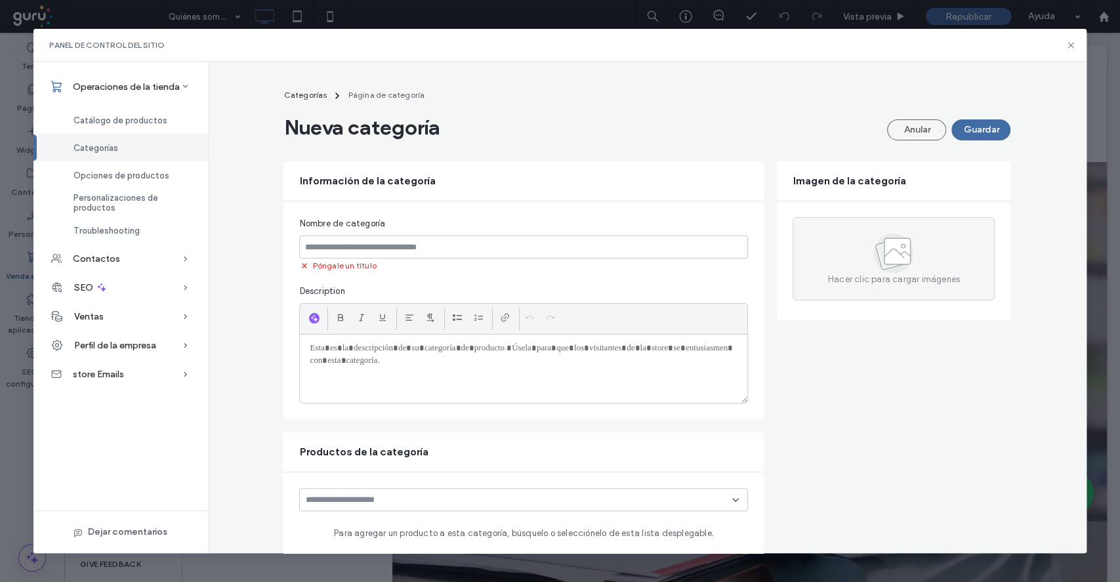
click at [618, 258] on div "Póngale un título" at bounding box center [523, 264] width 449 height 13
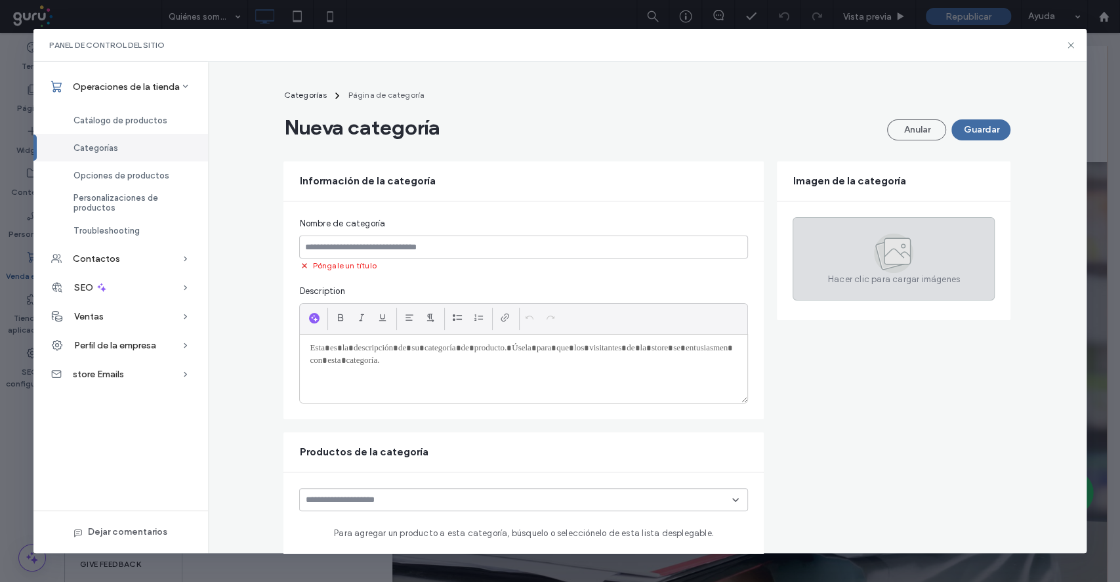
click at [890, 243] on icon at bounding box center [897, 252] width 26 height 26
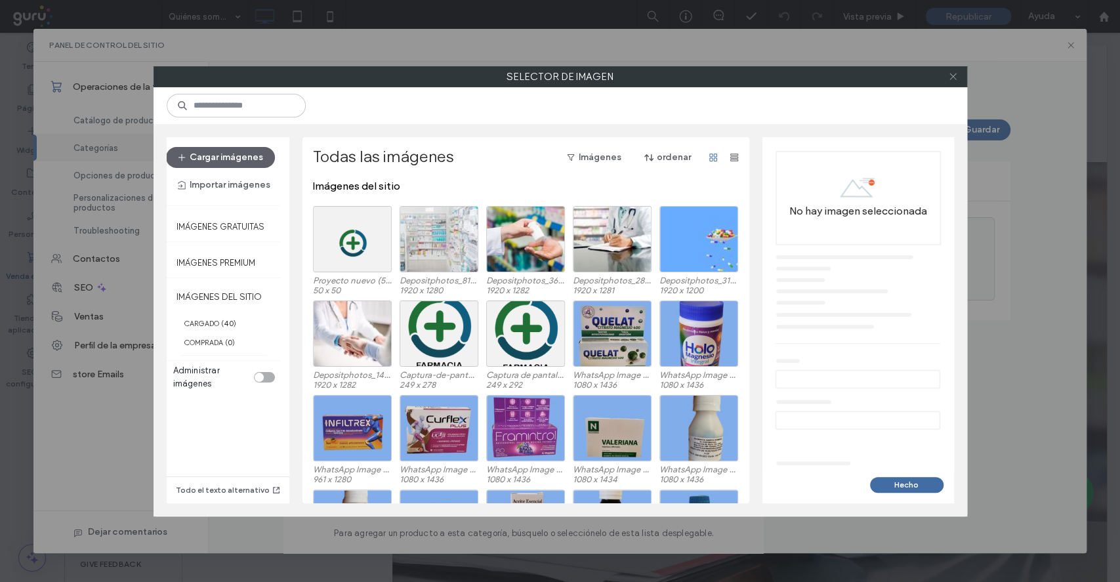
click at [953, 81] on span at bounding box center [953, 77] width 10 height 20
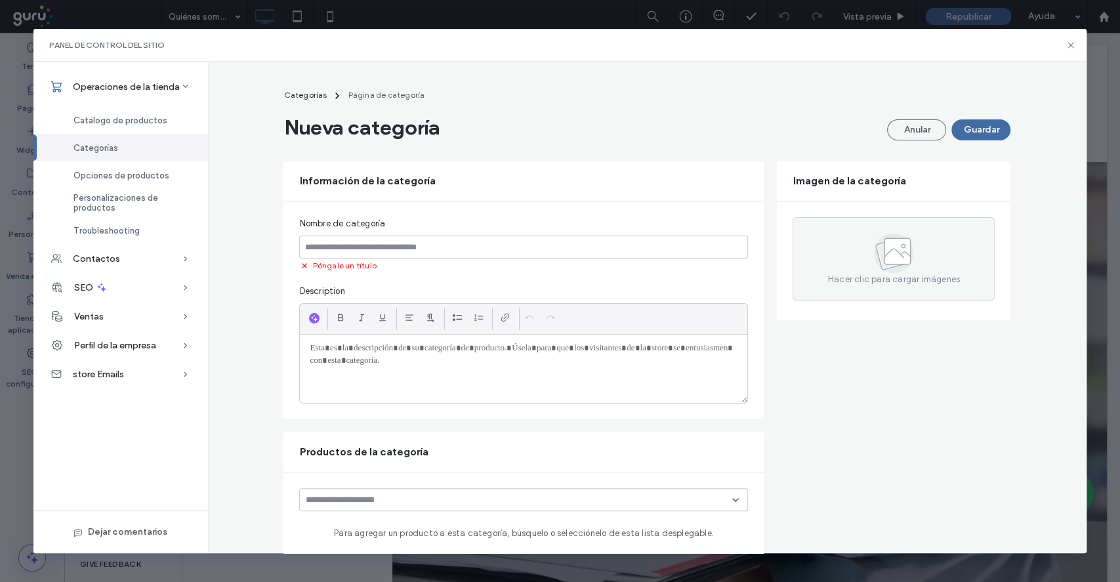
scroll to position [174, 0]
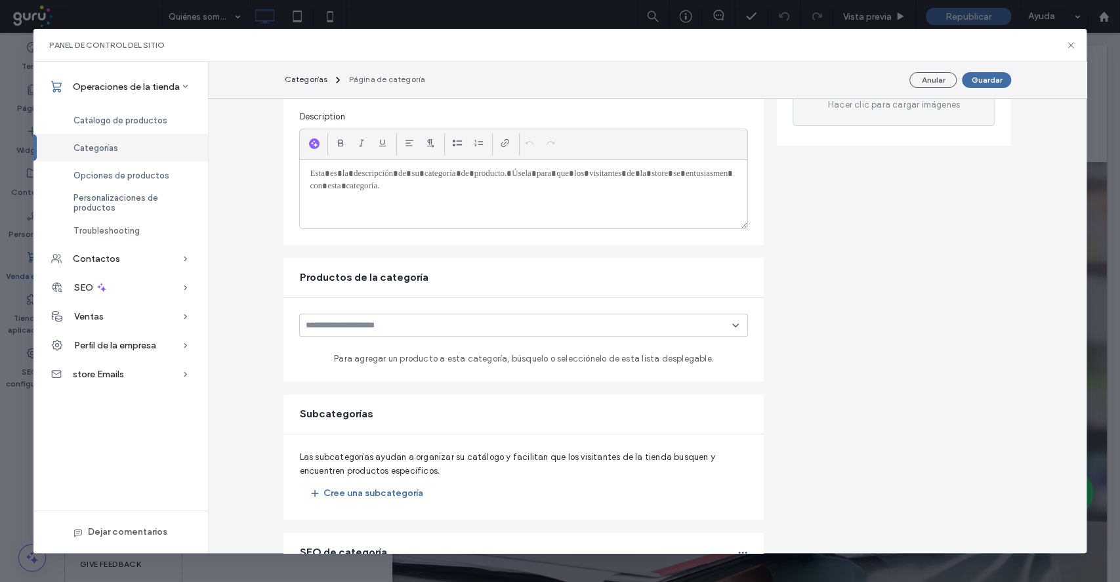
click at [734, 328] on icon at bounding box center [735, 325] width 10 height 10
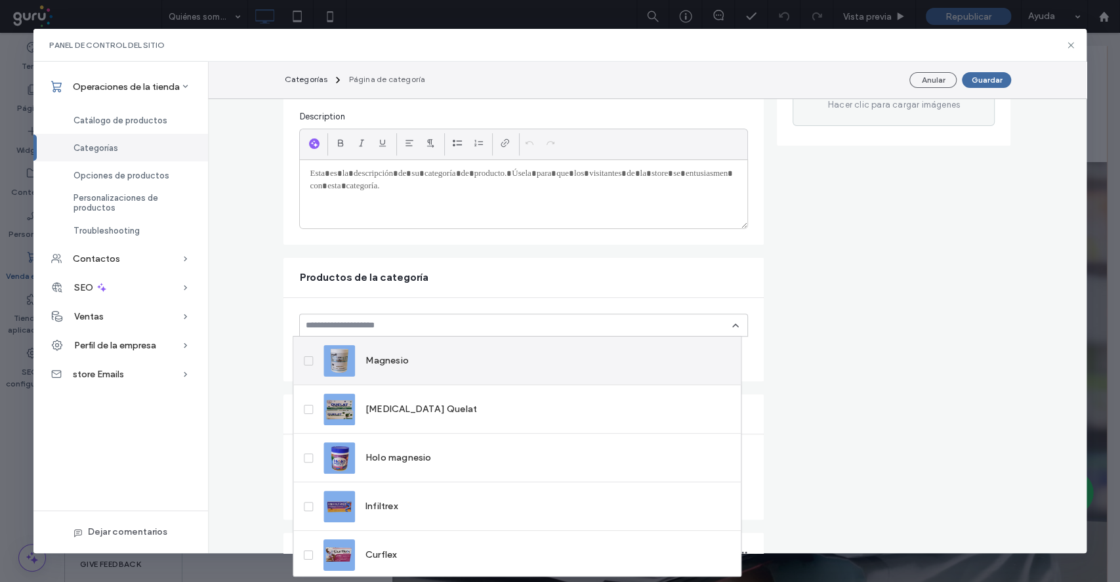
click at [448, 350] on div "Magnesio" at bounding box center [516, 360] width 447 height 49
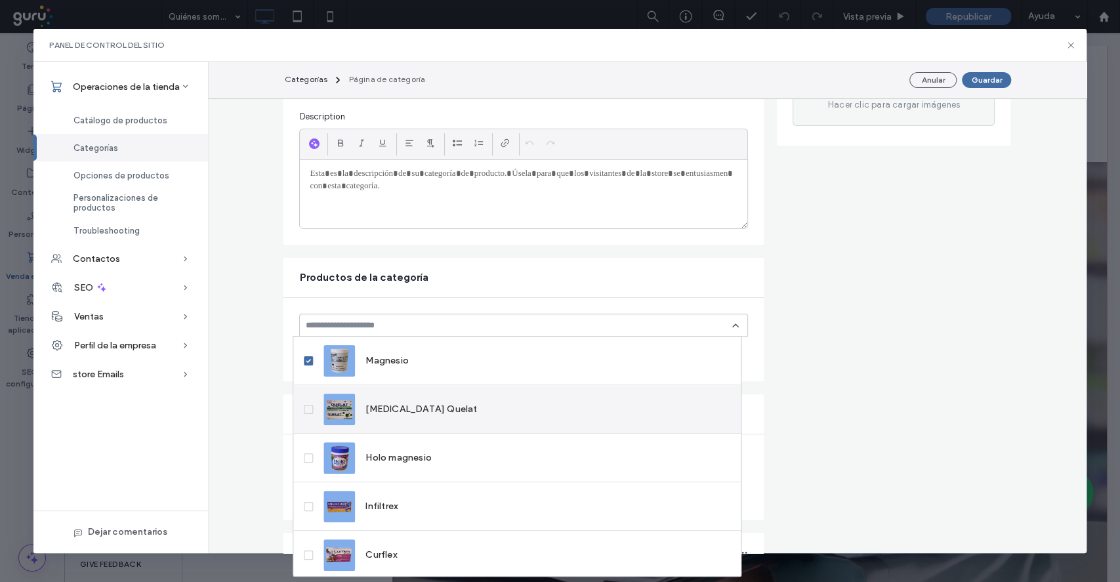
click at [447, 399] on div "Citrato de magnesio Quelat" at bounding box center [399, 409] width 153 height 31
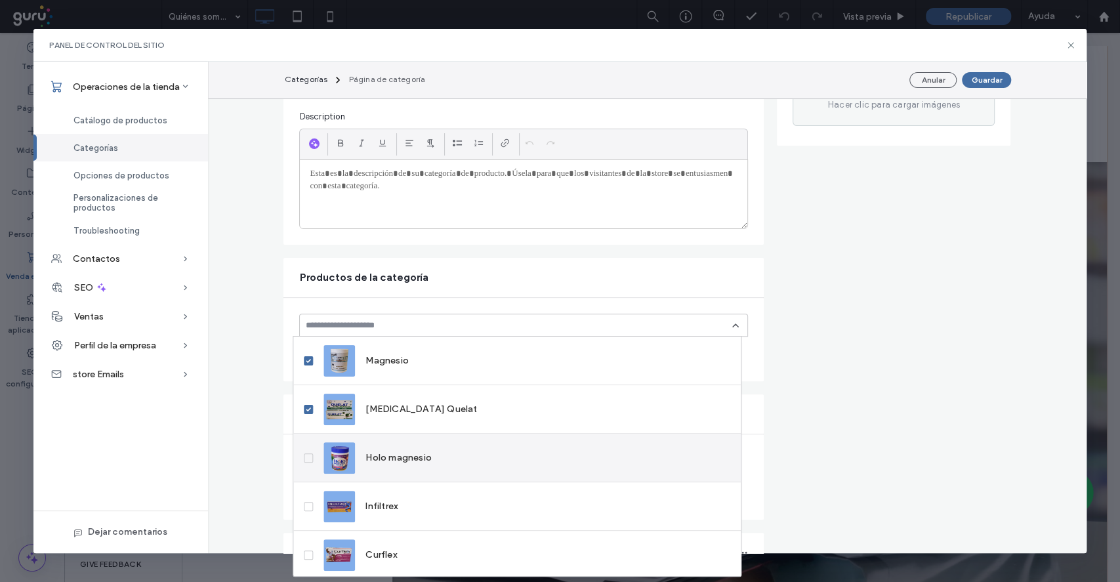
click at [451, 460] on div "Holo magnesio" at bounding box center [516, 458] width 447 height 49
click at [437, 508] on div "Infiltrex" at bounding box center [516, 506] width 447 height 49
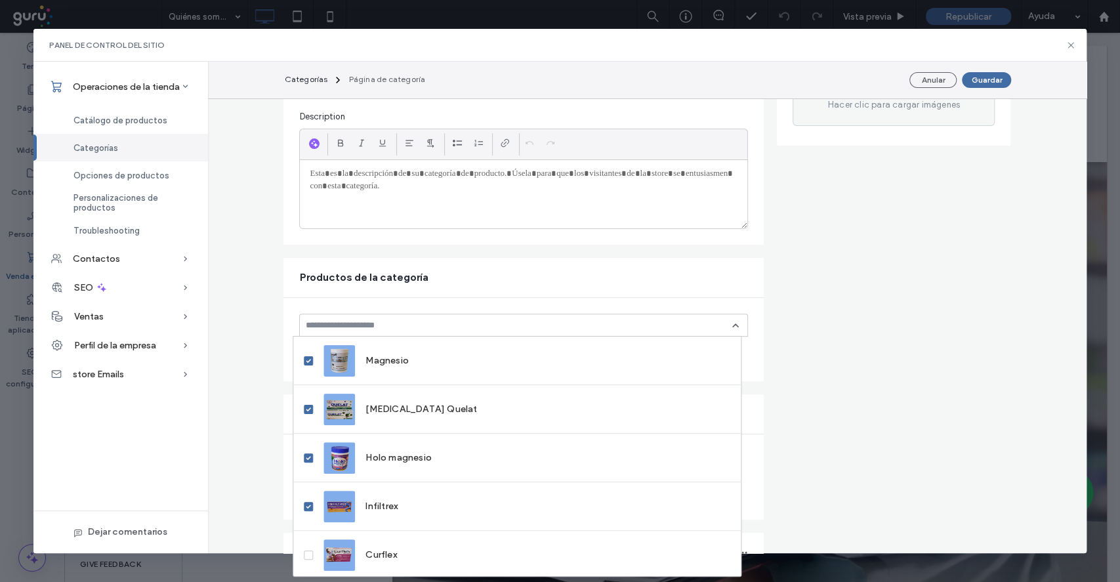
click at [738, 289] on div "Productos de la categoría" at bounding box center [523, 277] width 480 height 39
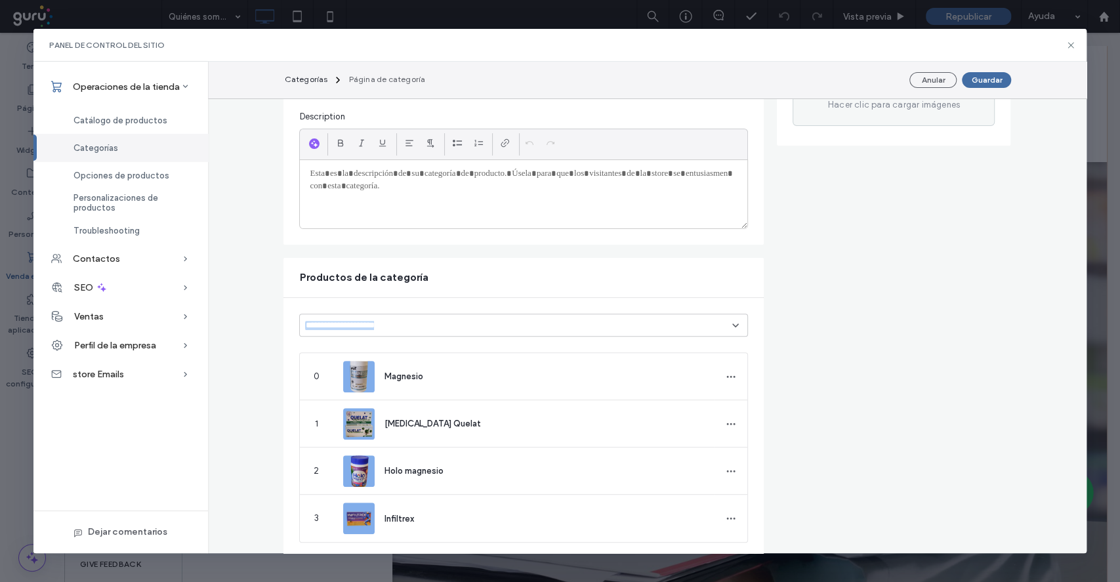
drag, startPoint x: 729, startPoint y: 329, endPoint x: 777, endPoint y: 302, distance: 54.3
click at [777, 302] on form "Información de la categoría Nombre de categoría Póngale un título Description I…" at bounding box center [646, 413] width 727 height 853
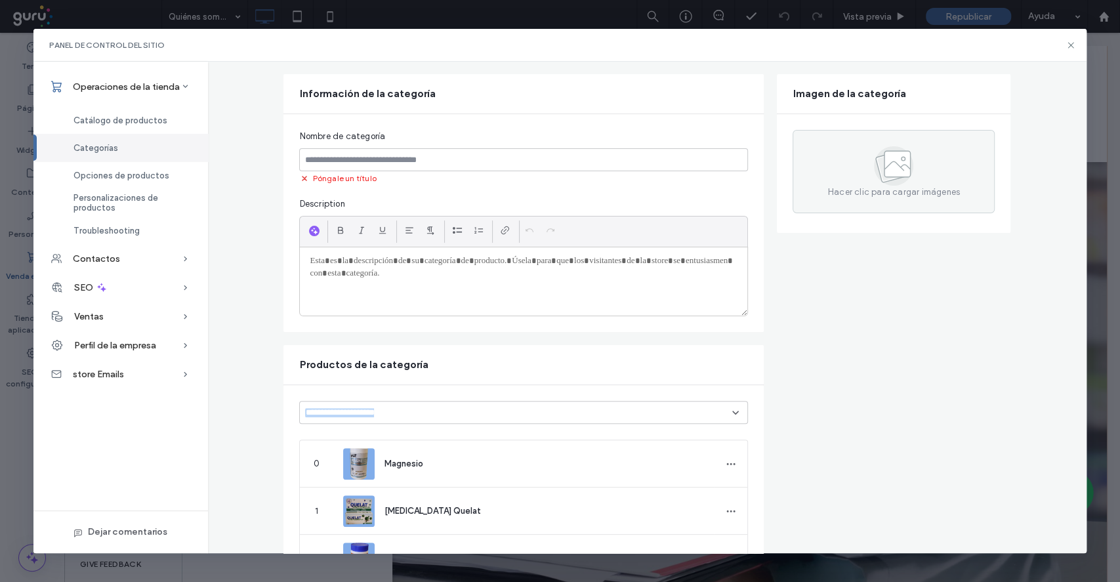
scroll to position [0, 0]
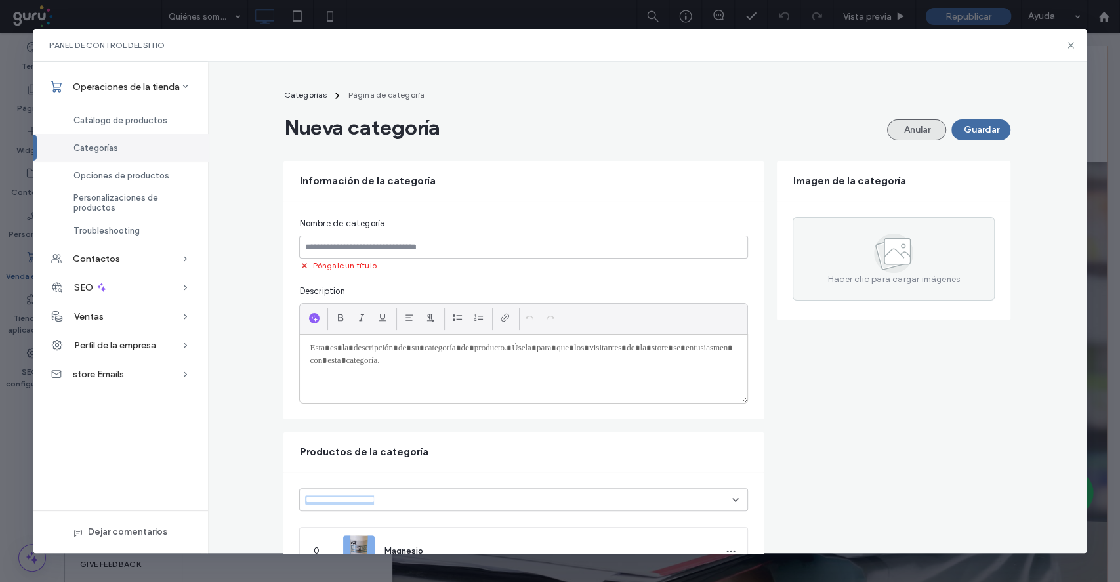
click at [920, 126] on button "Anular" at bounding box center [916, 129] width 59 height 21
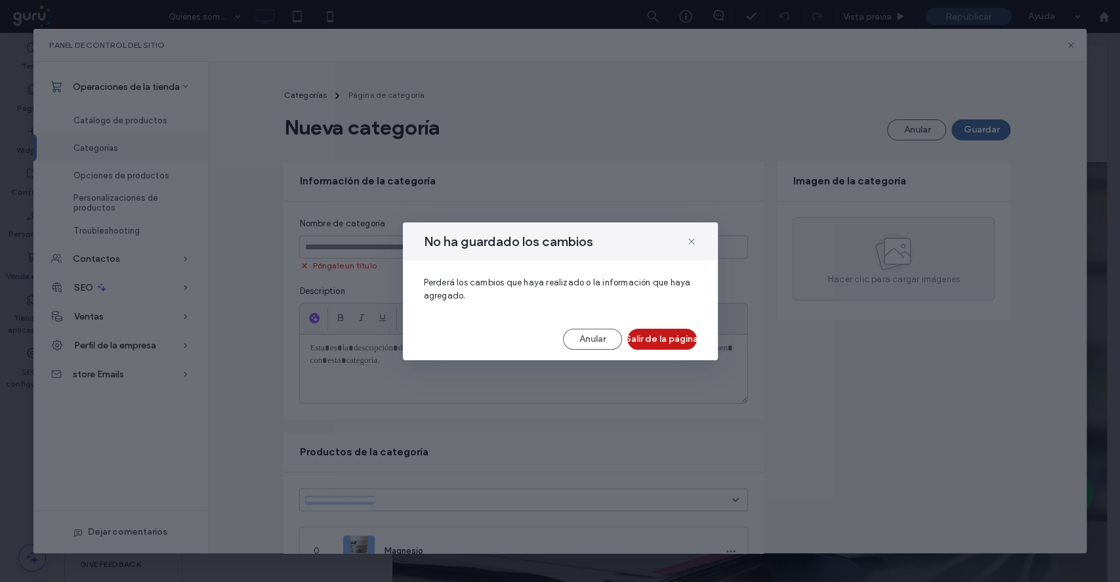
click at [639, 343] on button "Salir de la página" at bounding box center [662, 339] width 70 height 21
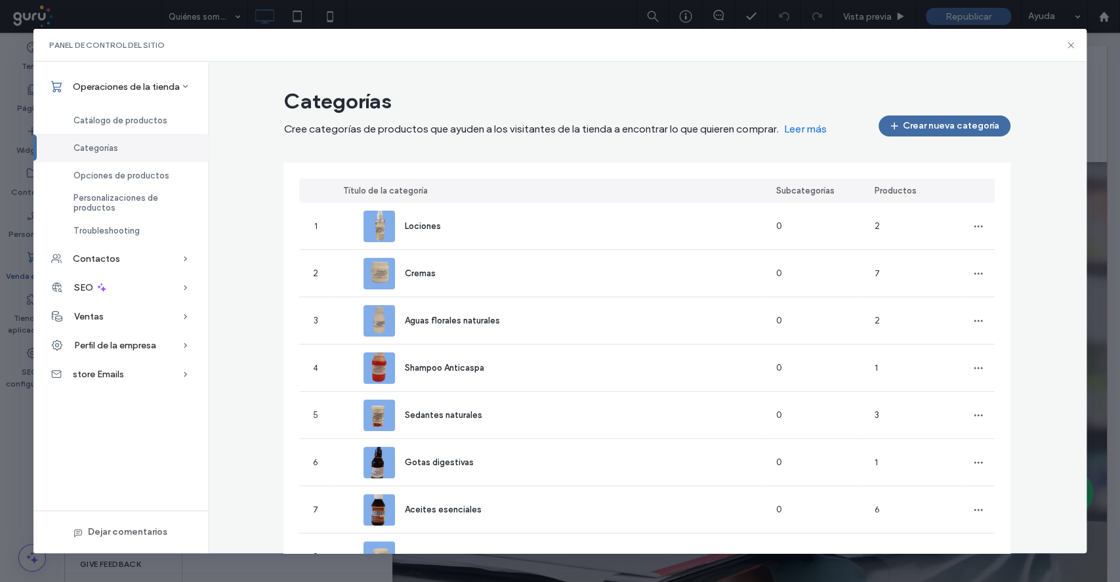
click at [1070, 51] on div "Panel de control del sitio" at bounding box center [559, 45] width 1053 height 33
click at [1070, 43] on icon at bounding box center [1070, 45] width 10 height 10
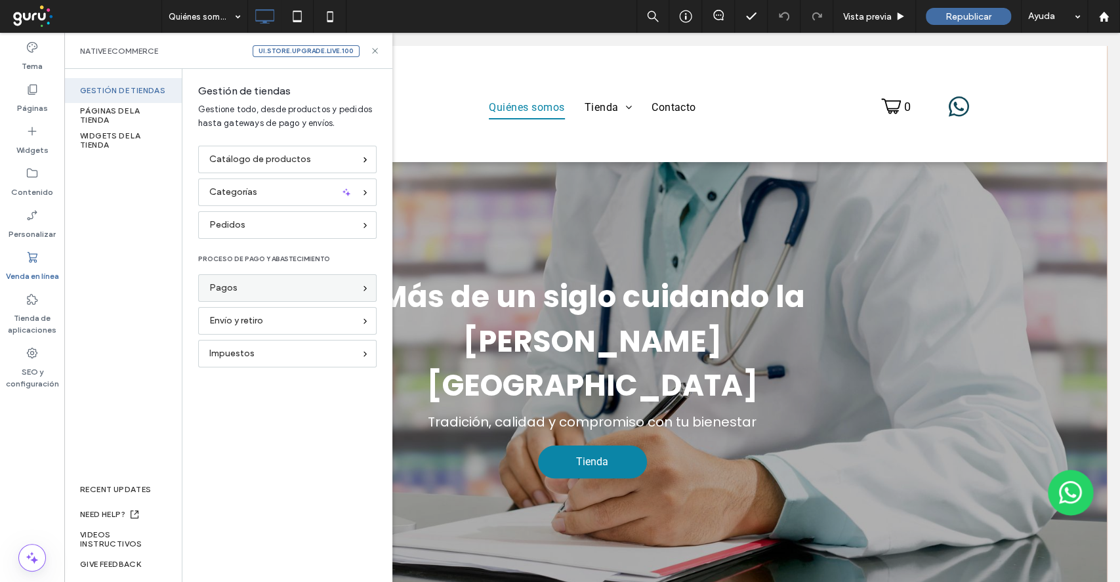
click at [249, 285] on div "Pagos" at bounding box center [281, 288] width 145 height 14
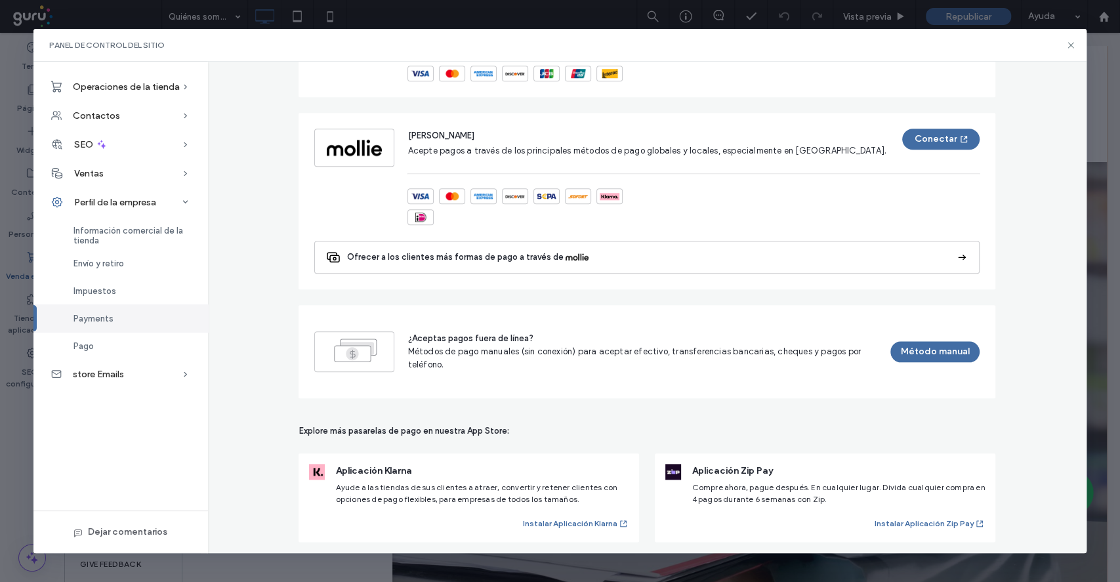
scroll to position [788, 0]
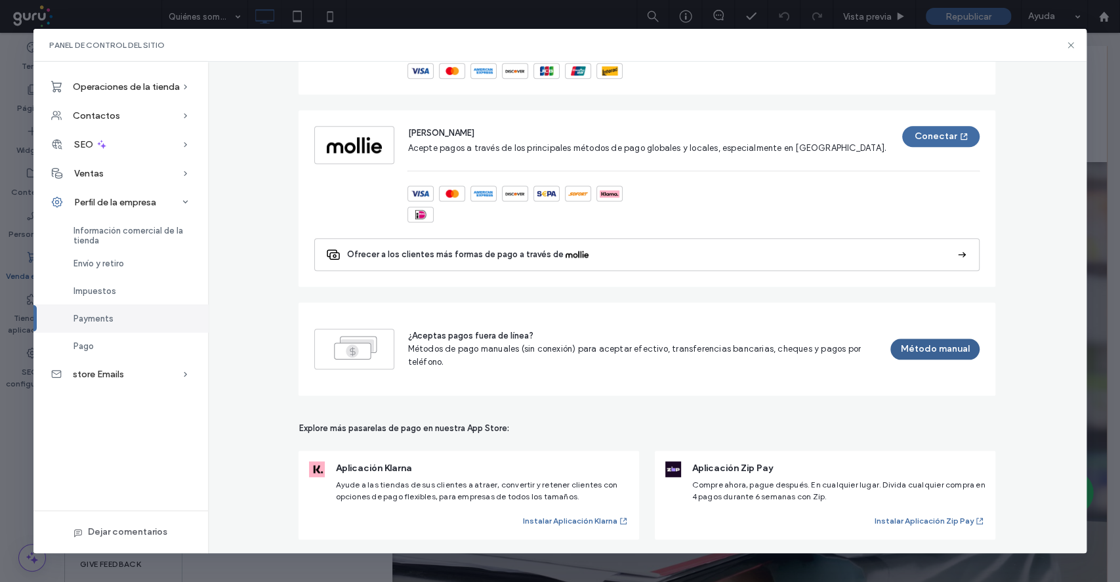
click at [944, 344] on button "Método manual" at bounding box center [935, 348] width 90 height 21
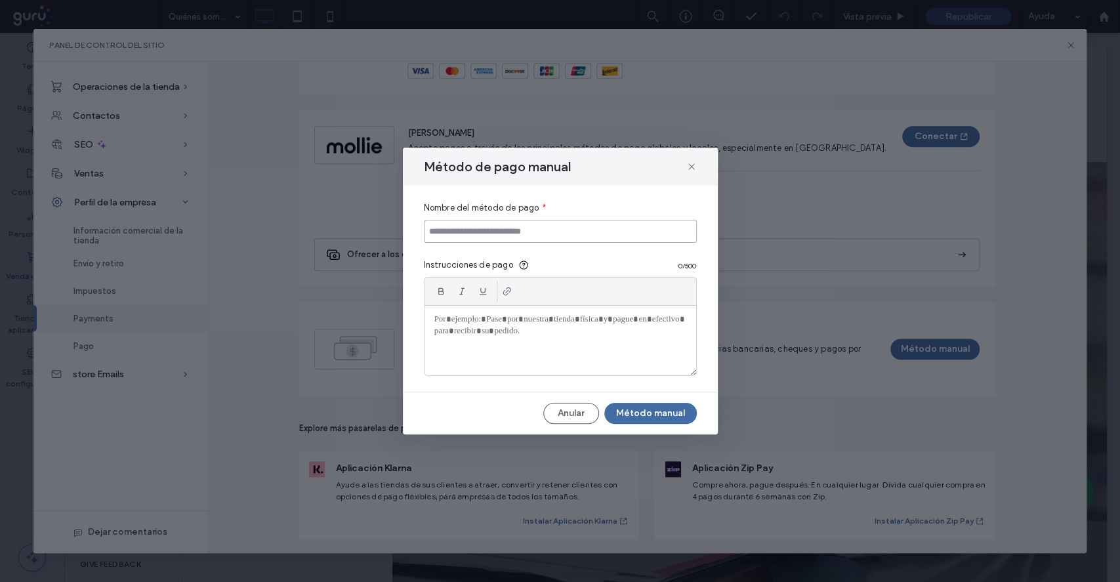
click at [514, 230] on input at bounding box center [560, 231] width 273 height 23
type input "**********"
click at [476, 333] on div at bounding box center [560, 341] width 272 height 70
click at [447, 334] on p "****" at bounding box center [560, 331] width 252 height 12
click at [478, 336] on p "****" at bounding box center [560, 331] width 252 height 12
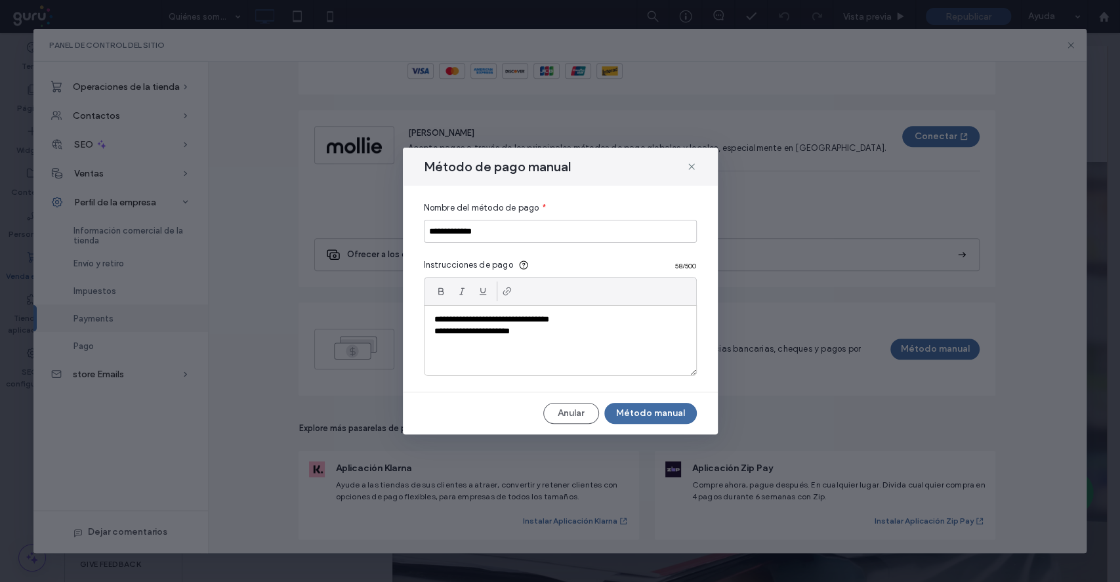
drag, startPoint x: 461, startPoint y: 333, endPoint x: 463, endPoint y: 341, distance: 8.8
click at [462, 333] on p "**********" at bounding box center [560, 331] width 252 height 12
click at [483, 344] on div "**********" at bounding box center [560, 341] width 272 height 70
drag, startPoint x: 488, startPoint y: 338, endPoint x: 481, endPoint y: 340, distance: 7.3
click at [488, 338] on div "**********" at bounding box center [560, 341] width 272 height 70
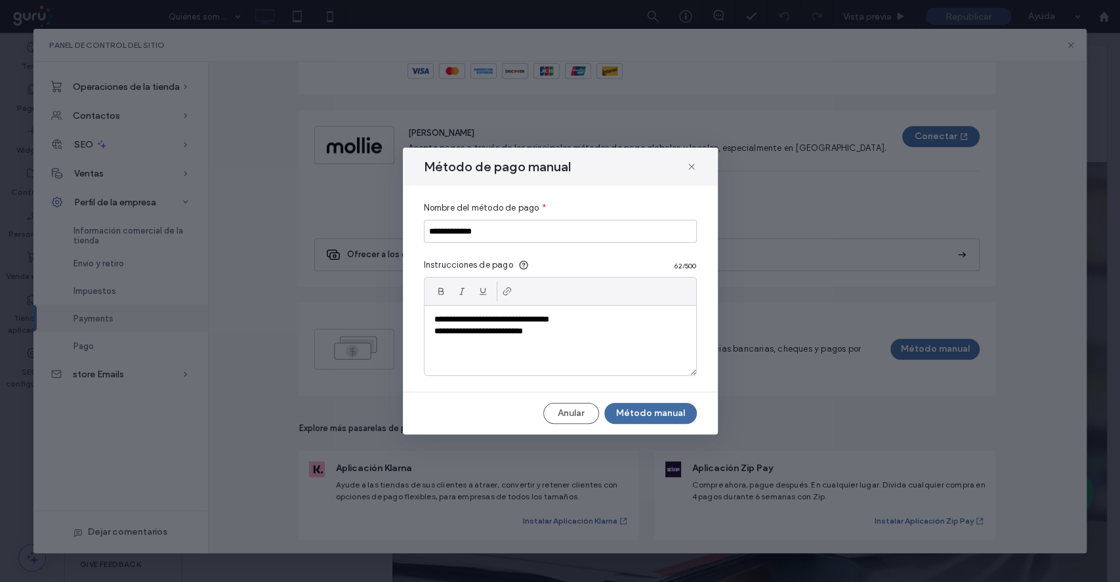
click at [584, 338] on div "**********" at bounding box center [560, 341] width 272 height 70
click at [567, 352] on div "**********" at bounding box center [560, 341] width 272 height 70
drag, startPoint x: 561, startPoint y: 353, endPoint x: 523, endPoint y: 386, distance: 49.7
click at [523, 386] on div "**********" at bounding box center [560, 289] width 315 height 206
paste div
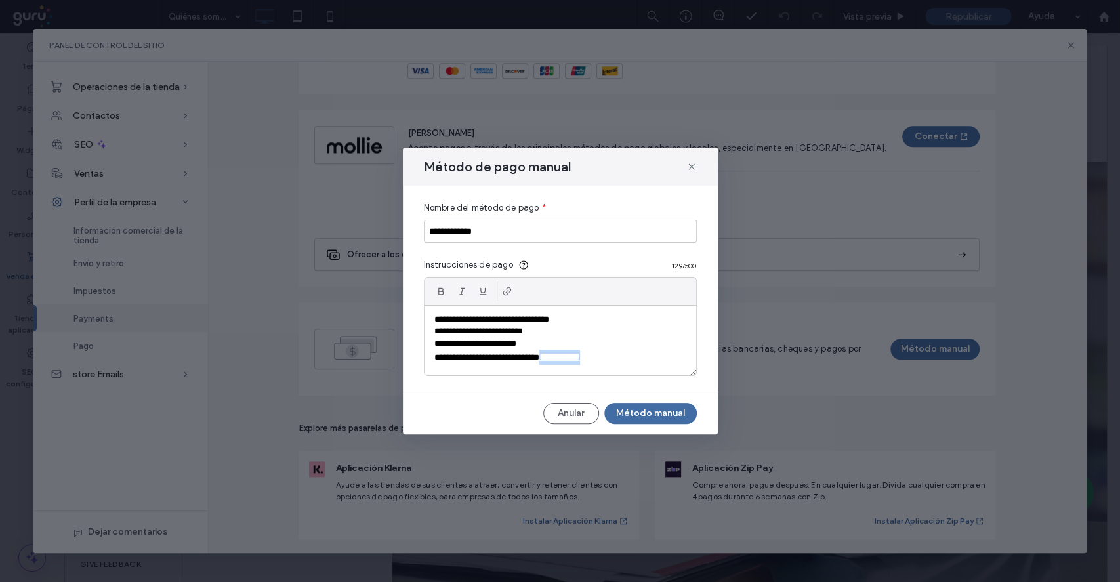
drag, startPoint x: 622, startPoint y: 356, endPoint x: 570, endPoint y: 356, distance: 51.8
click at [570, 356] on p "**********" at bounding box center [560, 357] width 252 height 15
click at [650, 415] on button "Método manual" at bounding box center [650, 413] width 92 height 21
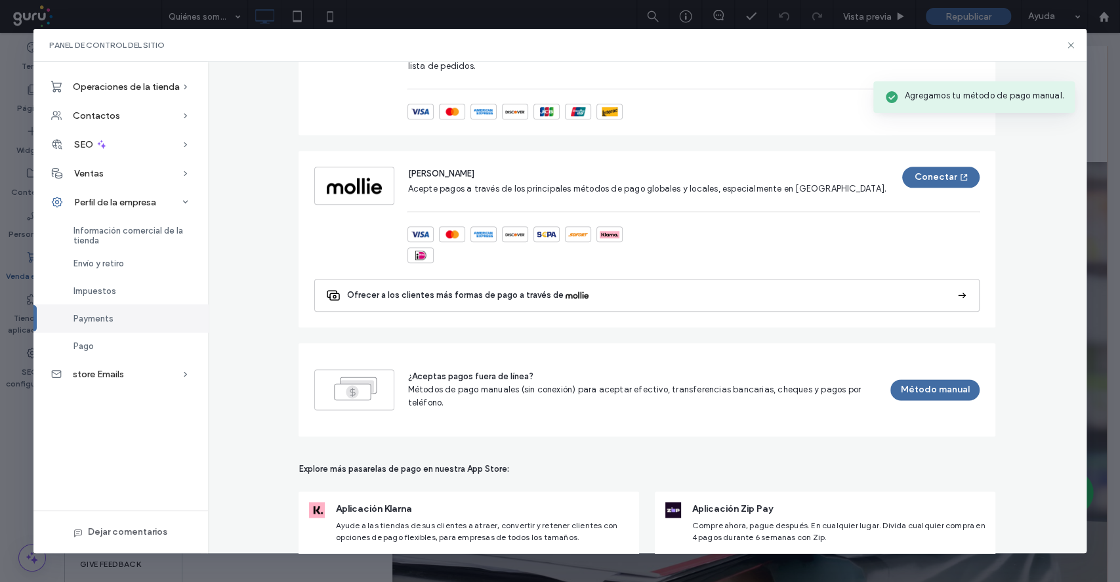
scroll to position [987, 0]
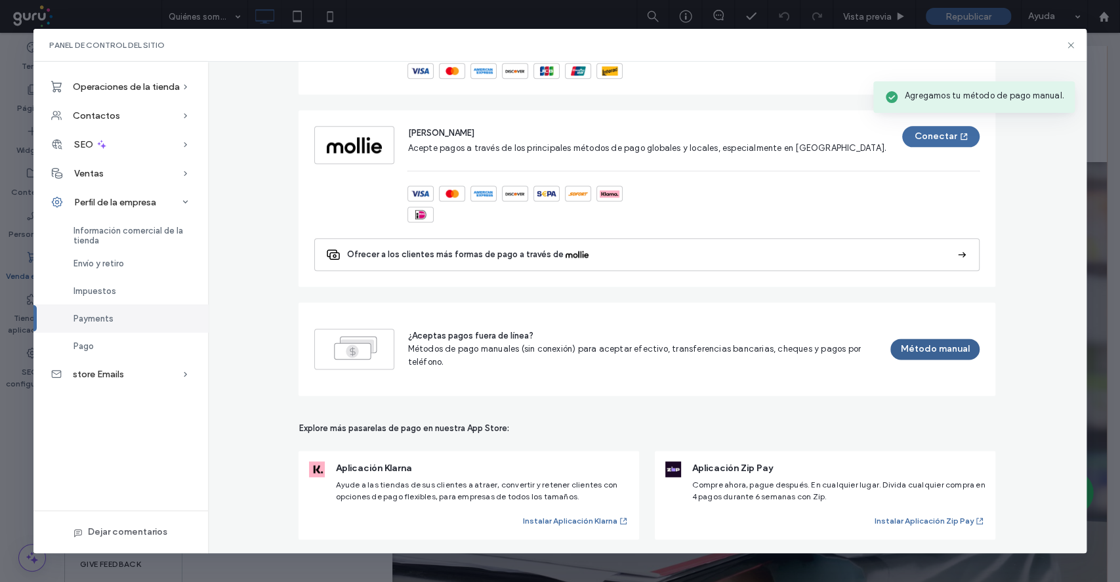
click at [940, 349] on button "Método manual" at bounding box center [935, 348] width 90 height 21
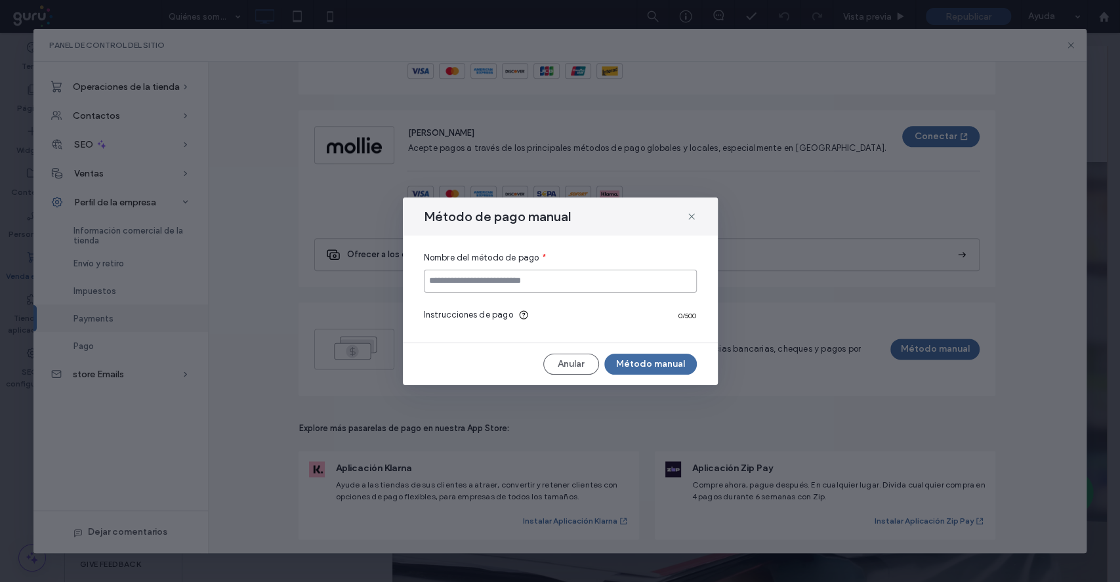
click at [608, 273] on input at bounding box center [560, 281] width 273 height 23
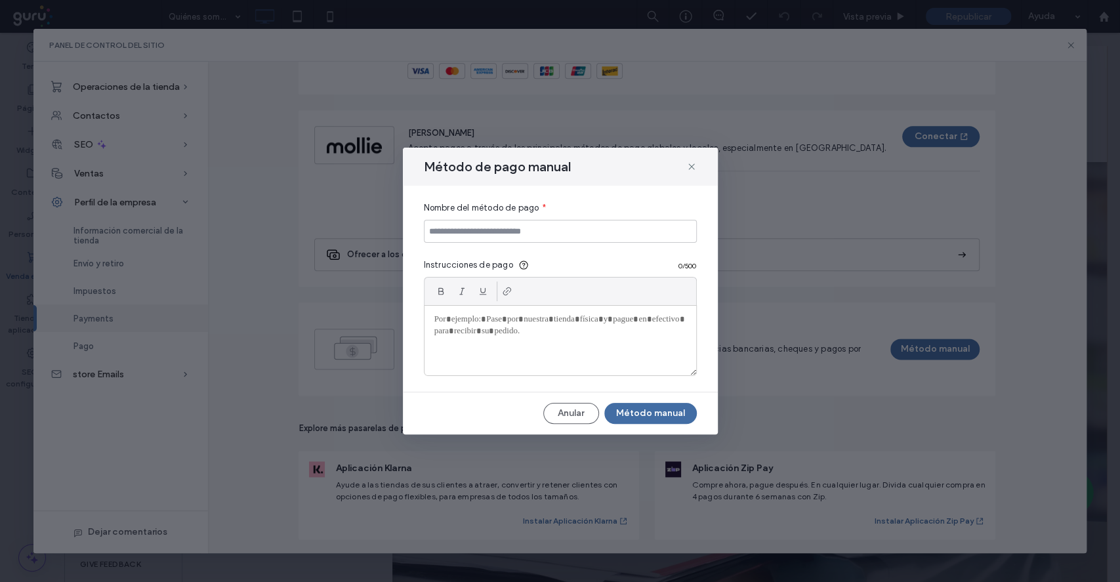
click at [487, 279] on div at bounding box center [560, 291] width 273 height 28
click at [493, 229] on input at bounding box center [560, 231] width 273 height 23
type input "********"
click at [506, 348] on div at bounding box center [560, 341] width 272 height 70
click at [663, 422] on button "Método manual" at bounding box center [650, 413] width 92 height 21
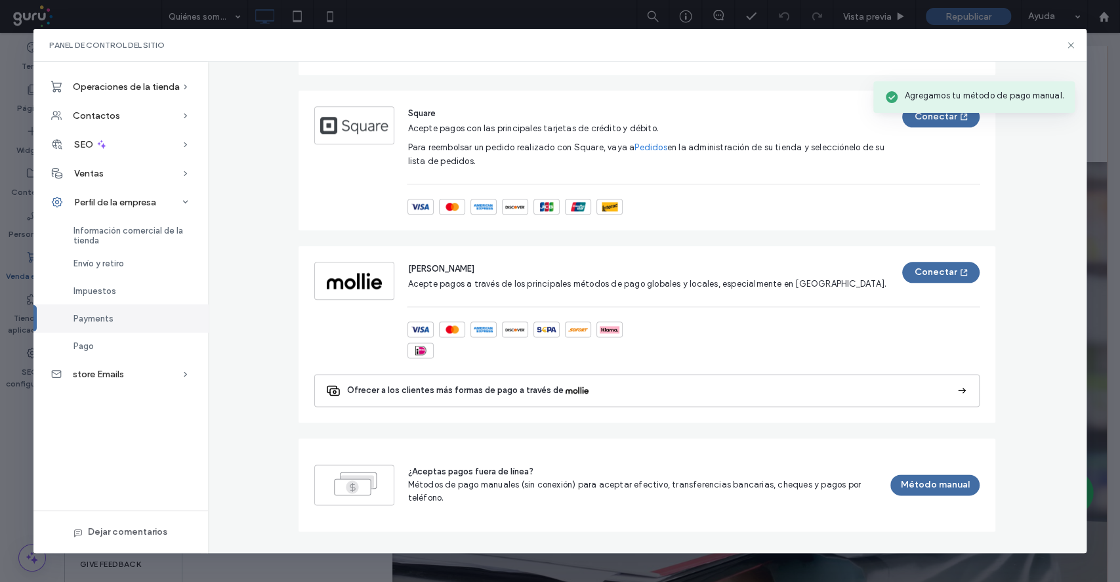
scroll to position [0, 0]
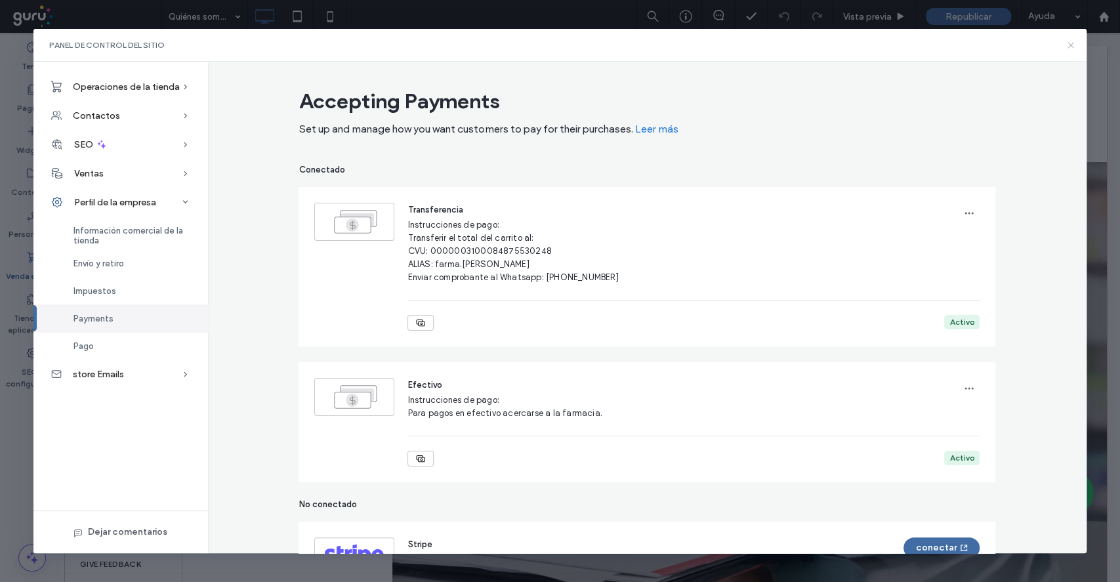
click at [1072, 45] on icon at bounding box center [1070, 45] width 10 height 10
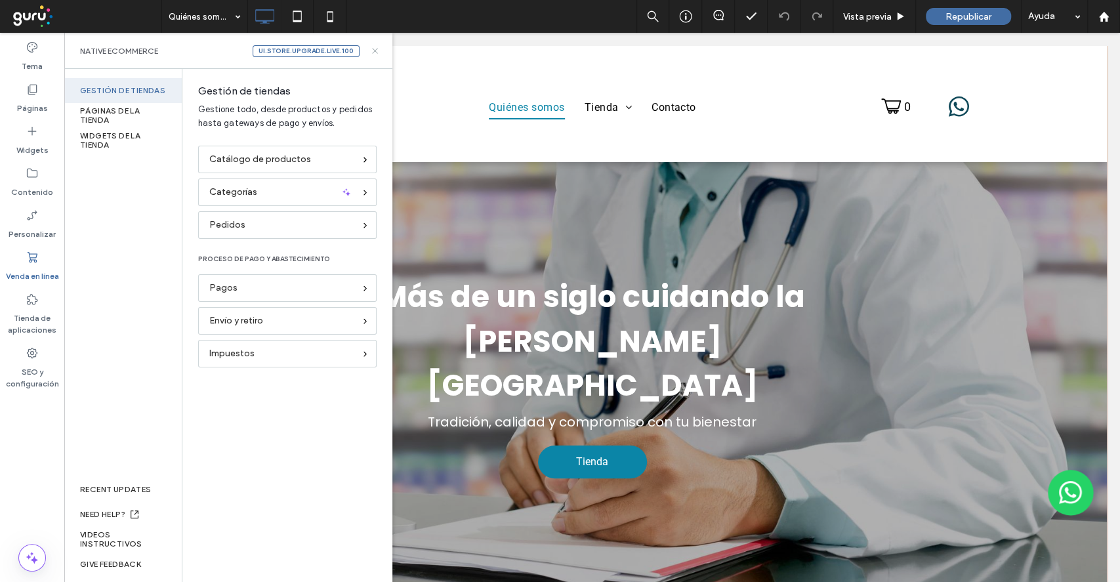
click at [375, 52] on icon at bounding box center [375, 51] width 10 height 10
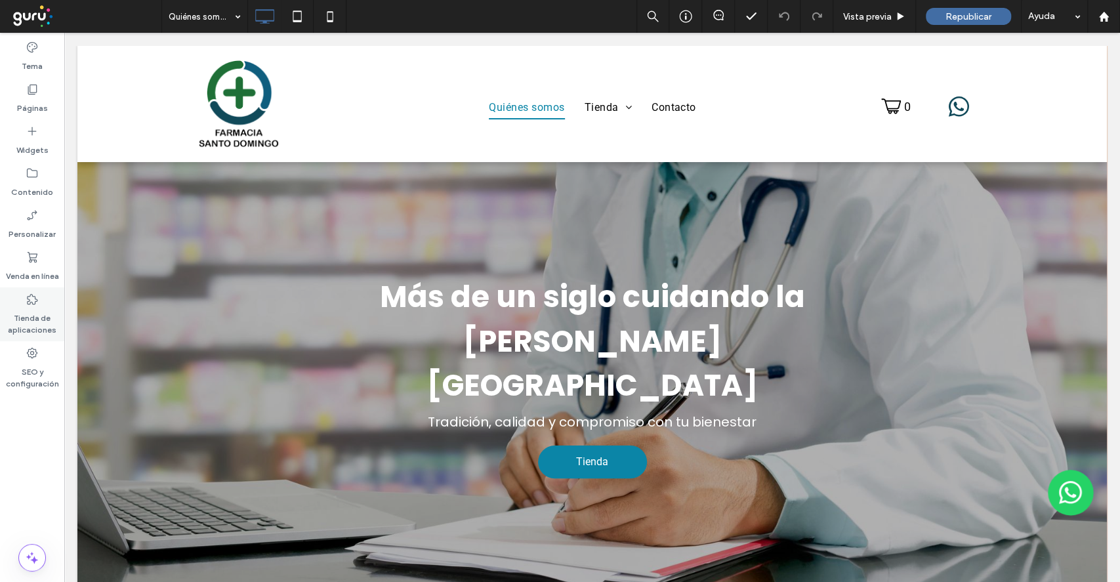
click at [47, 308] on label "Tienda de aplicaciones" at bounding box center [32, 321] width 64 height 30
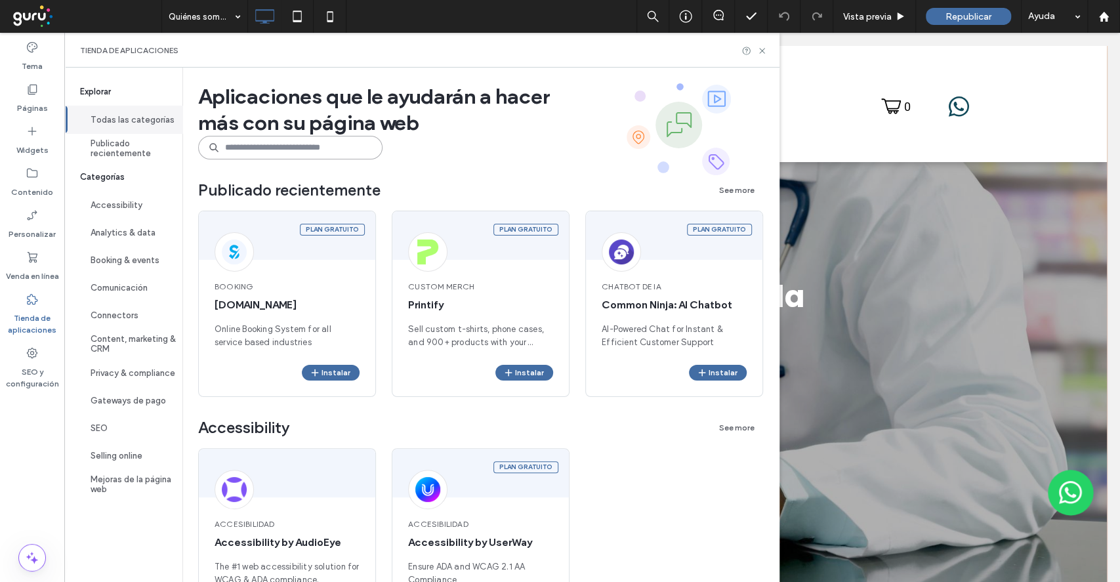
click at [294, 151] on input at bounding box center [290, 148] width 184 height 24
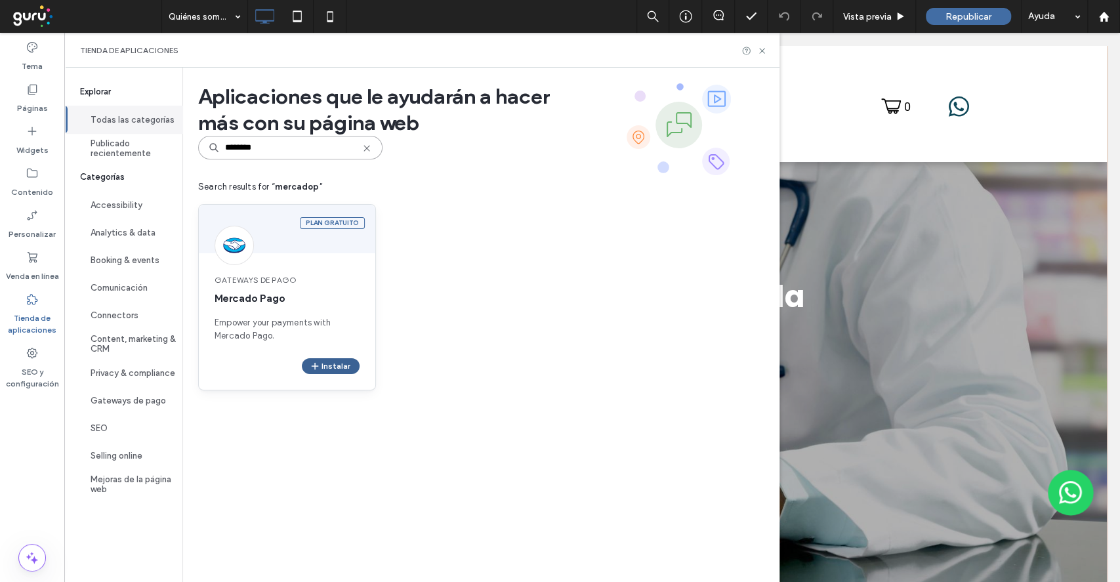
type input "********"
click at [349, 364] on button "Instalar" at bounding box center [331, 366] width 58 height 16
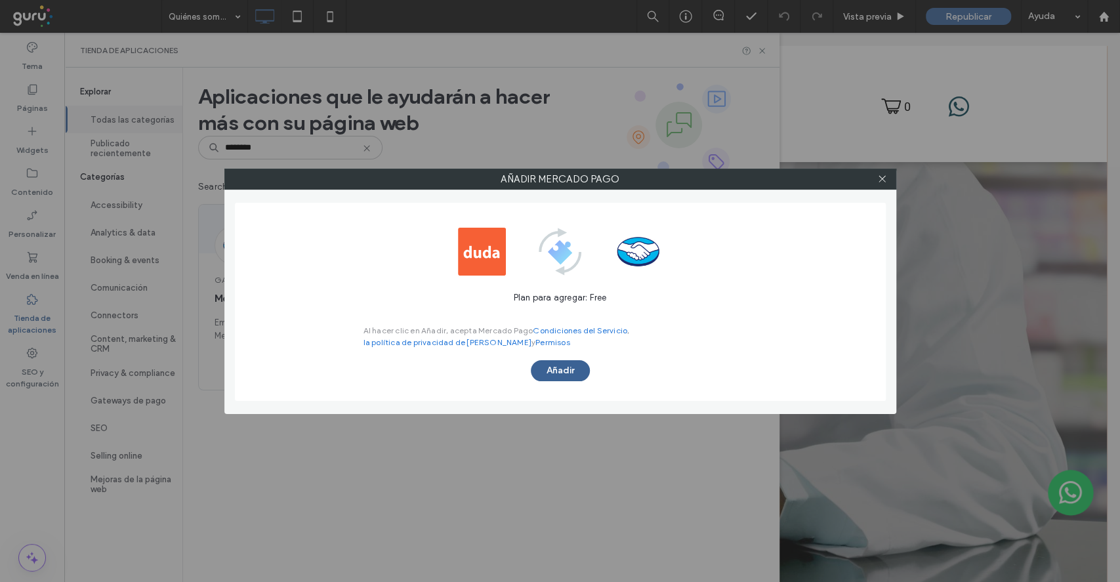
click at [542, 367] on button "Añadir" at bounding box center [560, 370] width 59 height 21
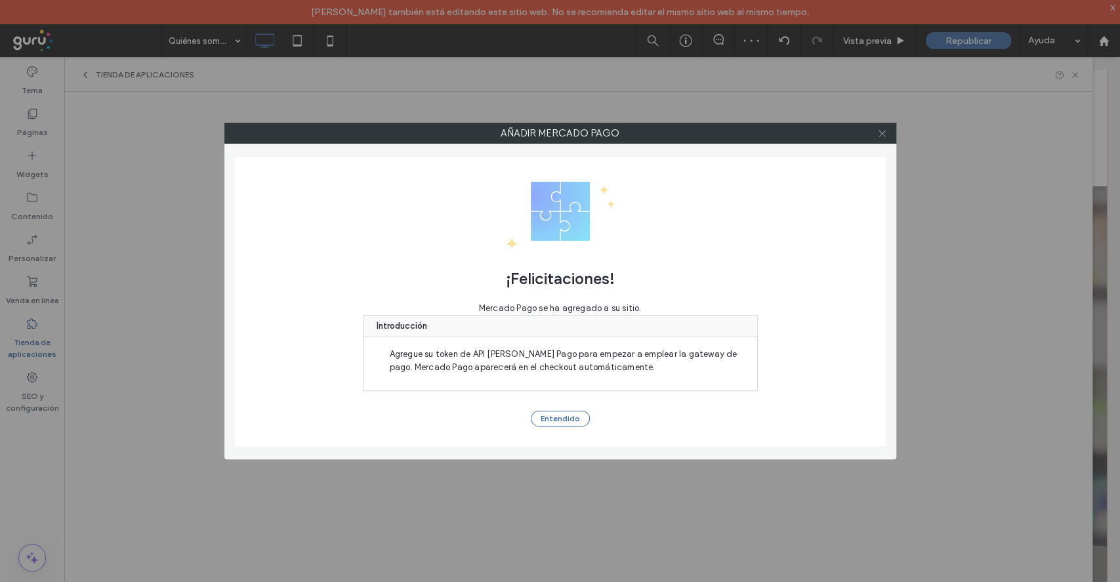
click at [885, 129] on icon at bounding box center [882, 134] width 10 height 10
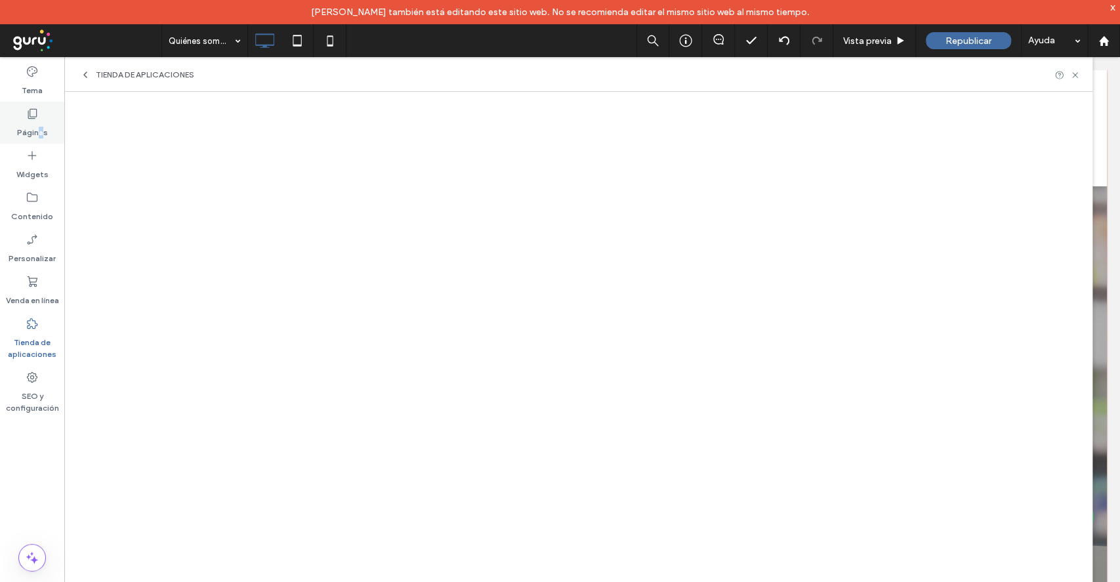
drag, startPoint x: 40, startPoint y: 125, endPoint x: 58, endPoint y: 127, distance: 18.5
click at [41, 125] on label "Páginas" at bounding box center [32, 129] width 31 height 18
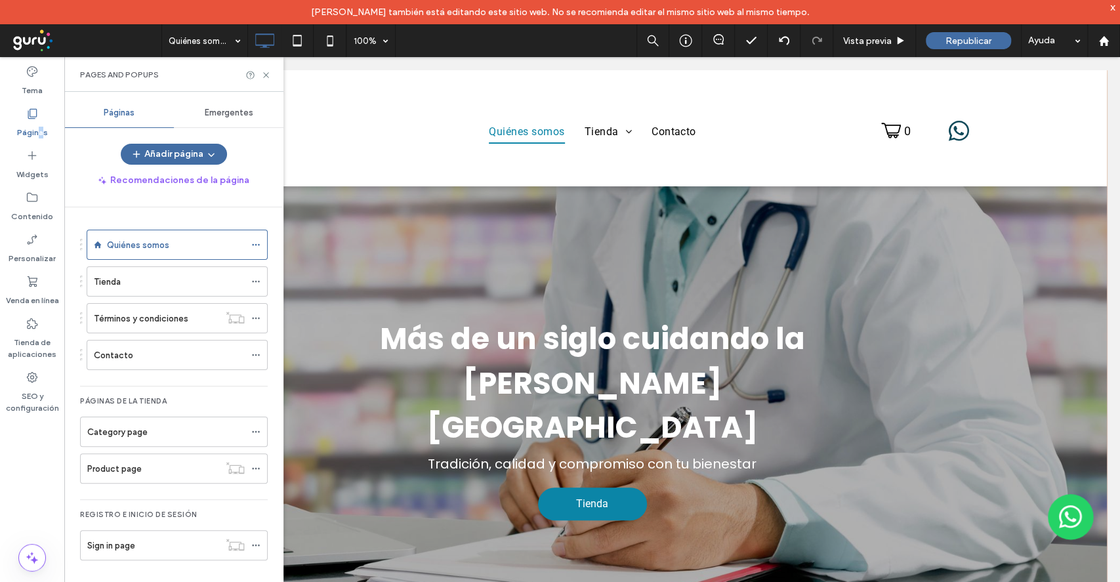
click at [91, 78] on div "Tienda de aplicaciones" at bounding box center [137, 75] width 114 height 10
click at [273, 73] on div "Tienda de aplicaciones" at bounding box center [578, 74] width 1028 height 35
click at [266, 73] on icon at bounding box center [266, 75] width 10 height 10
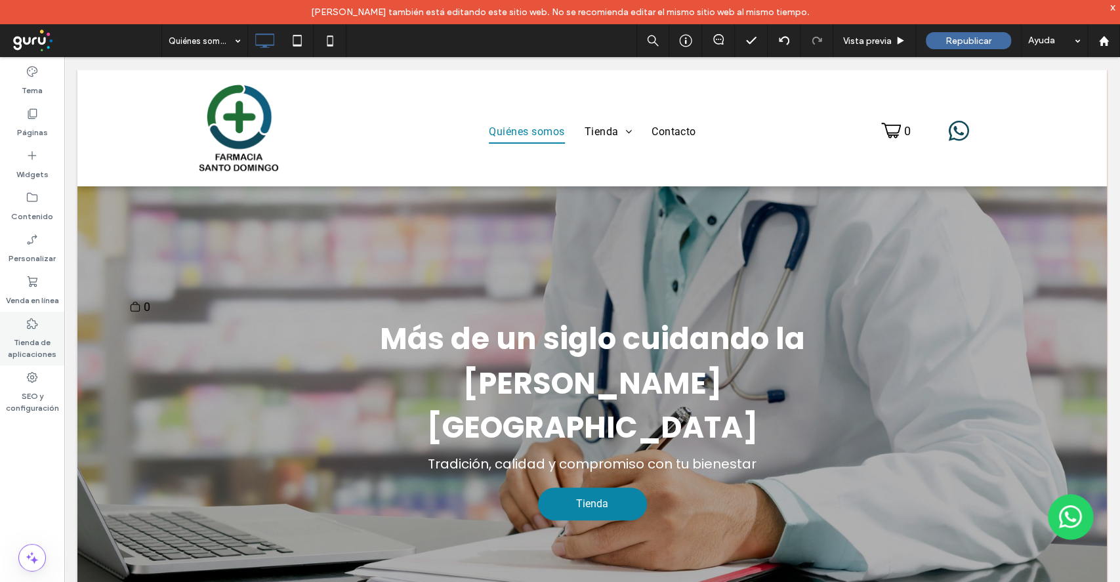
click at [34, 333] on label "Tienda de aplicaciones" at bounding box center [32, 345] width 64 height 30
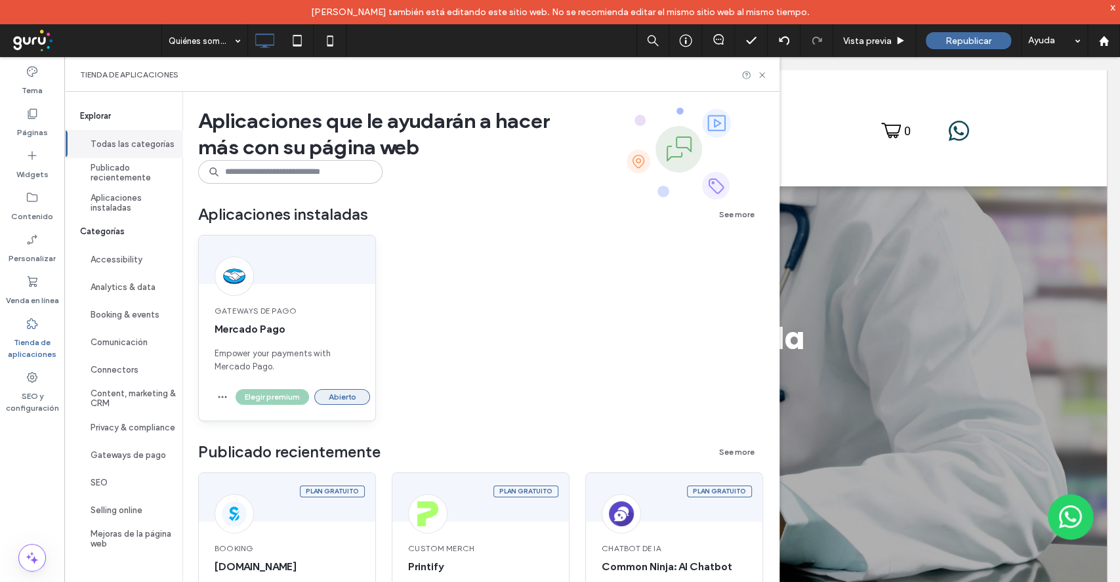
click at [354, 392] on button "Abierto" at bounding box center [342, 397] width 56 height 16
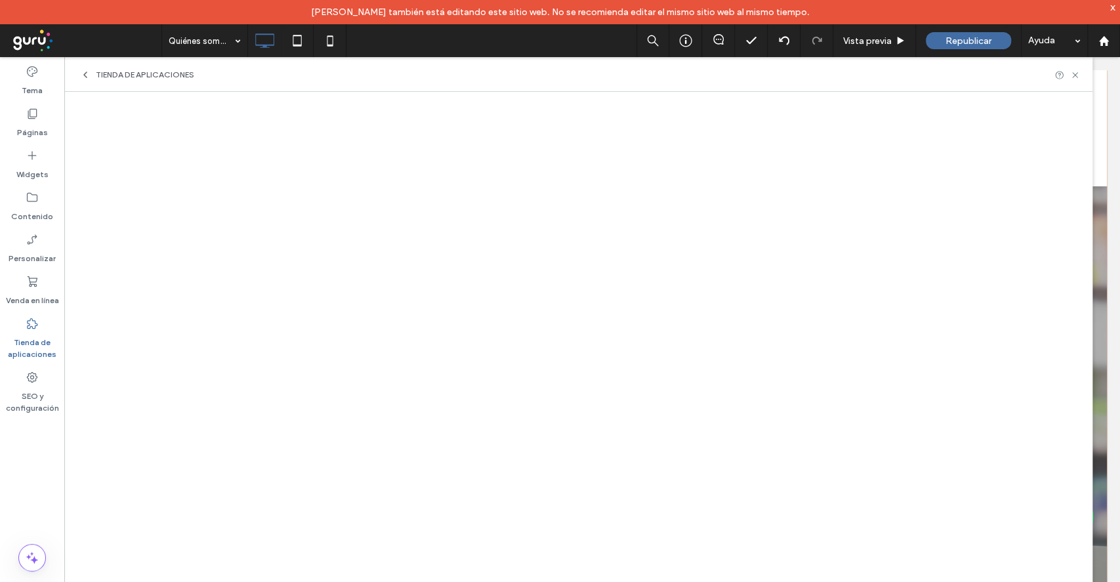
click at [92, 77] on div "Tienda de aplicaciones" at bounding box center [137, 75] width 114 height 10
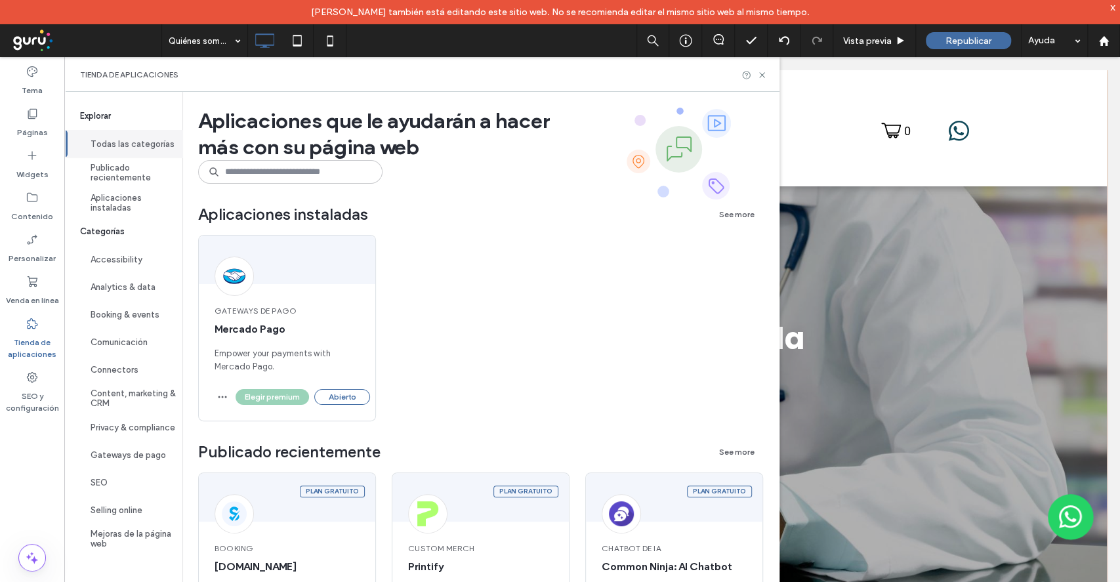
click at [98, 68] on div "Tienda de aplicaciones" at bounding box center [421, 74] width 715 height 35
click at [40, 296] on label "Venda en línea" at bounding box center [32, 297] width 53 height 18
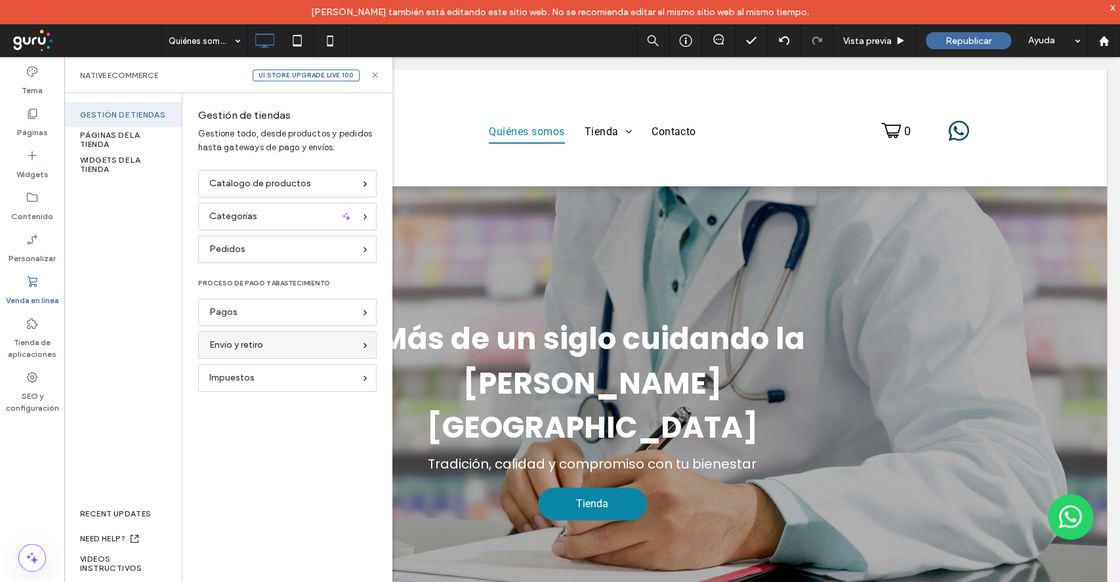
click at [304, 355] on div "Envío y retiro" at bounding box center [287, 345] width 178 height 28
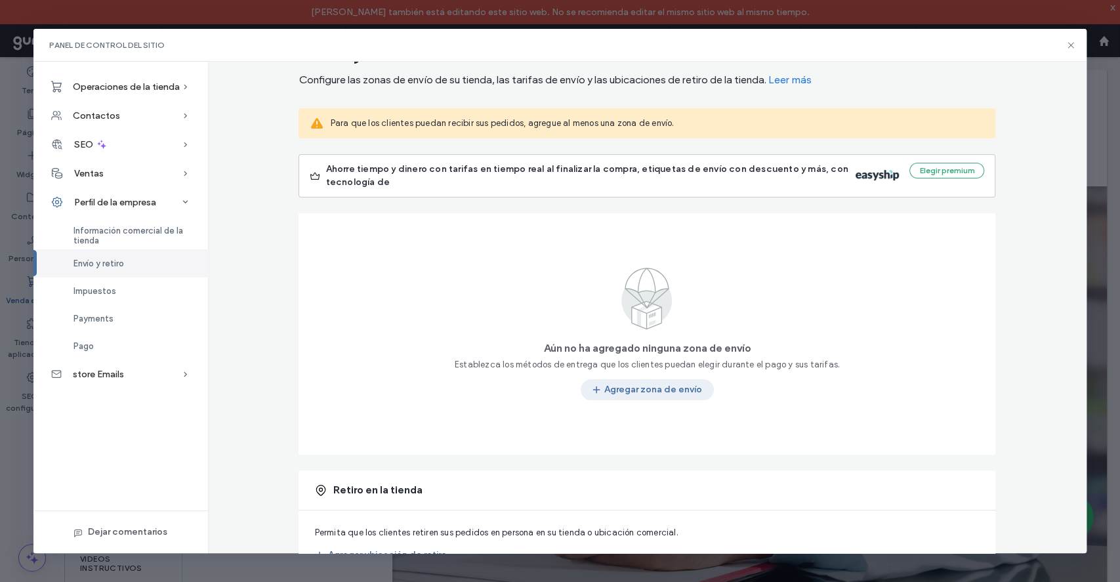
scroll to position [10, 0]
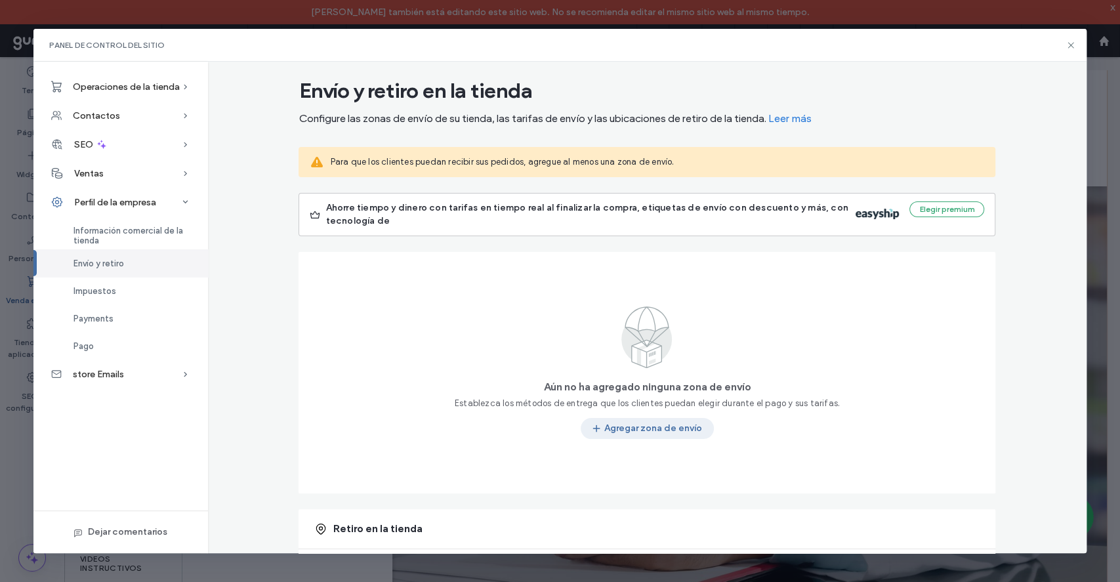
click at [668, 424] on button "Agregar zona de envío" at bounding box center [646, 428] width 133 height 21
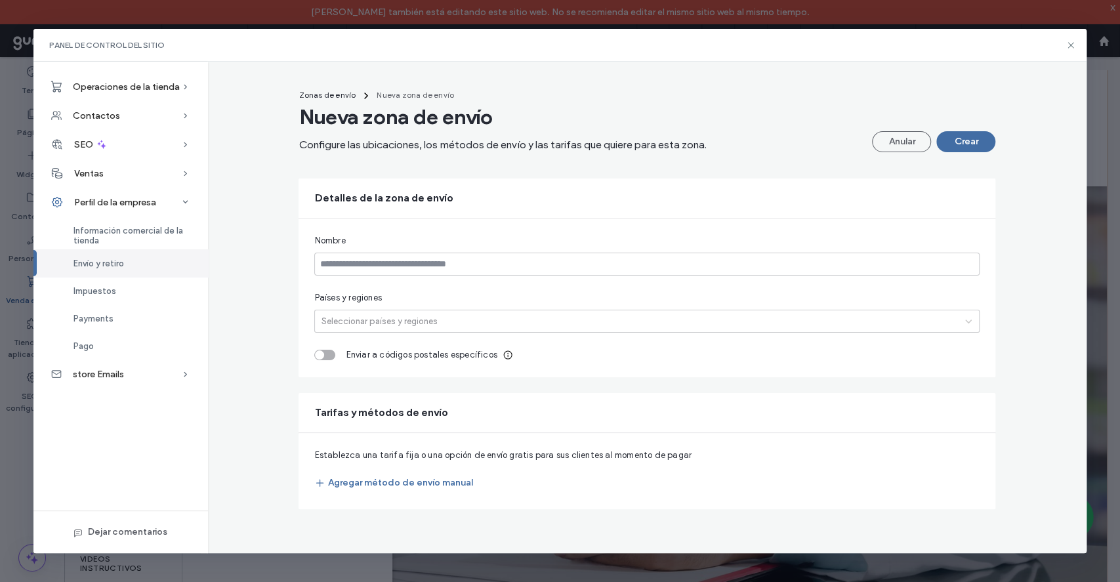
scroll to position [0, 0]
click at [500, 272] on input at bounding box center [646, 264] width 665 height 23
click at [757, 265] on input at bounding box center [646, 264] width 665 height 23
click at [593, 270] on input at bounding box center [646, 264] width 665 height 23
type input "*"
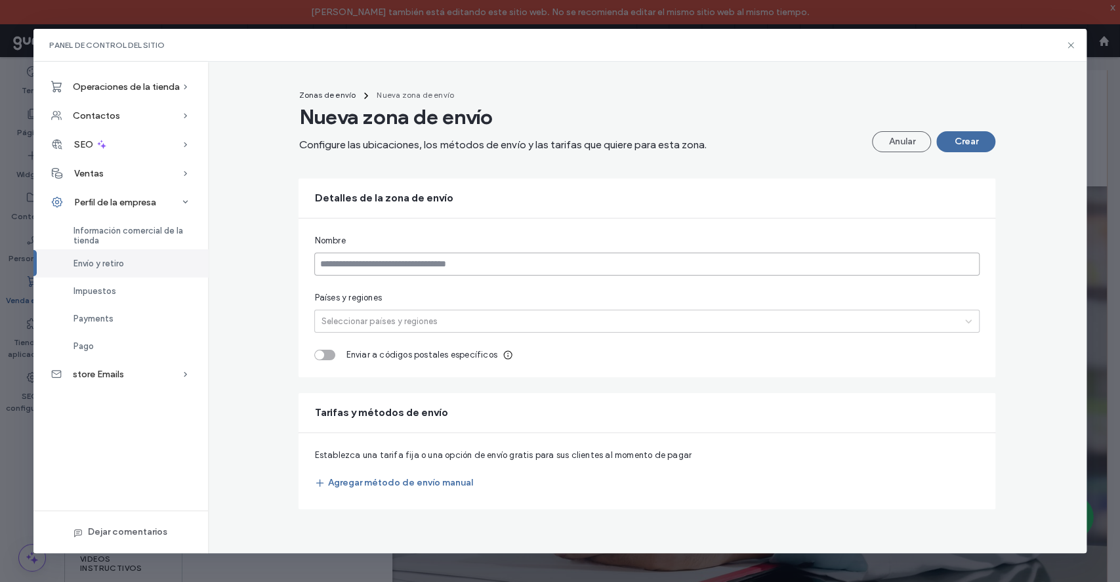
type input "*"
type input "******"
click at [523, 321] on div at bounding box center [636, 321] width 638 height 14
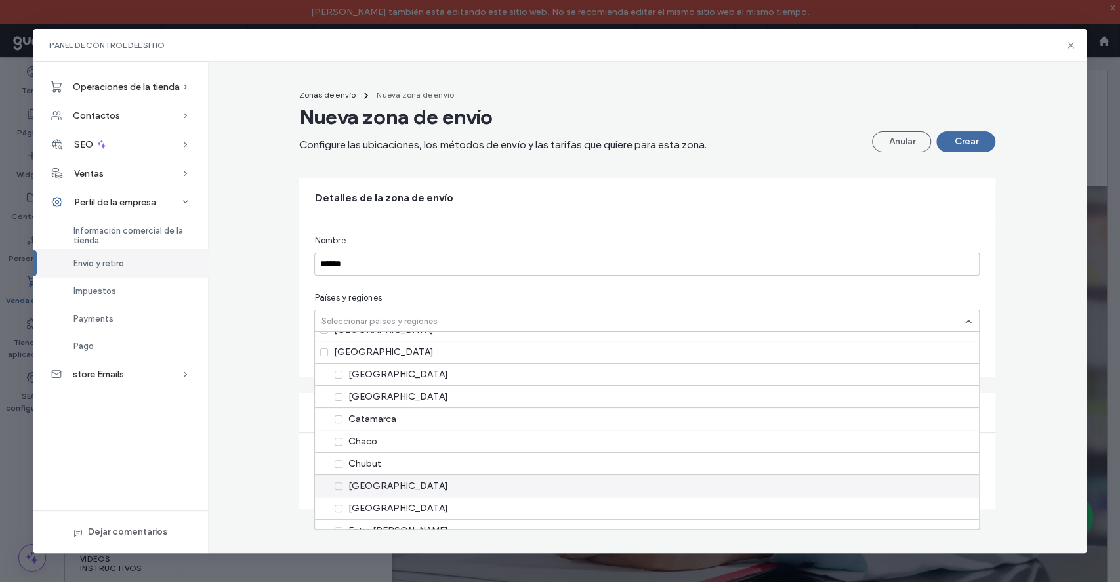
scroll to position [262, 0]
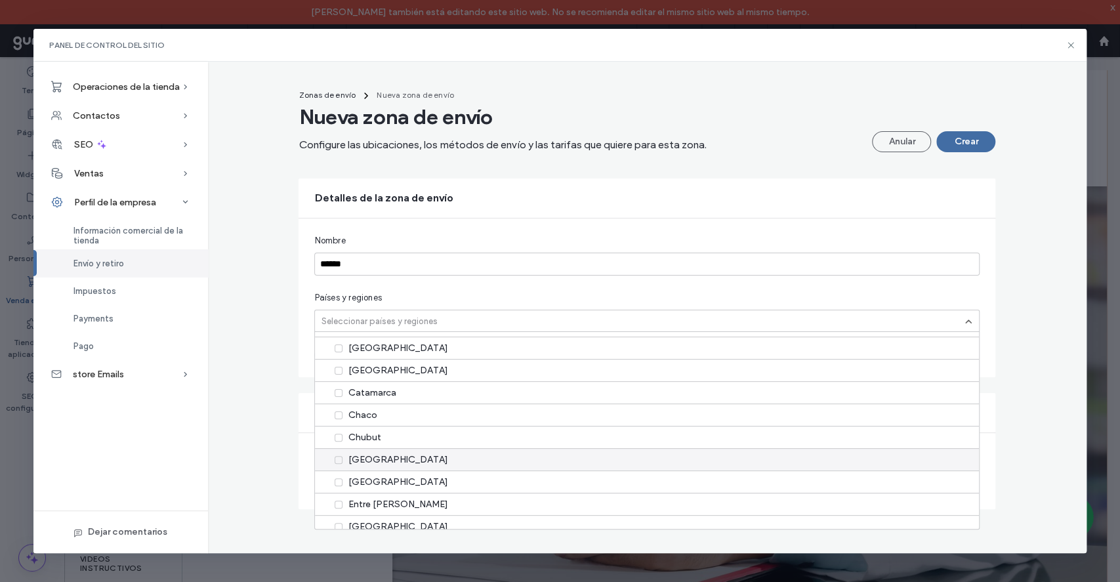
click at [413, 458] on div "Córdoba" at bounding box center [647, 459] width 664 height 22
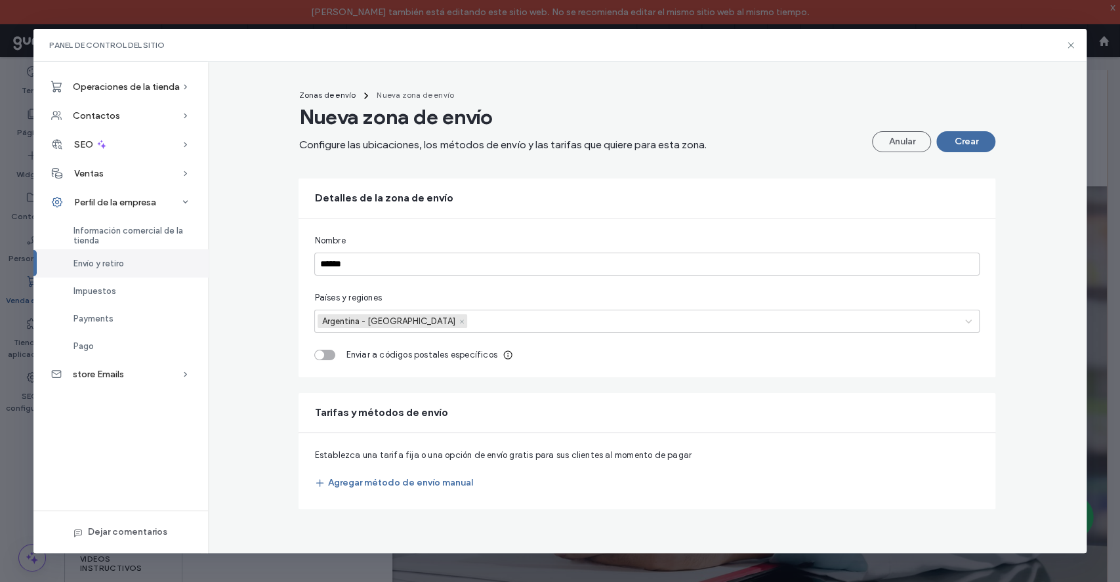
click at [972, 289] on div "Nombre ****** Países y regiones Argentina - Córdoba Enviar a códigos postales e…" at bounding box center [646, 297] width 697 height 159
click at [369, 489] on button "Agregar método de envío manual" at bounding box center [393, 482] width 158 height 21
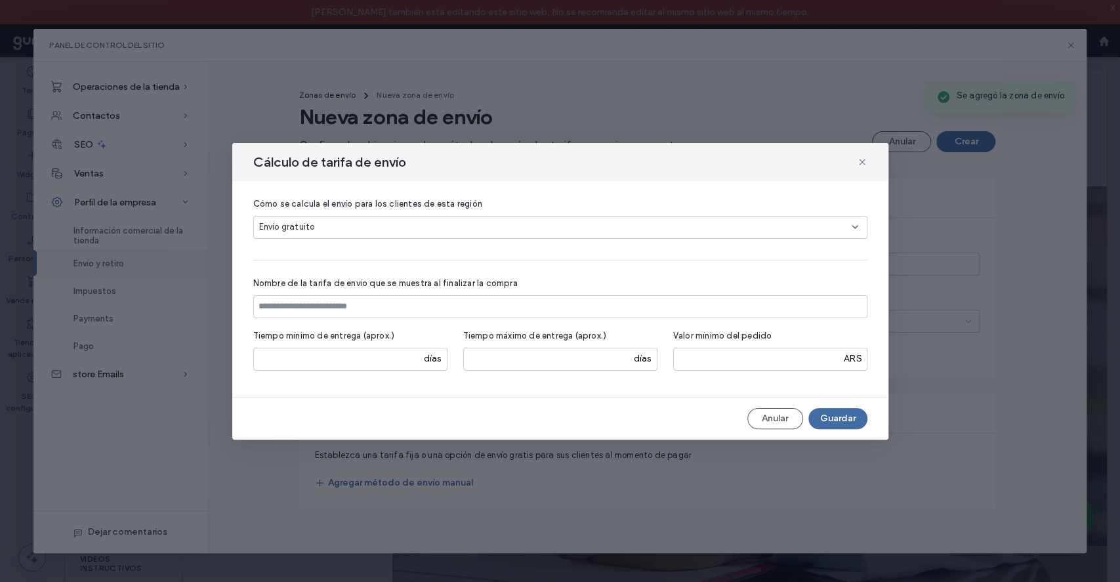
click at [378, 228] on div "Envío gratuito" at bounding box center [555, 226] width 592 height 13
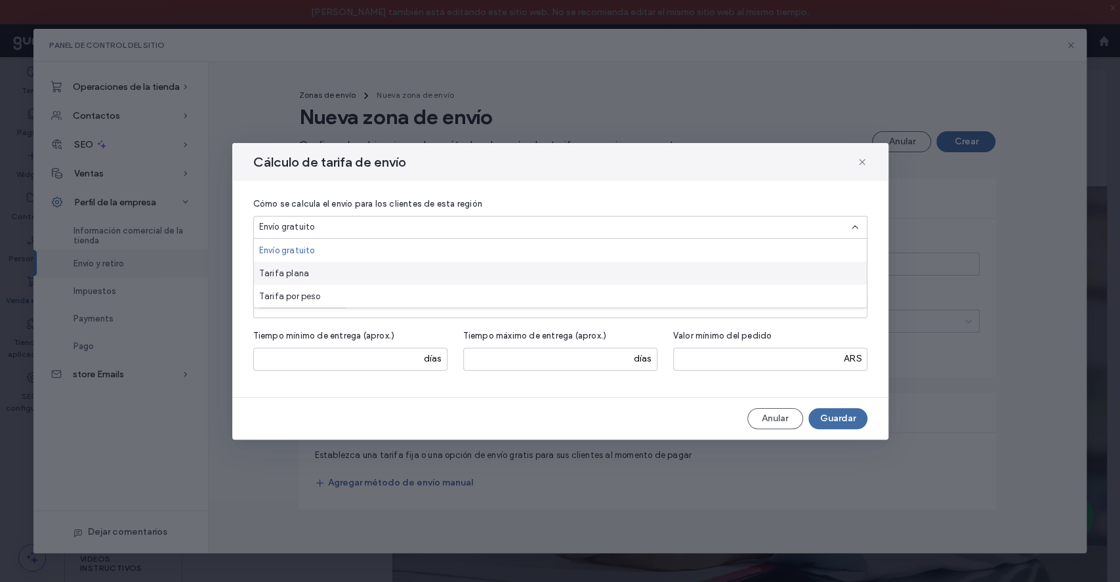
click at [394, 275] on div "Tarifa plana" at bounding box center [560, 273] width 613 height 23
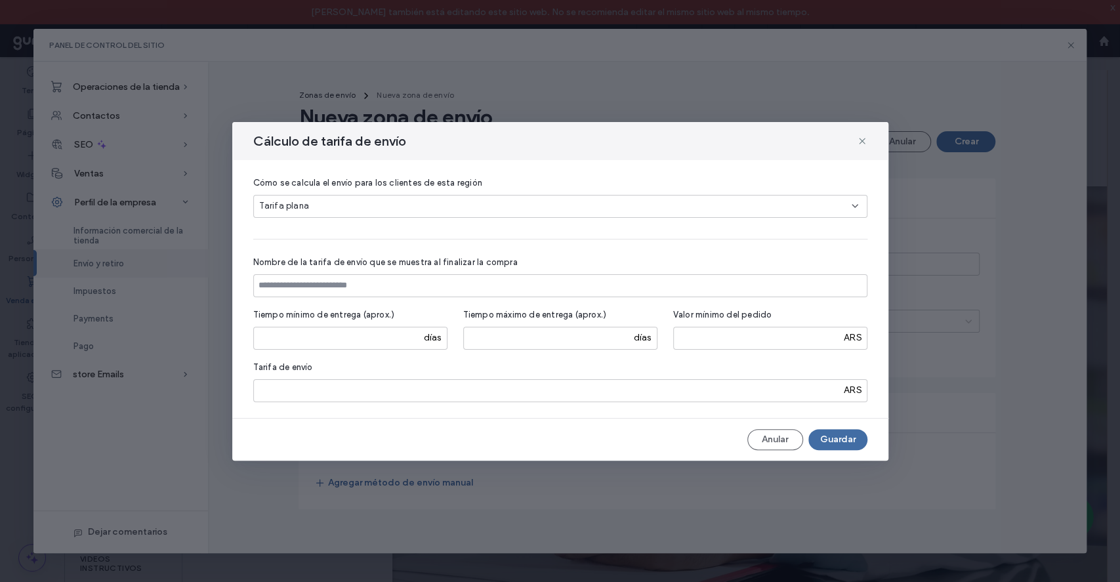
click at [308, 201] on div "Tarifa plana" at bounding box center [555, 205] width 592 height 13
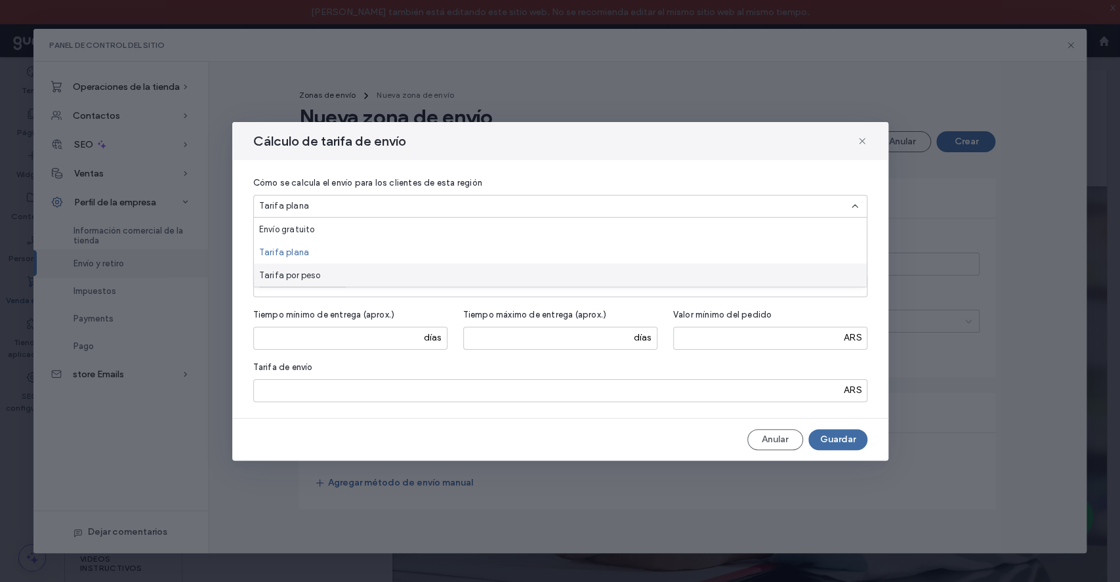
click at [242, 244] on div "Cómo se calcula el envío para los clientes de esta región Tarifa plana Nombre d…" at bounding box center [560, 289] width 656 height 258
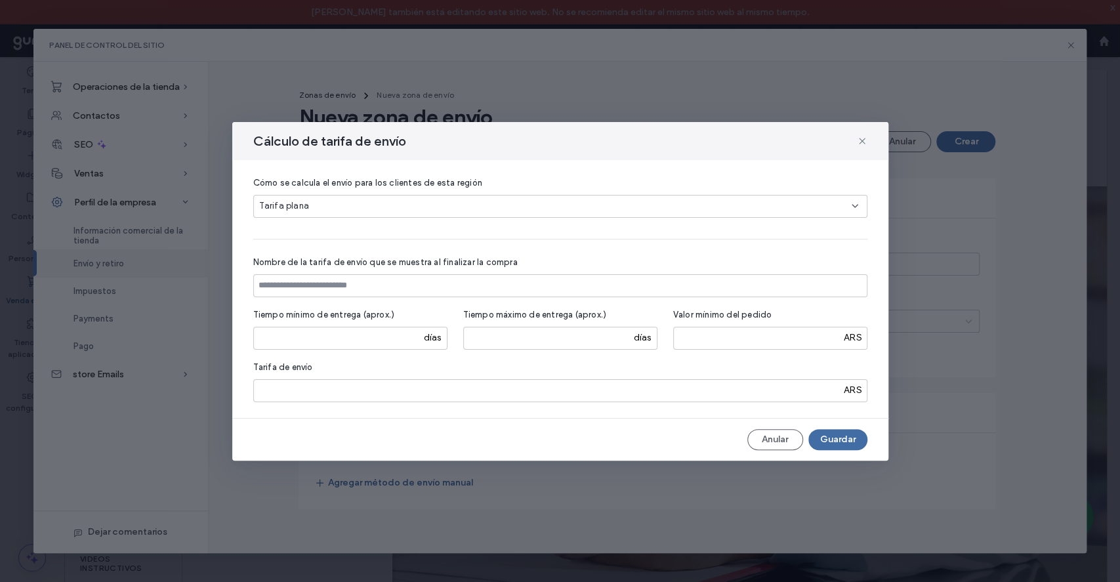
click at [264, 202] on span "Tarifa plana" at bounding box center [284, 205] width 50 height 13
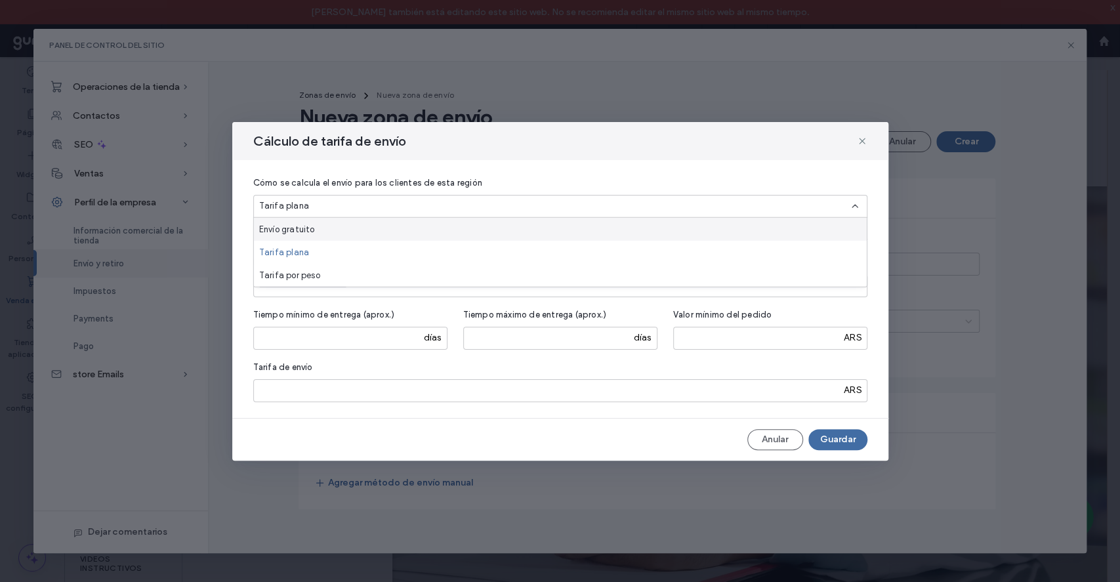
click at [264, 228] on span "Envío gratuito" at bounding box center [287, 228] width 56 height 13
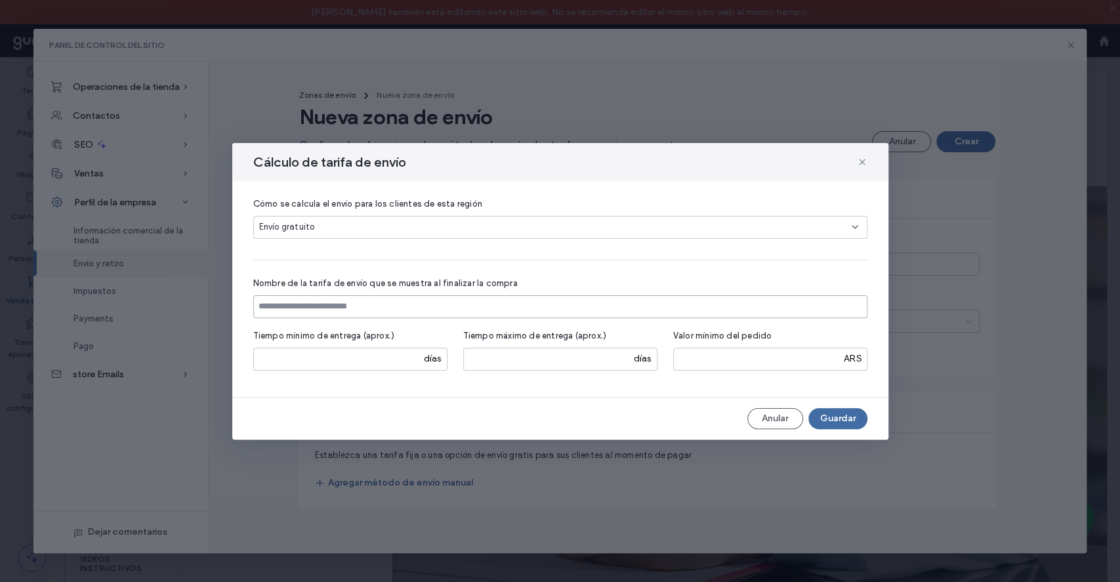
click at [306, 305] on input at bounding box center [560, 306] width 614 height 23
drag, startPoint x: 280, startPoint y: 302, endPoint x: 291, endPoint y: 315, distance: 16.8
click at [281, 302] on input "**********" at bounding box center [560, 306] width 614 height 23
type input "**********"
click at [830, 425] on button "Guardar" at bounding box center [837, 418] width 59 height 21
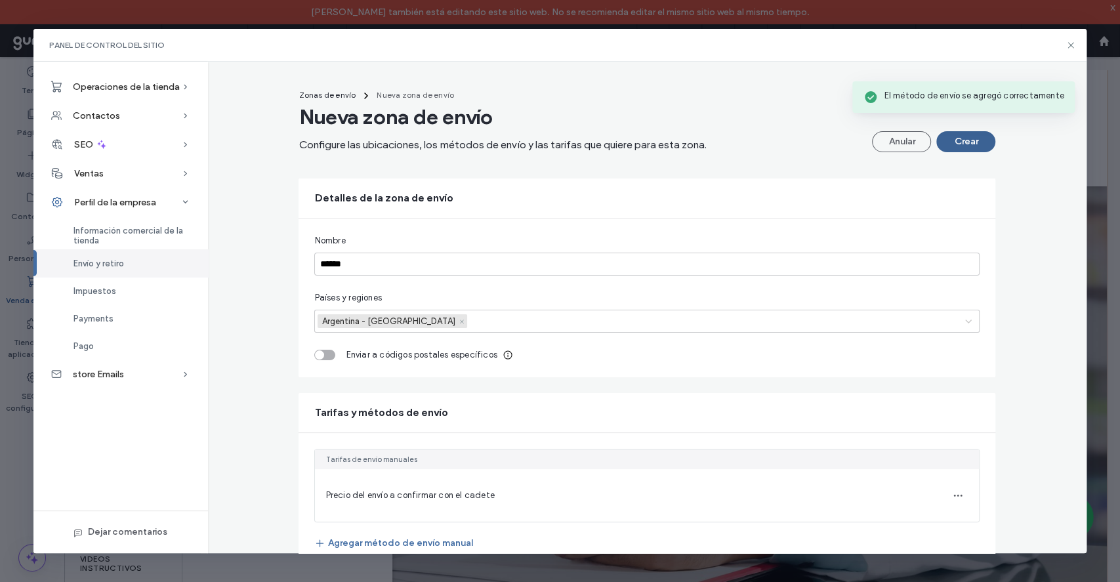
click at [969, 145] on button "Crear" at bounding box center [965, 141] width 59 height 21
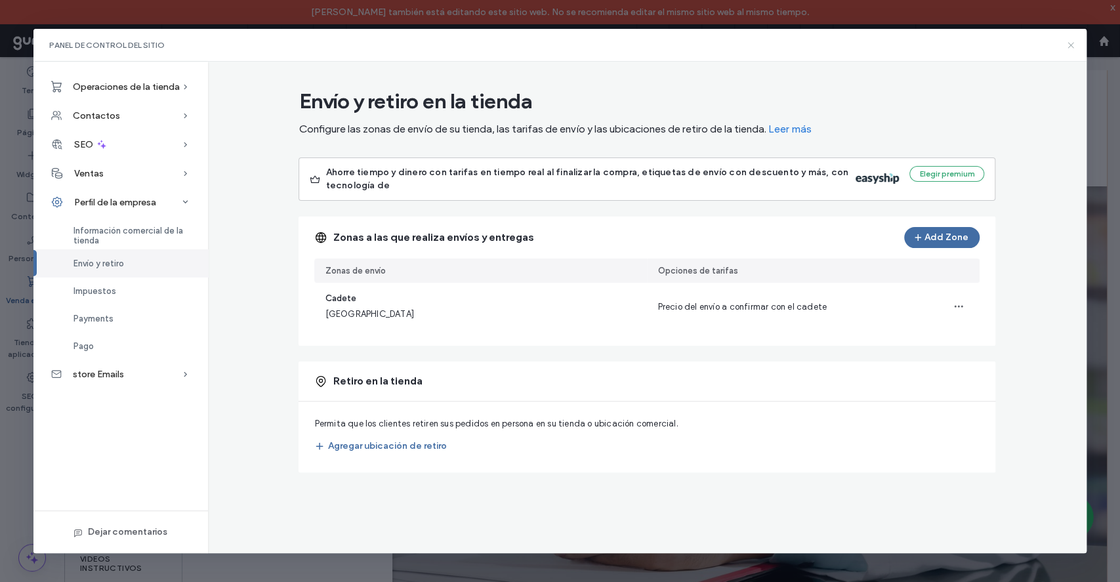
click at [1066, 46] on icon at bounding box center [1070, 45] width 10 height 10
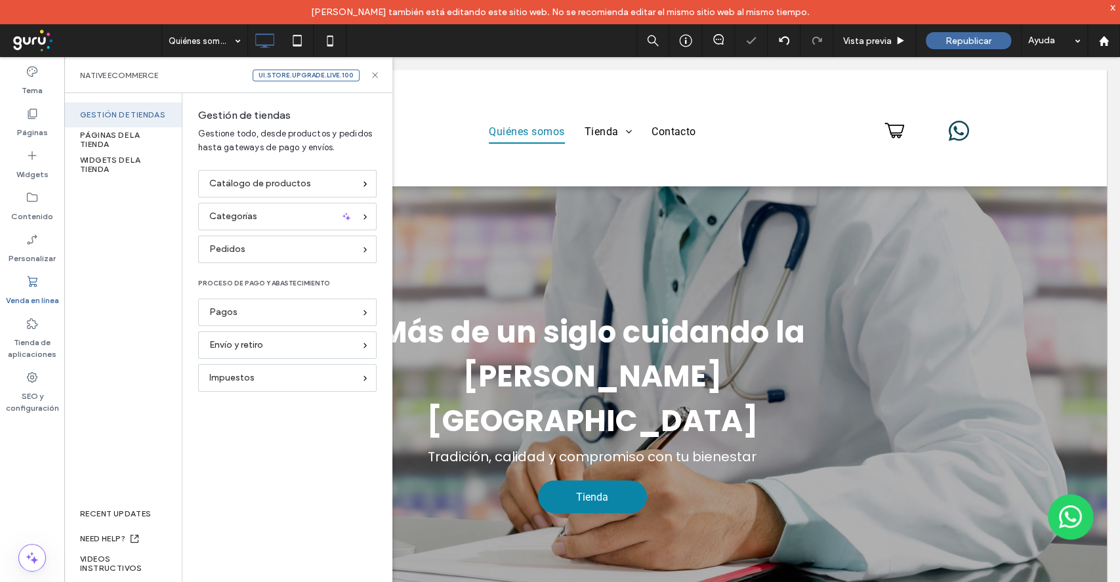
scroll to position [0, 0]
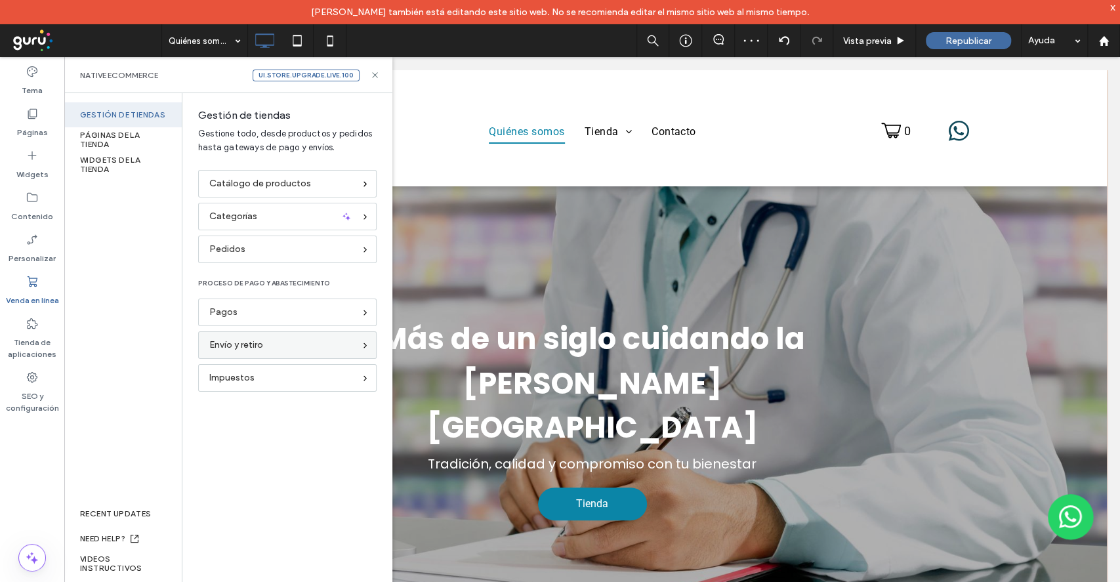
click at [310, 343] on div "Envío y retiro" at bounding box center [281, 345] width 145 height 14
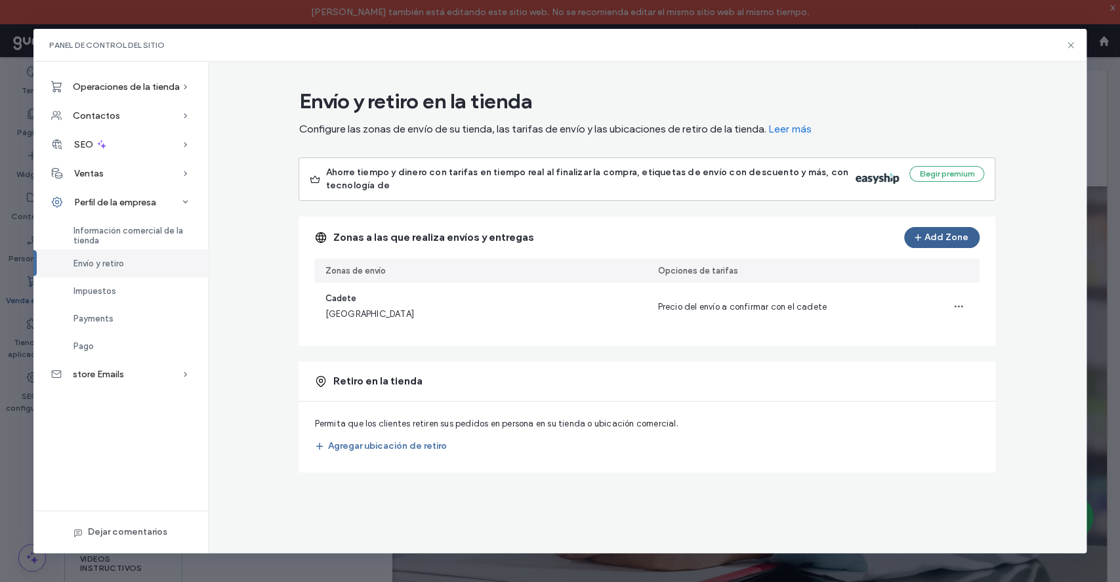
click at [958, 232] on button "Add Zone" at bounding box center [941, 237] width 75 height 21
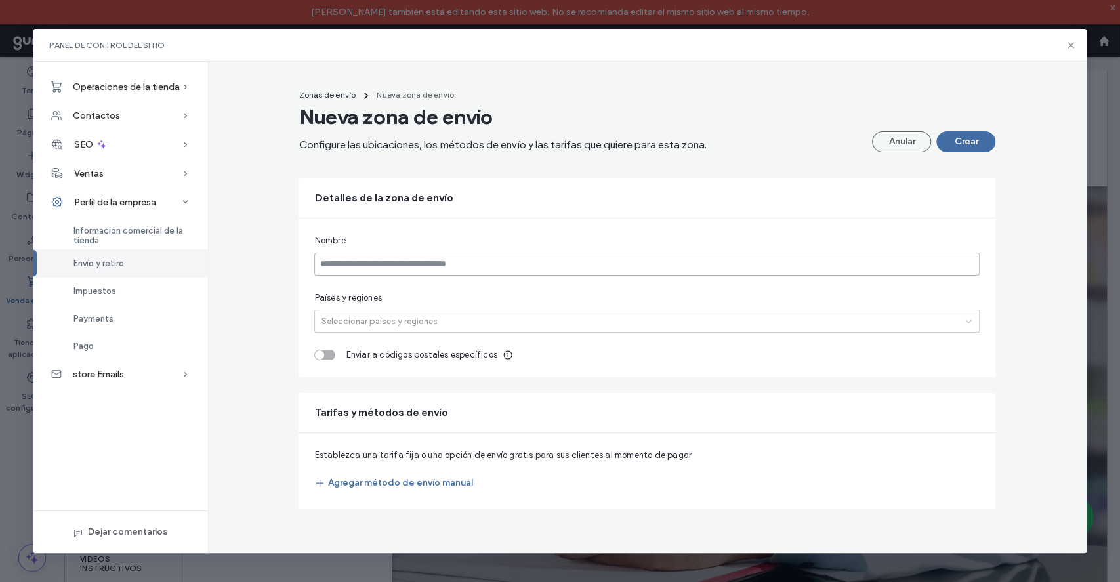
click at [435, 260] on input at bounding box center [646, 264] width 665 height 23
drag, startPoint x: 327, startPoint y: 265, endPoint x: 333, endPoint y: 262, distance: 6.8
type input "**********"
click at [401, 323] on div at bounding box center [636, 321] width 638 height 14
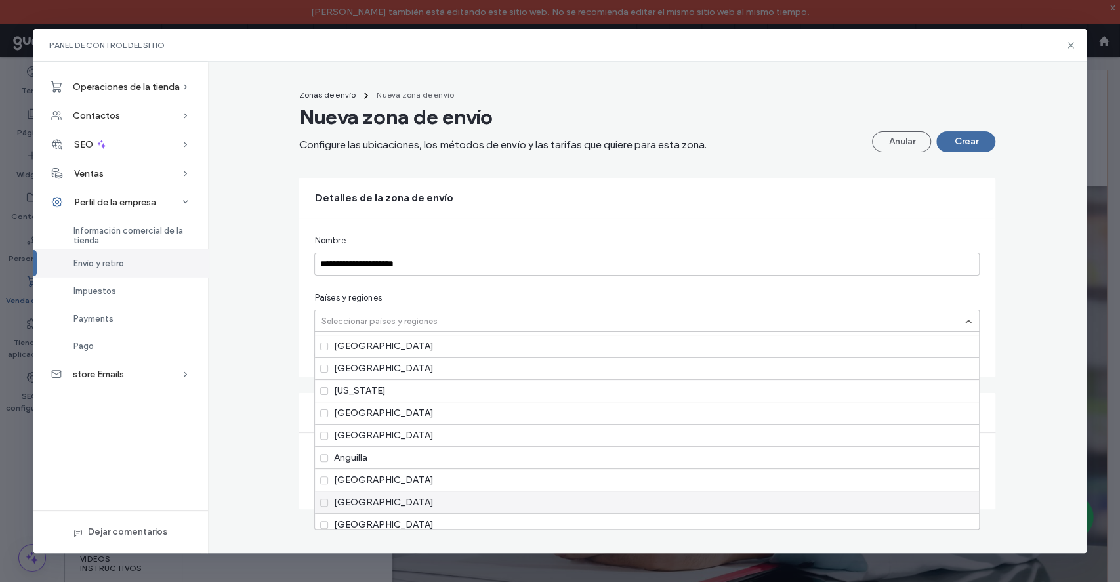
scroll to position [87, 0]
click at [390, 495] on div "Argentina" at bounding box center [647, 500] width 664 height 22
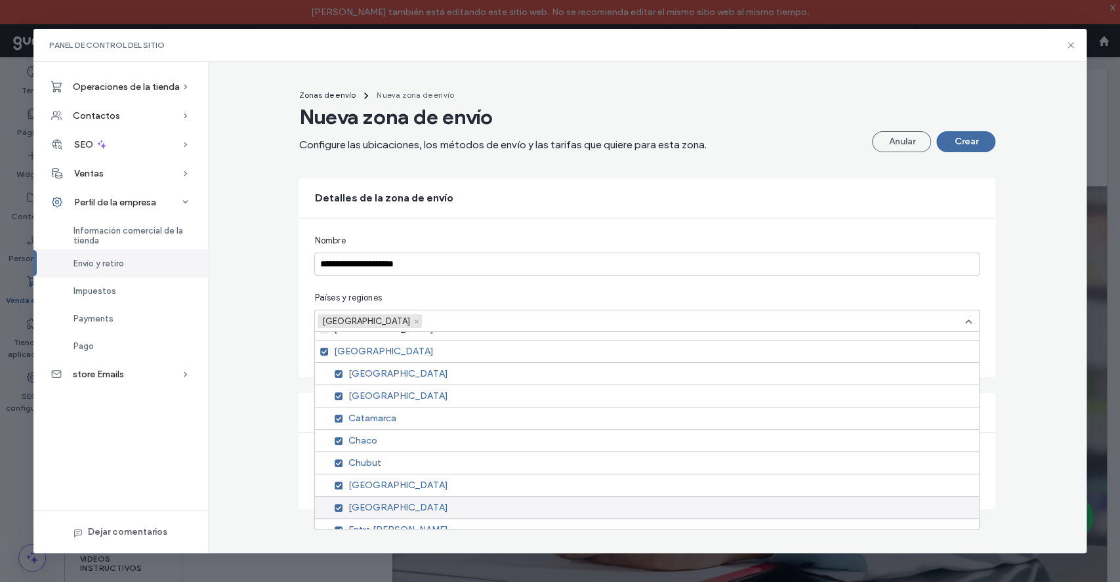
scroll to position [262, 0]
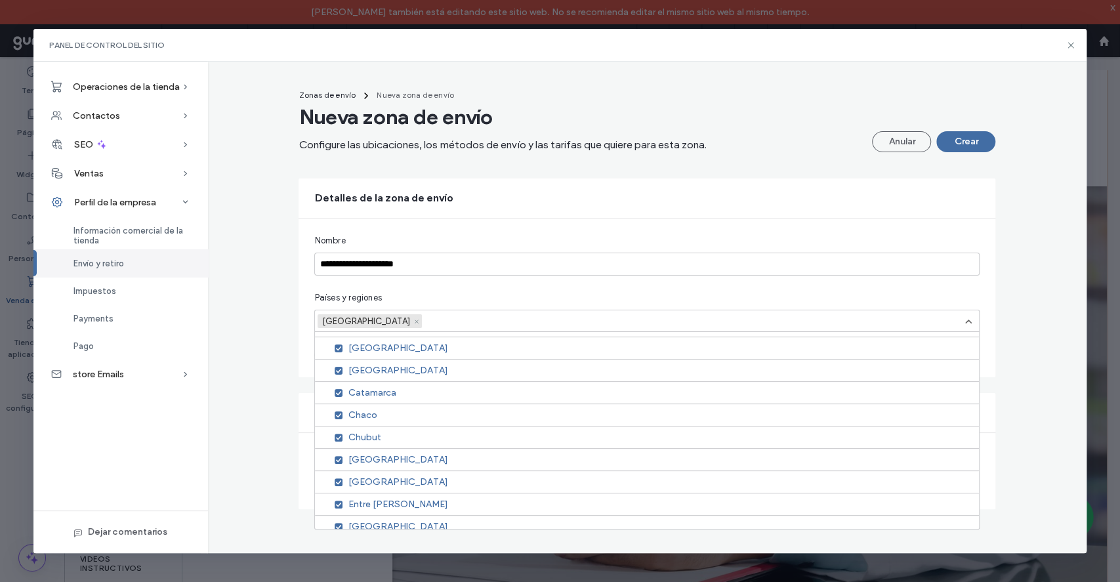
click at [848, 286] on div "**********" at bounding box center [646, 297] width 697 height 159
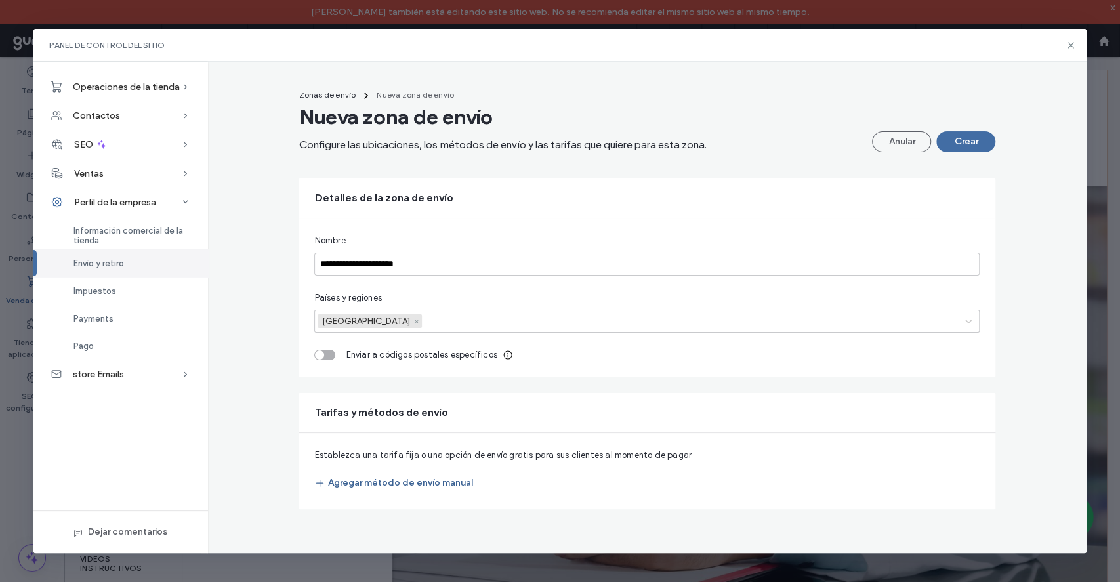
click at [418, 487] on button "Agregar método de envío manual" at bounding box center [393, 482] width 158 height 21
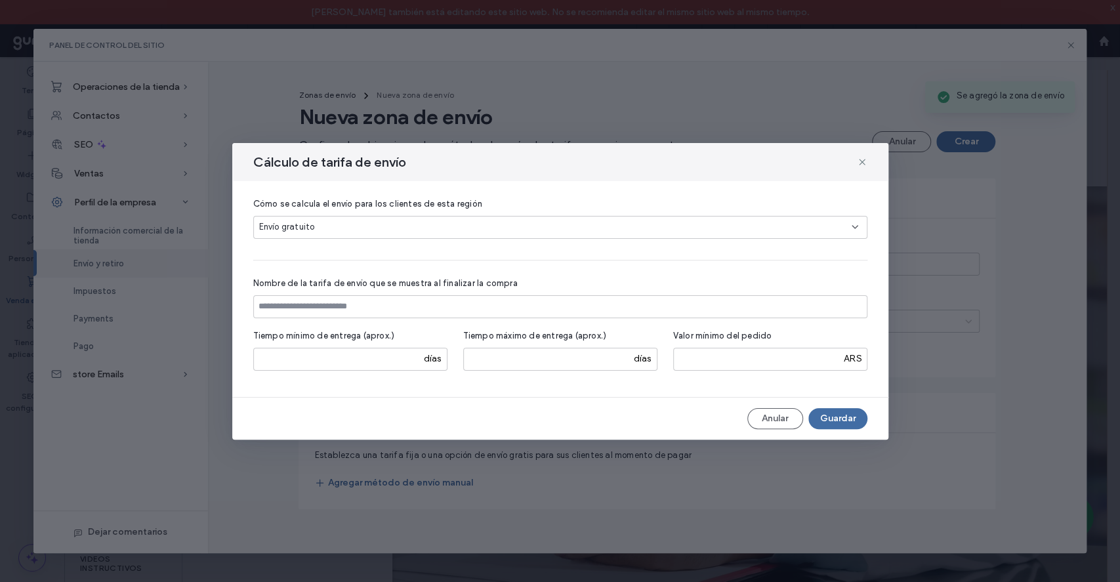
click at [512, 229] on div "Envío gratuito" at bounding box center [555, 226] width 592 height 13
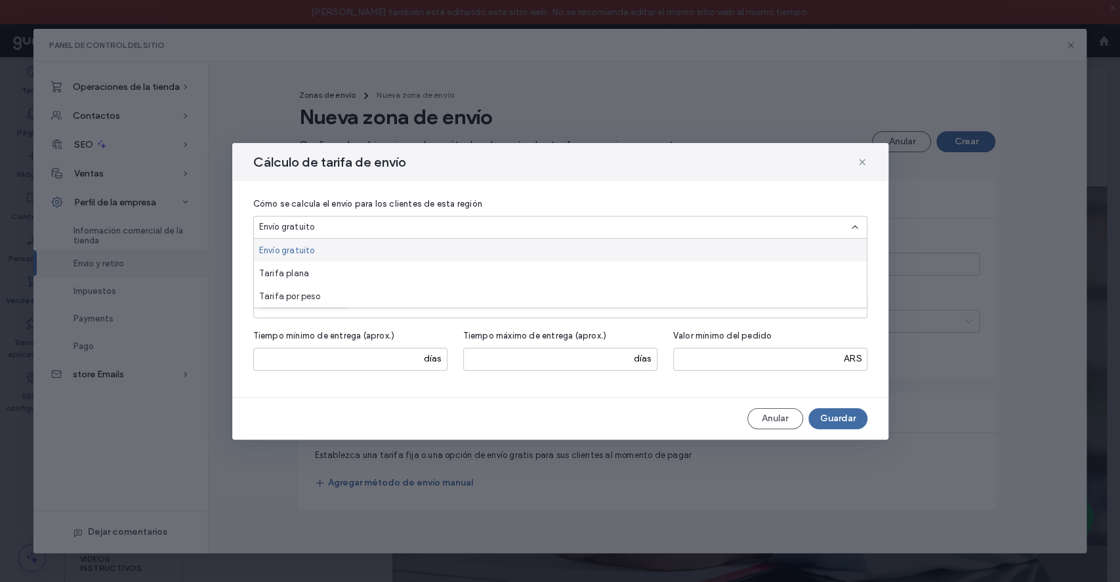
click at [853, 231] on icon at bounding box center [854, 227] width 10 height 10
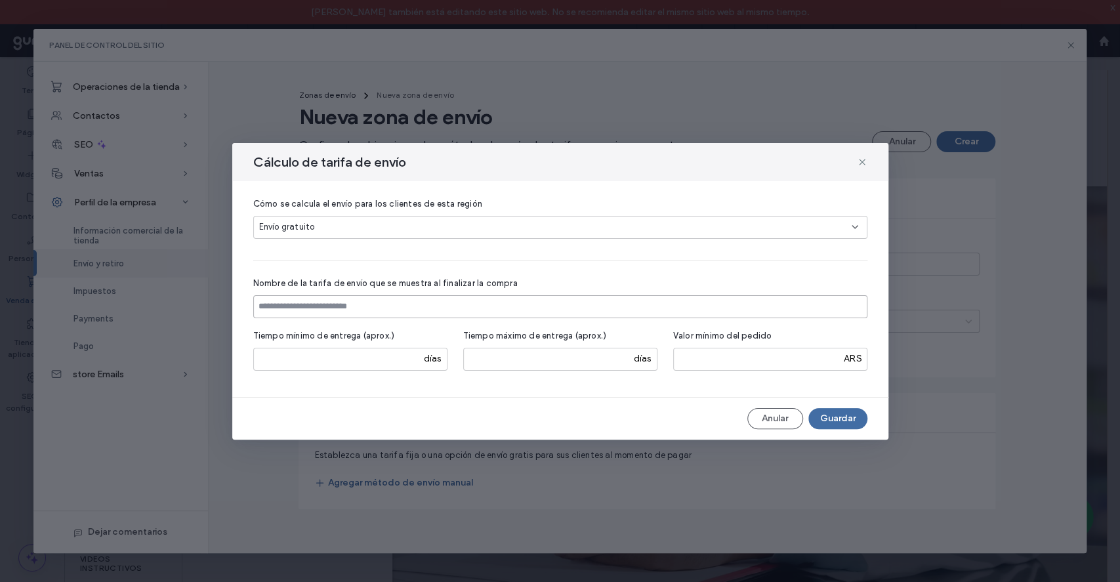
click at [484, 299] on input at bounding box center [560, 306] width 614 height 23
click at [559, 265] on div "Cómo se calcula el envío para los clientes de esta región Envío gratuito Nombre…" at bounding box center [560, 289] width 614 height 184
click at [458, 218] on div "Envío gratuito" at bounding box center [560, 227] width 614 height 23
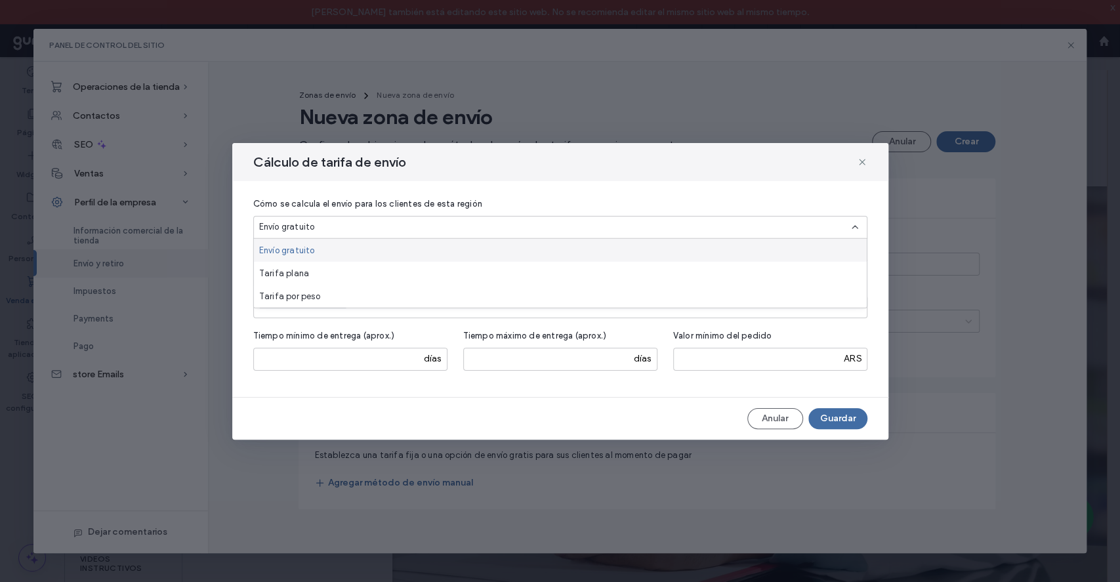
click at [458, 218] on div "Envío gratuito" at bounding box center [560, 227] width 614 height 23
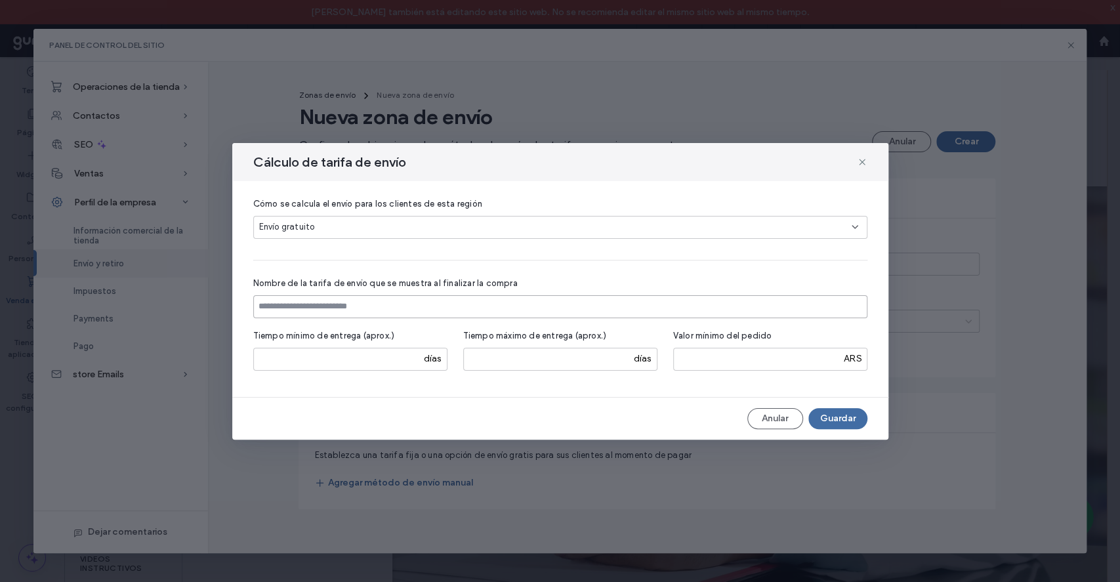
click at [396, 304] on input at bounding box center [560, 306] width 614 height 23
click at [556, 265] on div "Cómo se calcula el envío para los clientes de esta región Envío gratuito Nombre…" at bounding box center [560, 289] width 614 height 184
click at [305, 315] on input at bounding box center [560, 306] width 614 height 23
click at [320, 228] on div "Envío gratuito" at bounding box center [555, 226] width 592 height 13
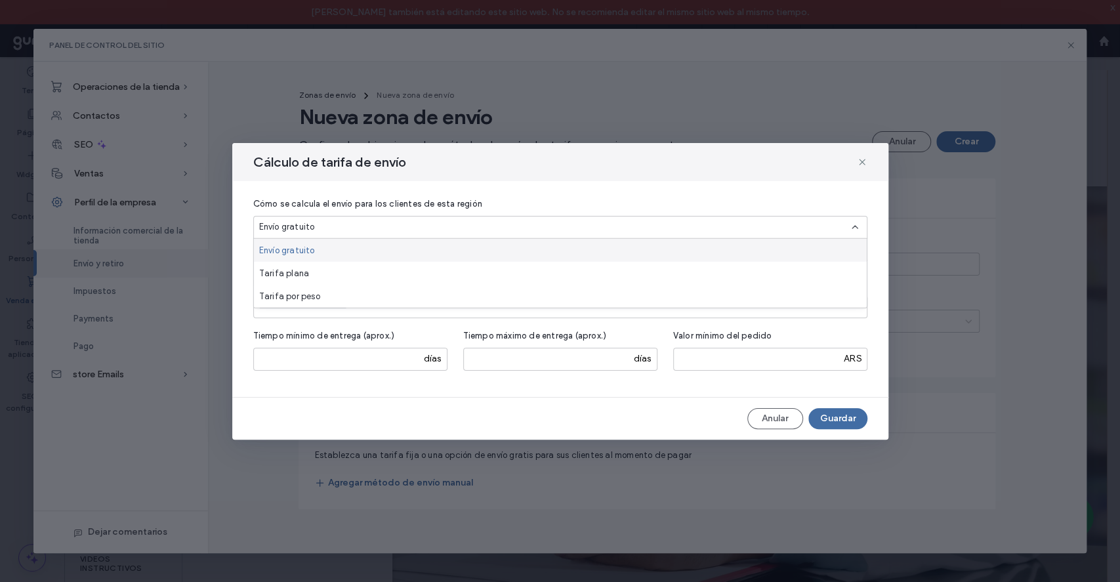
click at [280, 255] on span "Envío gratuito" at bounding box center [287, 249] width 56 height 13
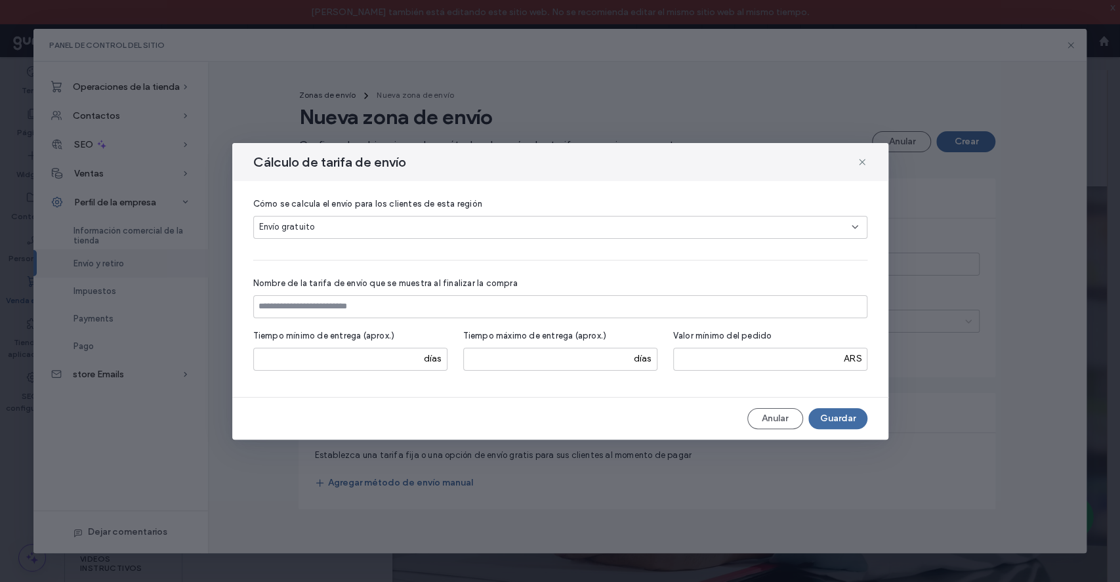
drag, startPoint x: 287, startPoint y: 323, endPoint x: 287, endPoint y: 314, distance: 8.6
click at [286, 323] on div "Cómo se calcula el envío para los clientes de esta región Envío gratuito Nombre…" at bounding box center [560, 289] width 614 height 184
click at [289, 310] on input at bounding box center [560, 306] width 614 height 23
type input "**********"
click at [833, 413] on button "Guardar" at bounding box center [837, 418] width 59 height 21
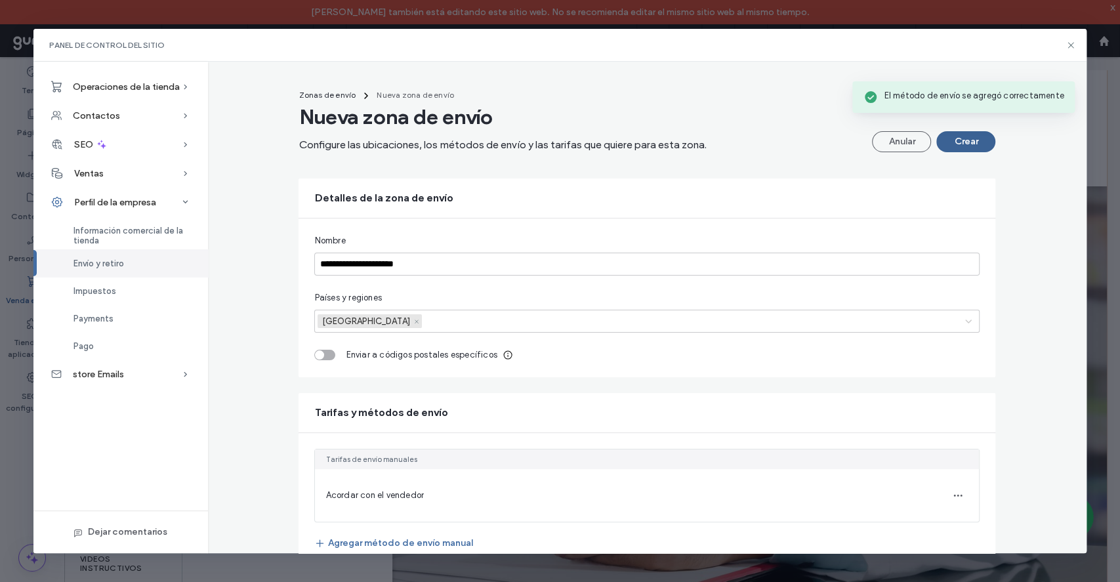
click at [960, 136] on button "Crear" at bounding box center [965, 141] width 59 height 21
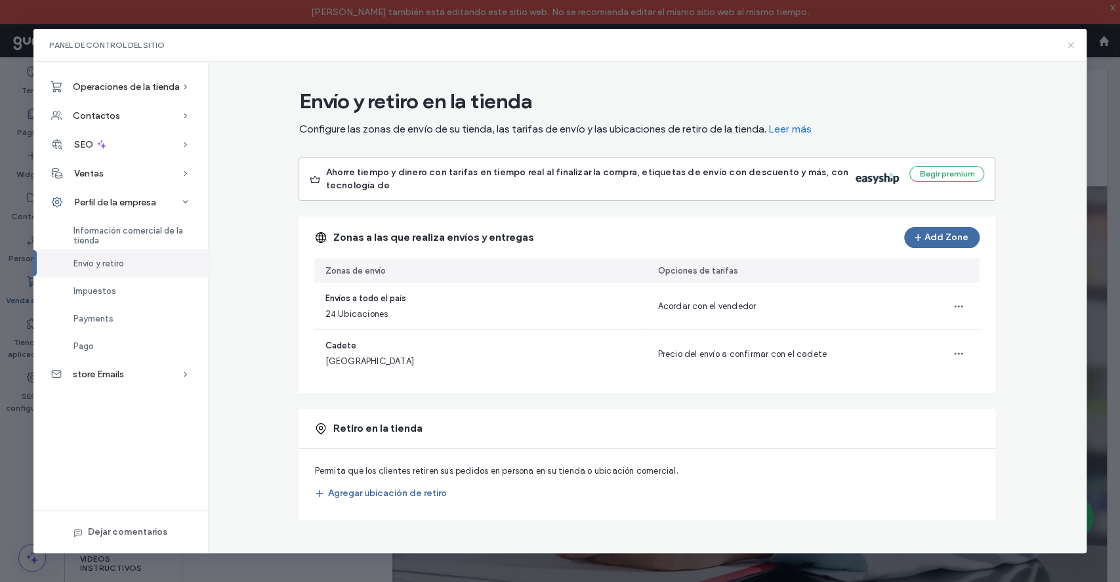
click at [1070, 45] on use at bounding box center [1070, 45] width 6 height 6
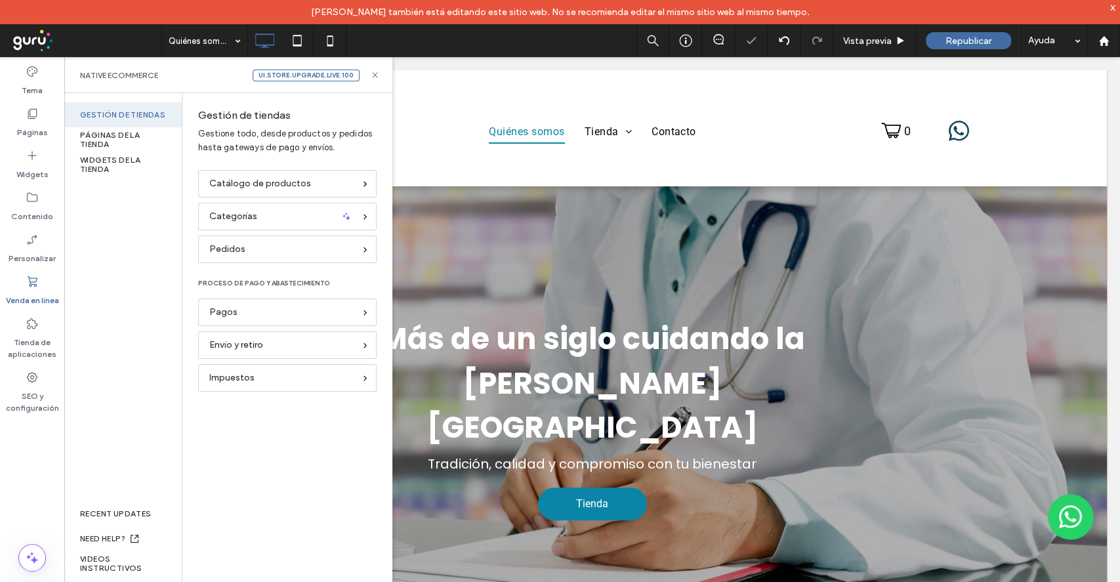
click at [375, 68] on div "ui.store.upgrade.live.100 Native eCommerce" at bounding box center [228, 75] width 328 height 36
click at [376, 76] on icon at bounding box center [375, 75] width 10 height 10
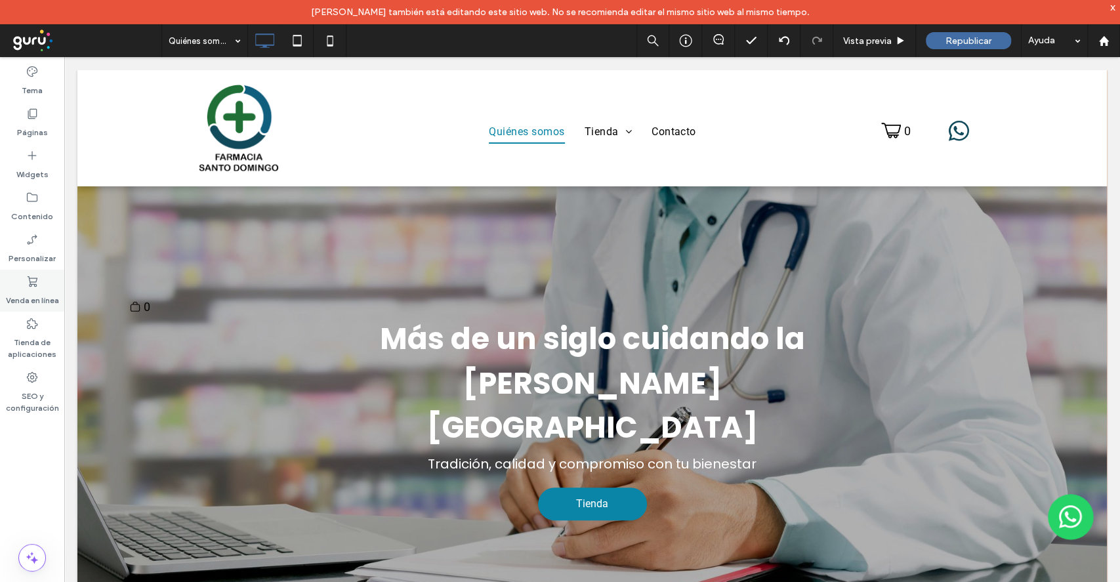
click at [42, 290] on label "Venda en línea" at bounding box center [32, 297] width 53 height 18
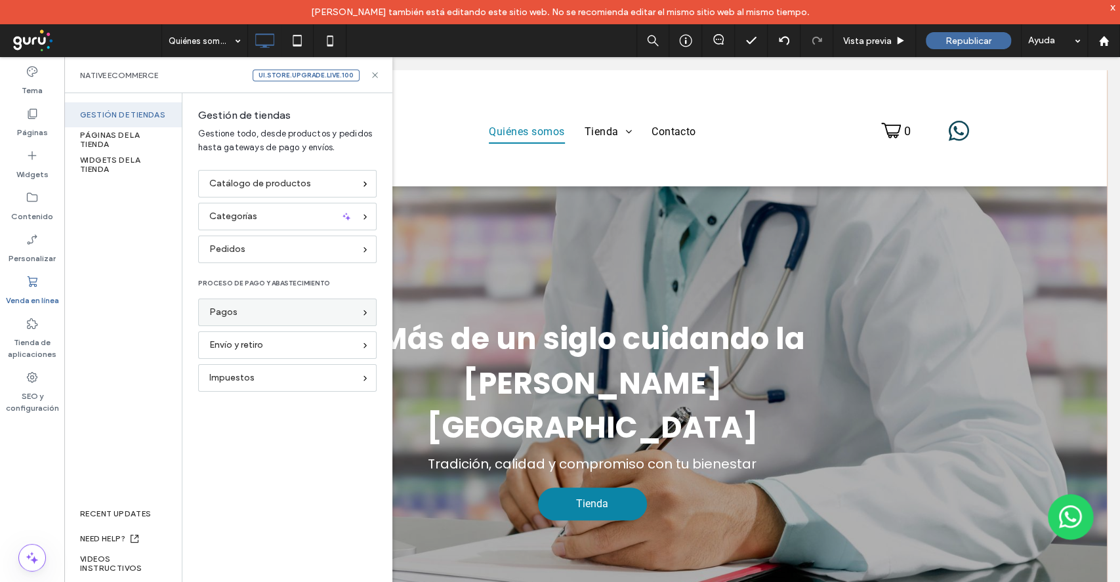
click at [247, 310] on div "Pagos" at bounding box center [281, 312] width 145 height 14
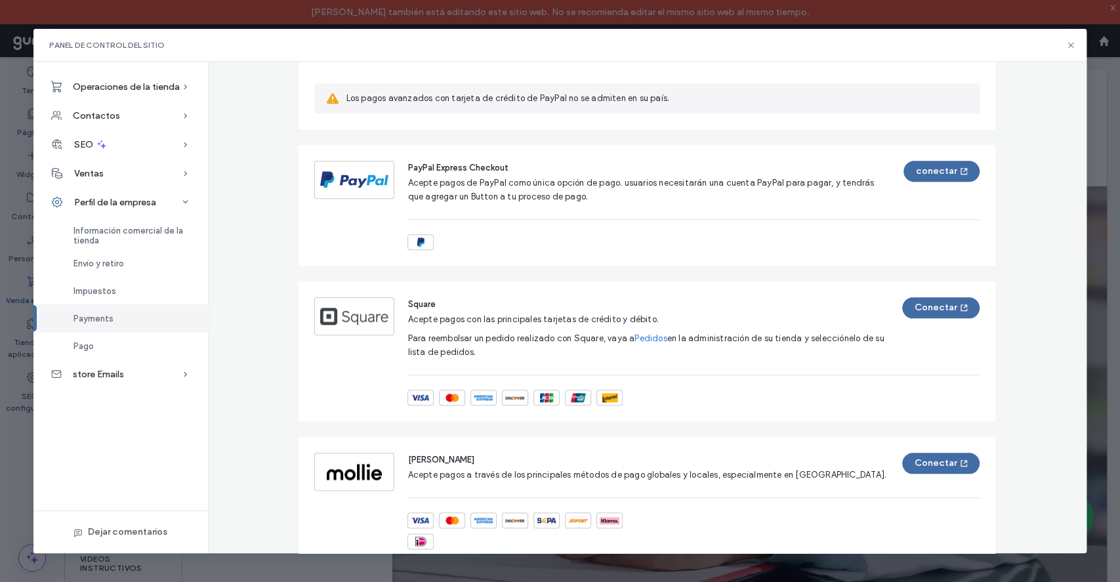
scroll to position [1049, 0]
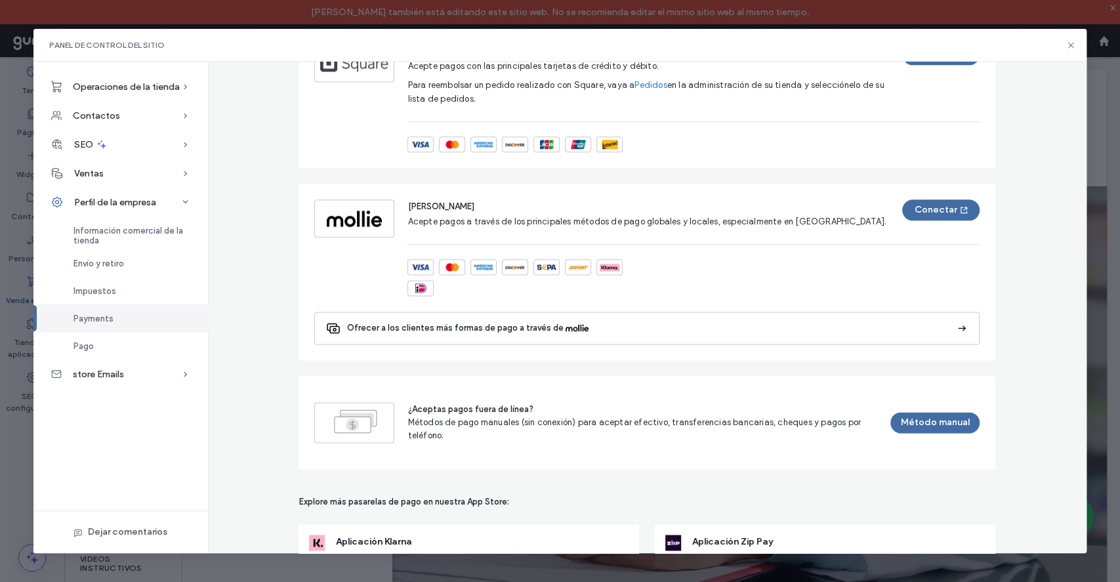
click at [1070, 45] on icon at bounding box center [1070, 45] width 10 height 10
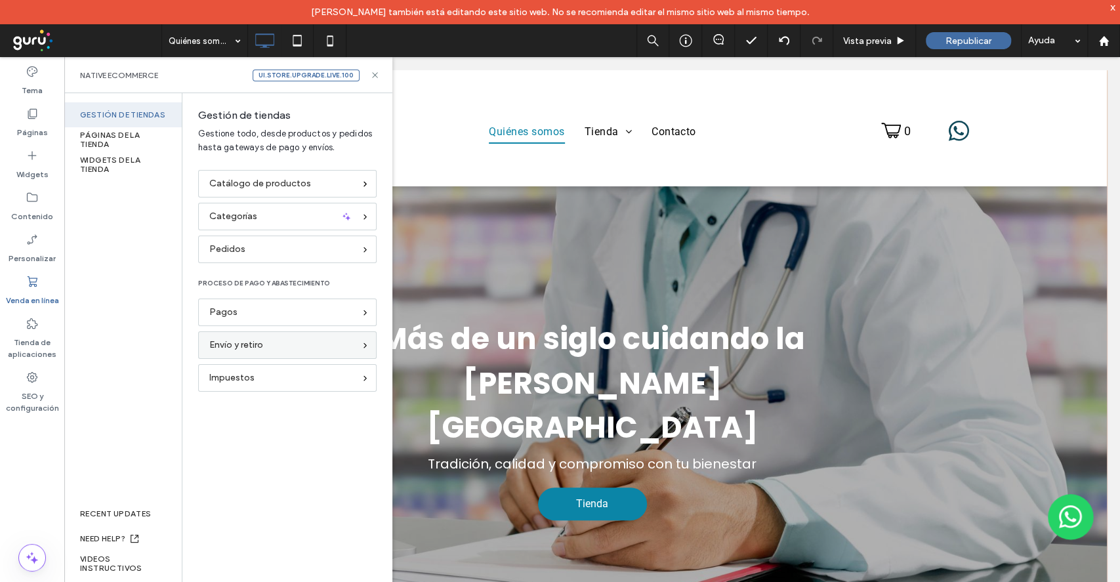
click at [251, 349] on span "Envío y retiro" at bounding box center [236, 345] width 54 height 14
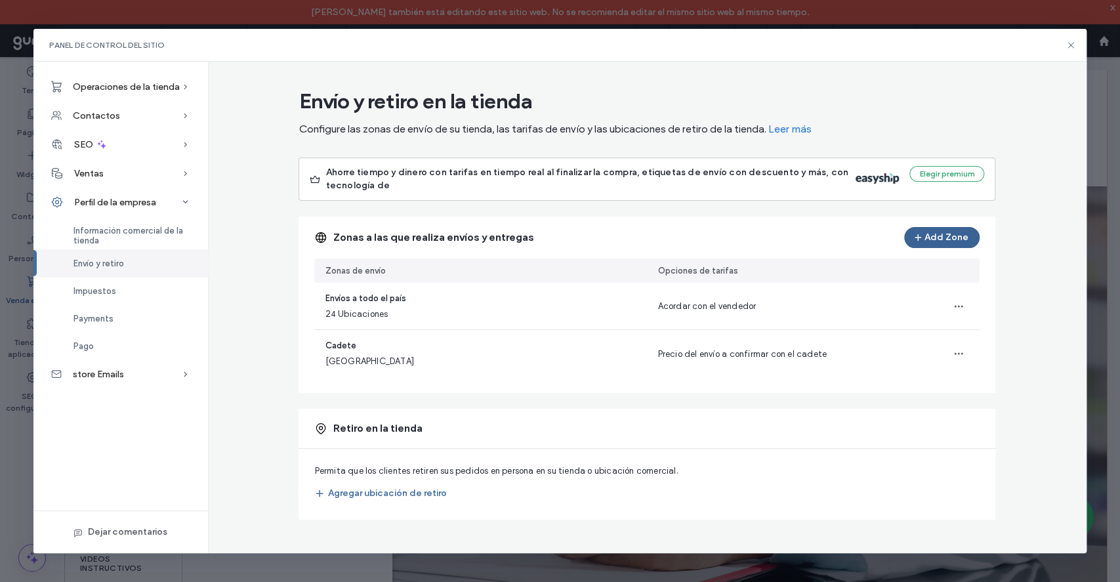
click at [944, 234] on button "Add Zone" at bounding box center [941, 237] width 75 height 21
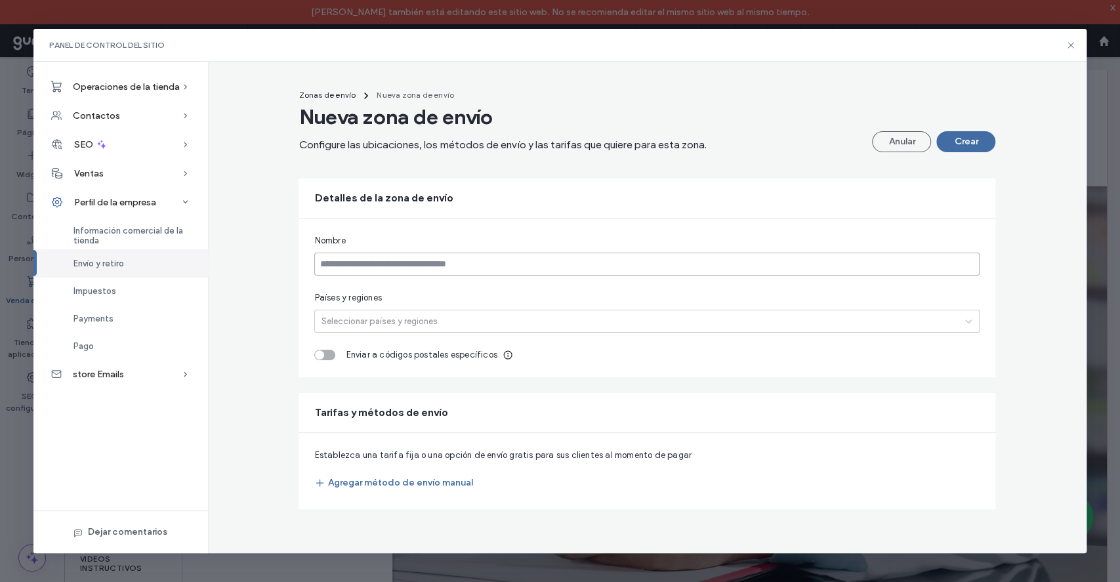
click at [375, 265] on input at bounding box center [646, 264] width 665 height 23
click at [679, 286] on div "Nombre Países y regiones Seleccionar países y regiones Enviar a códigos postale…" at bounding box center [646, 297] width 697 height 159
click at [678, 268] on input at bounding box center [646, 264] width 665 height 23
click at [678, 285] on div "Nombre Países y regiones Seleccionar países y regiones Enviar a códigos postale…" at bounding box center [646, 297] width 697 height 159
drag, startPoint x: 434, startPoint y: 259, endPoint x: 430, endPoint y: 265, distance: 7.1
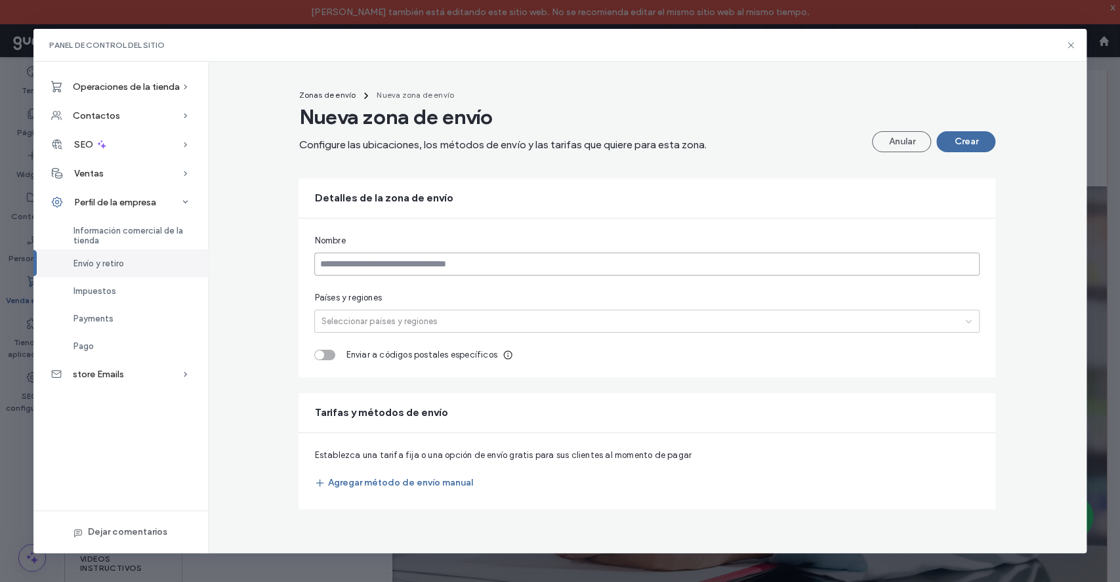
click at [434, 259] on input at bounding box center [646, 264] width 665 height 23
click at [338, 265] on input at bounding box center [646, 264] width 665 height 23
click at [326, 324] on div at bounding box center [636, 321] width 638 height 14
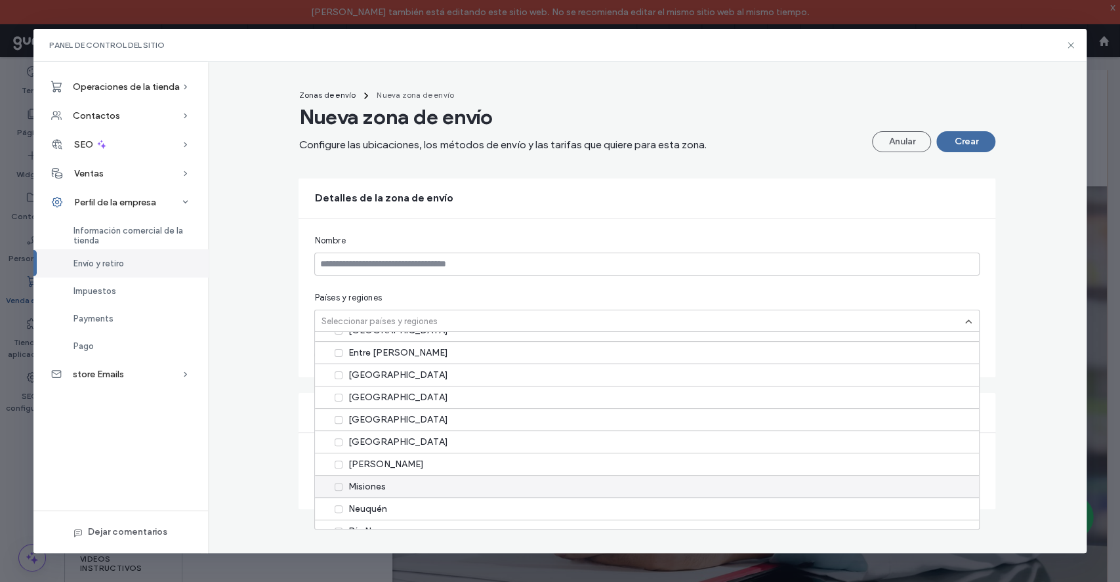
scroll to position [437, 0]
click at [394, 437] on div "[PERSON_NAME]" at bounding box center [647, 441] width 664 height 22
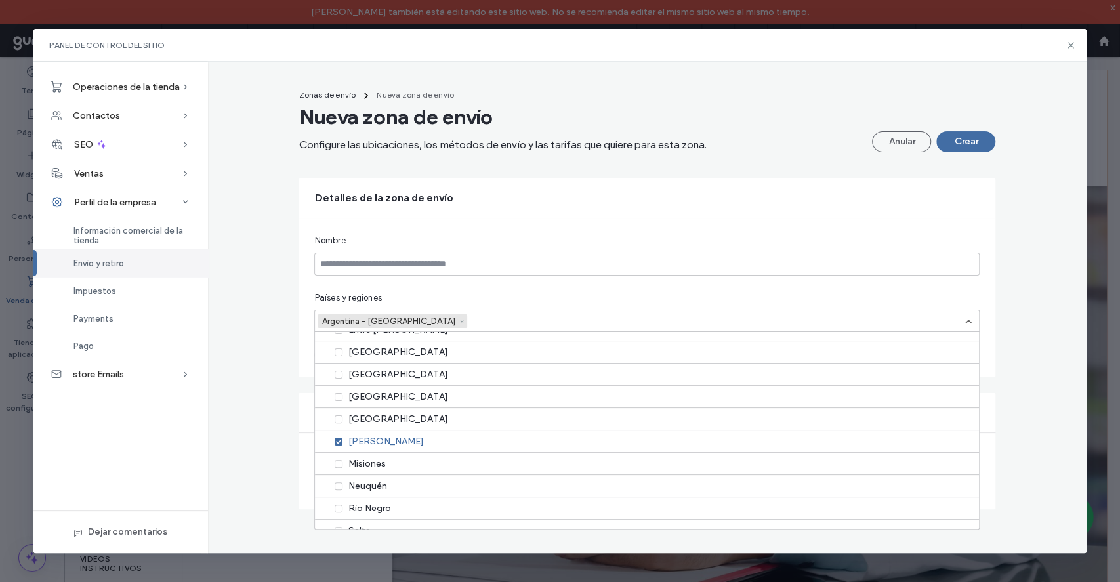
click at [302, 333] on div "Nombre Países y regiones option [GEOGRAPHIC_DATA] - [GEOGRAPHIC_DATA], selected…" at bounding box center [646, 297] width 697 height 159
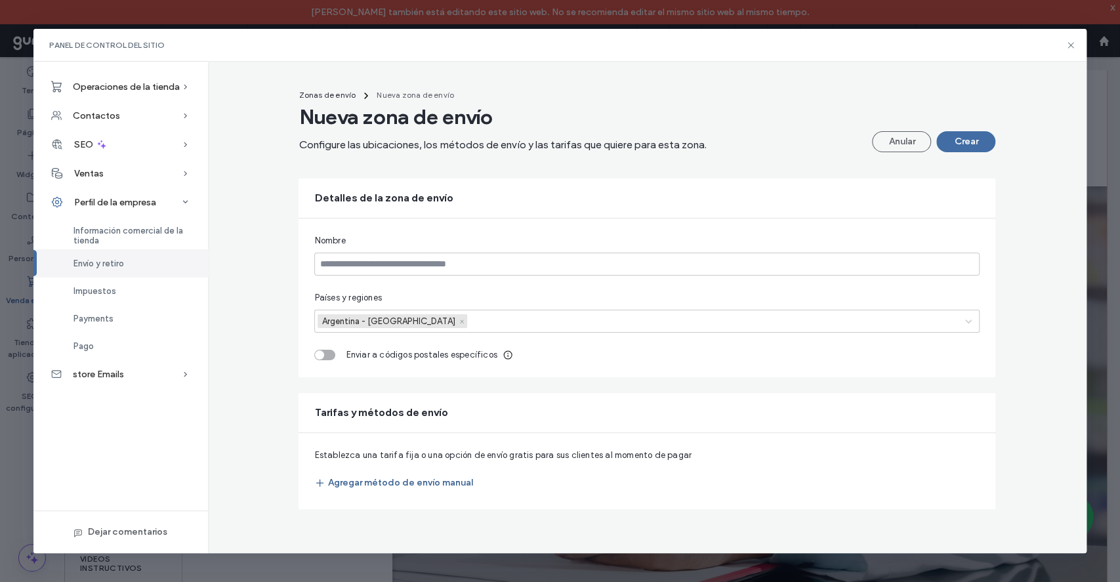
click at [424, 487] on button "Agregar método de envío manual" at bounding box center [393, 482] width 158 height 21
type input "**********"
click at [418, 480] on button "Agregar método de envío manual" at bounding box center [393, 482] width 158 height 21
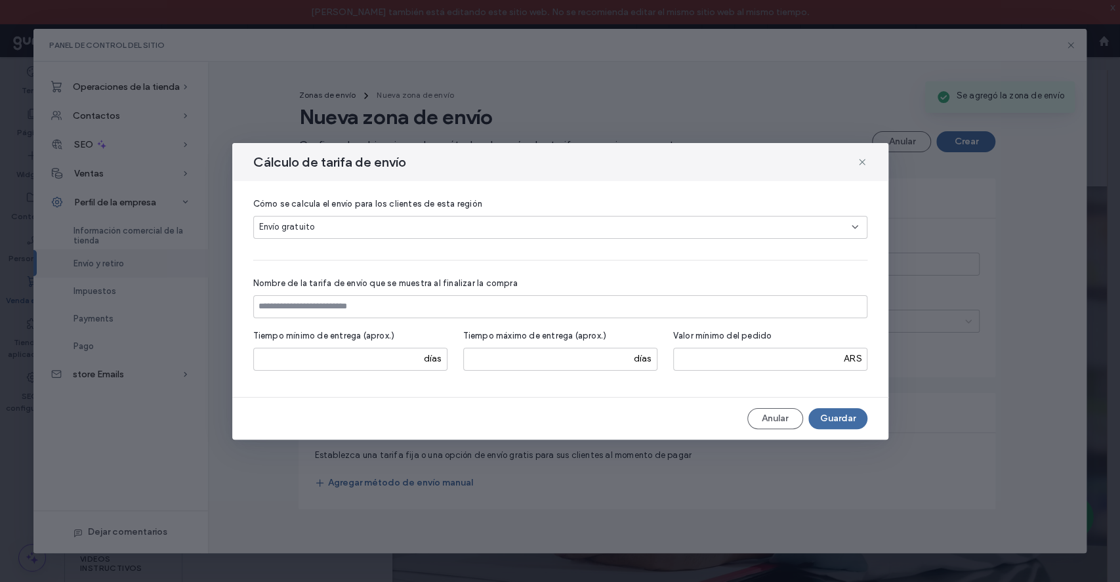
click at [352, 223] on div "Envío gratuito" at bounding box center [555, 226] width 592 height 13
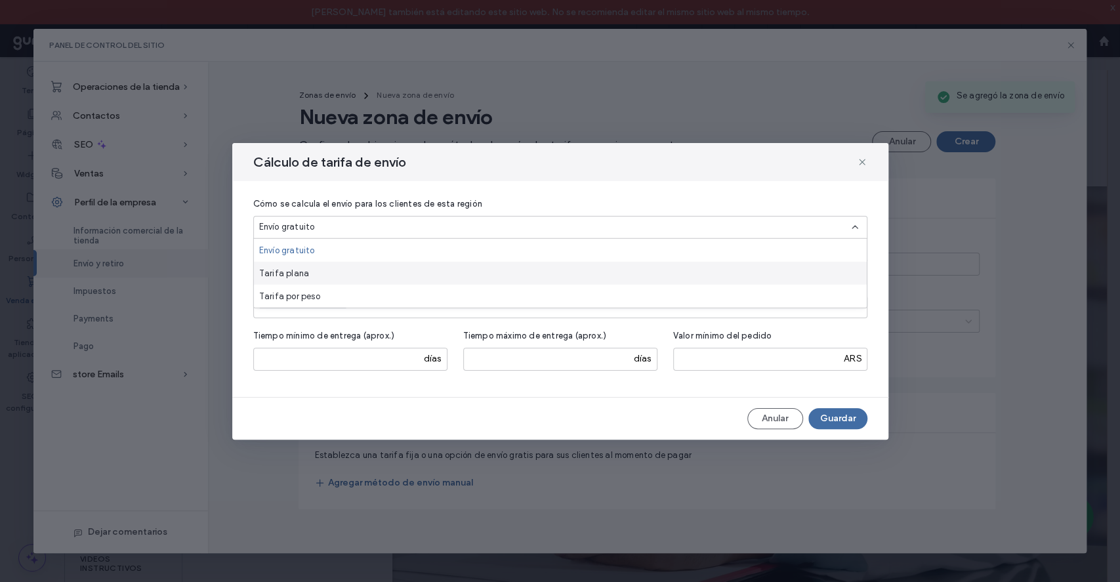
click at [328, 270] on div "Tarifa plana" at bounding box center [560, 273] width 613 height 23
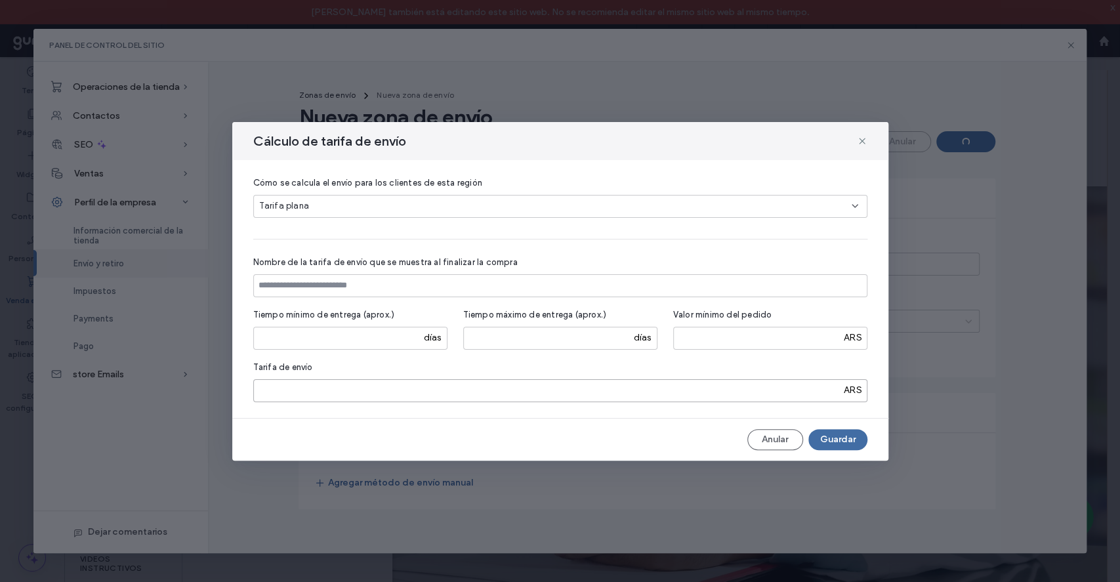
click at [304, 383] on input "*" at bounding box center [560, 390] width 614 height 23
type input "*****"
click at [374, 279] on input at bounding box center [560, 285] width 614 height 23
click at [336, 281] on input at bounding box center [560, 285] width 614 height 23
type input "**********"
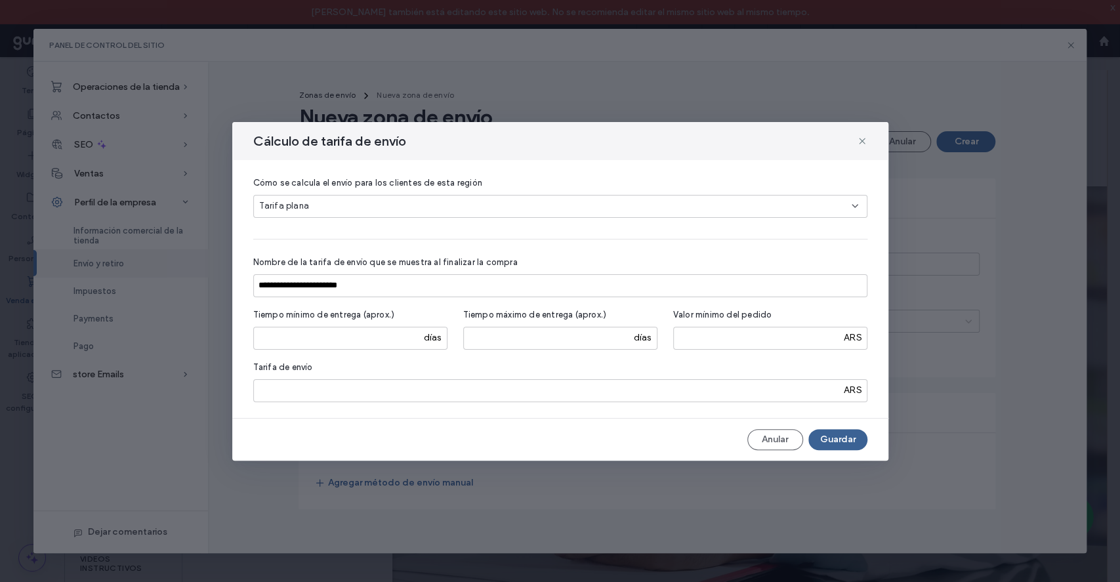
click at [834, 443] on button "Guardar" at bounding box center [837, 439] width 59 height 21
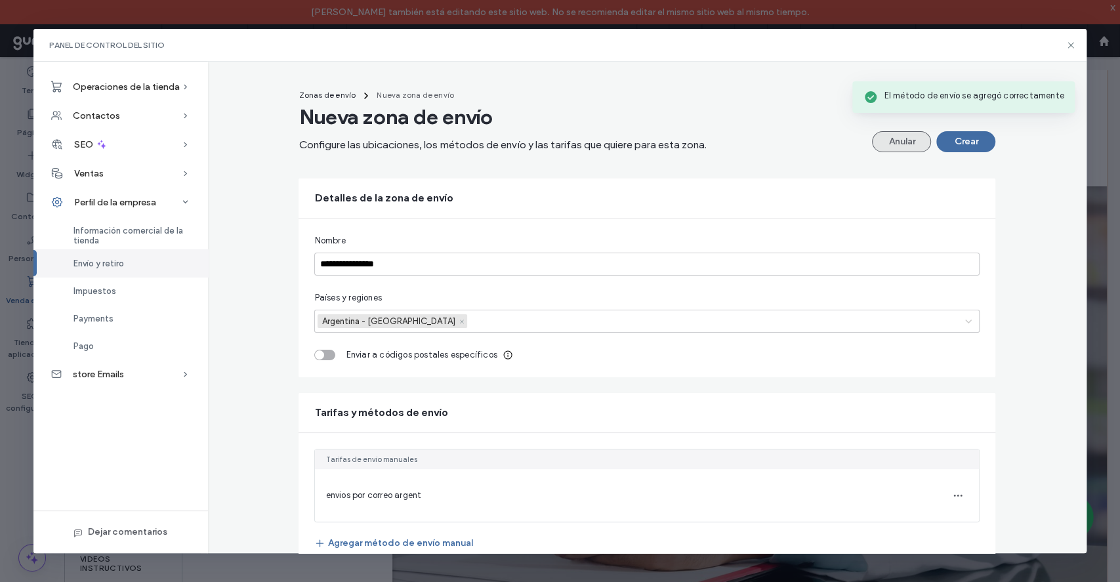
click at [899, 142] on button "Anular" at bounding box center [901, 141] width 59 height 21
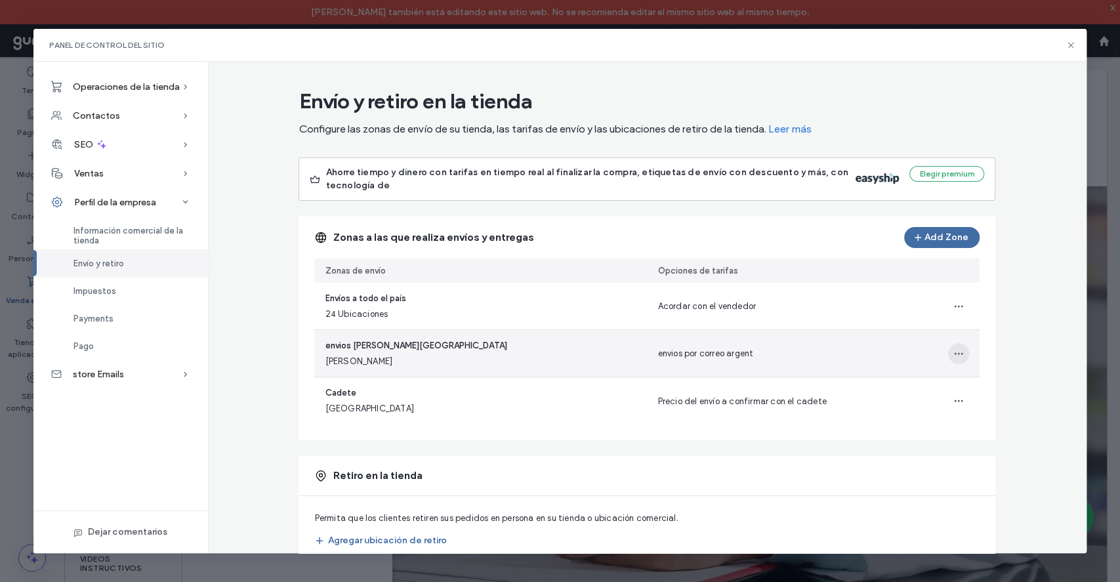
click at [956, 352] on icon "button" at bounding box center [958, 353] width 10 height 10
click at [954, 353] on use "button" at bounding box center [958, 353] width 9 height 2
click at [910, 411] on span "Eliminar zona de envío" at bounding box center [907, 412] width 88 height 13
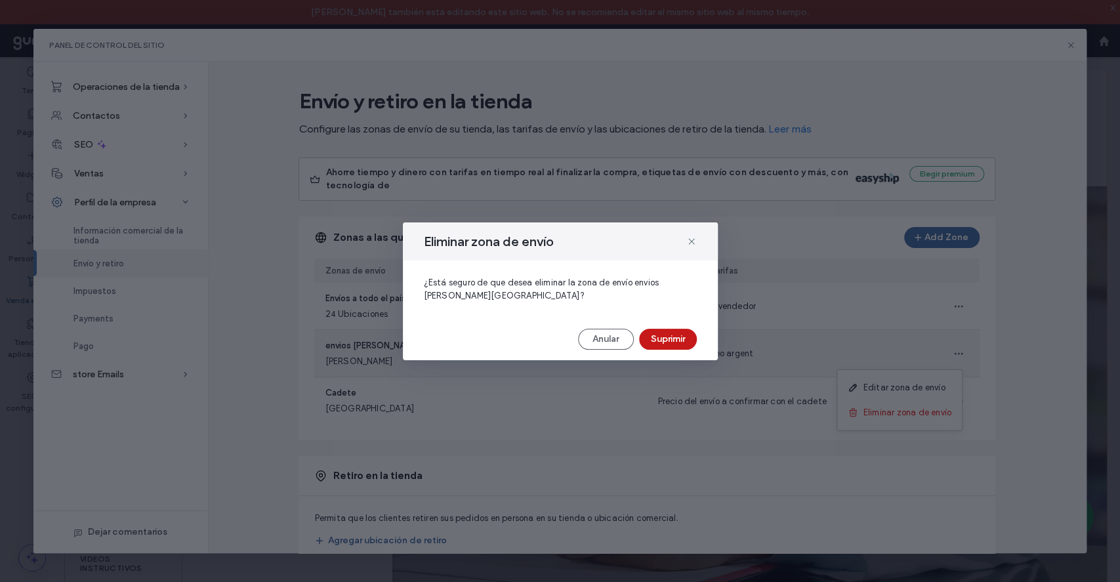
click at [643, 333] on button "Suprimir" at bounding box center [668, 339] width 58 height 21
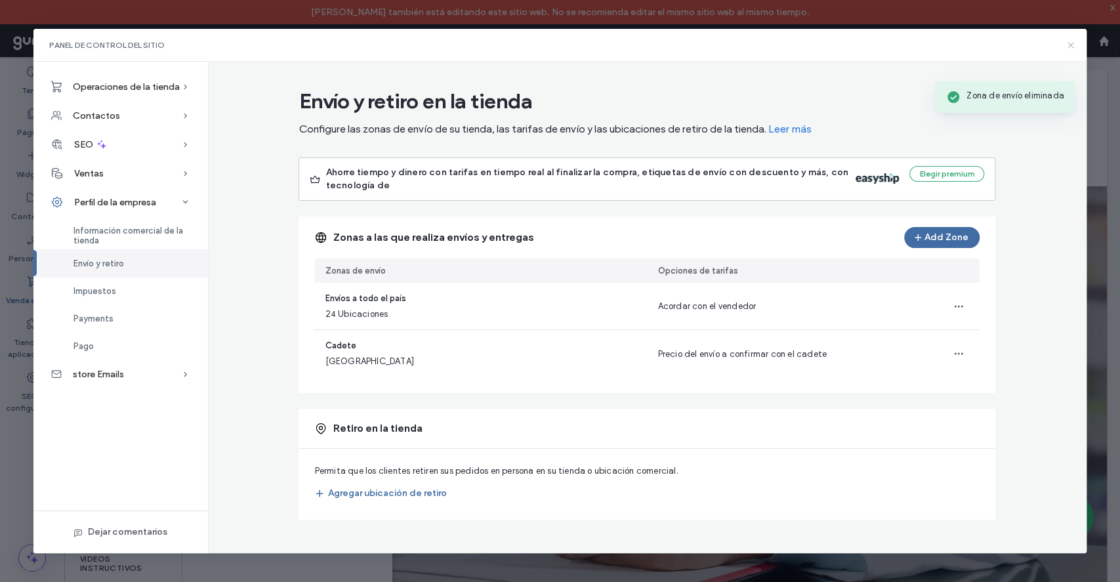
click at [1070, 47] on icon at bounding box center [1070, 45] width 10 height 10
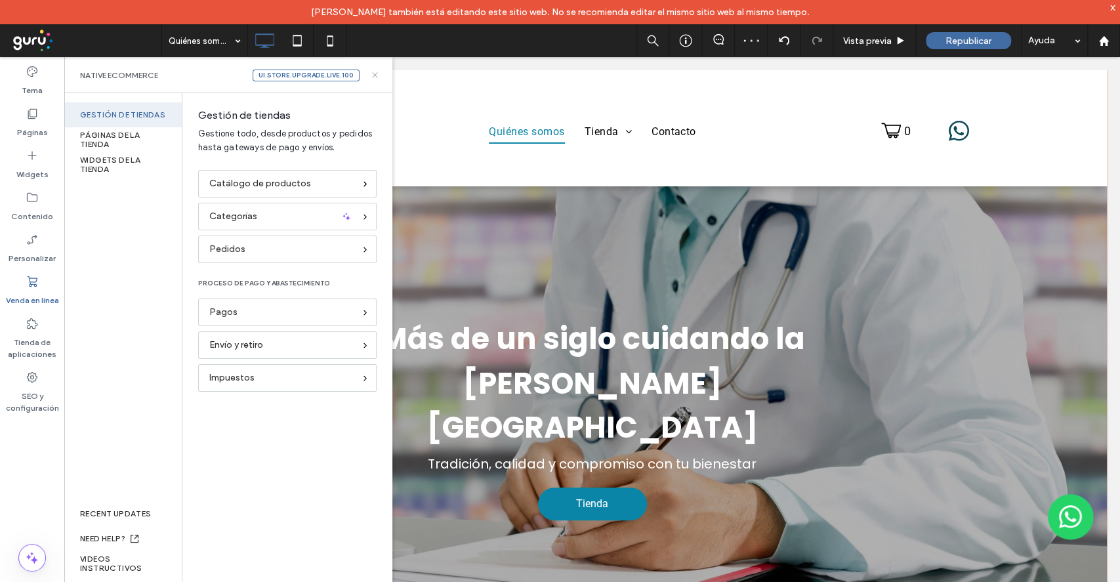
click at [377, 75] on icon at bounding box center [375, 75] width 10 height 10
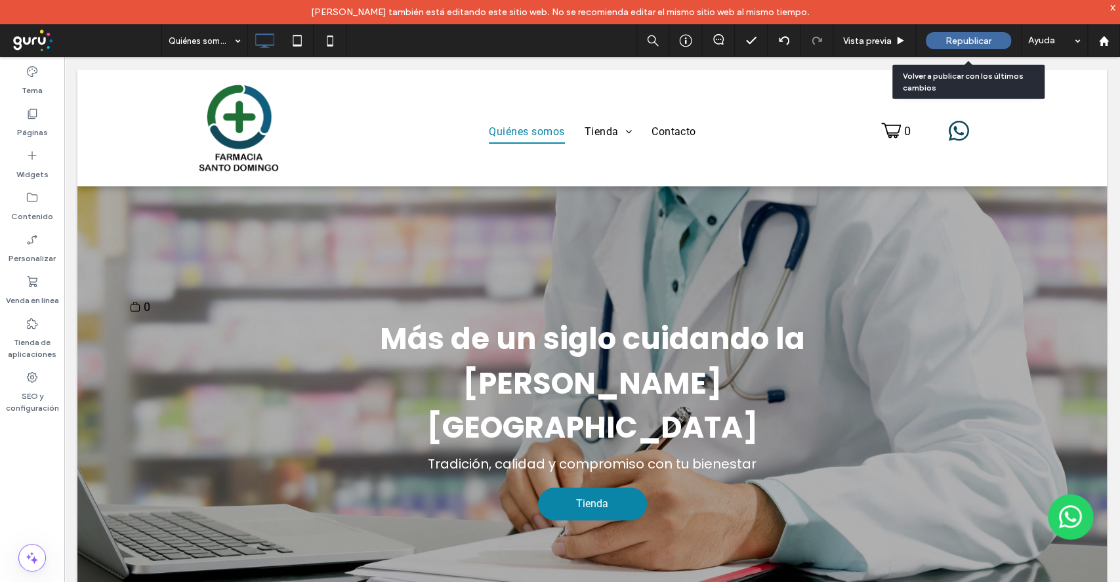
click at [981, 43] on span "Republicar" at bounding box center [968, 40] width 46 height 11
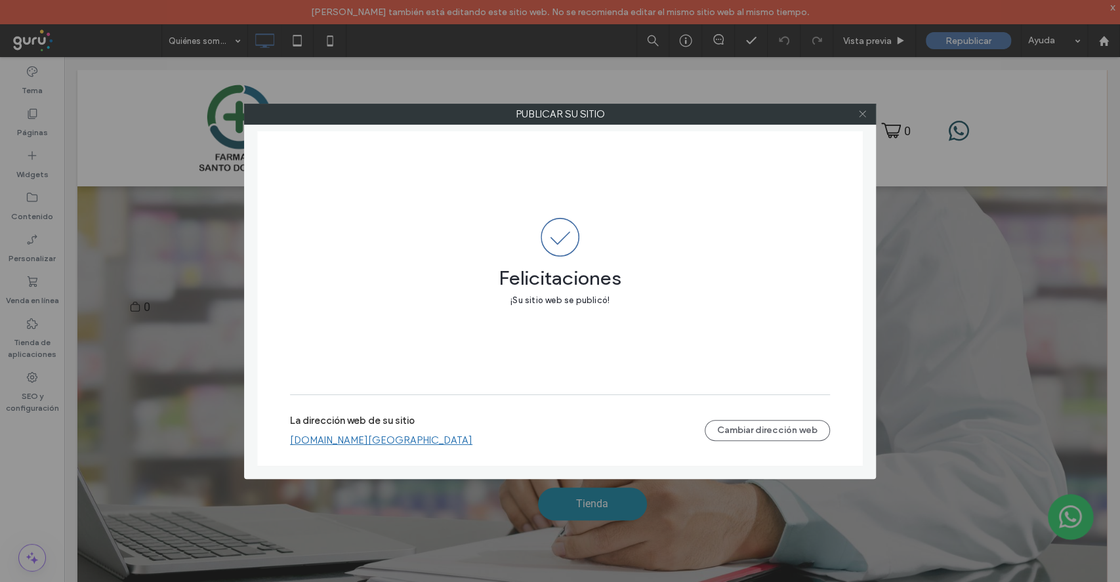
click at [864, 119] on span at bounding box center [862, 114] width 10 height 20
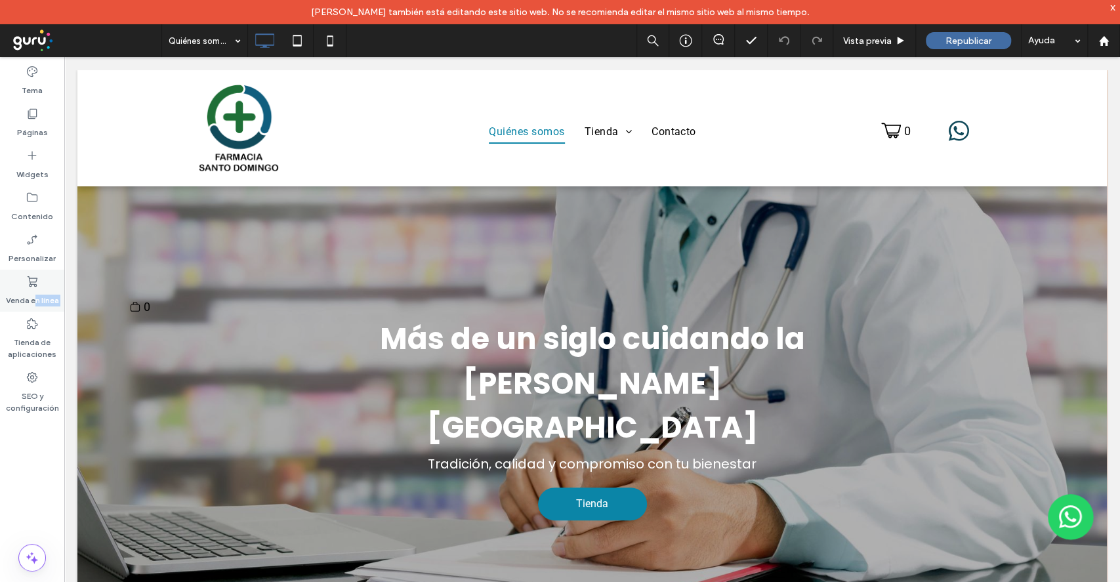
drag, startPoint x: 41, startPoint y: 325, endPoint x: 35, endPoint y: 298, distance: 26.9
click at [35, 298] on div "Tema Páginas Widgets Contenido Personalizar Venda en línea Tienda de aplicacion…" at bounding box center [32, 331] width 64 height 549
click at [35, 298] on label "Venda en línea" at bounding box center [32, 297] width 53 height 18
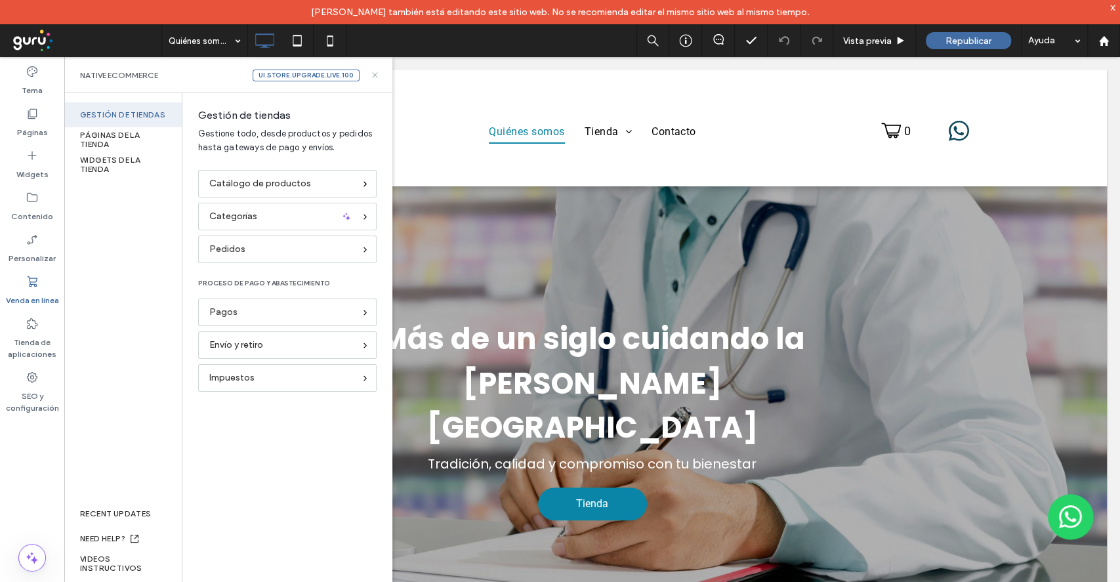
click at [373, 76] on use at bounding box center [374, 74] width 5 height 5
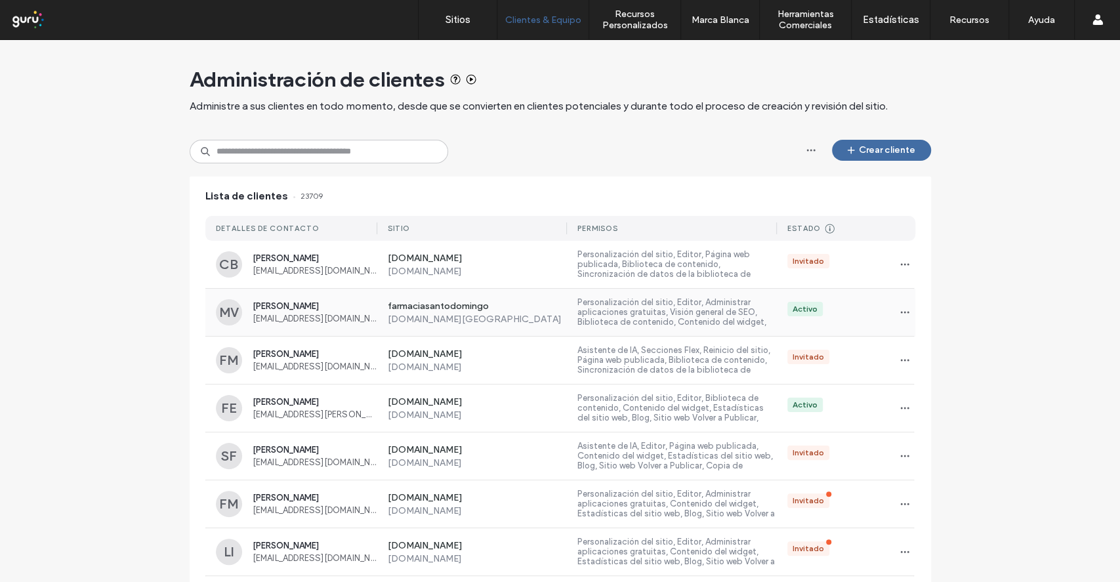
click at [836, 306] on div "Activo" at bounding box center [846, 312] width 138 height 21
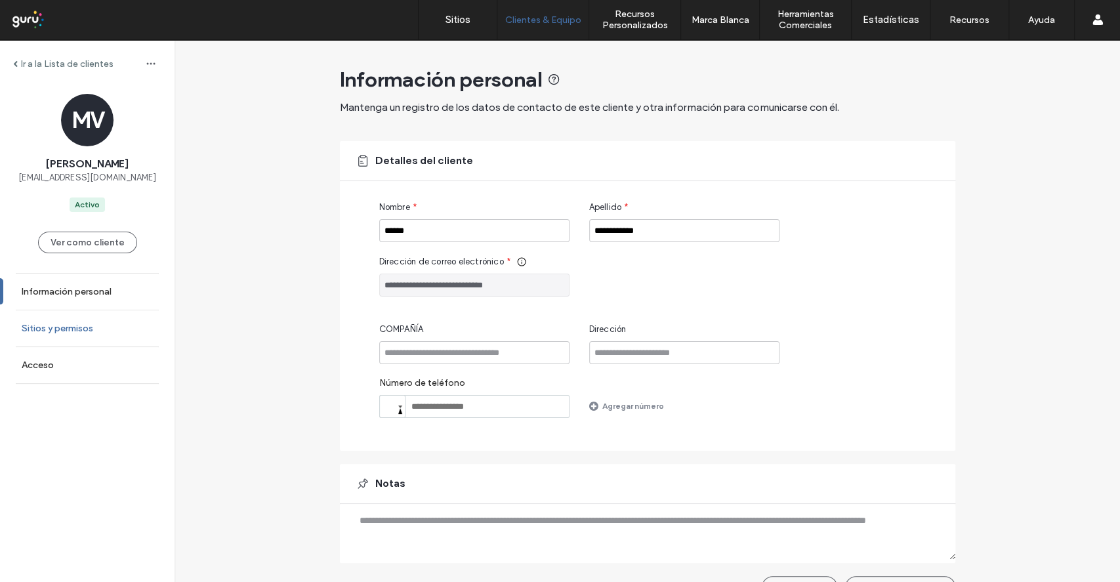
click at [42, 324] on label "Sitios y permisos" at bounding box center [57, 328] width 71 height 11
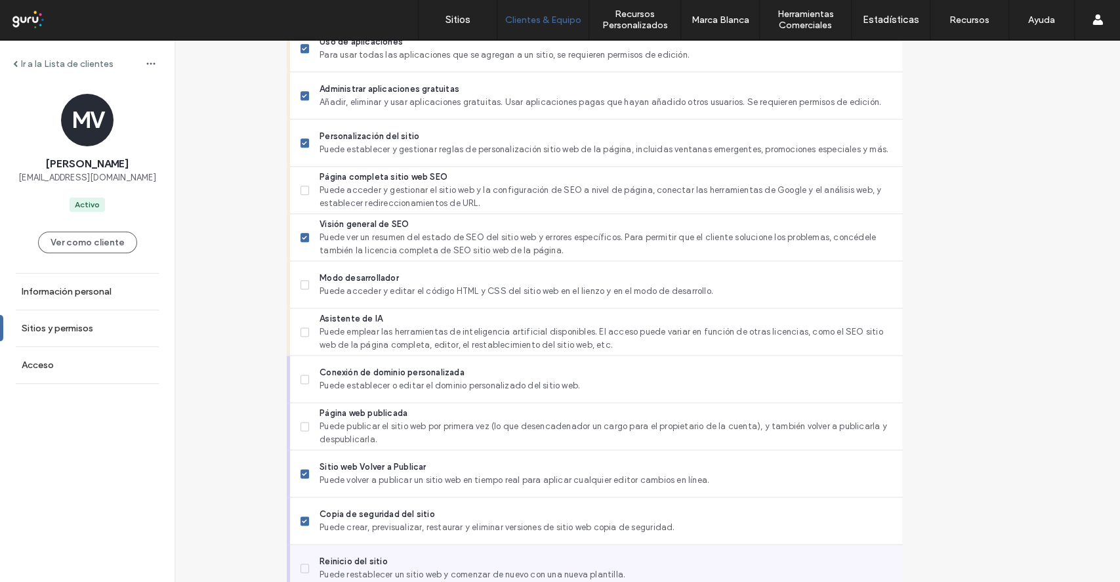
scroll to position [1059, 0]
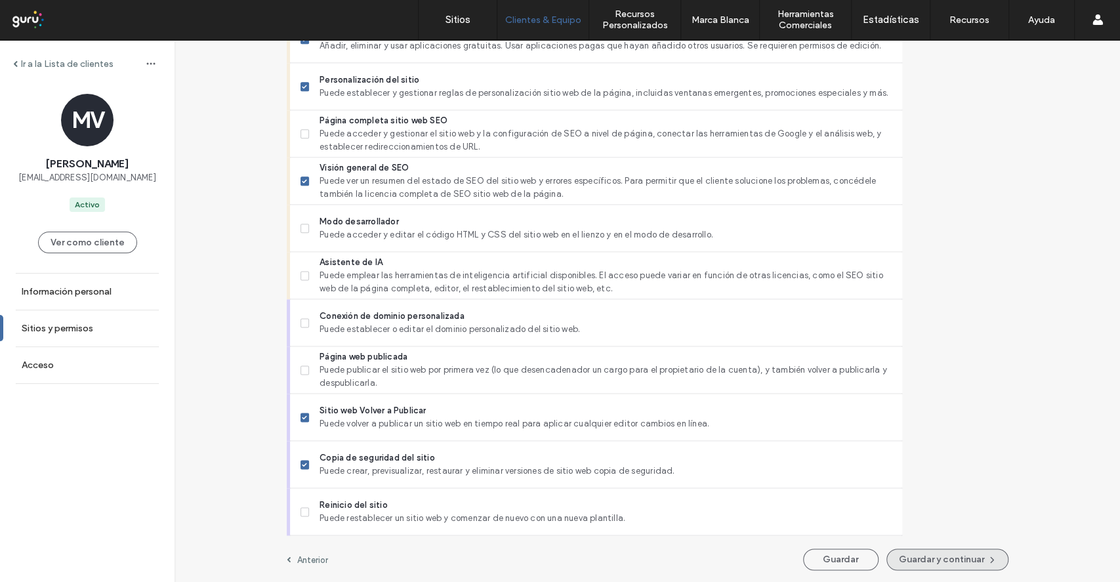
click at [893, 561] on button "Guardar y continuar" at bounding box center [947, 559] width 122 height 22
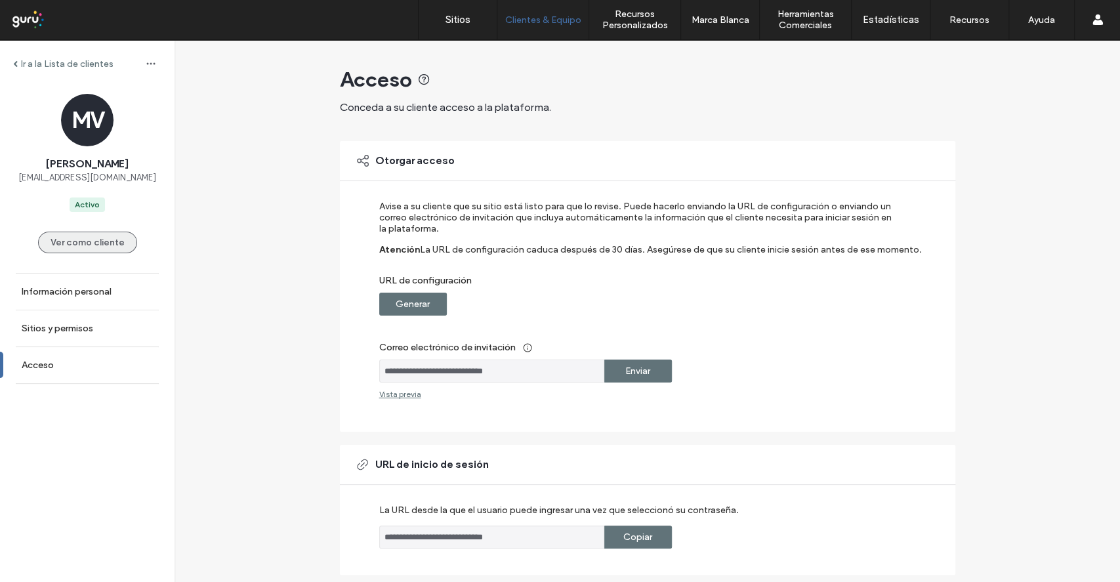
click at [94, 244] on button "Ver como cliente" at bounding box center [87, 243] width 99 height 22
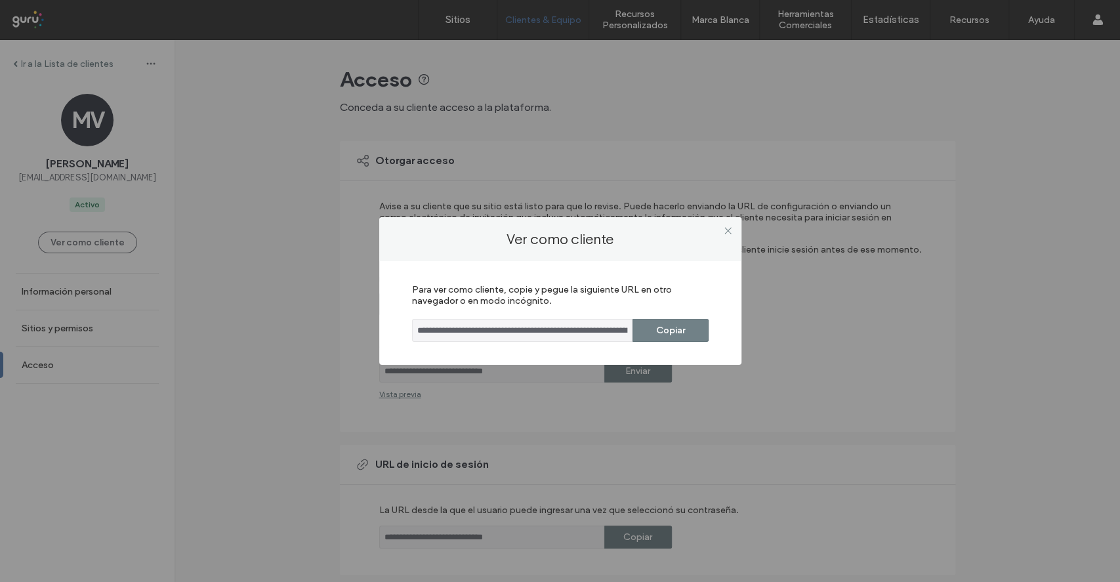
click at [640, 324] on button "Copiar" at bounding box center [670, 330] width 76 height 23
click at [729, 228] on use at bounding box center [727, 230] width 7 height 7
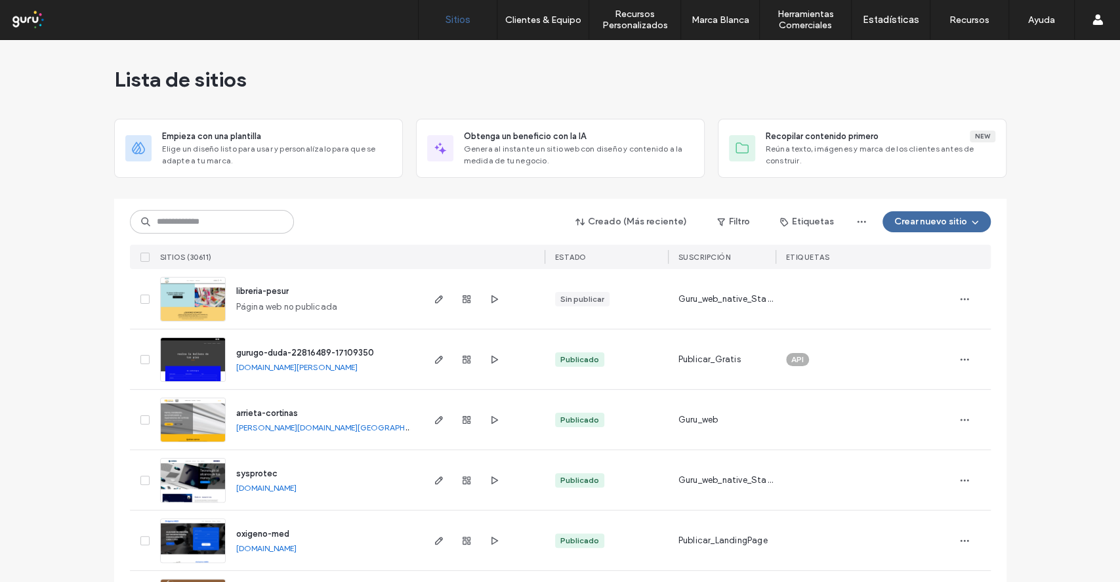
click at [283, 208] on div "Creado (Más reciente) Filtro Etiquetas Crear nuevo sitio SITIOS (30611) ESTADO …" at bounding box center [560, 234] width 861 height 70
click at [278, 212] on input at bounding box center [212, 222] width 164 height 24
click at [239, 230] on input at bounding box center [212, 222] width 164 height 24
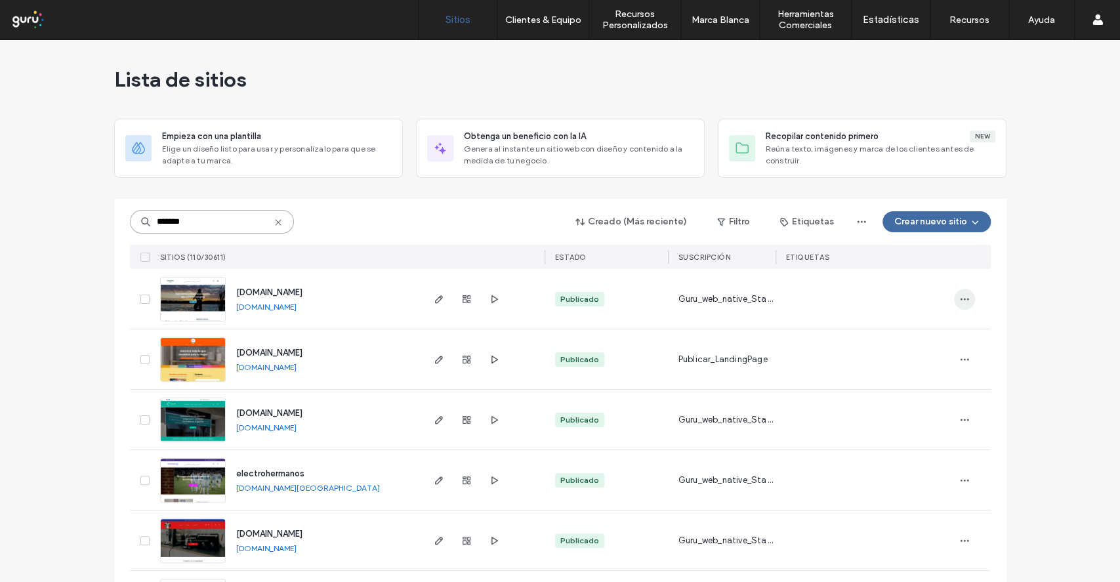
type input "*******"
click at [961, 300] on icon "button" at bounding box center [964, 299] width 10 height 10
click at [273, 225] on icon at bounding box center [278, 222] width 10 height 10
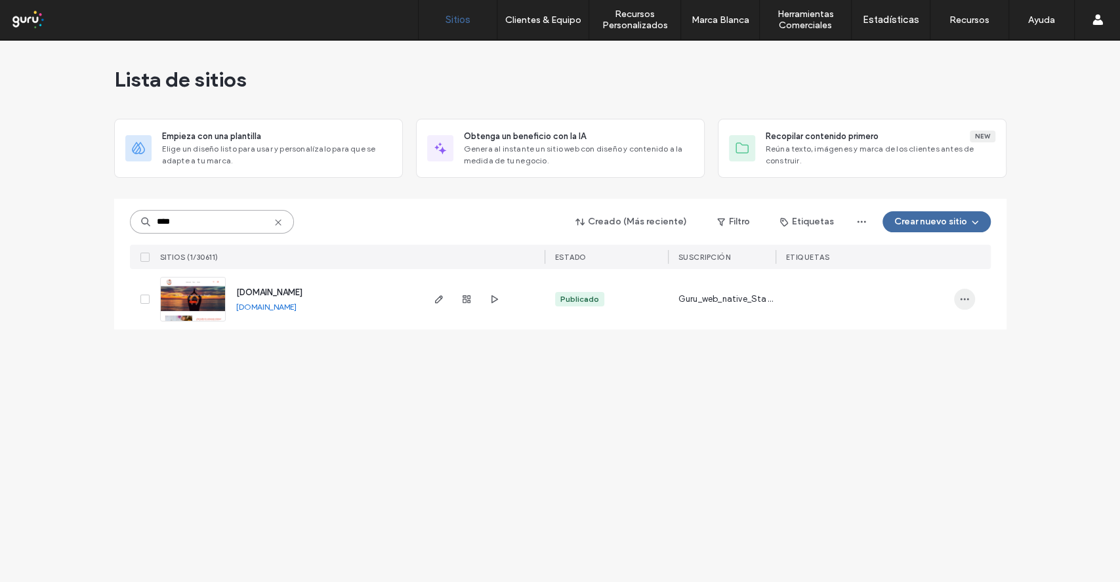
type input "****"
click at [961, 298] on icon "button" at bounding box center [964, 299] width 10 height 10
click at [893, 327] on span "Duplicar Sitio" at bounding box center [891, 333] width 54 height 13
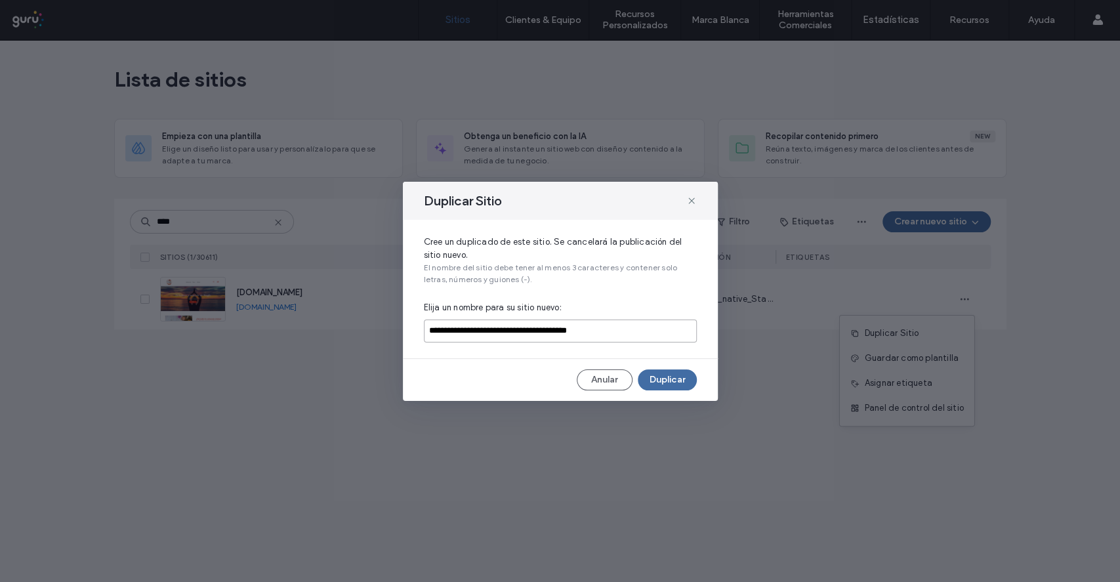
drag, startPoint x: 662, startPoint y: 330, endPoint x: 428, endPoint y: 382, distance: 240.0
click at [428, 382] on div "**********" at bounding box center [560, 291] width 315 height 219
type input "*********"
click at [671, 376] on button "Duplicar" at bounding box center [667, 379] width 59 height 21
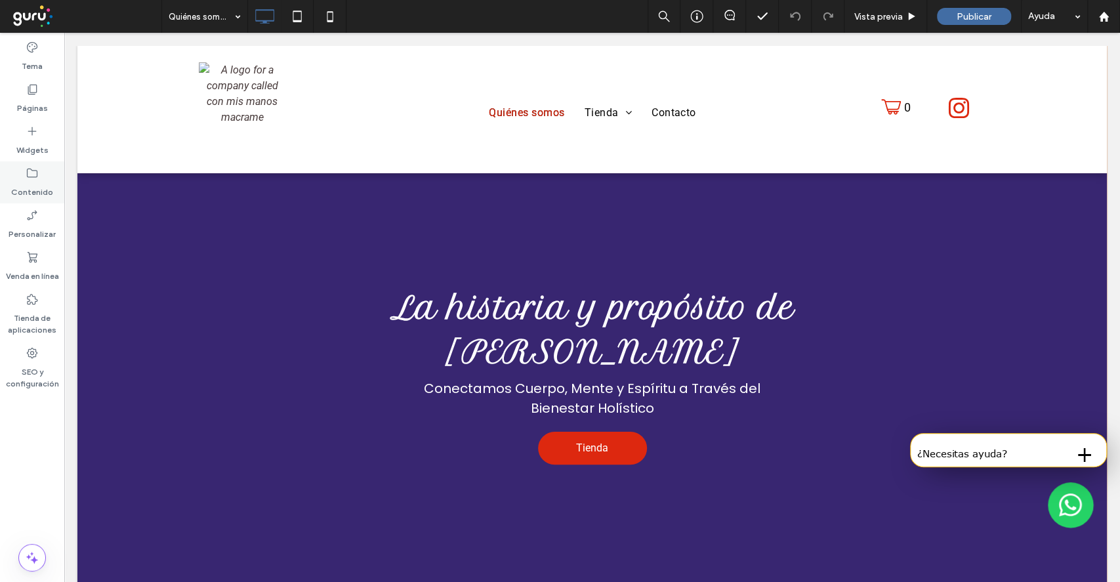
click at [50, 171] on div "Contenido" at bounding box center [32, 182] width 64 height 42
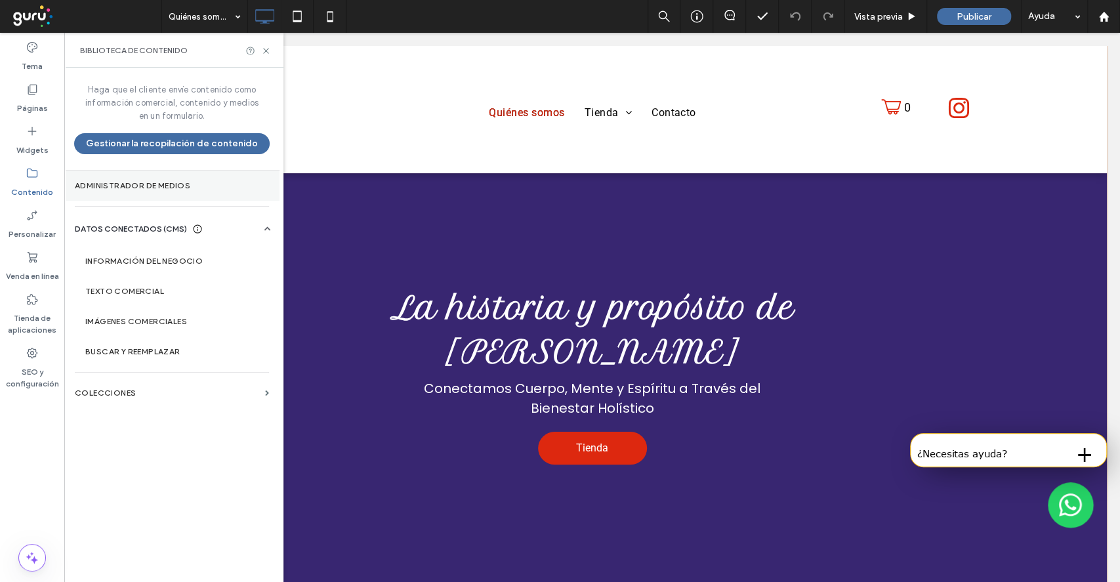
click at [152, 186] on label "Administrador de medios" at bounding box center [172, 185] width 194 height 9
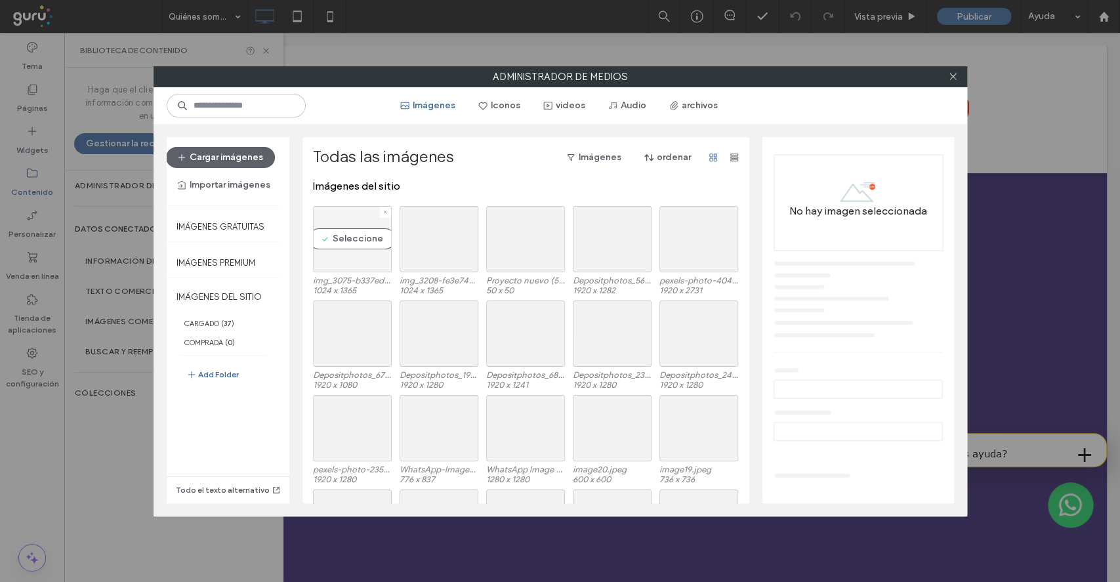
click at [351, 239] on div "Seleccione" at bounding box center [352, 239] width 79 height 66
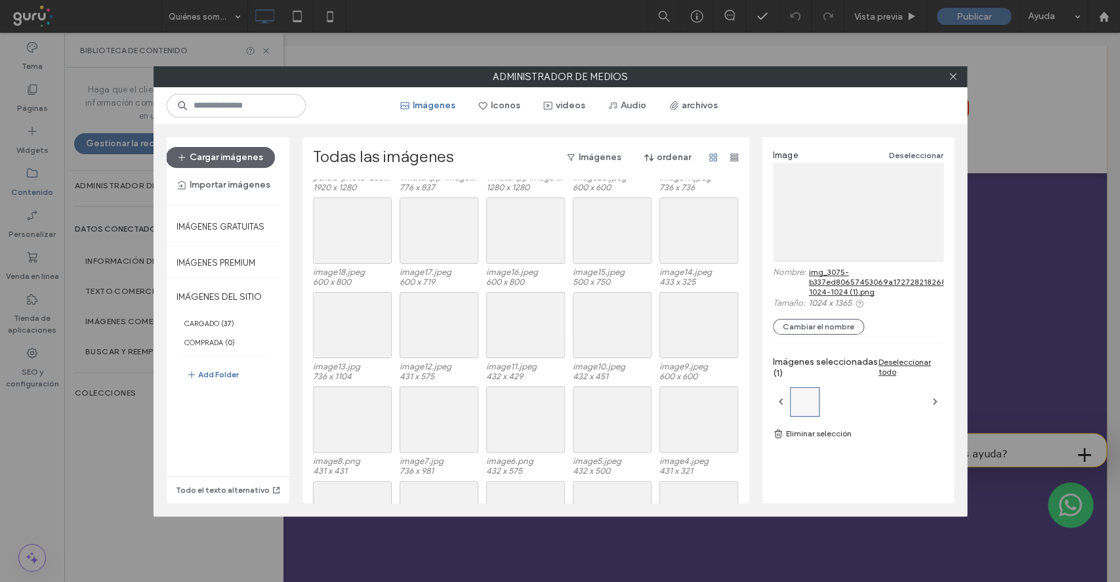
scroll to position [443, 0]
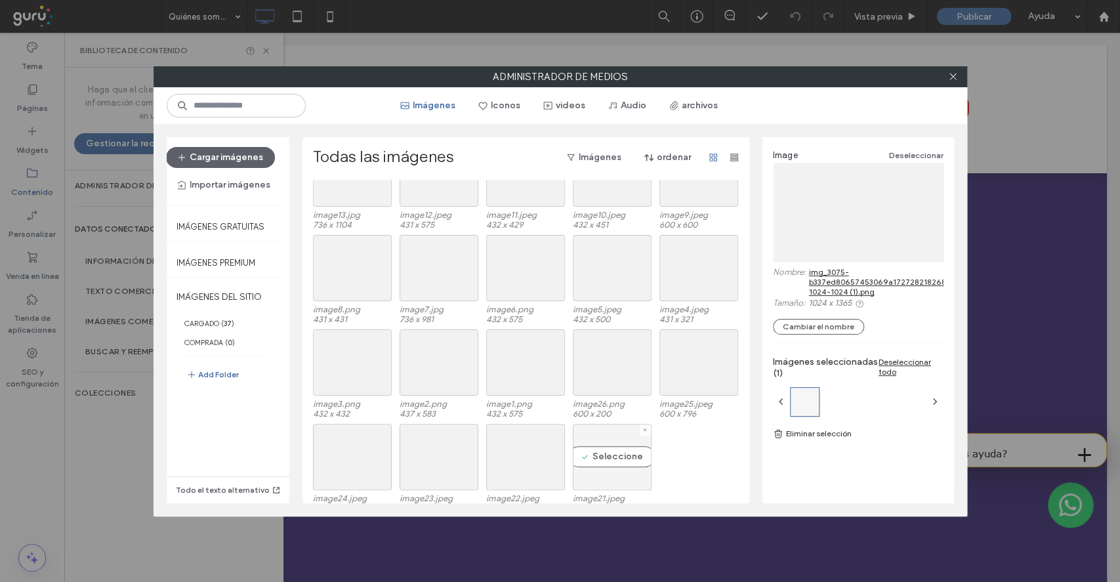
click at [614, 451] on div "Seleccione" at bounding box center [612, 457] width 79 height 66
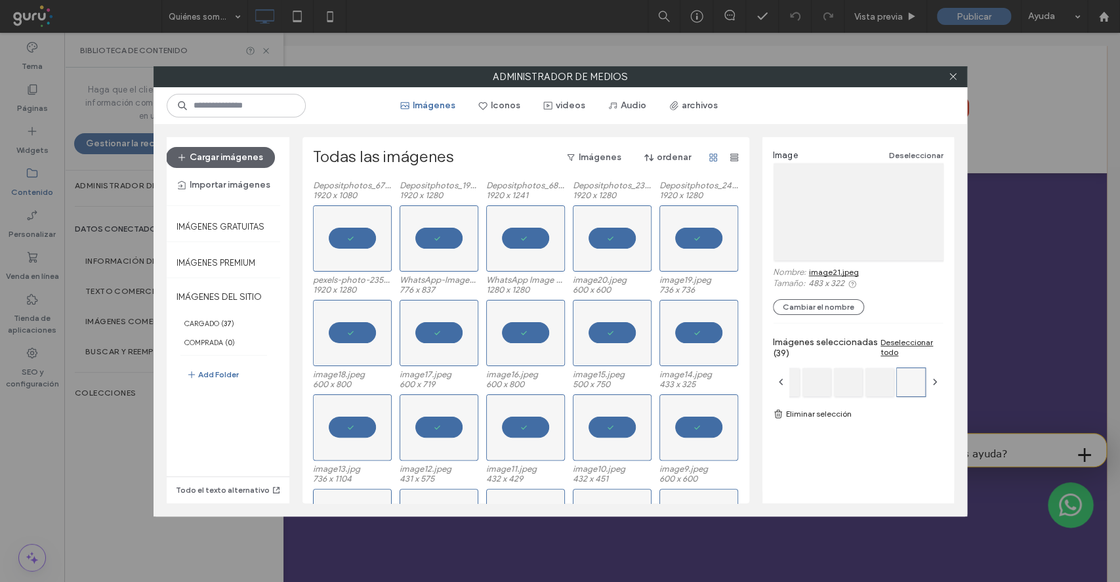
scroll to position [0, 0]
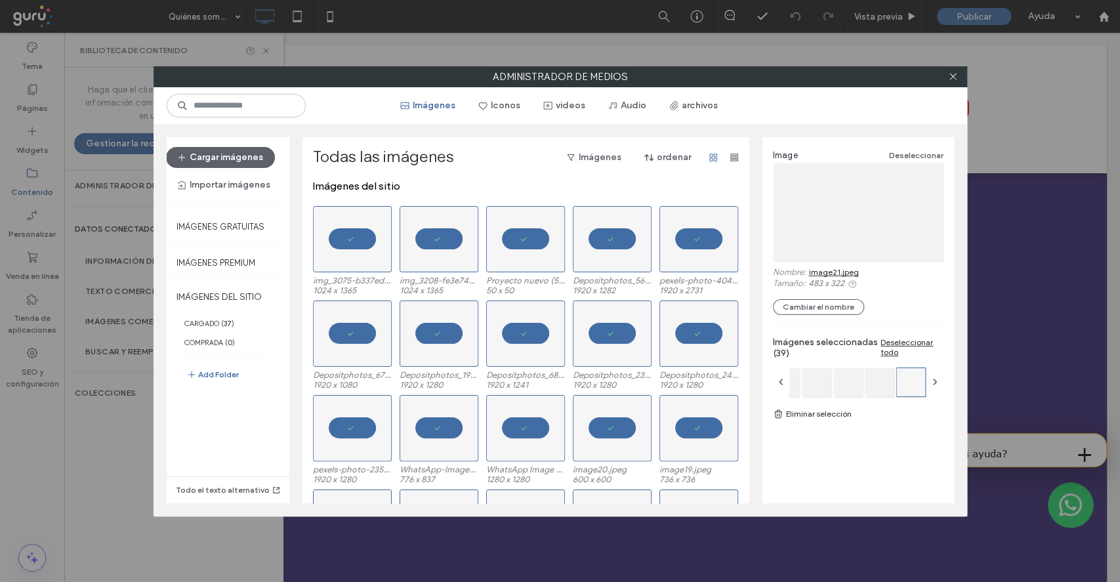
click at [800, 425] on div "Image Deseleccionar Nombre: image21.jpeg Tamaño: 483 x 322 Cambiar el nombre Im…" at bounding box center [858, 314] width 192 height 355
click at [805, 417] on link "Eliminar selección" at bounding box center [858, 413] width 171 height 13
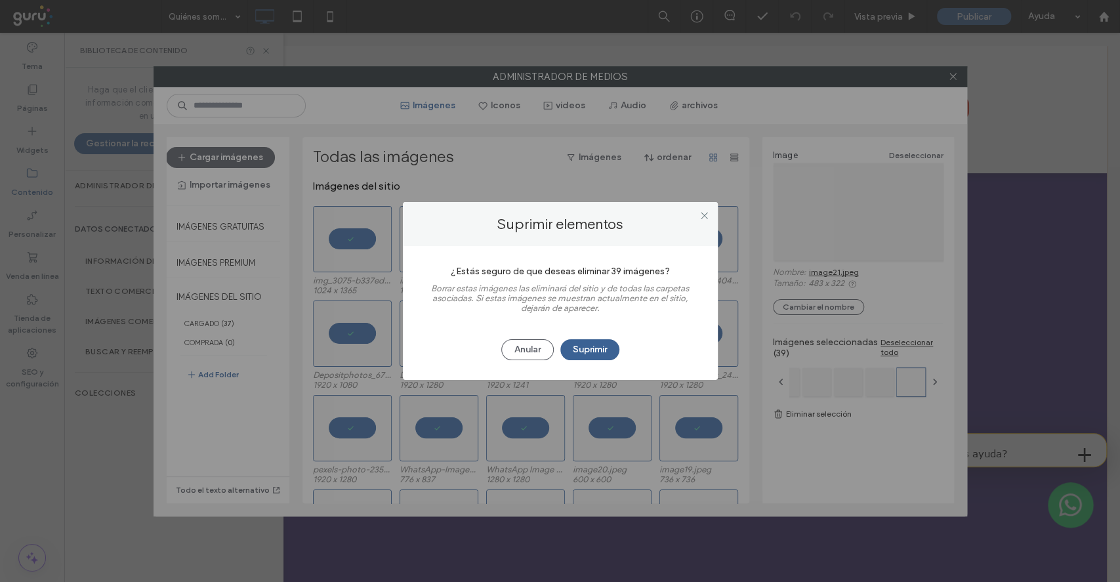
click at [609, 349] on button "Suprimir" at bounding box center [589, 349] width 59 height 21
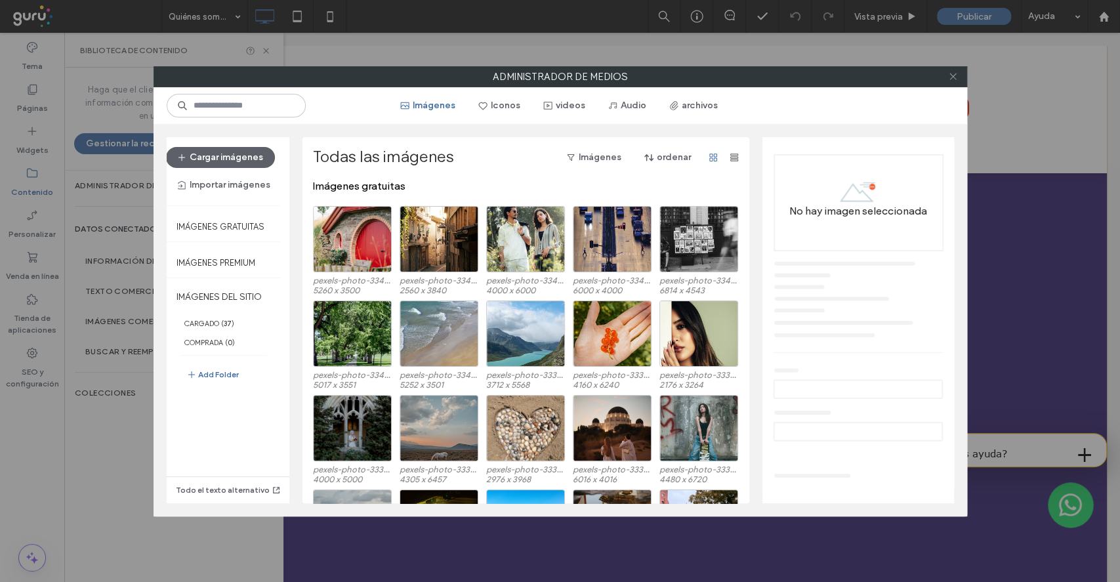
click at [956, 77] on icon at bounding box center [953, 76] width 10 height 10
